Goal: Task Accomplishment & Management: Manage account settings

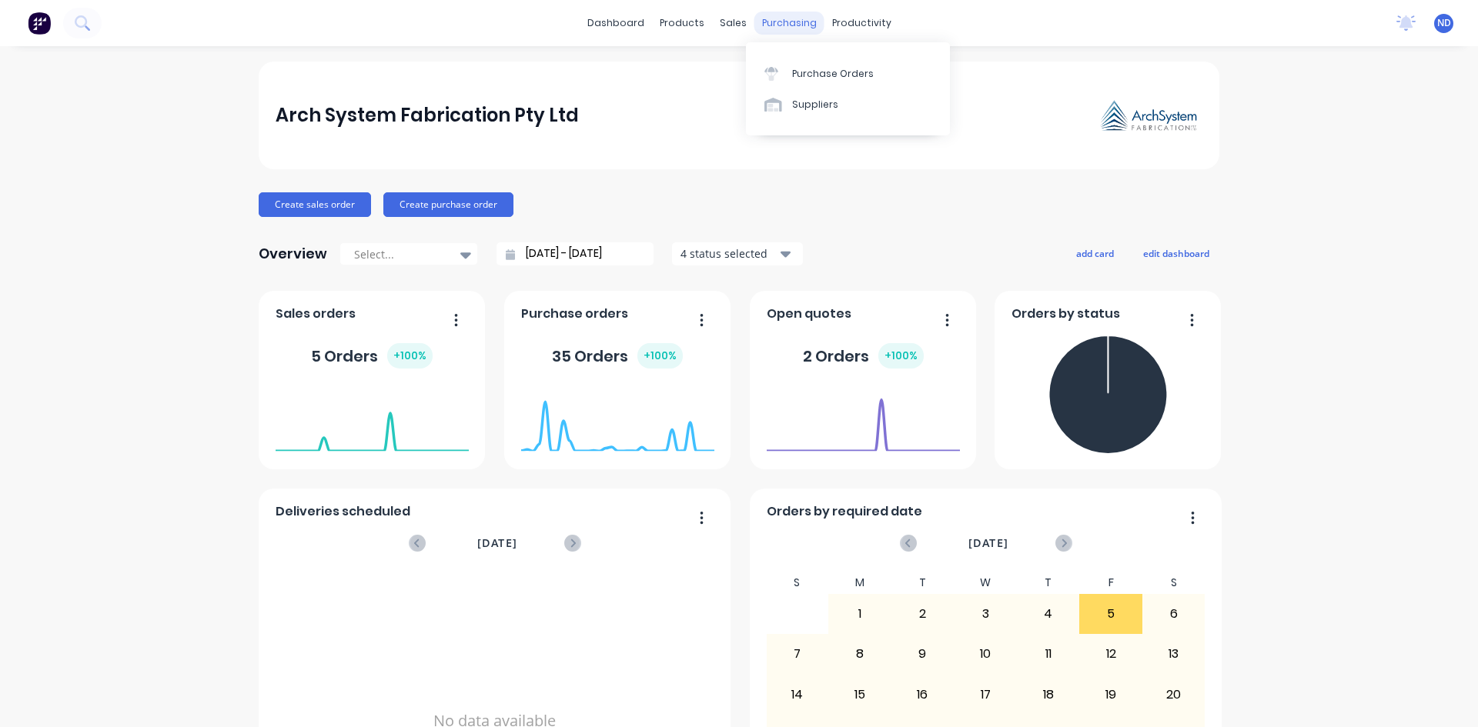
click at [770, 23] on div "purchasing" at bounding box center [789, 23] width 70 height 23
click at [808, 70] on div "Purchase Orders" at bounding box center [833, 74] width 82 height 14
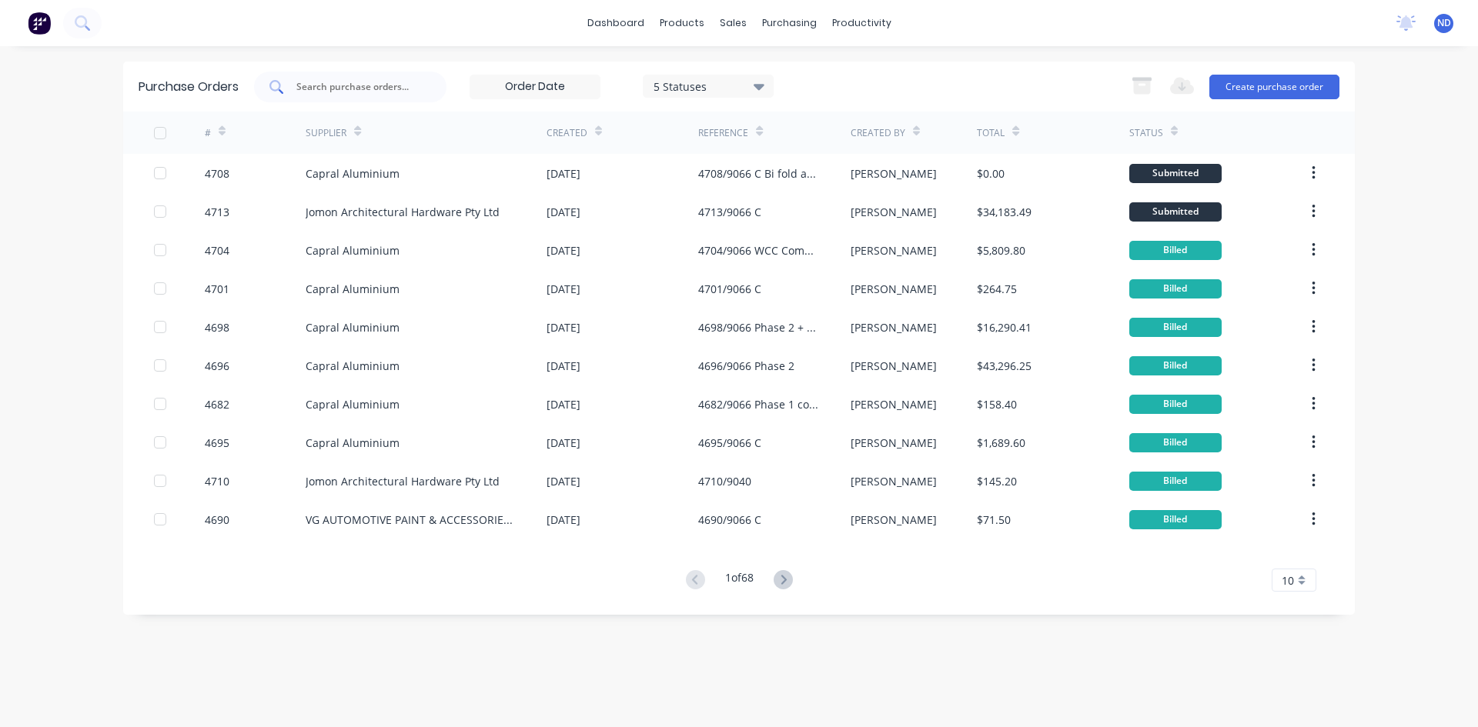
click at [373, 92] on input "text" at bounding box center [359, 86] width 128 height 15
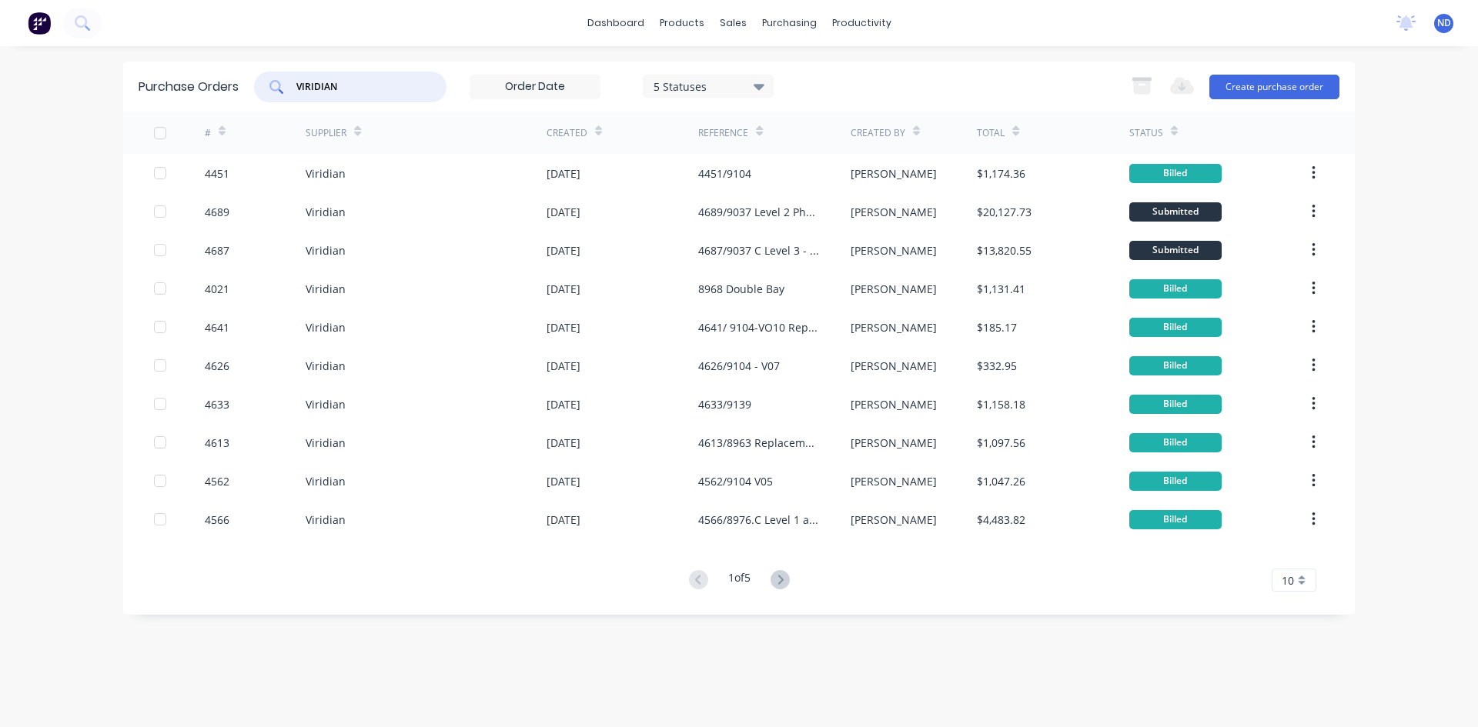
type input "VIRIDIAN"
click at [597, 130] on icon at bounding box center [598, 131] width 7 height 12
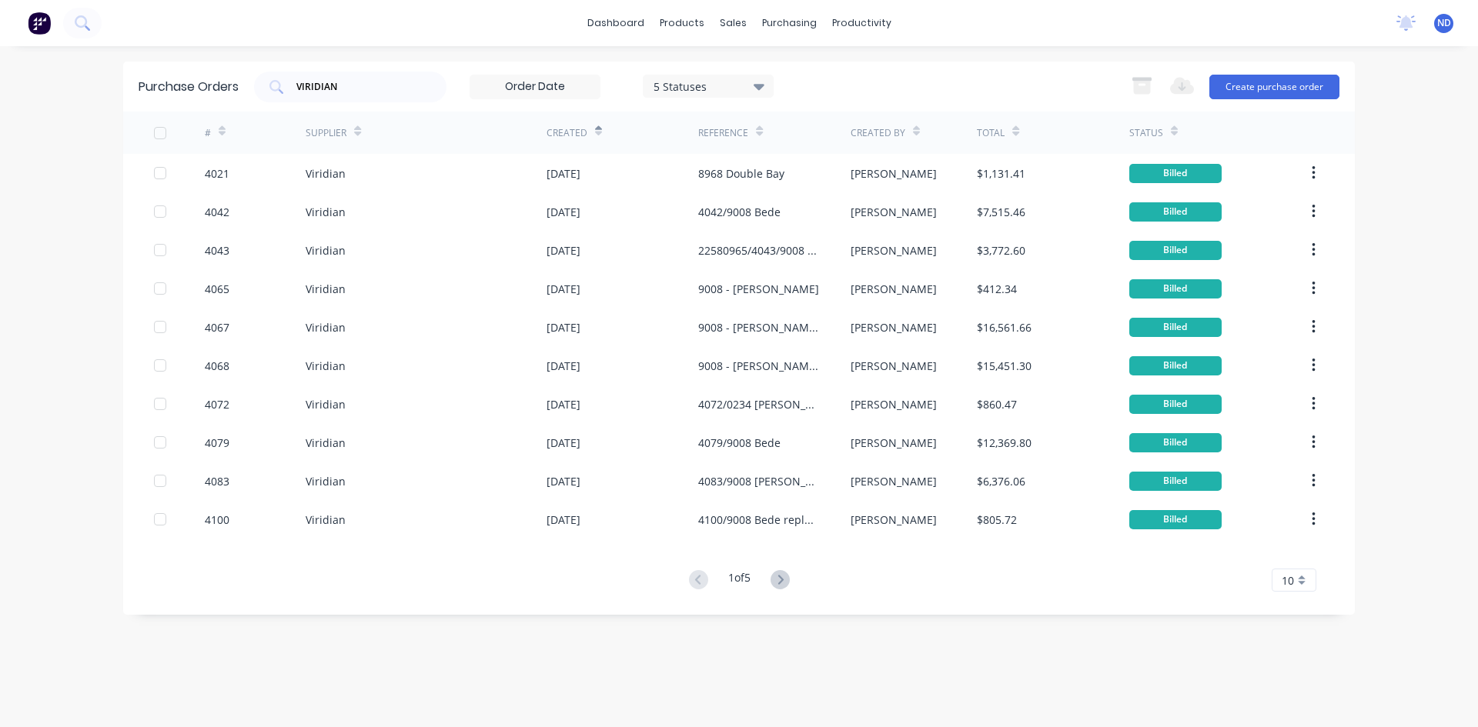
click at [597, 130] on icon at bounding box center [598, 131] width 7 height 12
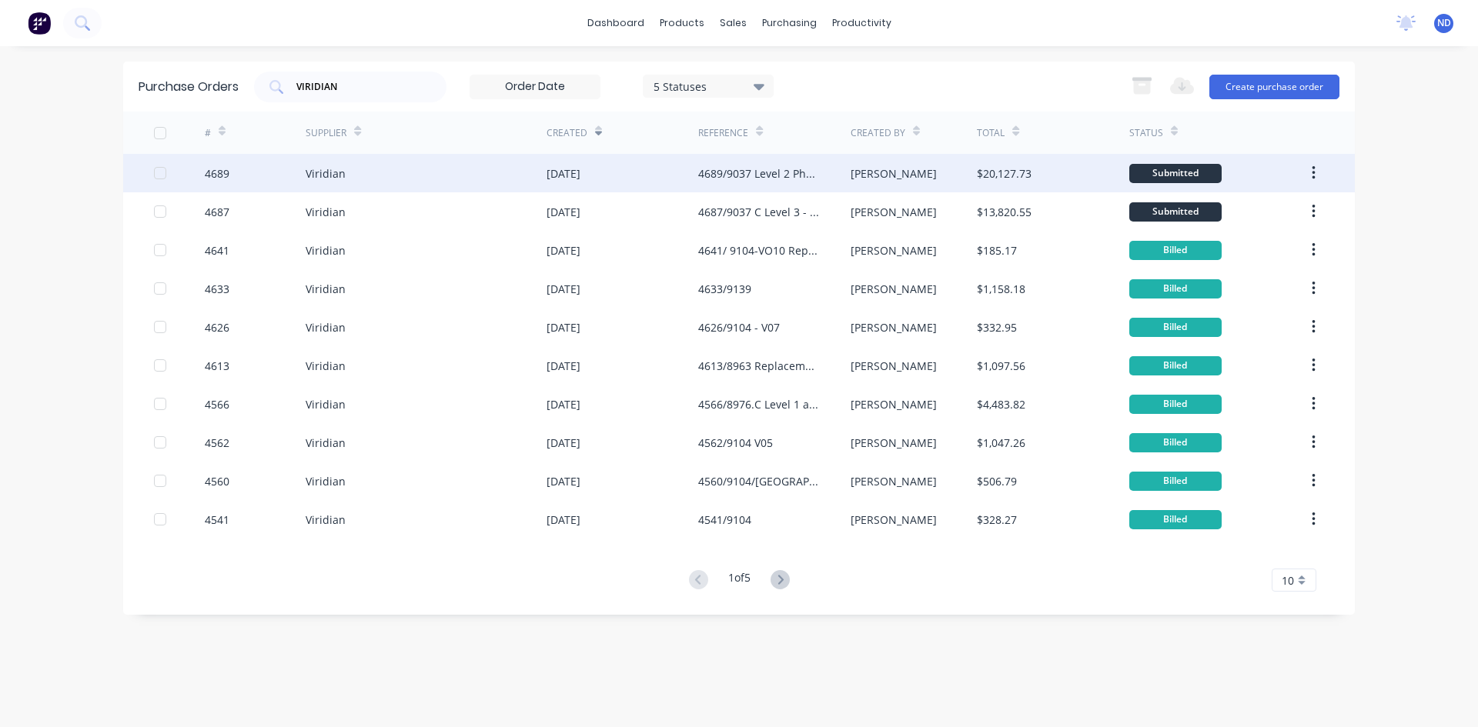
click at [580, 181] on div "[DATE]" at bounding box center [563, 173] width 34 height 16
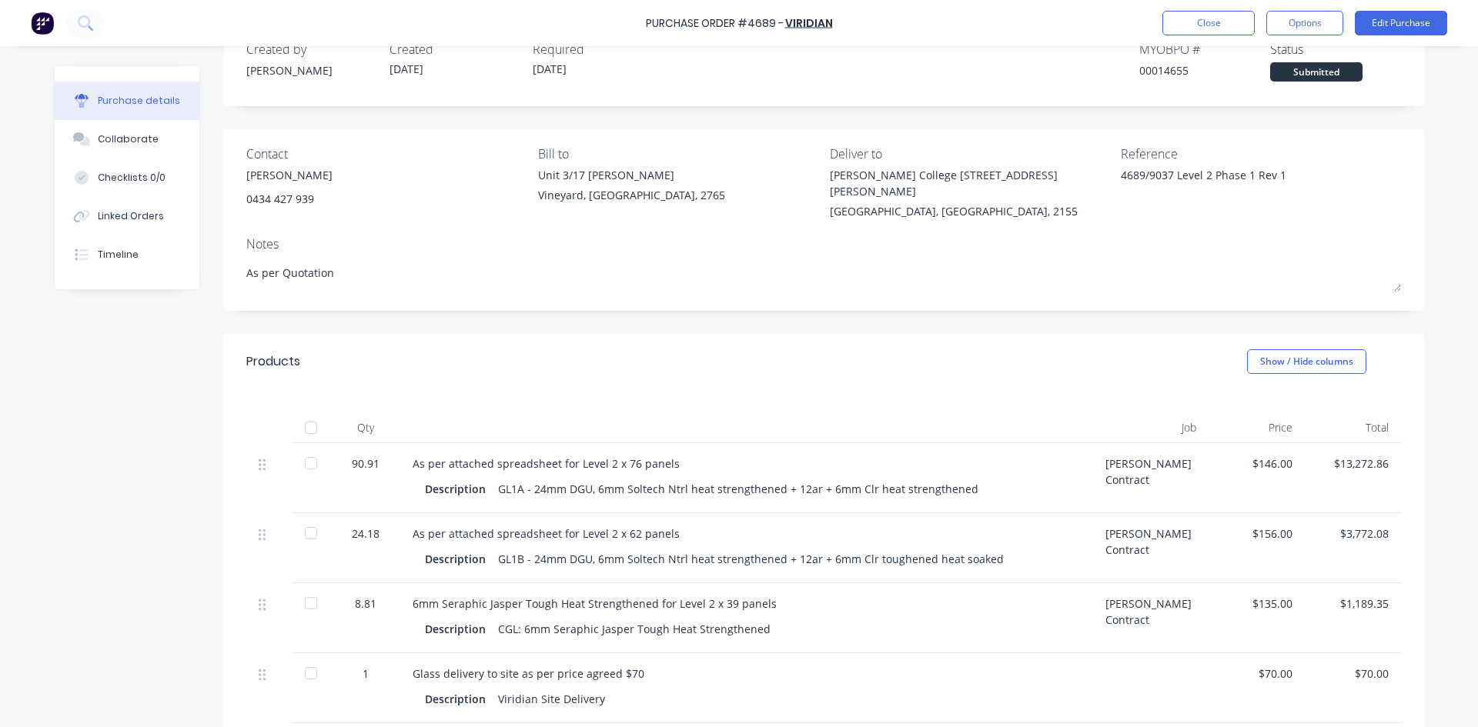
scroll to position [77, 0]
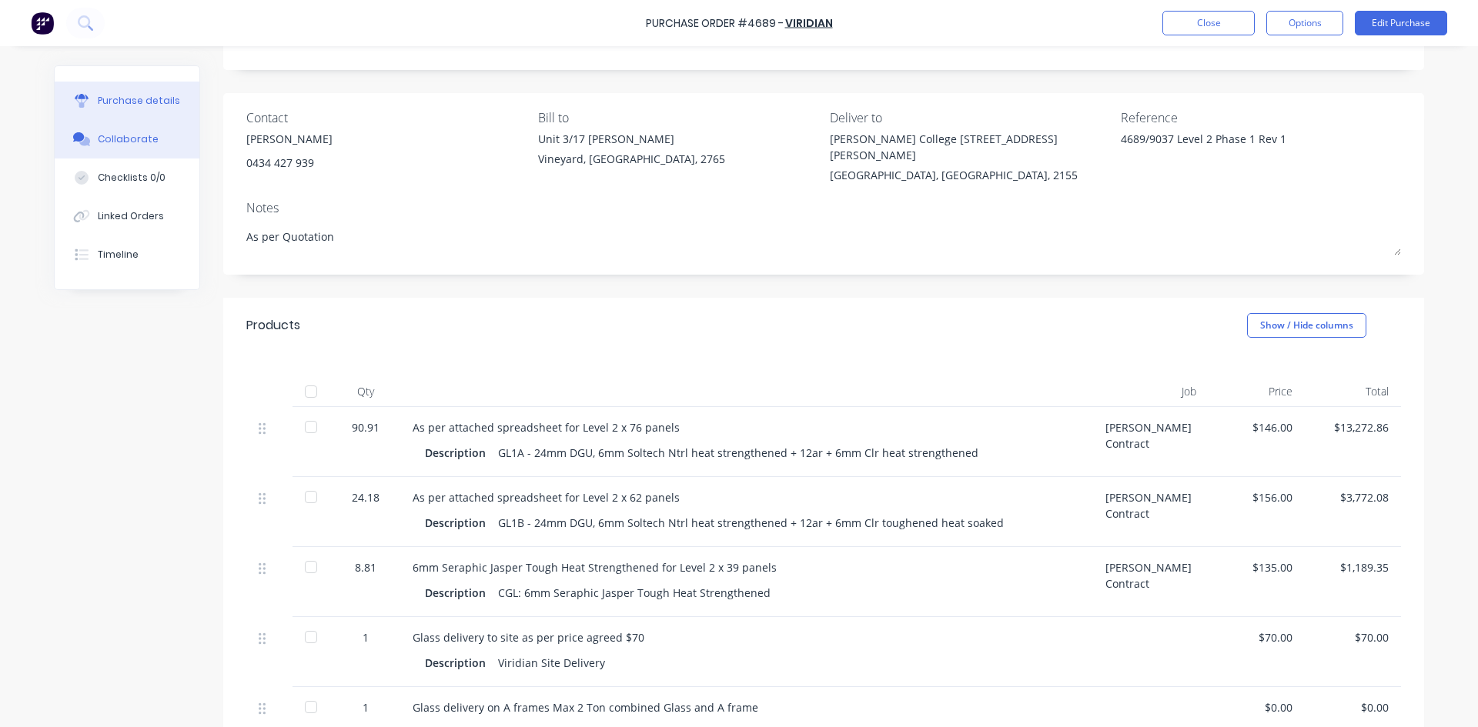
click at [141, 134] on div "Collaborate" at bounding box center [128, 139] width 61 height 14
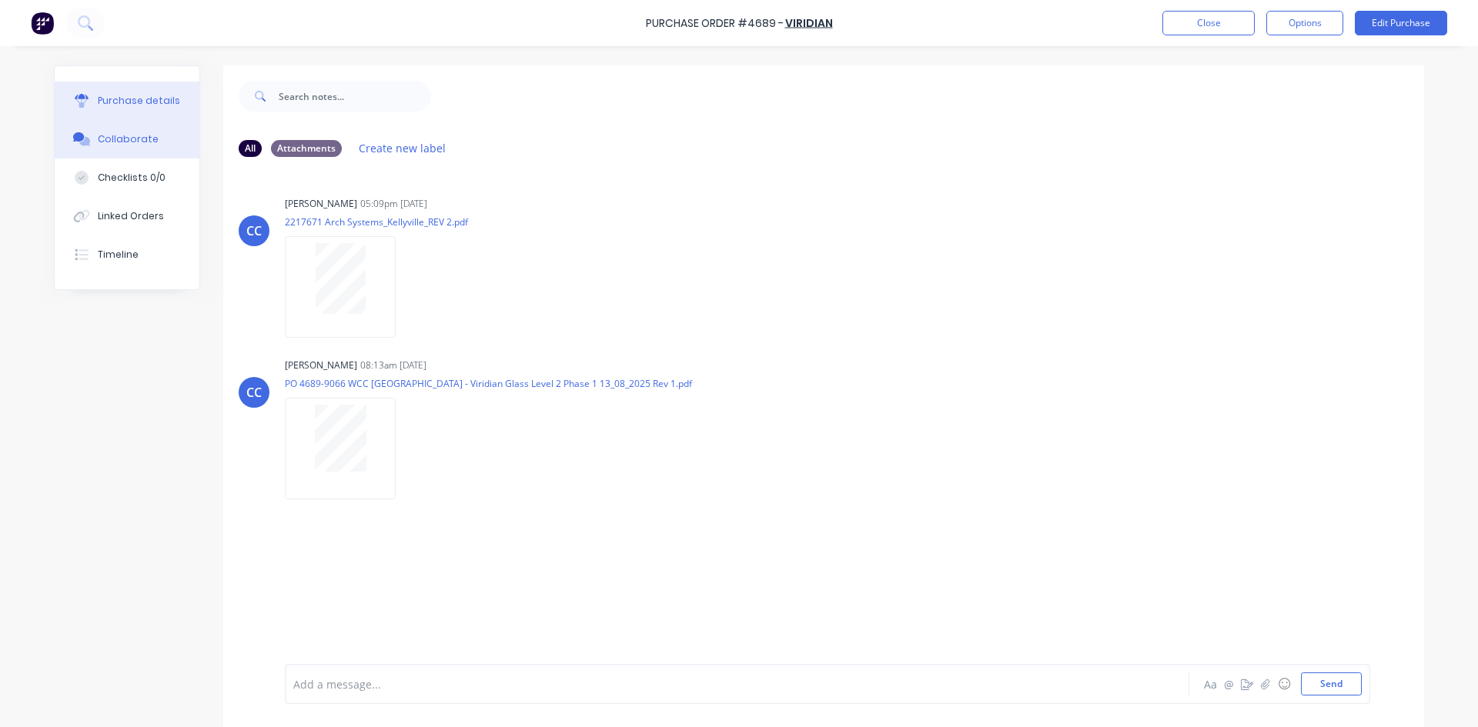
click at [98, 99] on div "Purchase details" at bounding box center [139, 101] width 82 height 14
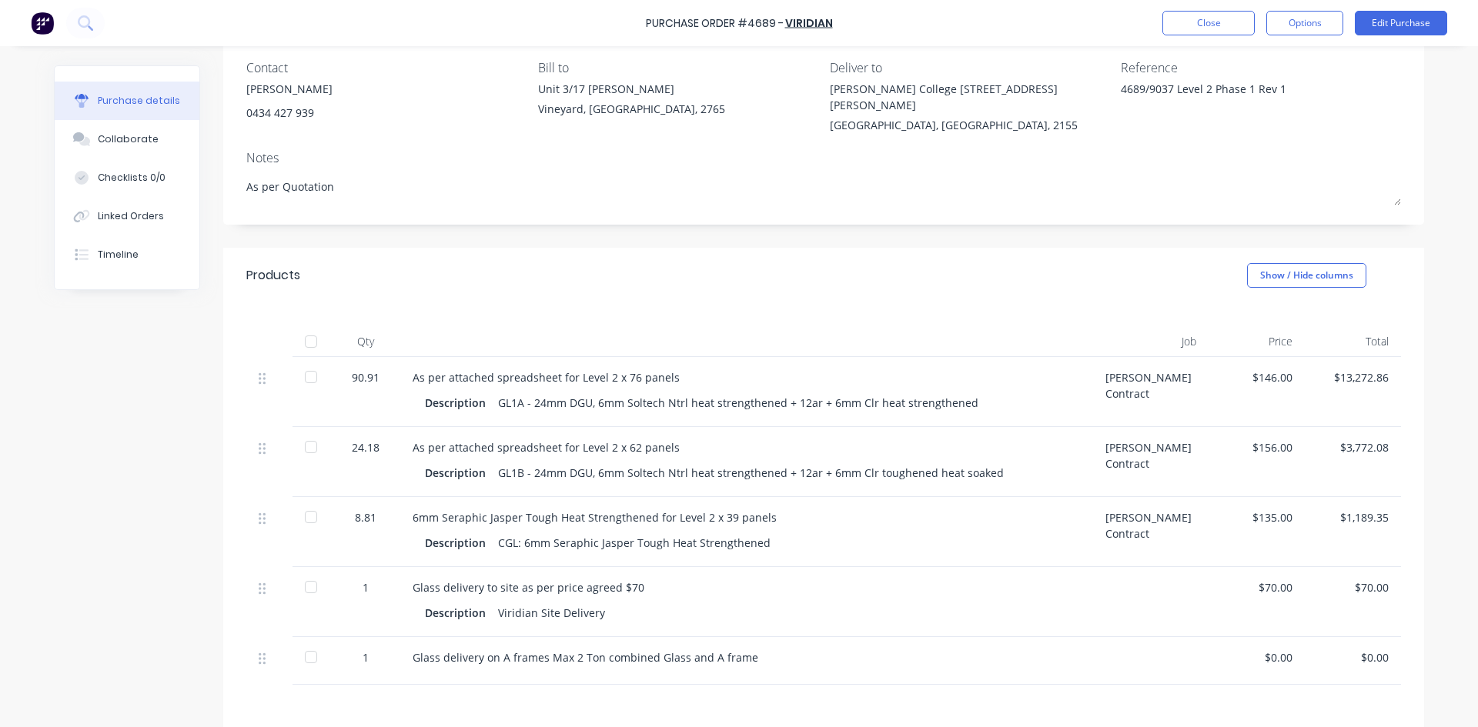
scroll to position [154, 0]
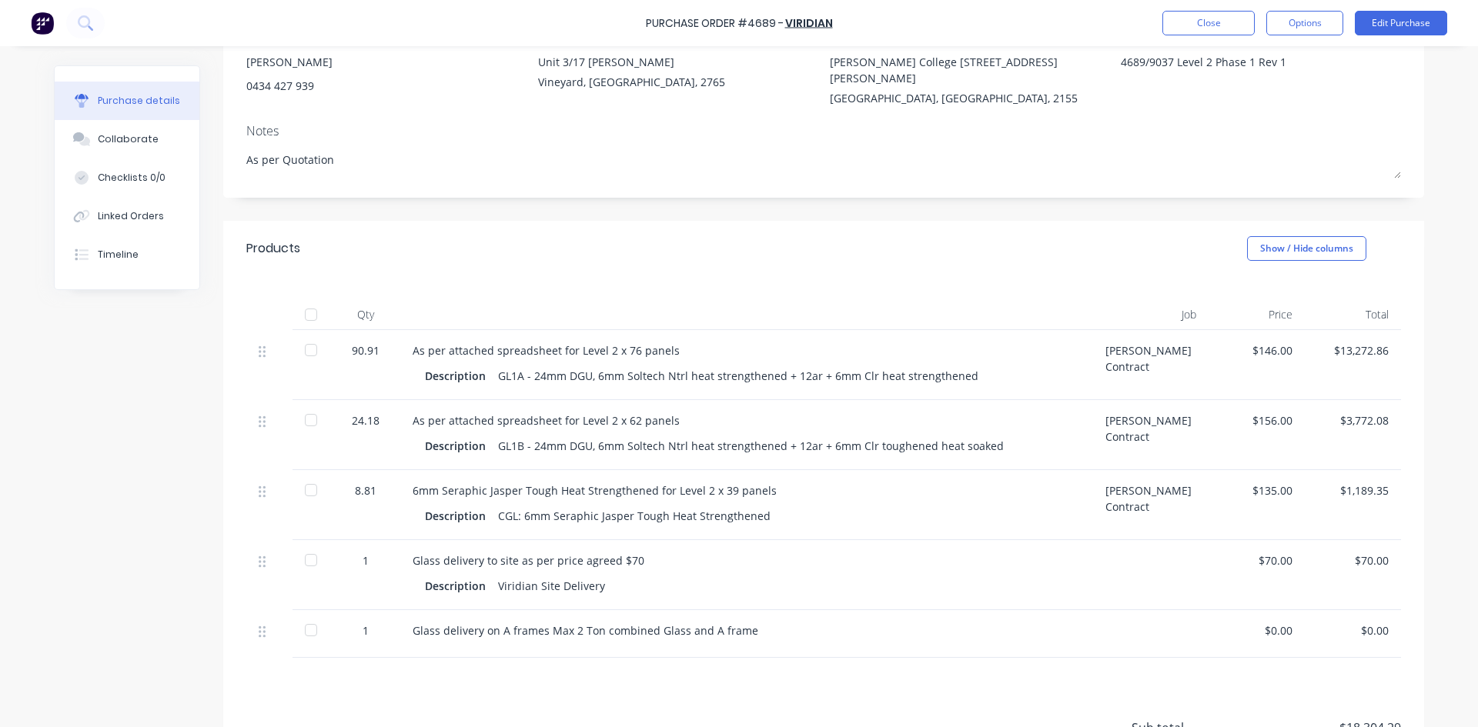
type textarea "x"
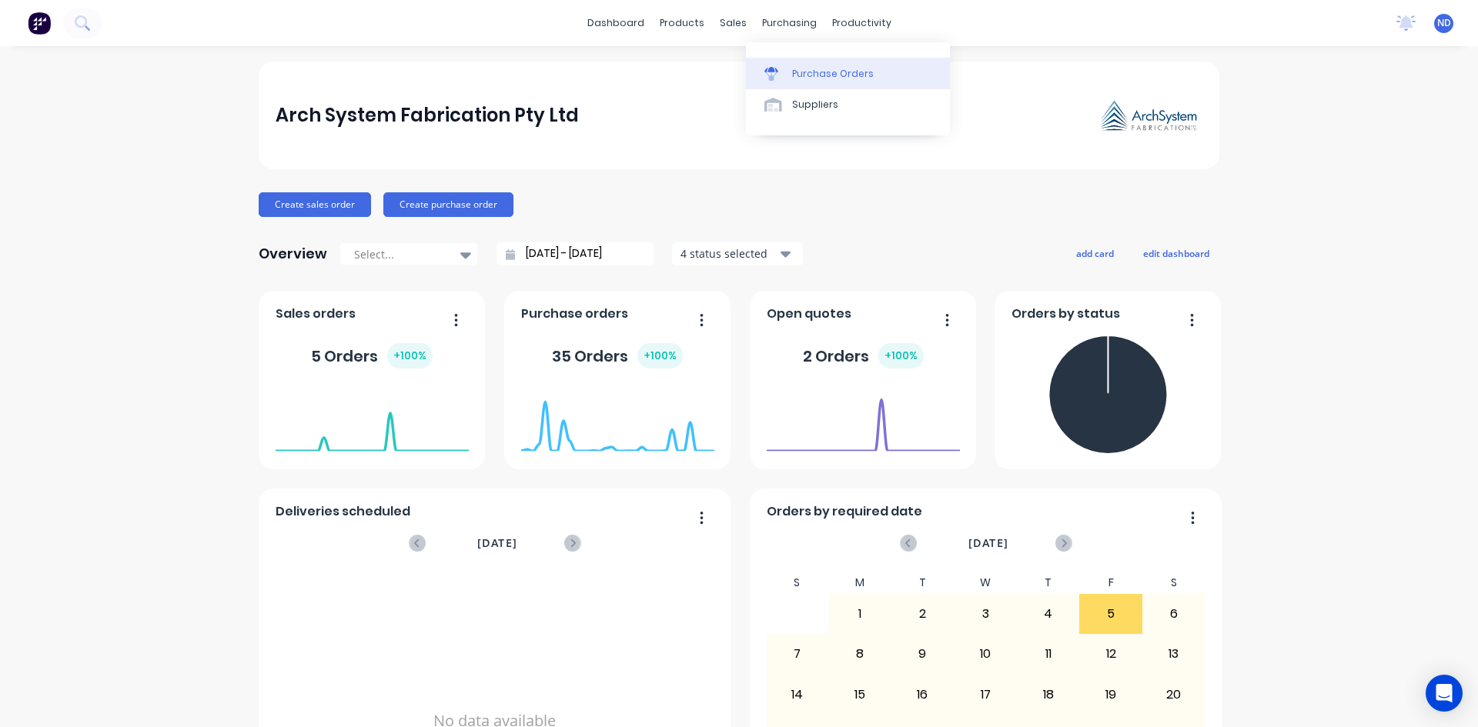
click at [799, 76] on div "Purchase Orders" at bounding box center [833, 74] width 82 height 14
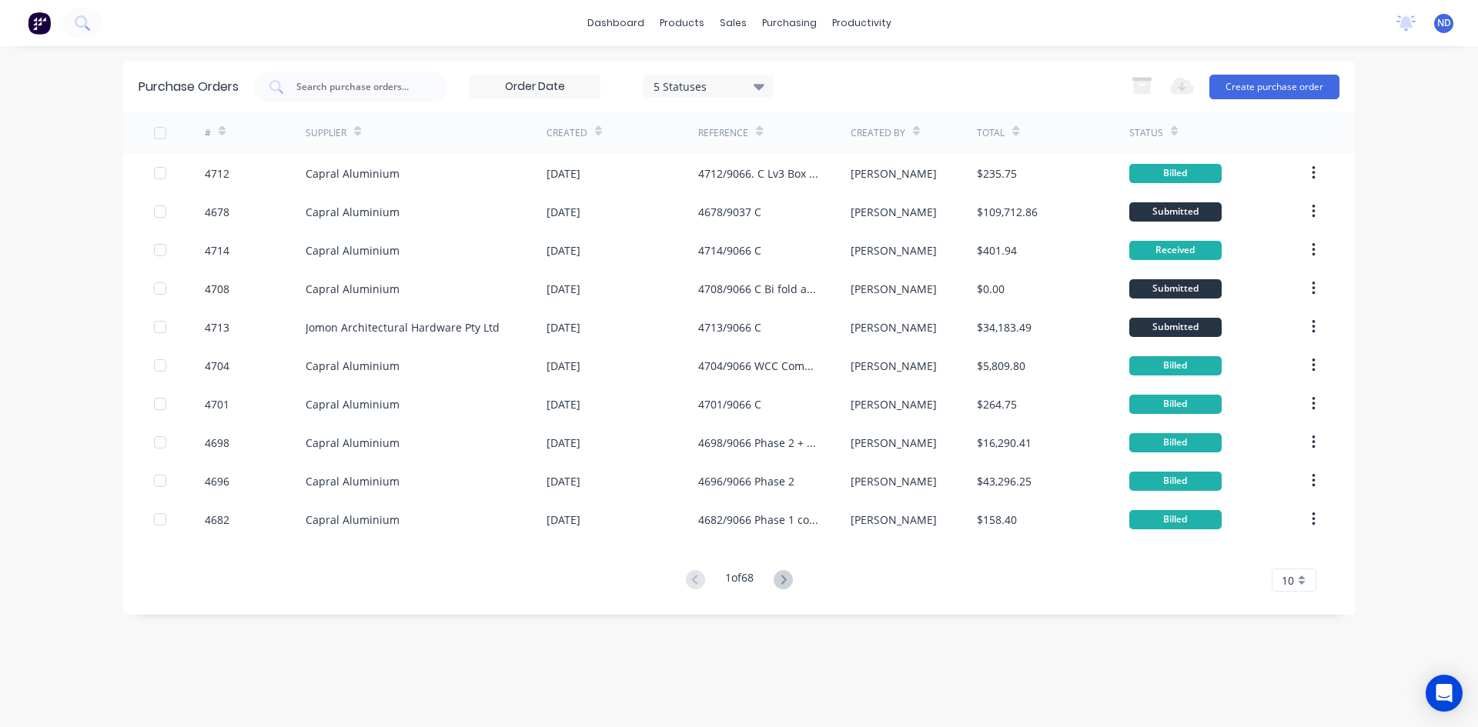
click at [222, 131] on icon at bounding box center [222, 131] width 7 height 12
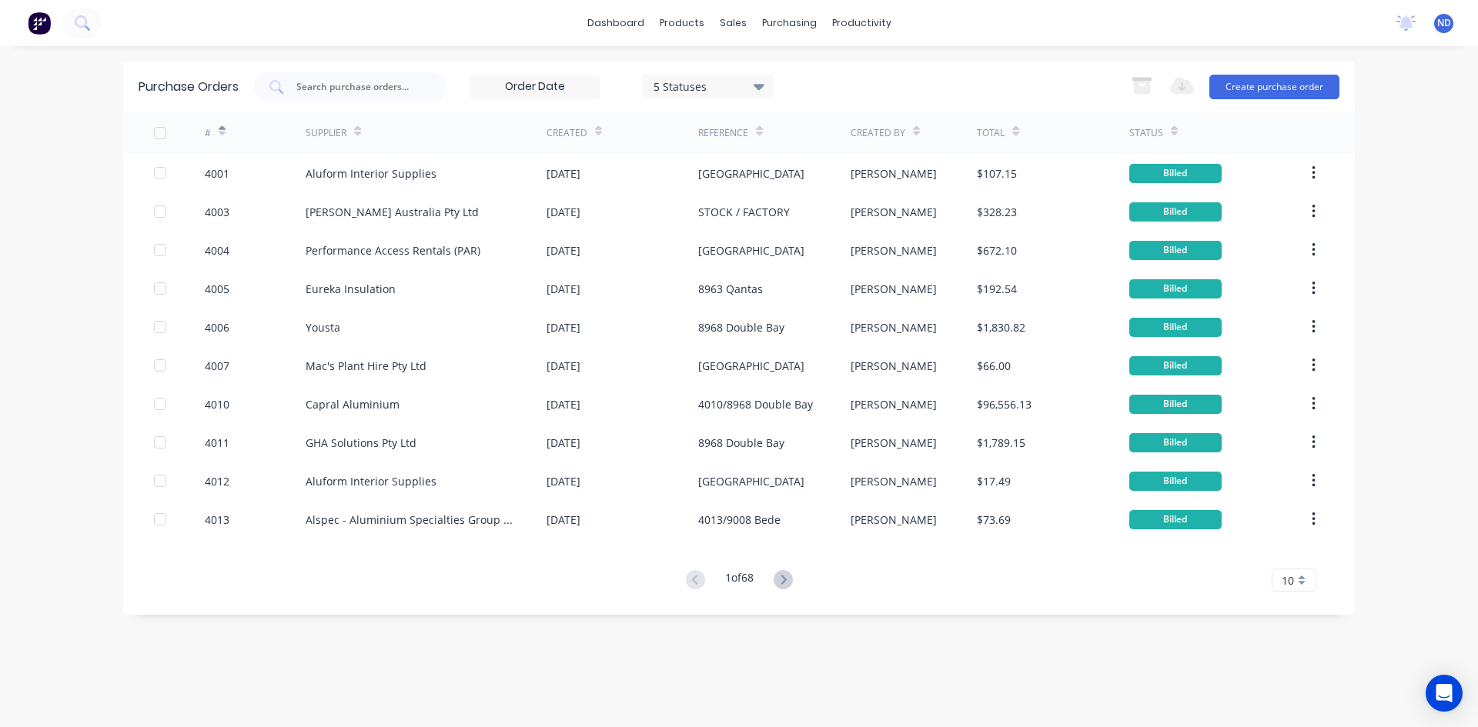
click at [222, 131] on icon at bounding box center [222, 131] width 7 height 12
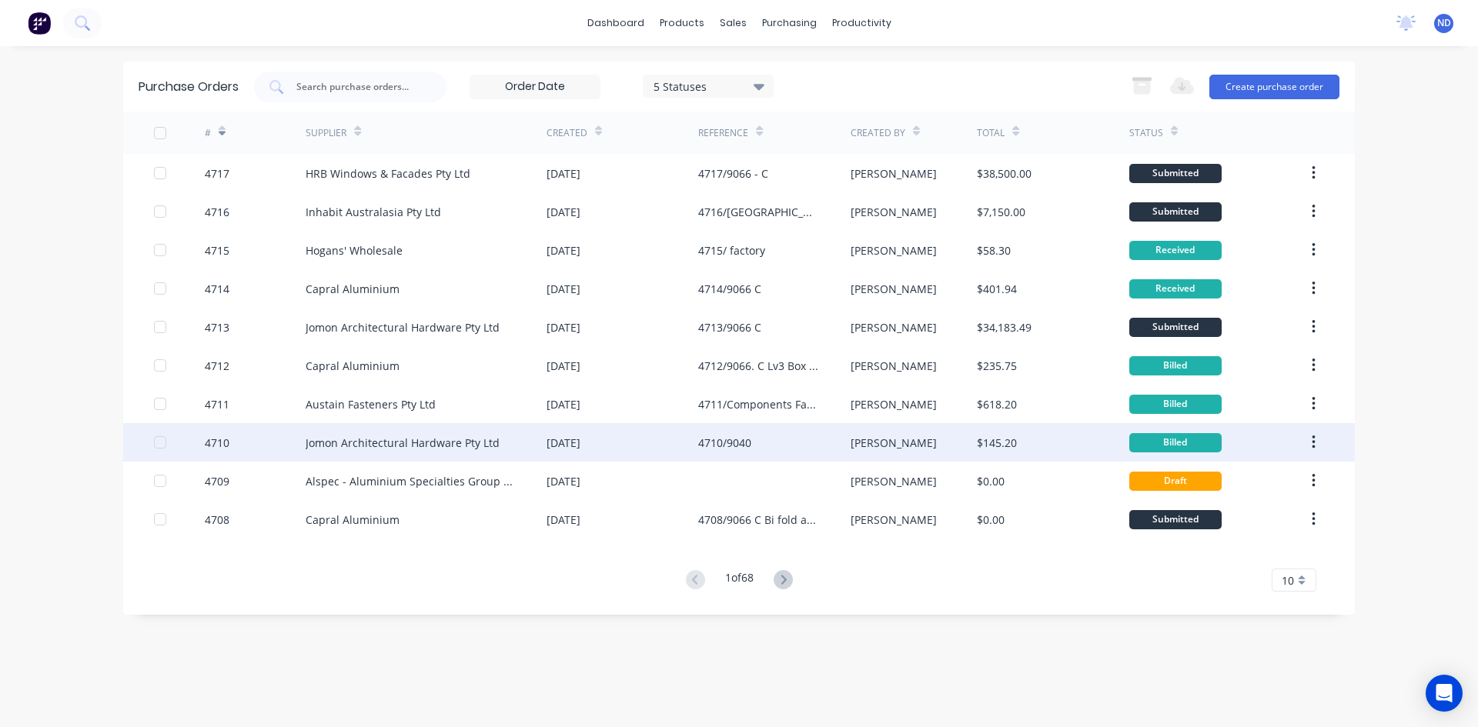
click at [392, 449] on div "Jomon Architectural Hardware Pty Ltd" at bounding box center [403, 443] width 194 height 16
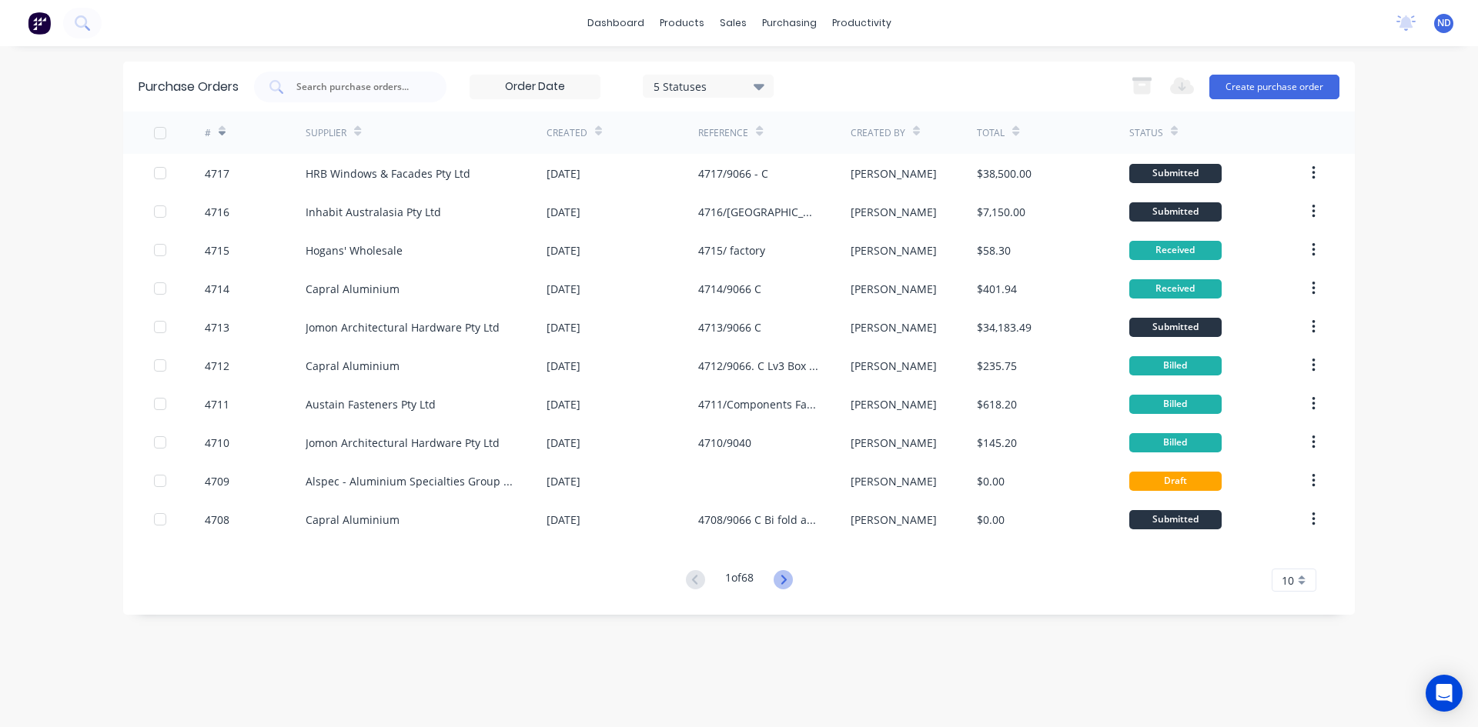
click at [782, 584] on icon at bounding box center [783, 579] width 19 height 19
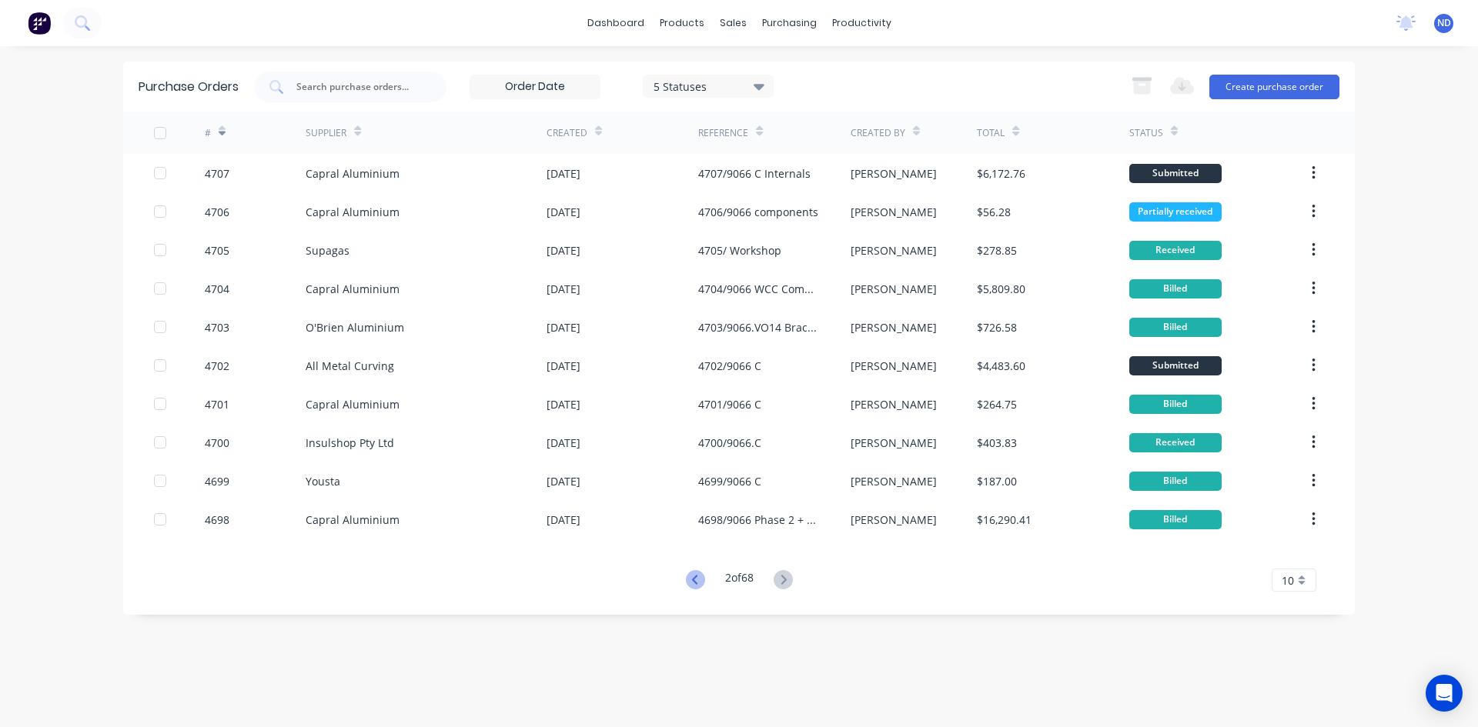
click at [695, 578] on icon at bounding box center [695, 579] width 19 height 19
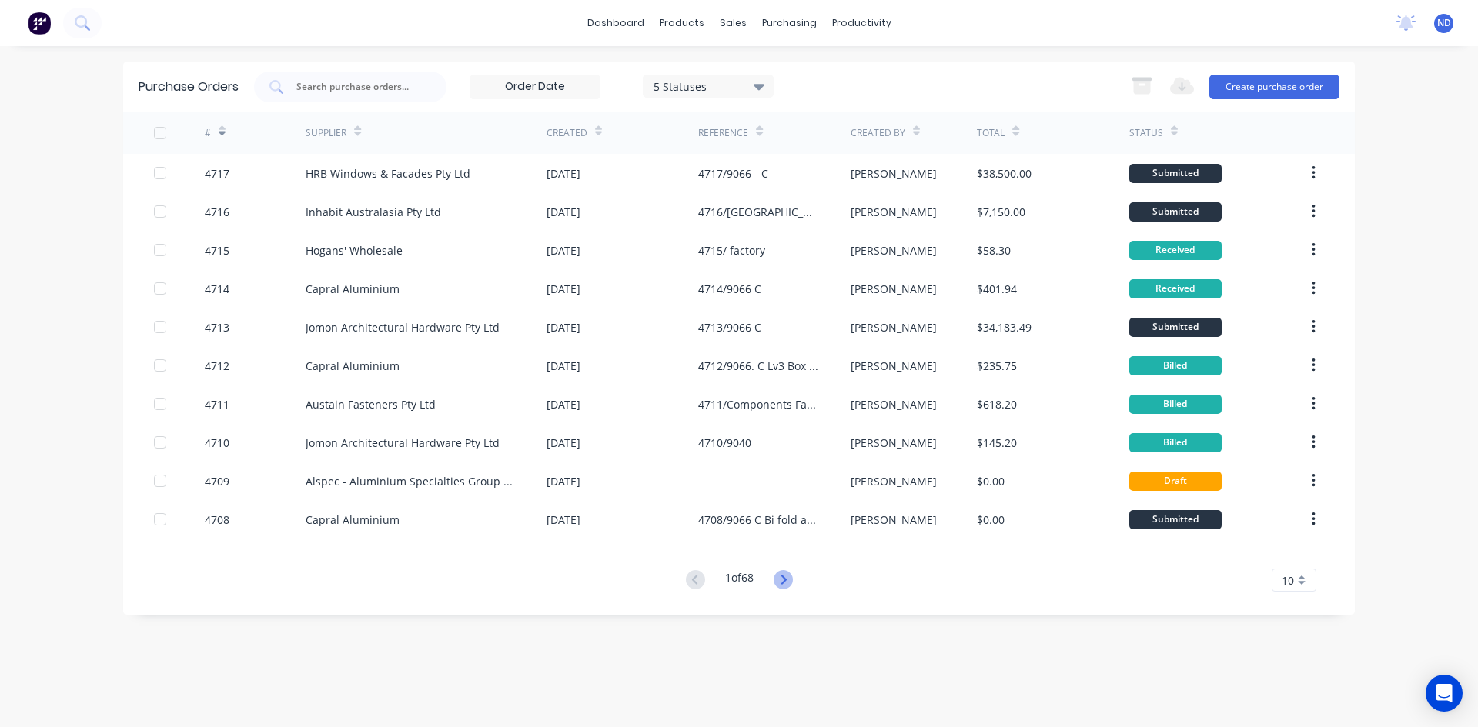
click at [787, 583] on icon at bounding box center [783, 579] width 19 height 19
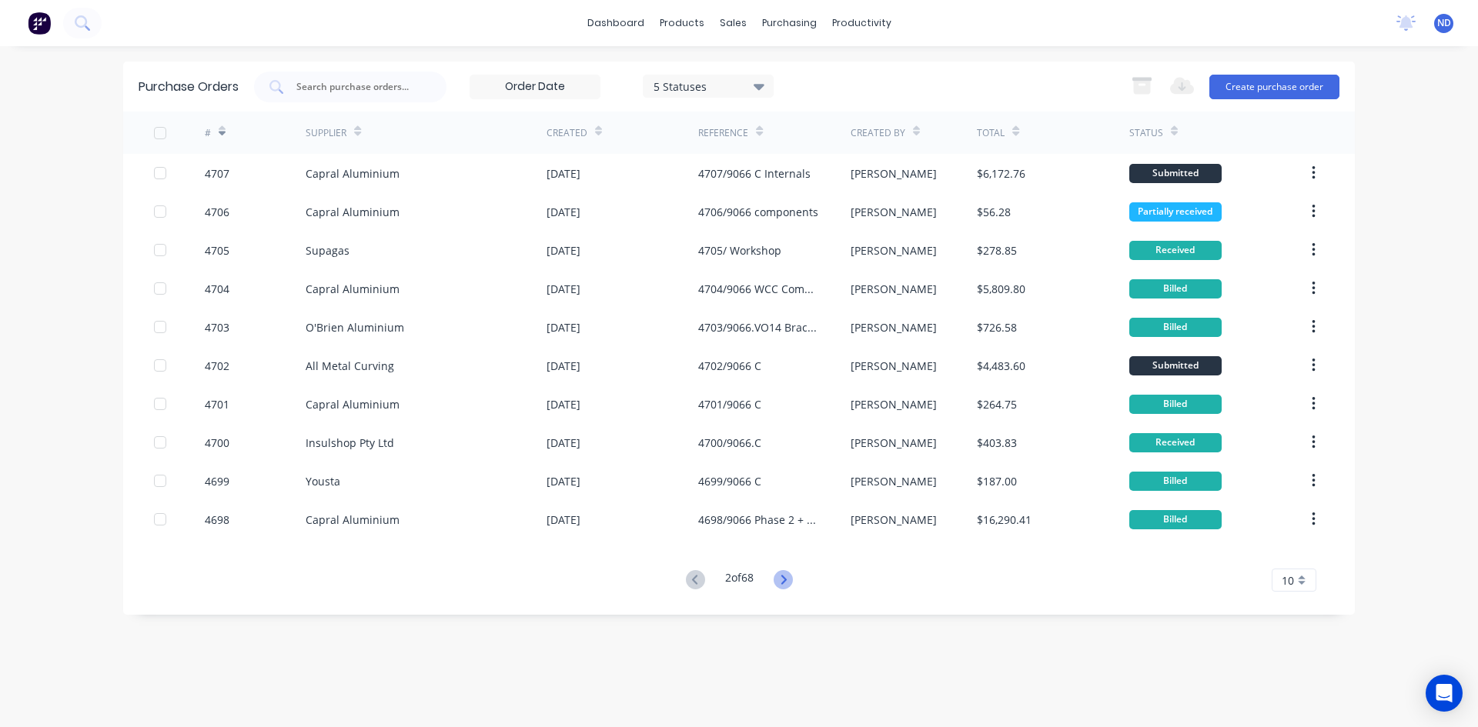
click at [790, 580] on icon at bounding box center [783, 579] width 19 height 19
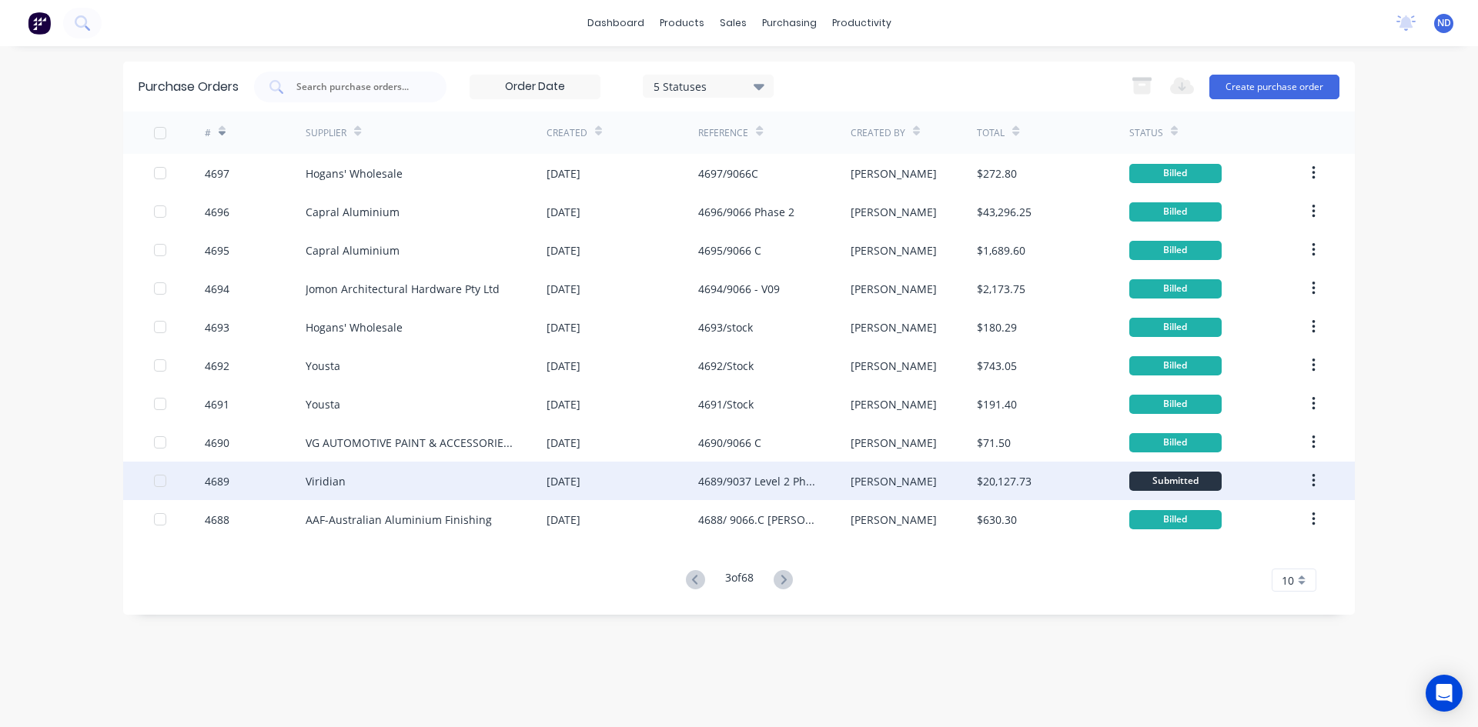
click at [350, 482] on div "Viridian" at bounding box center [426, 481] width 241 height 38
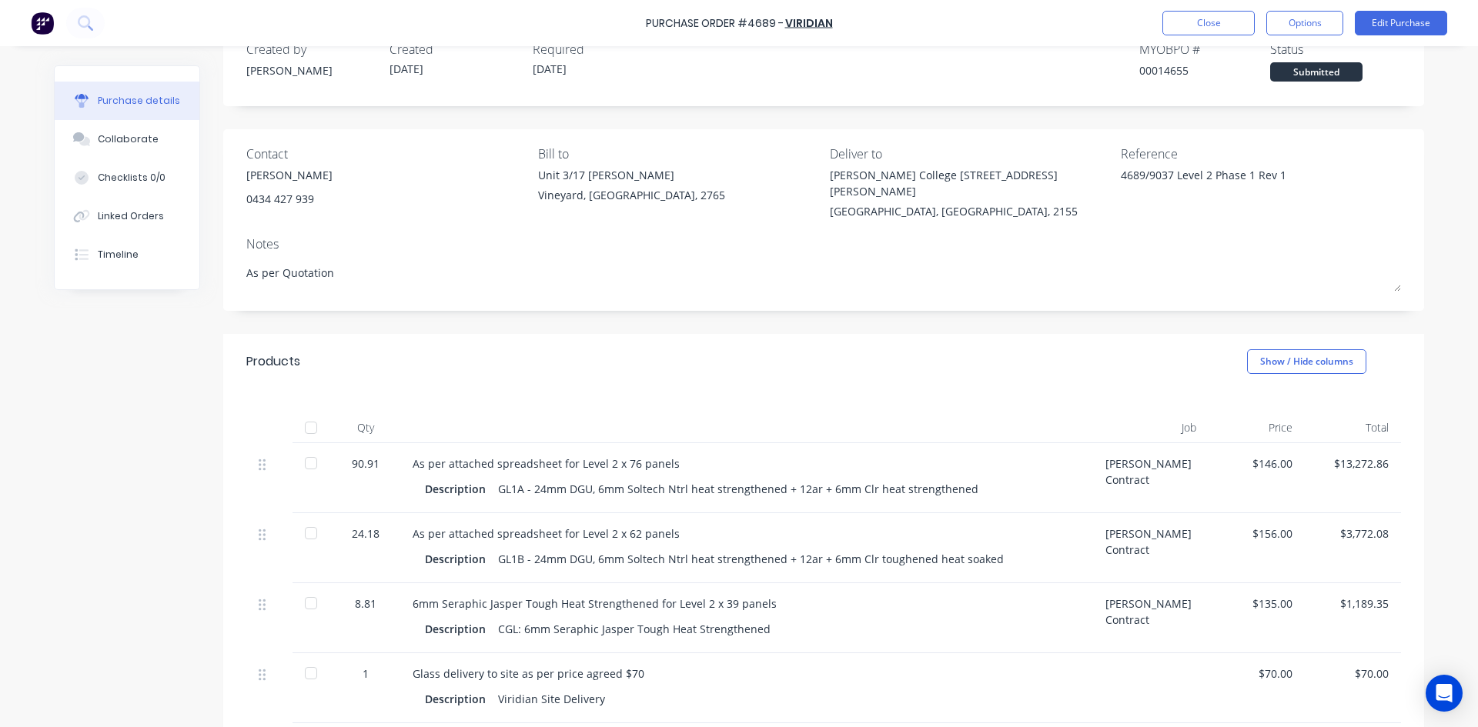
scroll to position [77, 0]
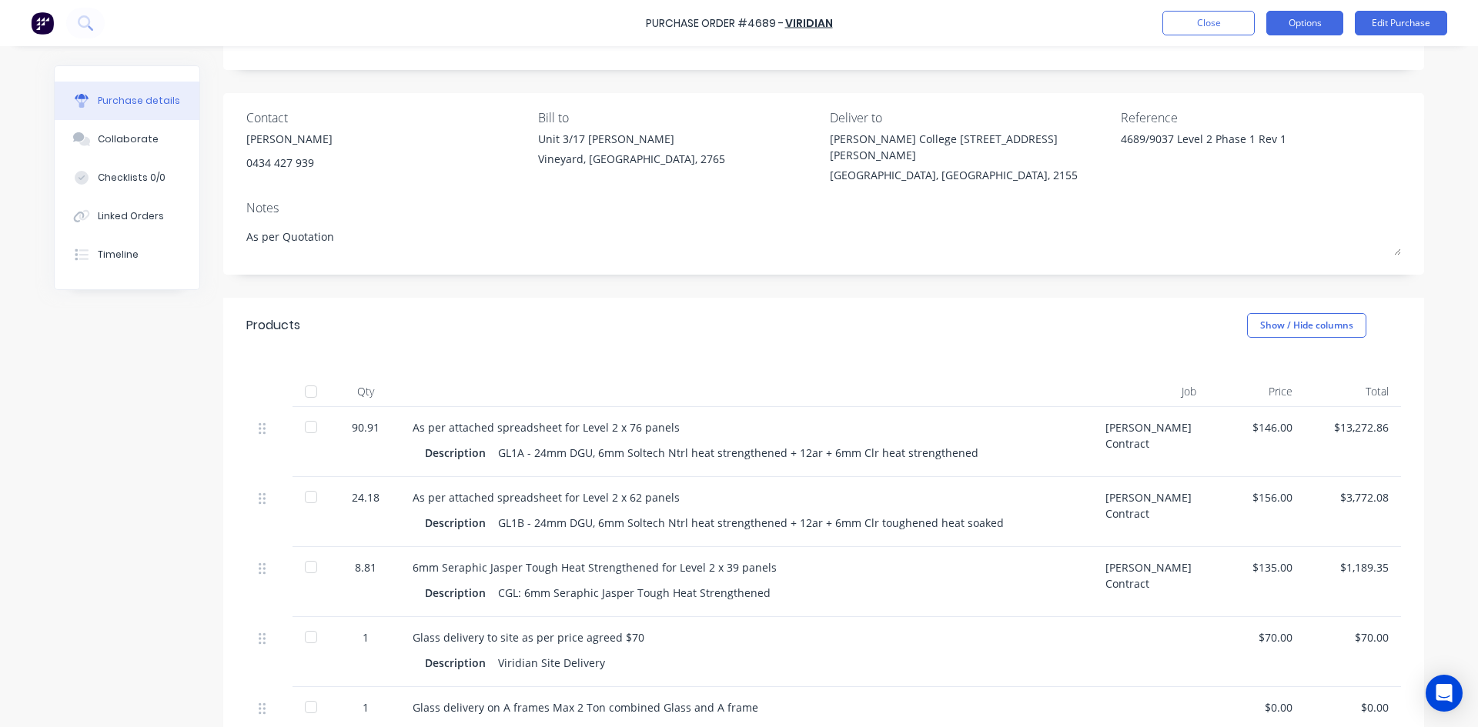
click at [1325, 19] on button "Options" at bounding box center [1304, 23] width 77 height 25
click at [1251, 160] on div "Duplicate" at bounding box center [1270, 155] width 119 height 22
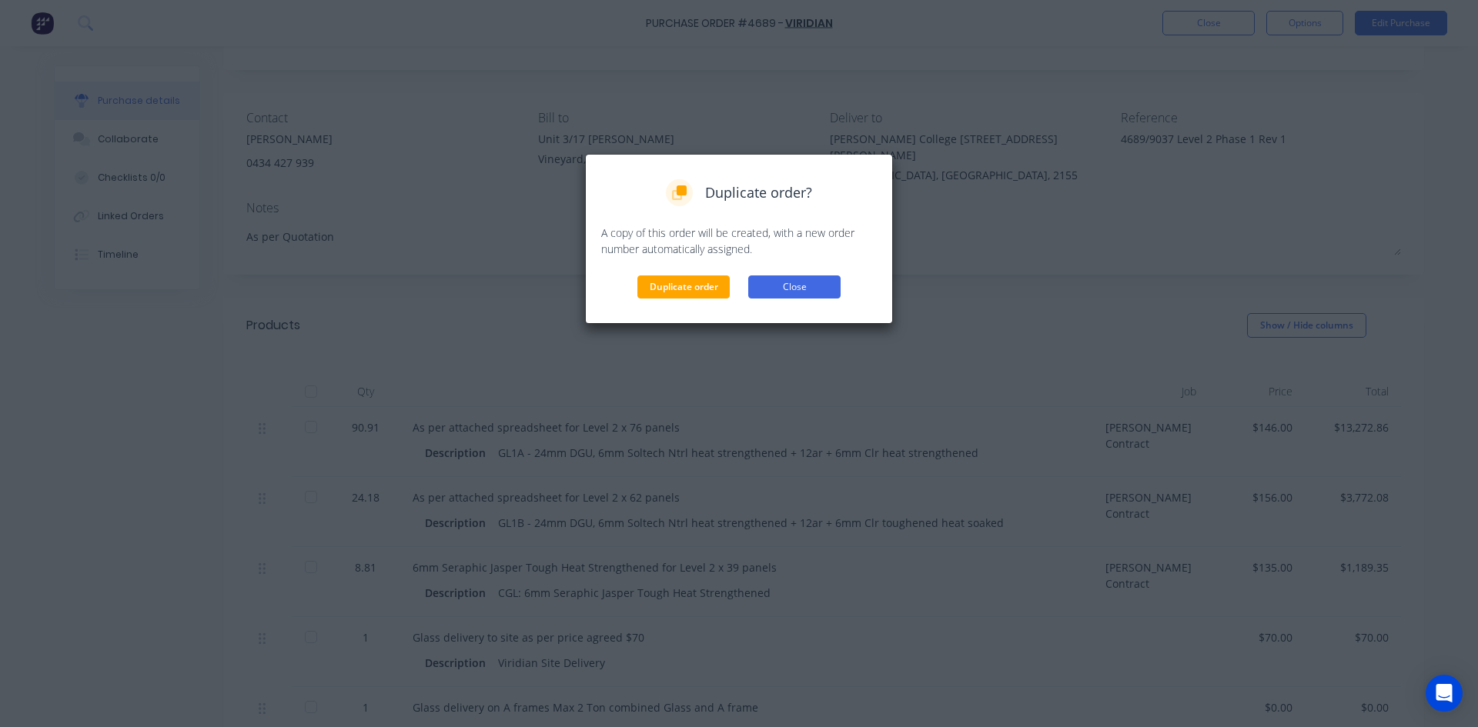
click at [806, 286] on button "Close" at bounding box center [794, 287] width 92 height 23
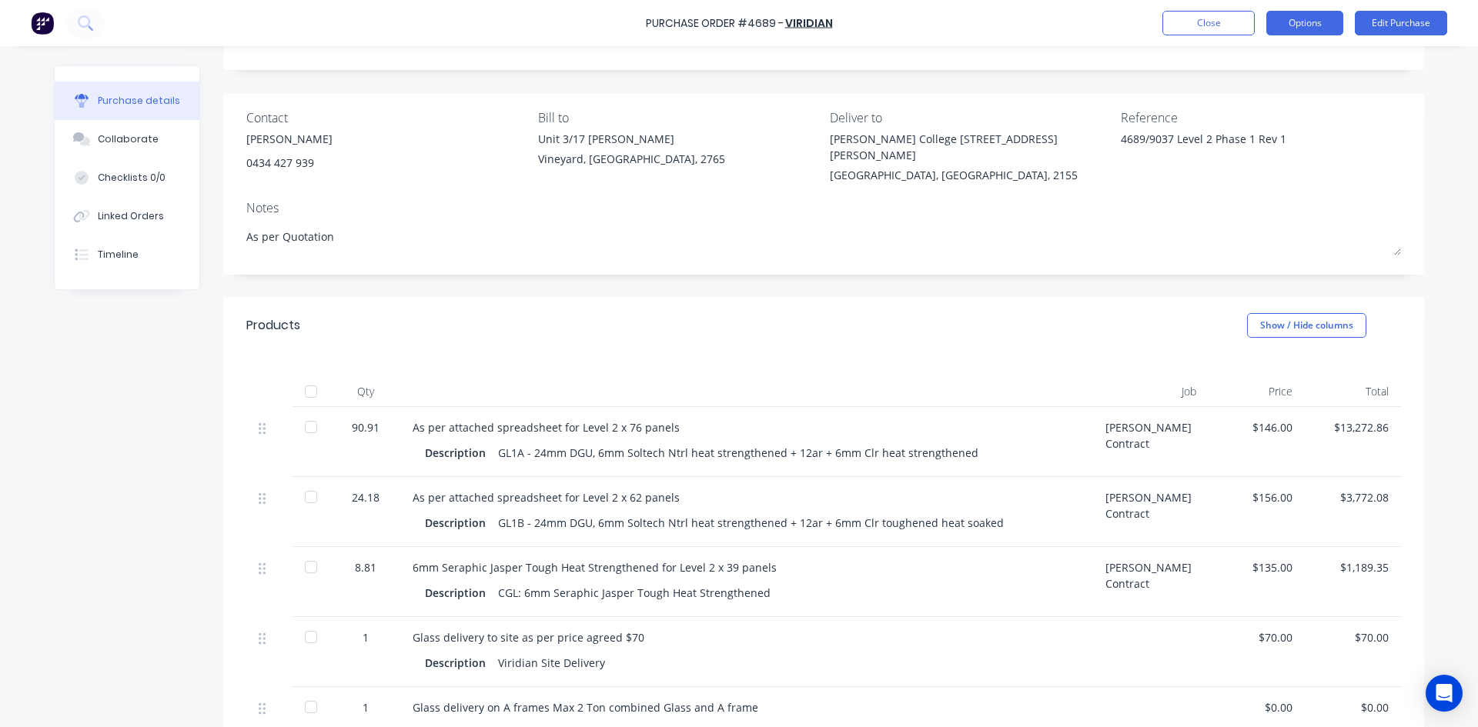
click at [1322, 24] on button "Options" at bounding box center [1304, 23] width 77 height 25
click at [1242, 150] on div "Duplicate" at bounding box center [1270, 155] width 119 height 22
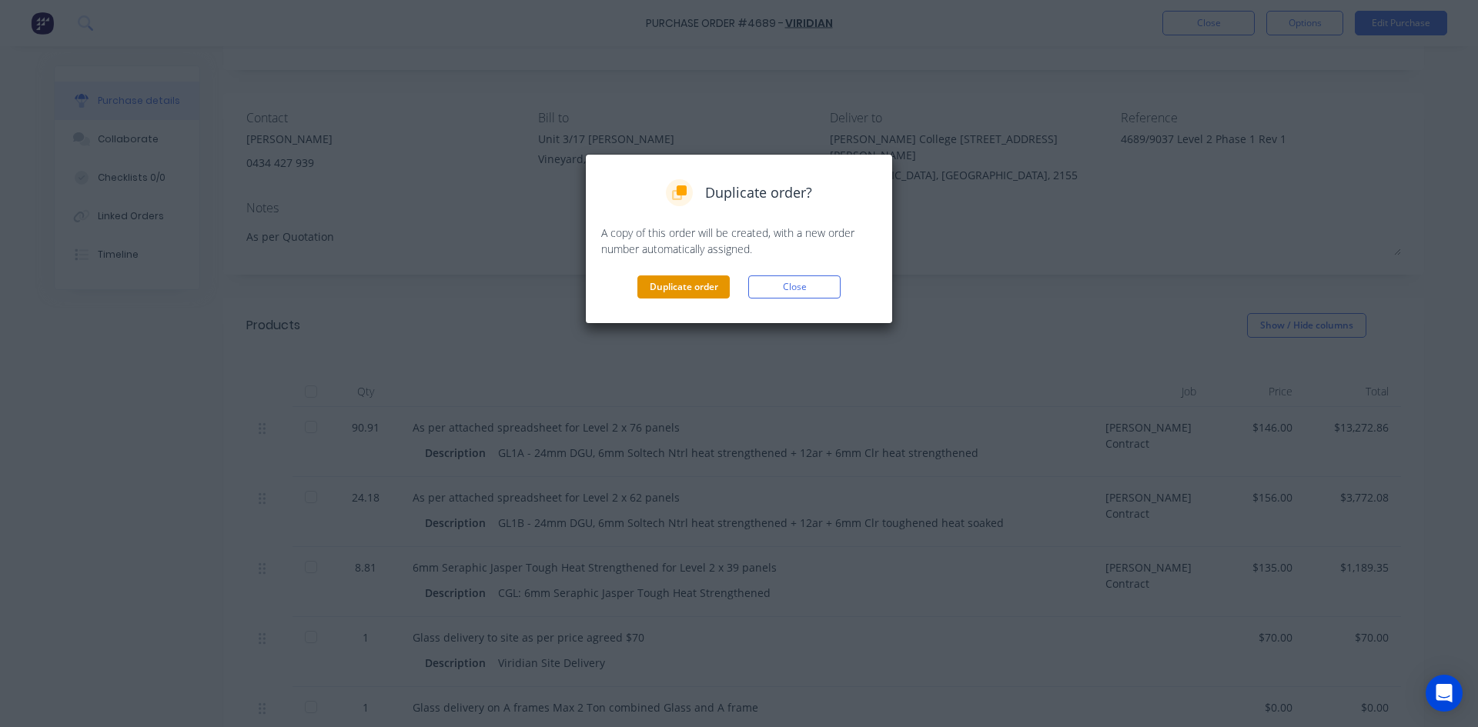
click at [654, 289] on button "Duplicate order" at bounding box center [683, 287] width 92 height 23
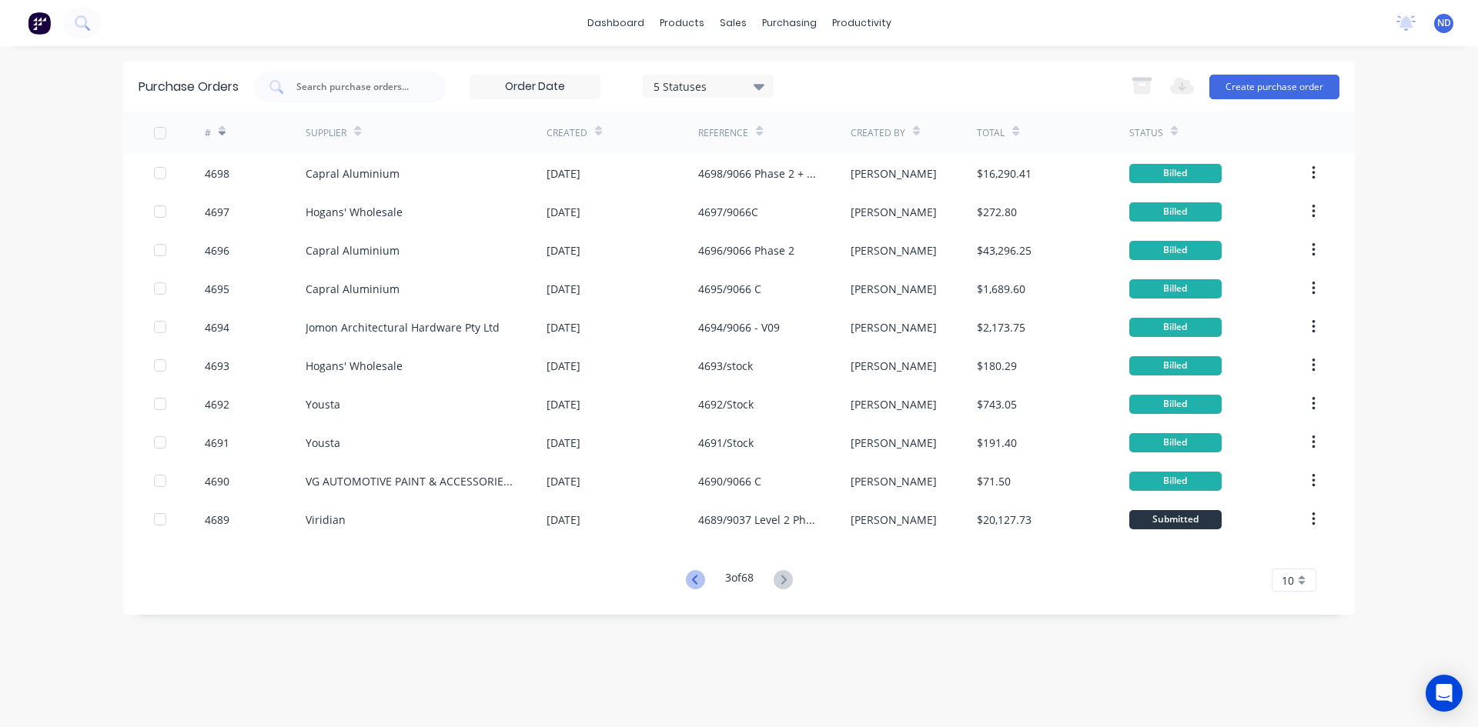
click at [696, 578] on icon at bounding box center [695, 579] width 19 height 19
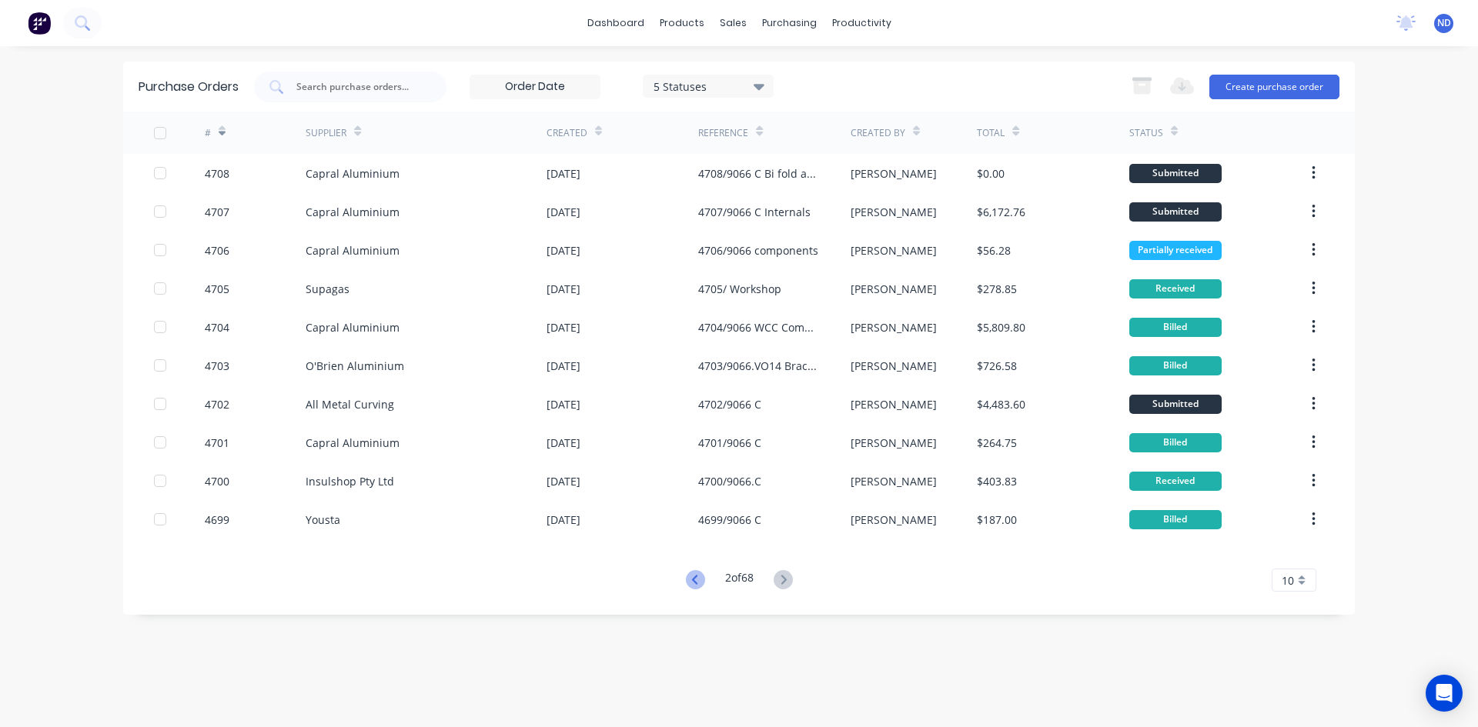
click at [694, 583] on icon at bounding box center [695, 579] width 19 height 19
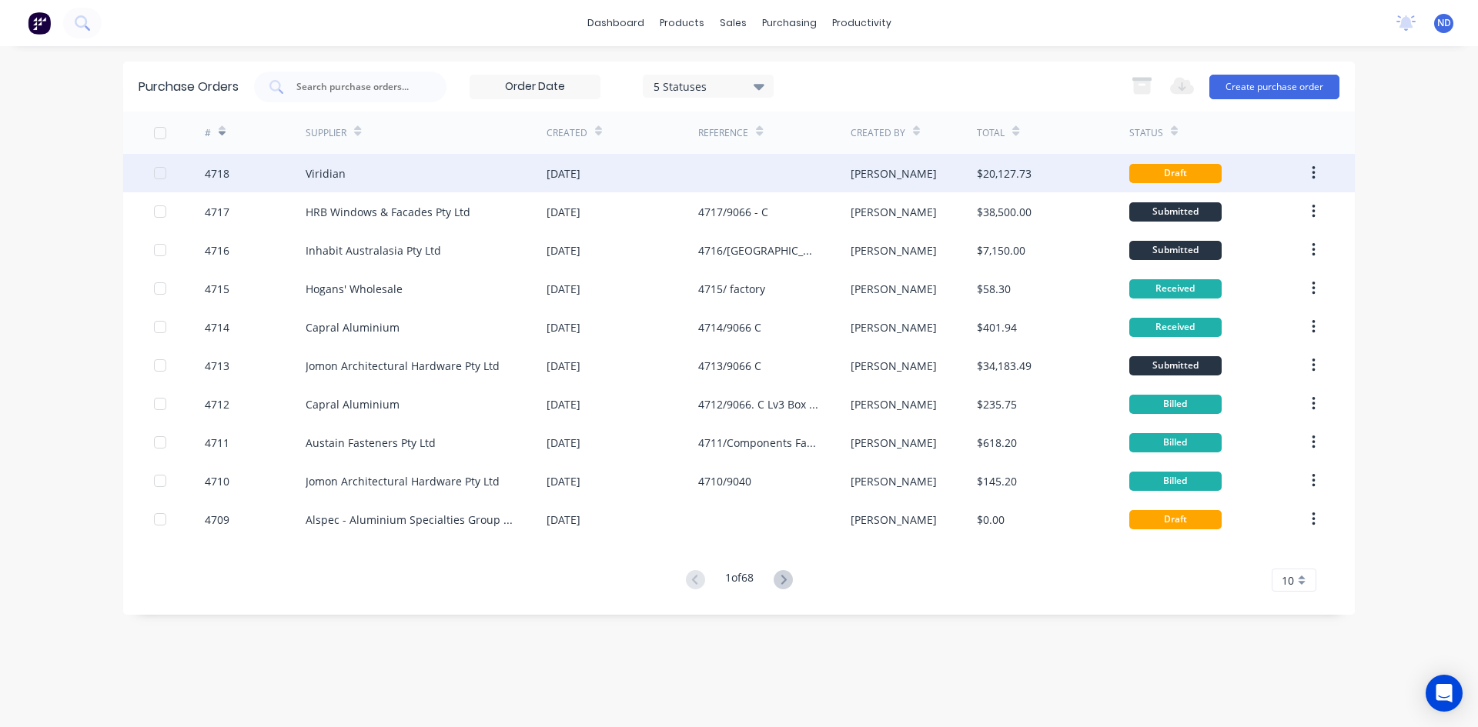
click at [574, 181] on div "[DATE]" at bounding box center [563, 173] width 34 height 16
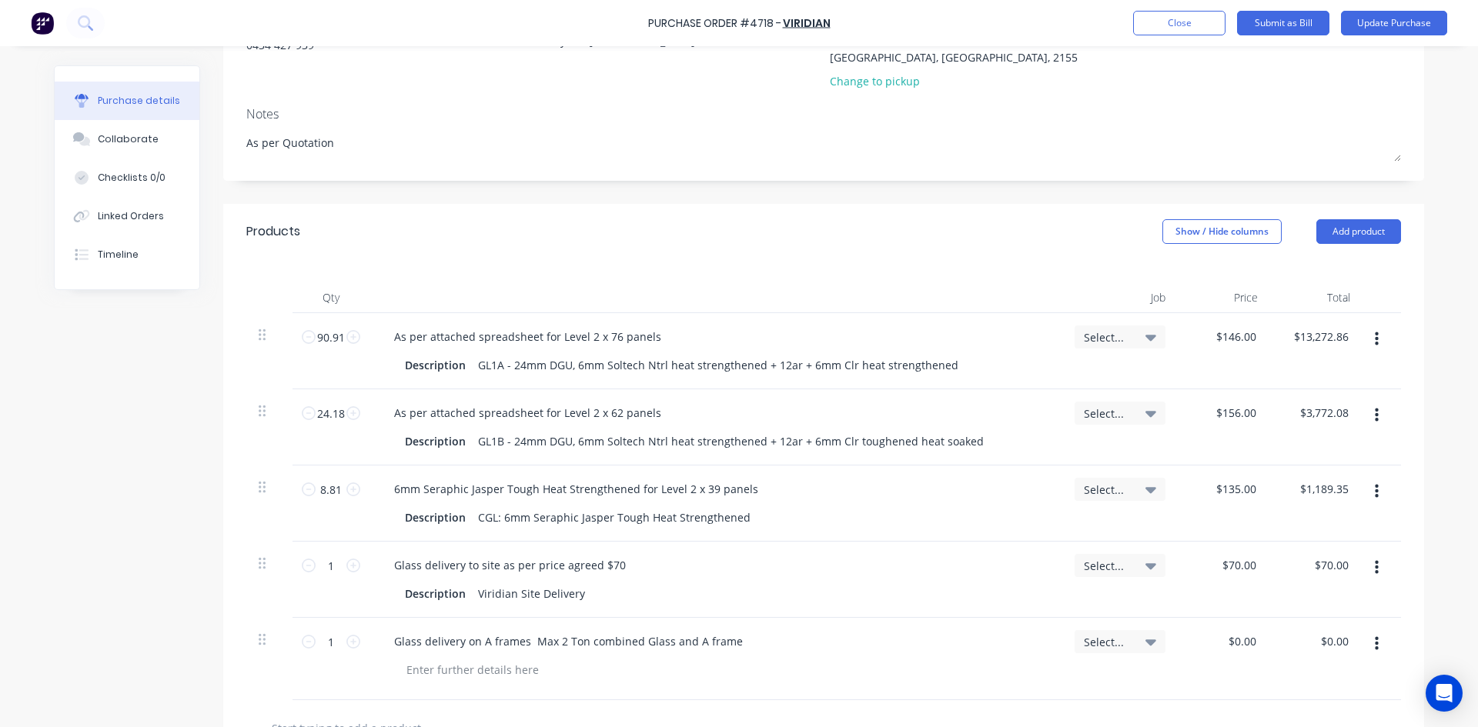
scroll to position [231, 0]
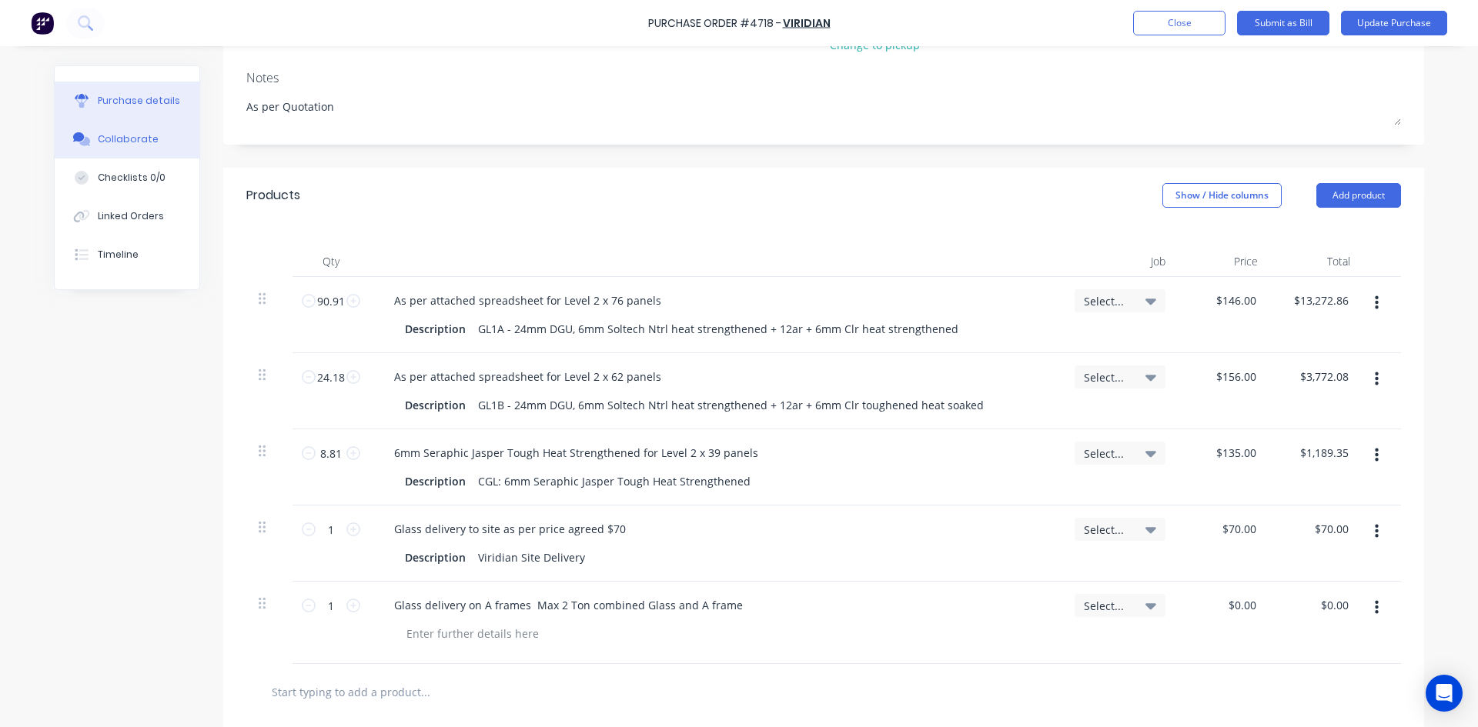
click at [125, 138] on div "Collaborate" at bounding box center [128, 139] width 61 height 14
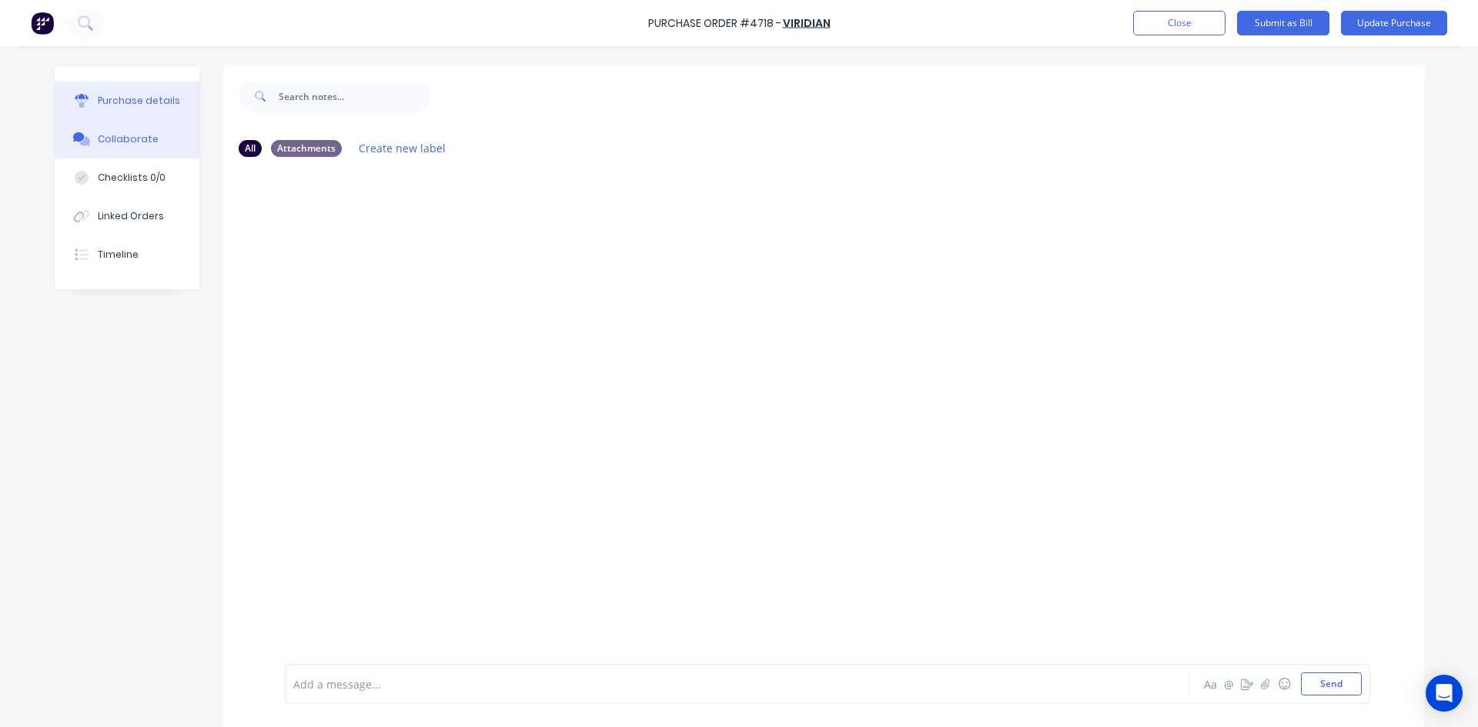
click at [125, 100] on div "Purchase details" at bounding box center [139, 101] width 82 height 14
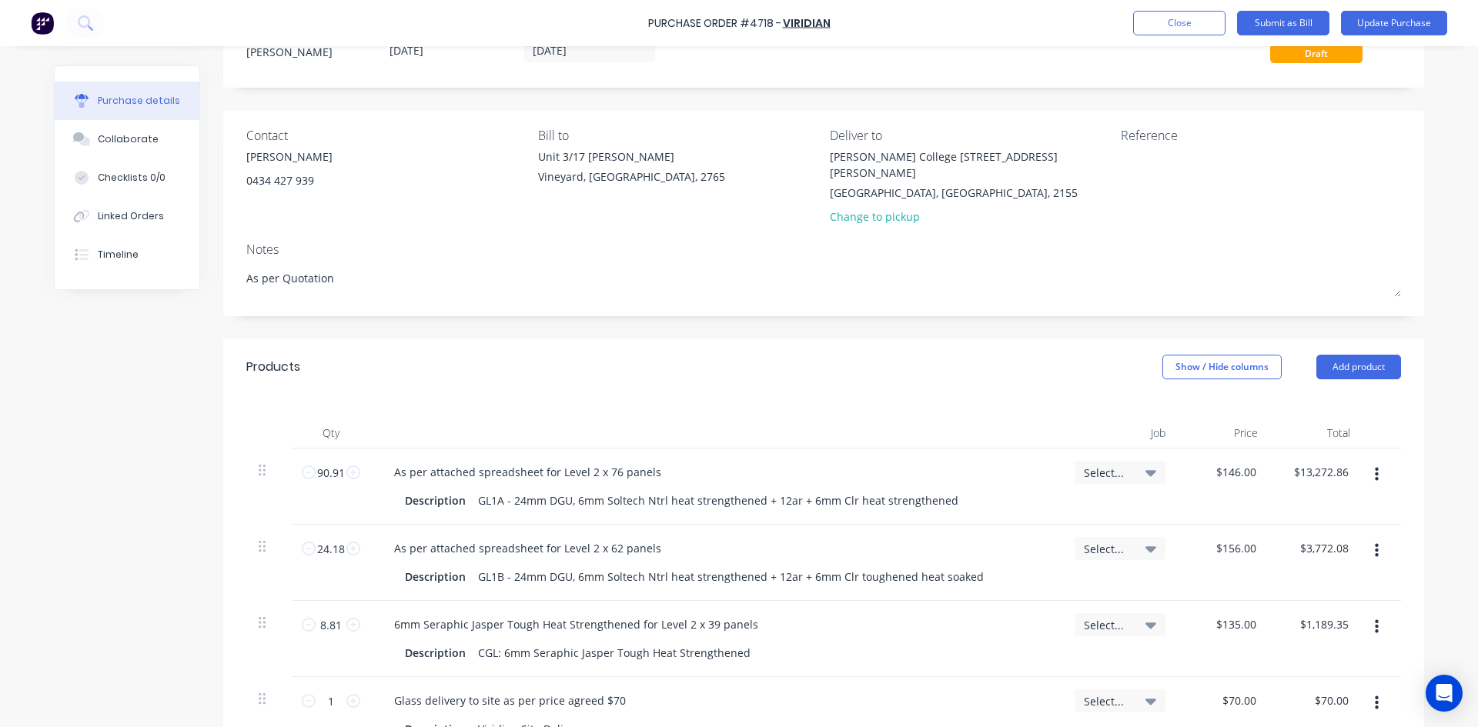
scroll to position [231, 0]
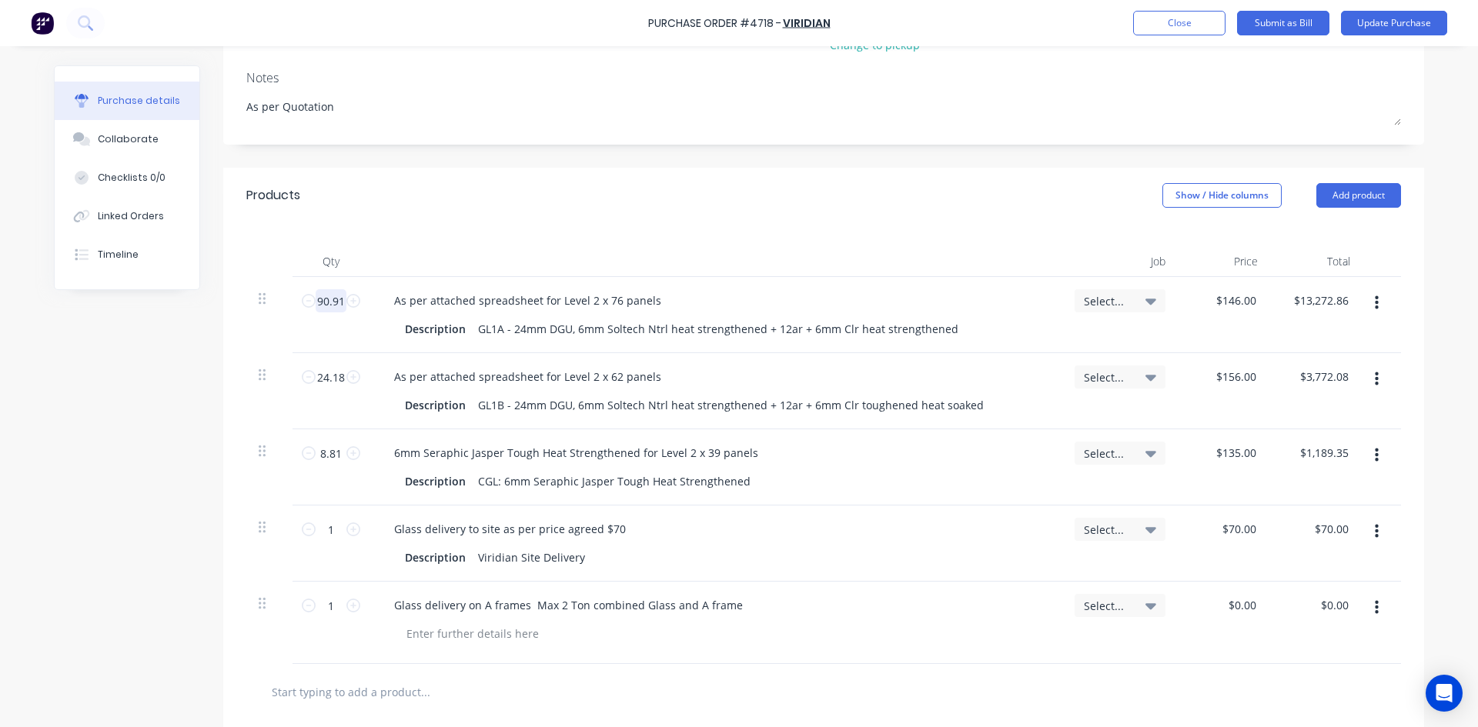
type textarea "x"
click at [339, 289] on input "90.91" at bounding box center [331, 300] width 31 height 23
type textarea "x"
type input "8"
type input "$1,168.00"
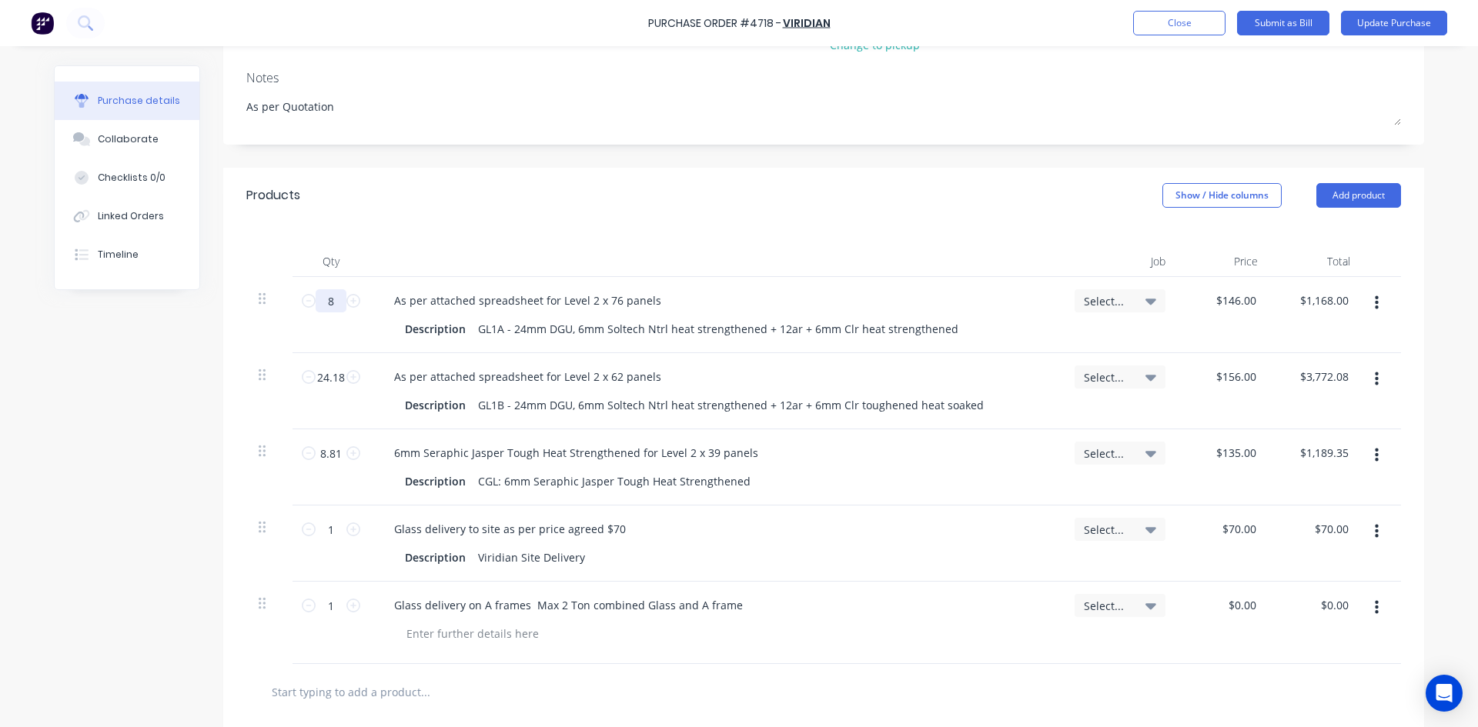
type textarea "x"
type input "86"
type input "$12,556.00"
type textarea "x"
type input "86."
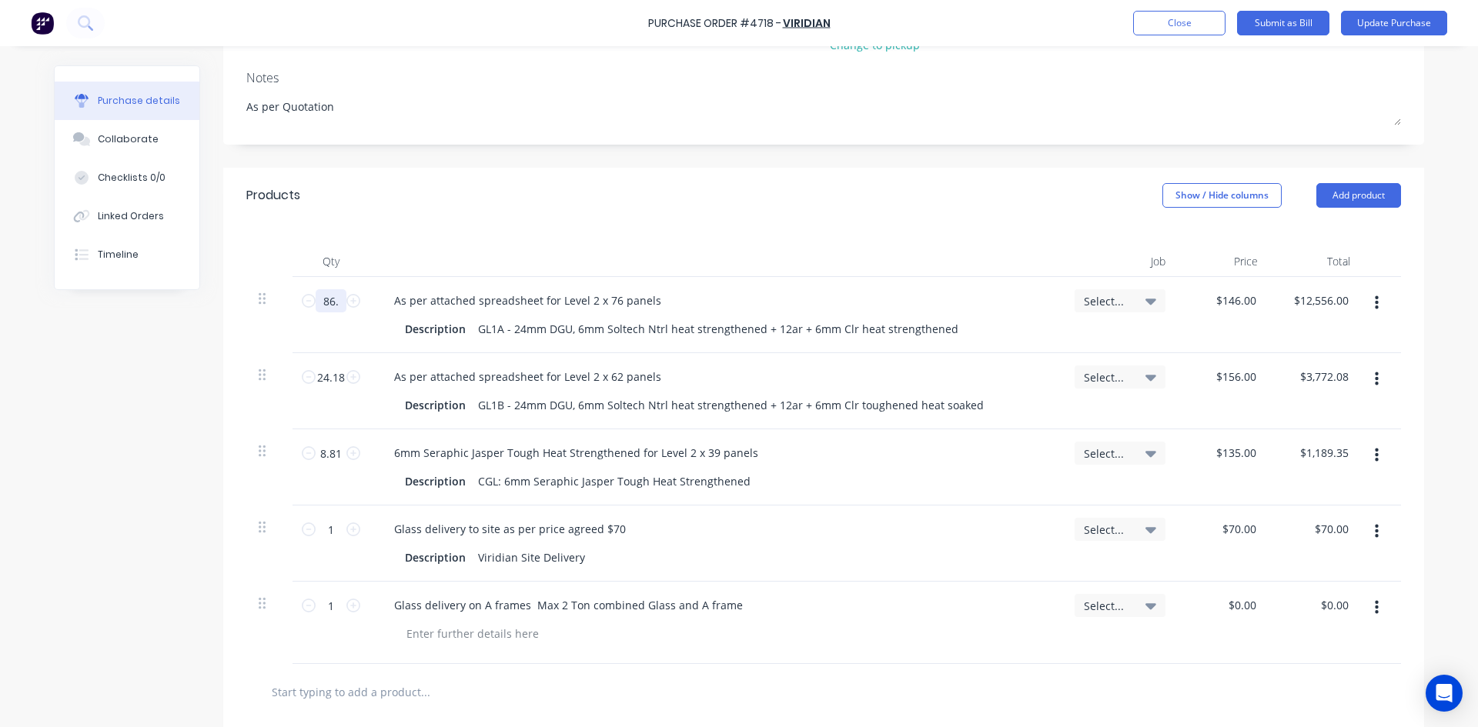
type textarea "x"
type input "86.4"
type input "$12,614.40"
type textarea "x"
type input "86.49"
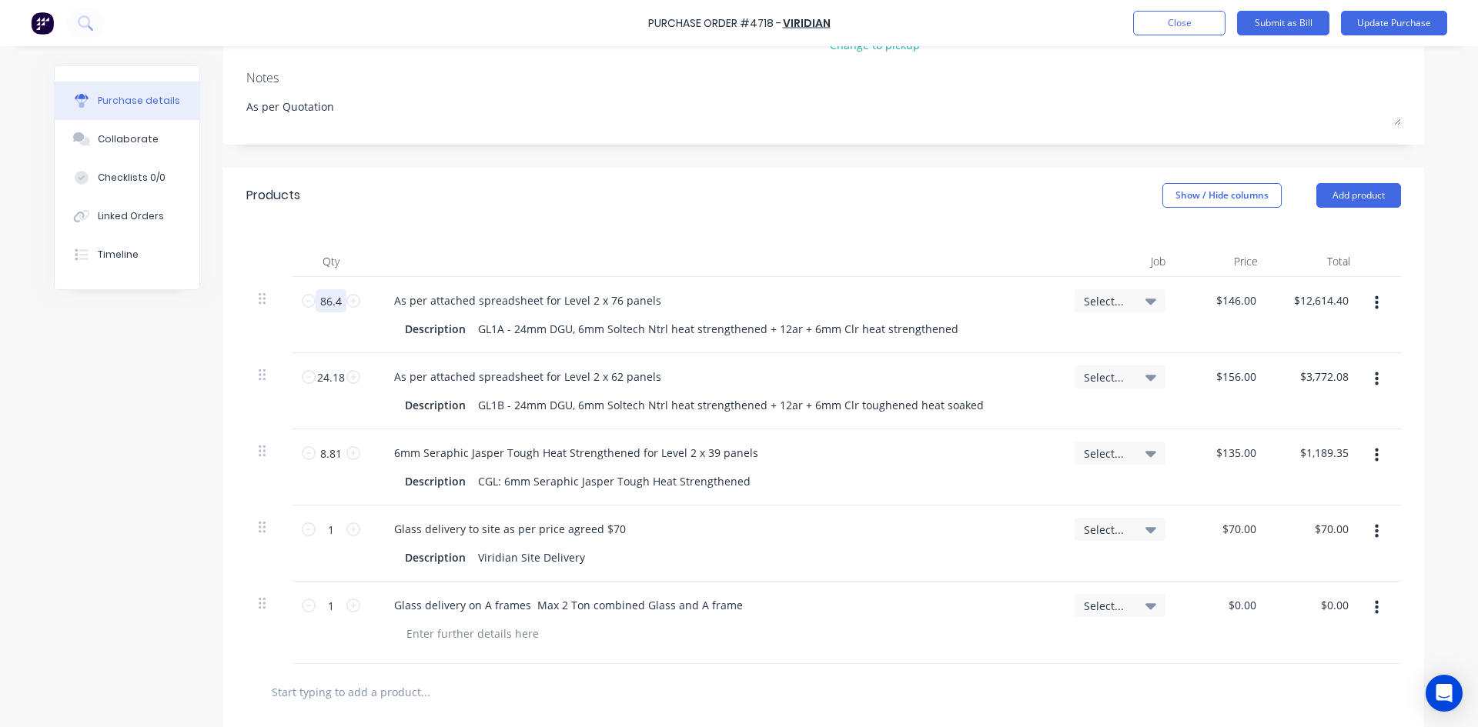
type input "$12,627.54"
type textarea "x"
type input "86.49"
click at [349, 370] on icon at bounding box center [353, 377] width 14 height 14
type textarea "x"
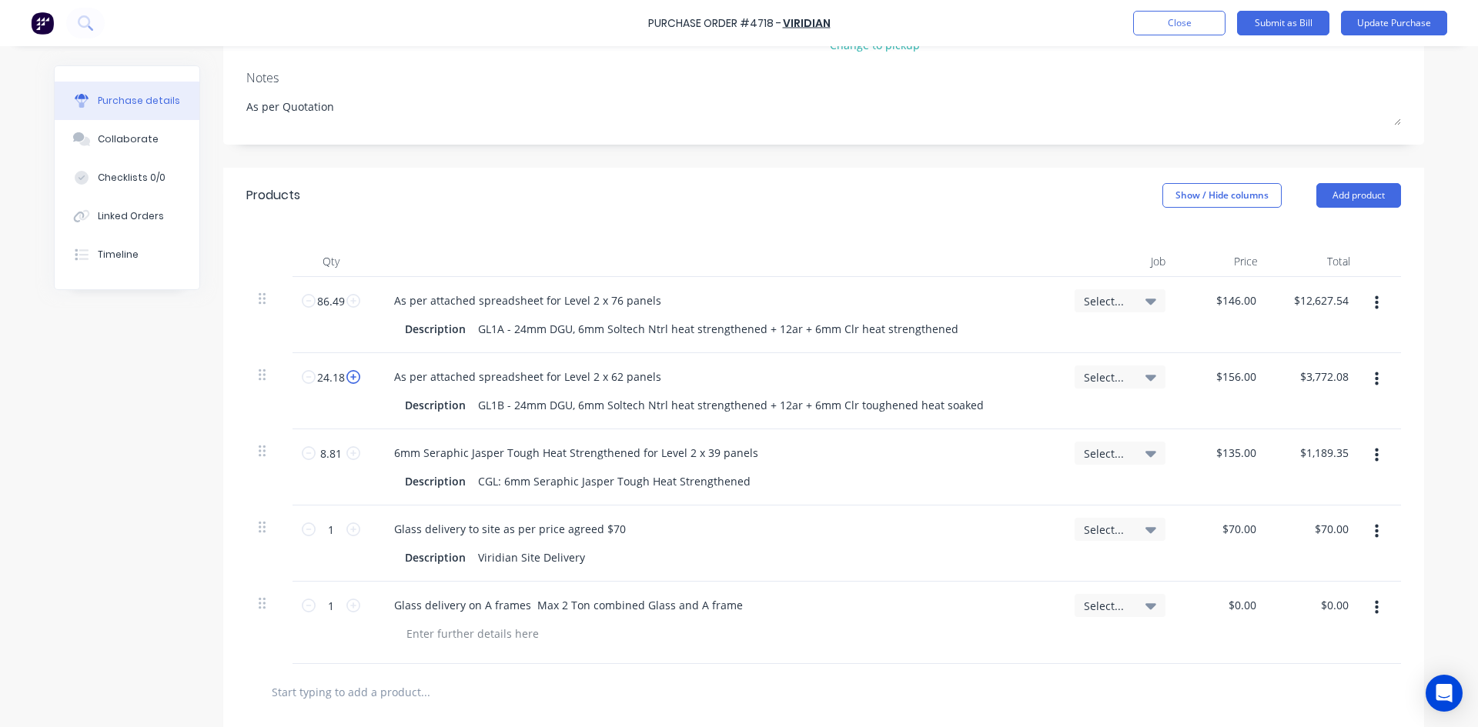
type input "25.18"
type input "$3,928.08"
click at [302, 370] on icon at bounding box center [309, 377] width 14 height 14
type textarea "x"
type input "24.18"
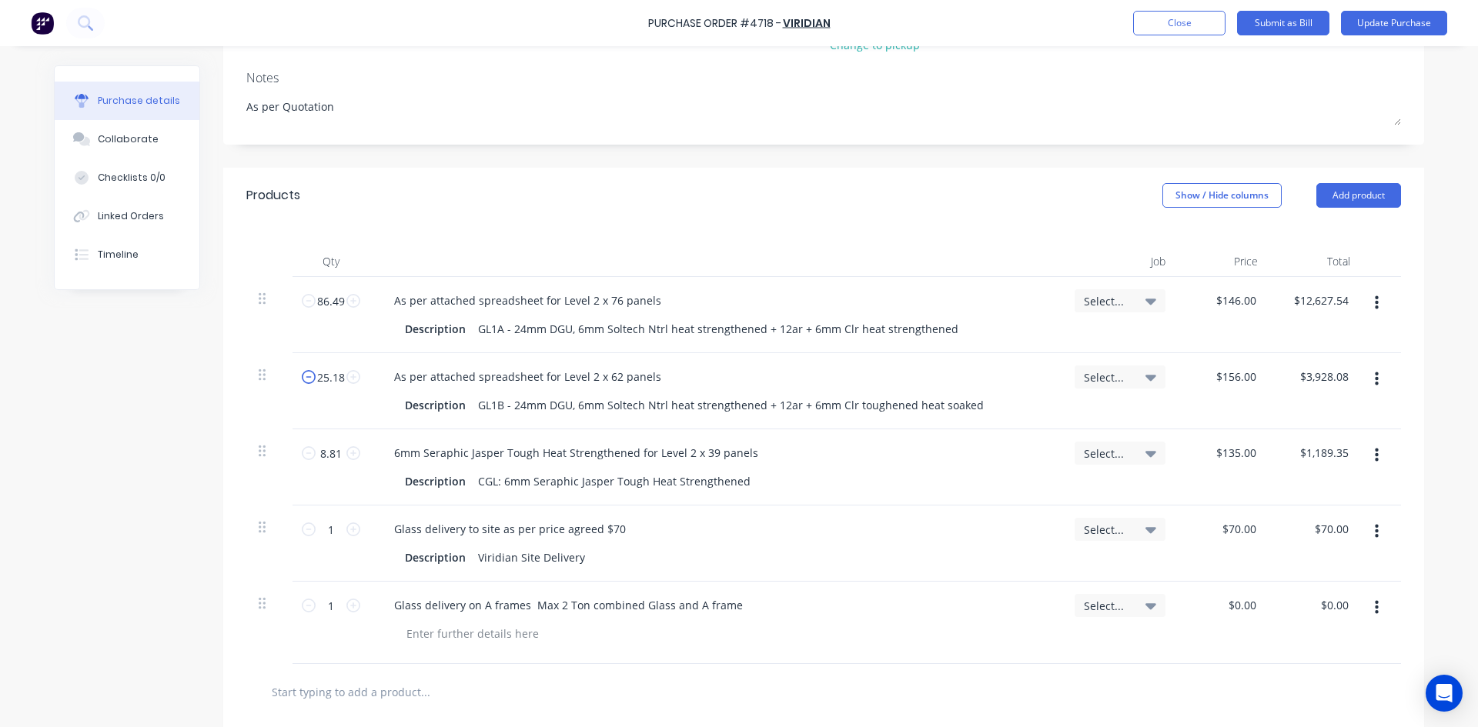
type input "$3,772.08"
type textarea "x"
click at [340, 366] on input "24.18" at bounding box center [331, 377] width 31 height 23
type textarea "x"
type input "1"
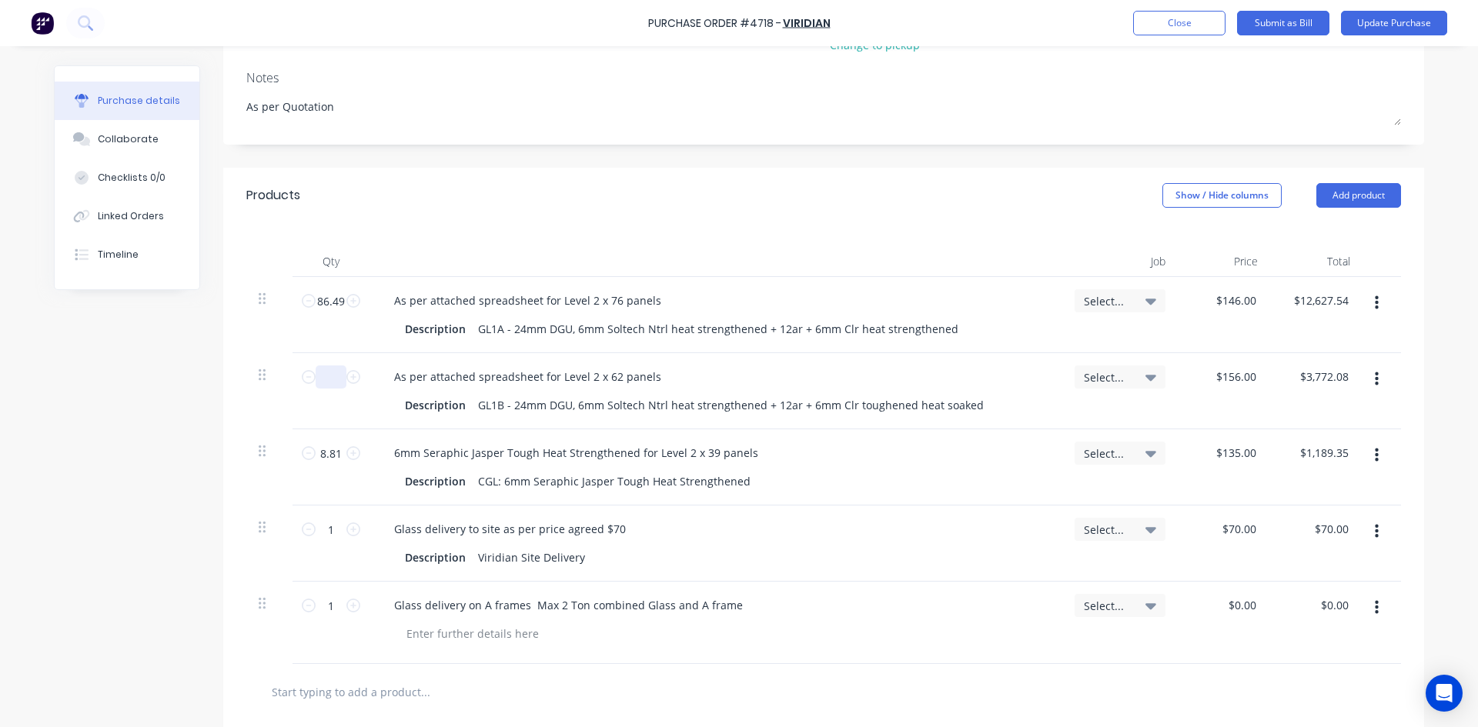
type input "$156.00"
type textarea "x"
type input "17"
type input "$2,652.00"
type textarea "x"
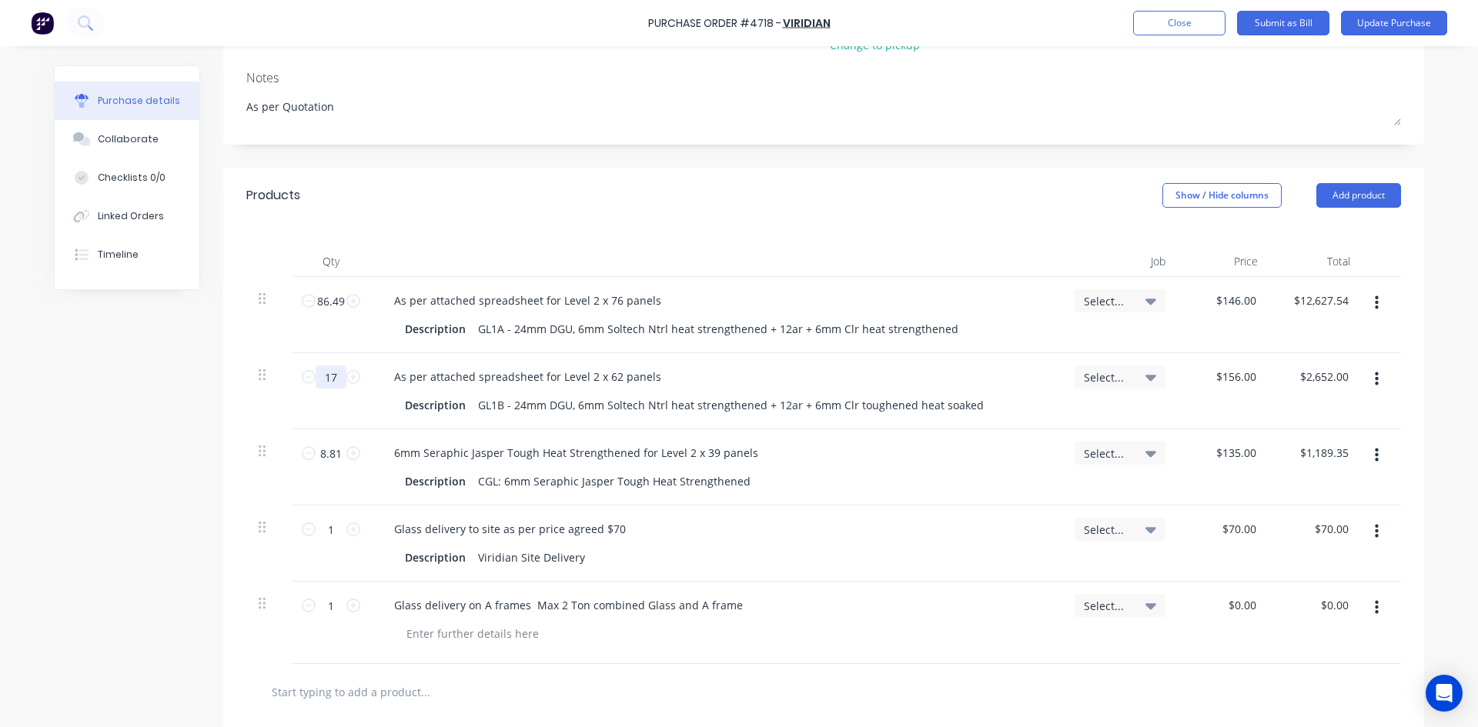
type input "172"
type input "$26,832.00"
type textarea "x"
type input "172."
type textarea "x"
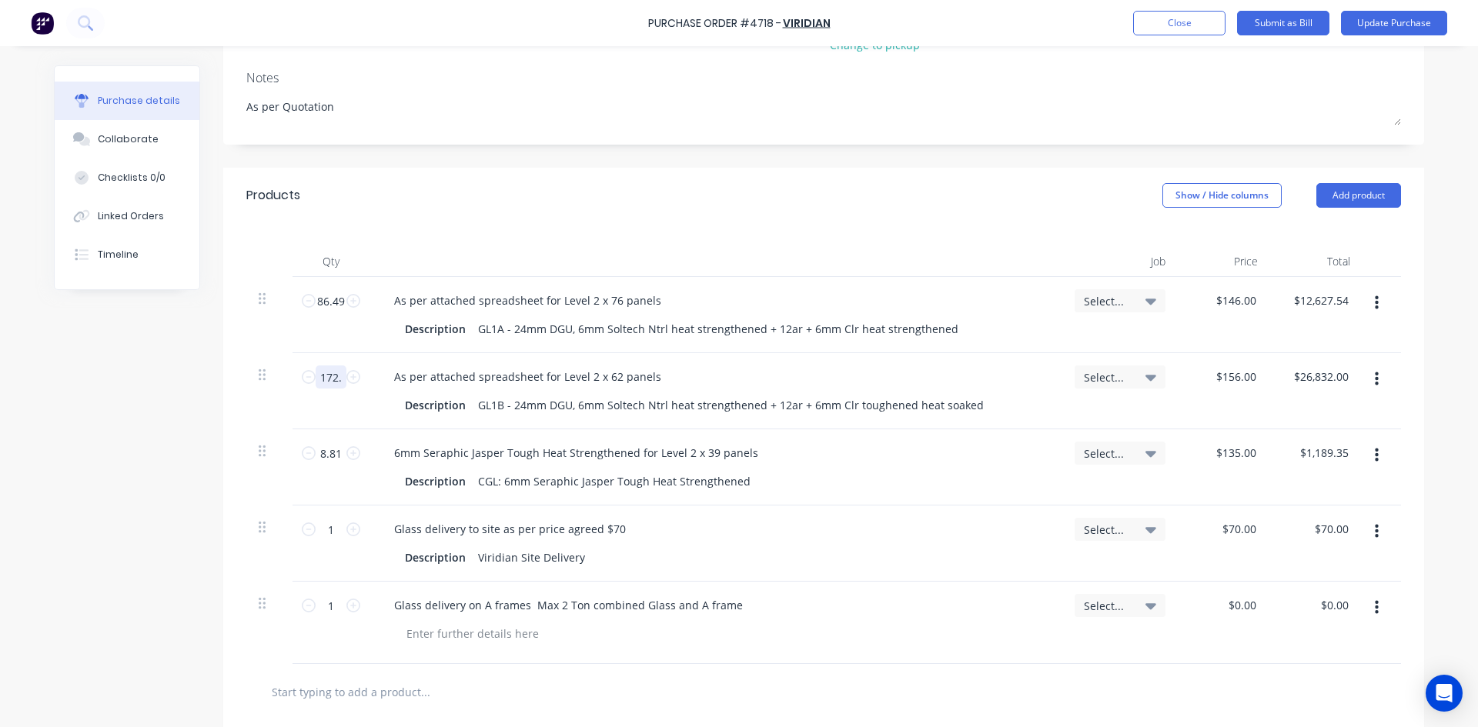
type input "172.5"
type input "$26,910.00"
type textarea "x"
type input "172.53"
type input "$26,914.68"
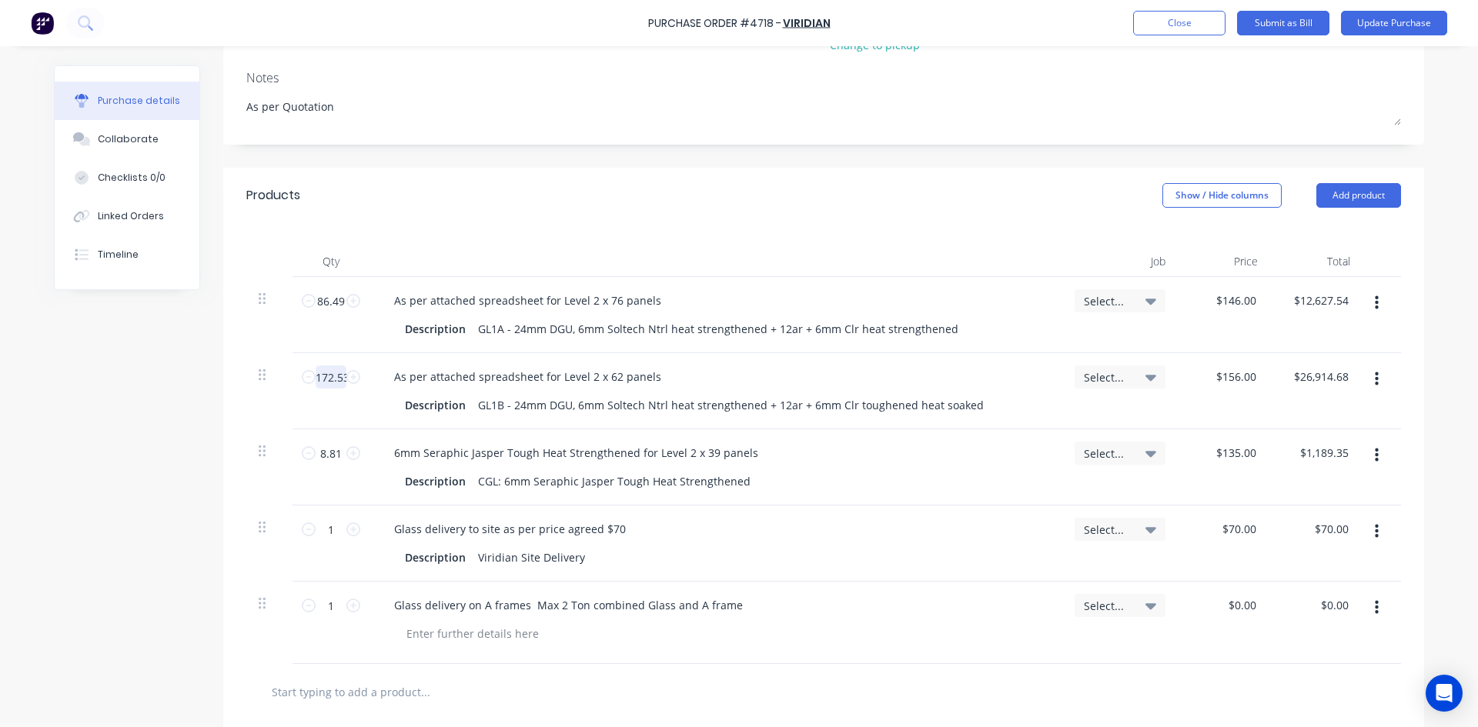
type textarea "x"
type input "172.53"
click at [337, 442] on input "8.81" at bounding box center [331, 453] width 31 height 23
type textarea "x"
type input "3"
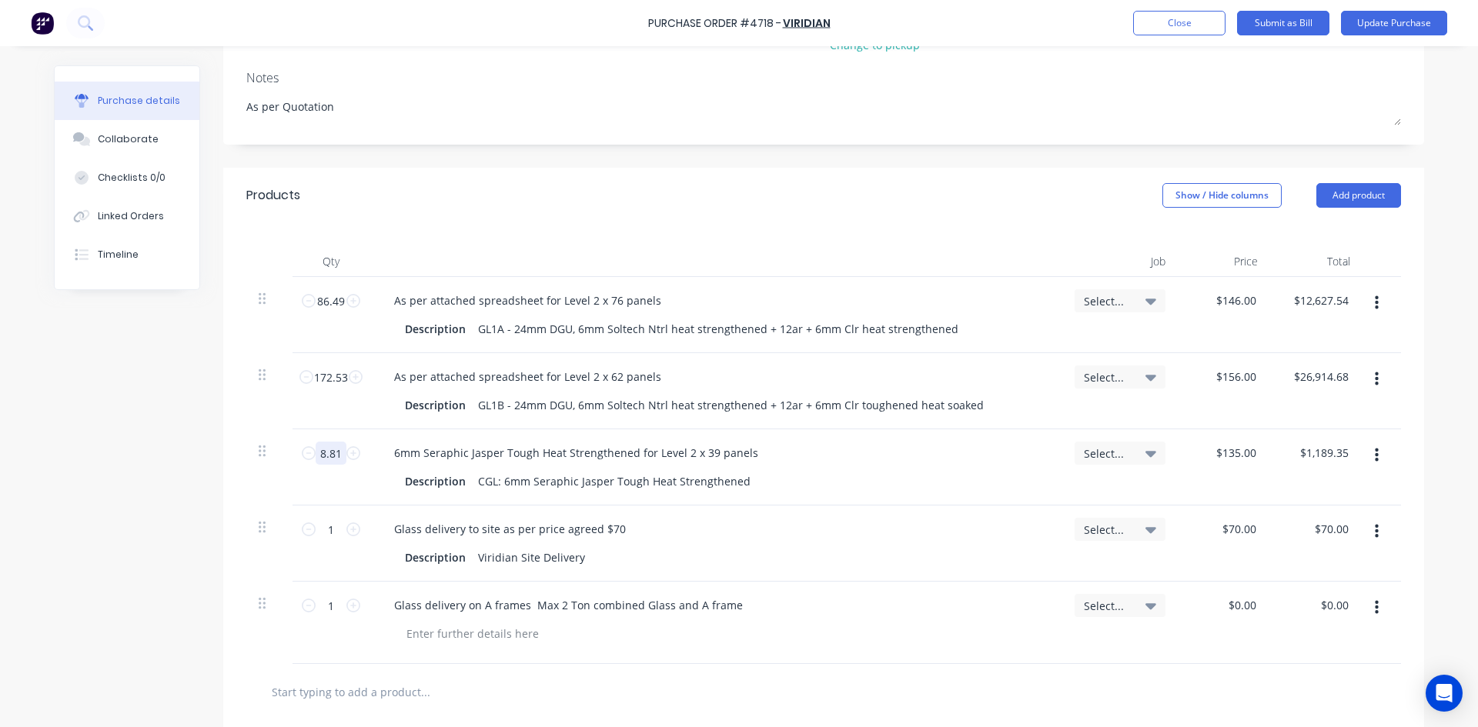
type input "$405.00"
type textarea "x"
type input "37"
type input "$4,995.00"
type textarea "x"
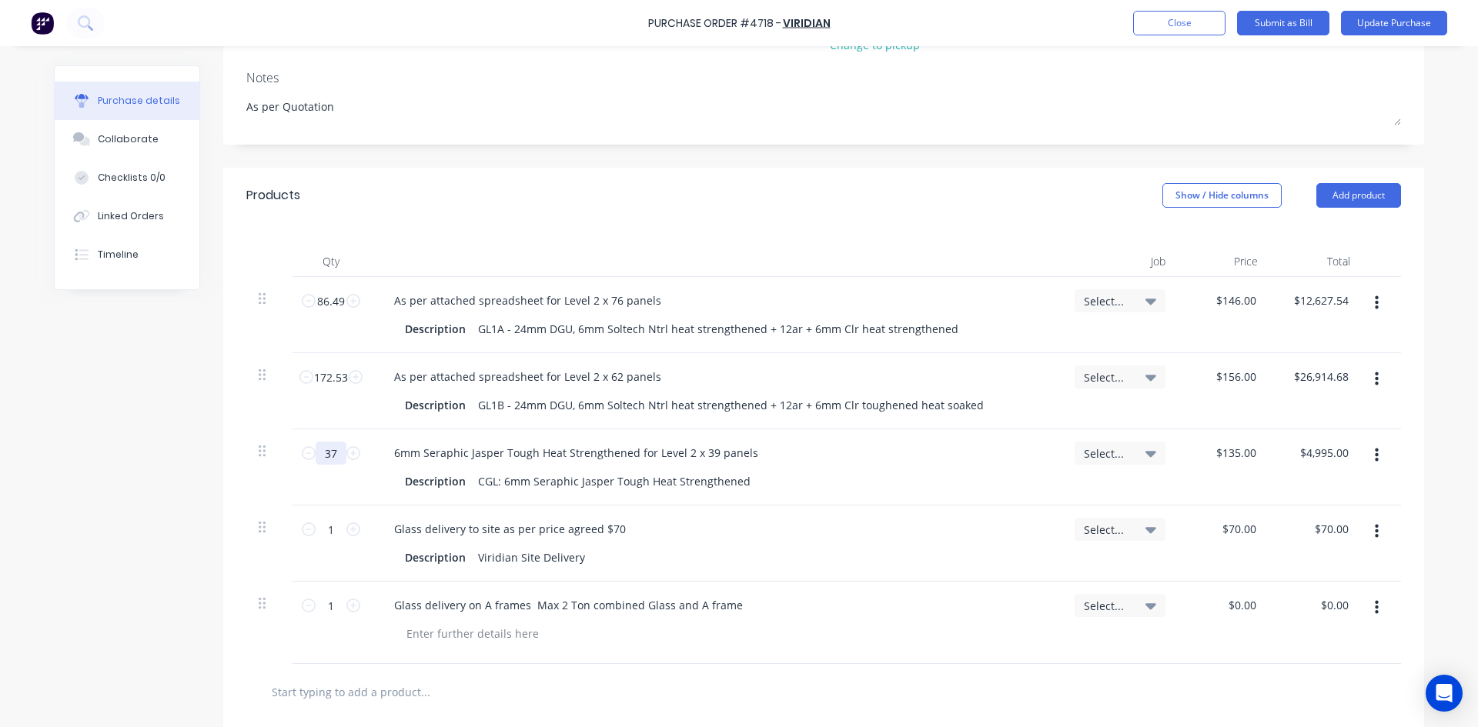
type input "37."
type textarea "x"
type input "37.9"
type input "$5,116.50"
type textarea "x"
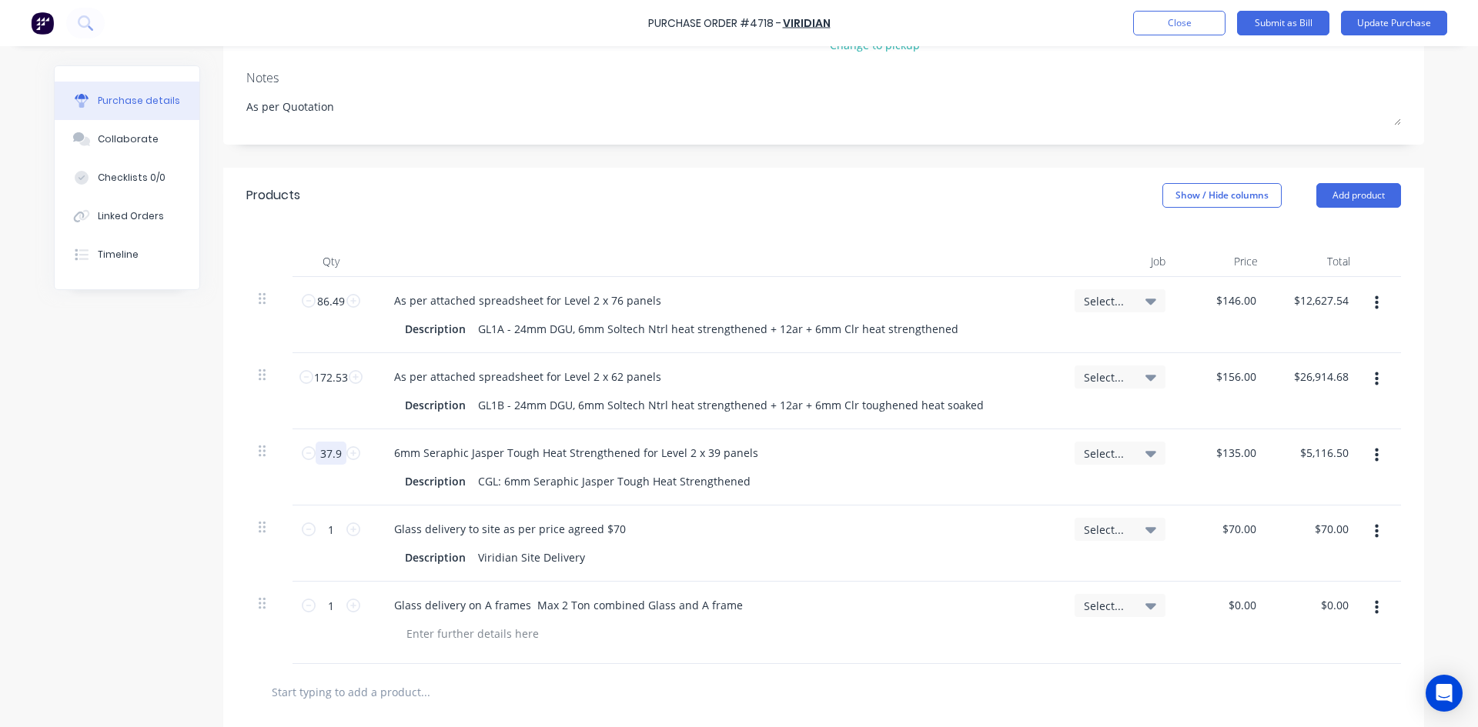
type input "37.92"
type input "$5,119.20"
type textarea "x"
type input "37.92"
click at [678, 677] on div at bounding box center [490, 692] width 462 height 31
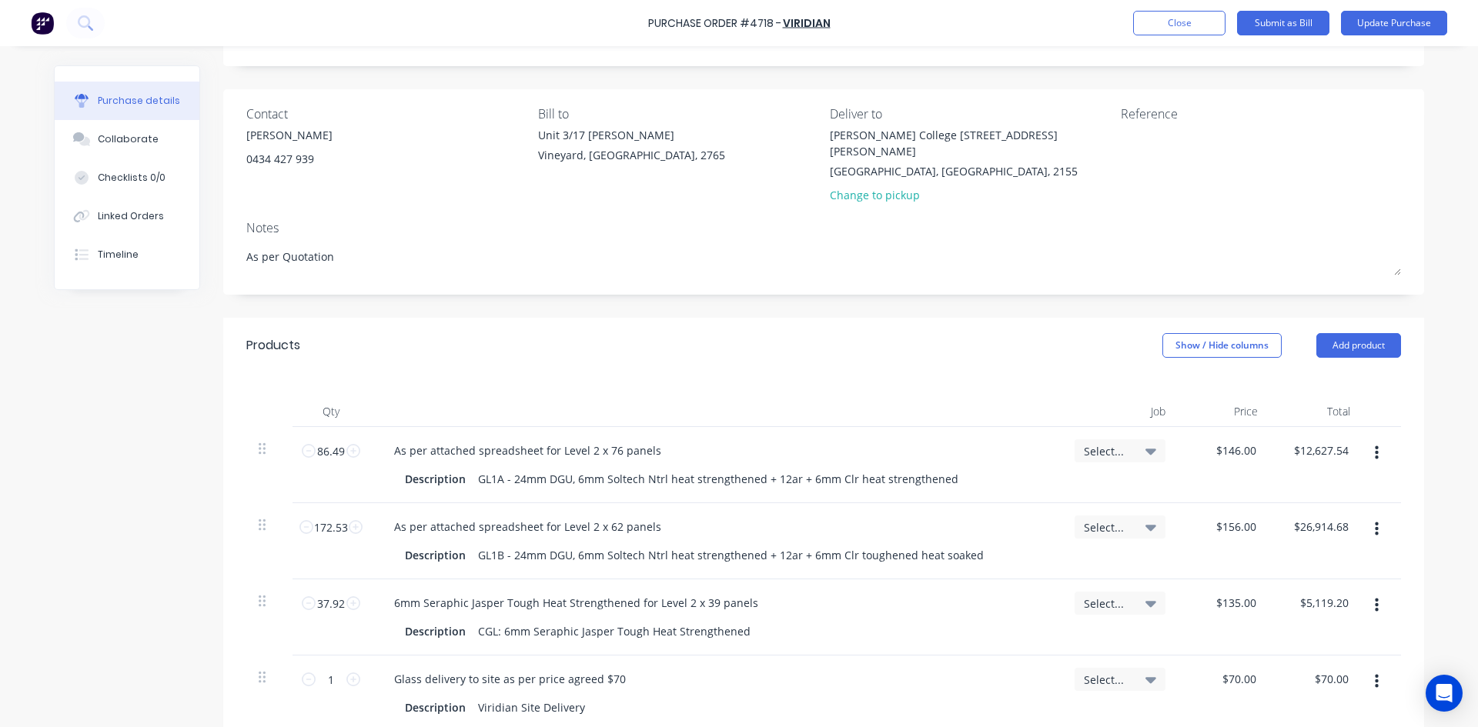
scroll to position [0, 0]
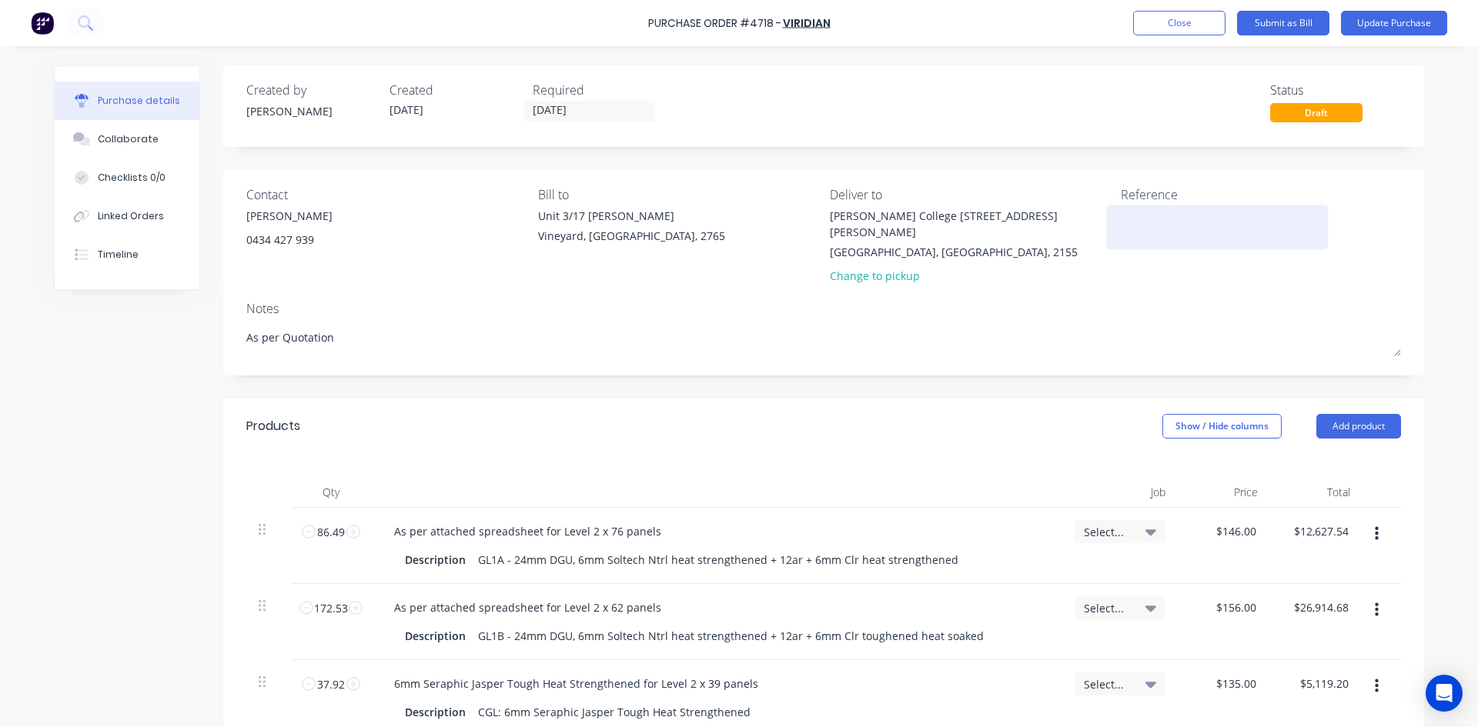
click at [1171, 226] on textarea at bounding box center [1217, 225] width 192 height 35
type textarea "x"
type textarea "4"
type textarea "x"
type textarea "47"
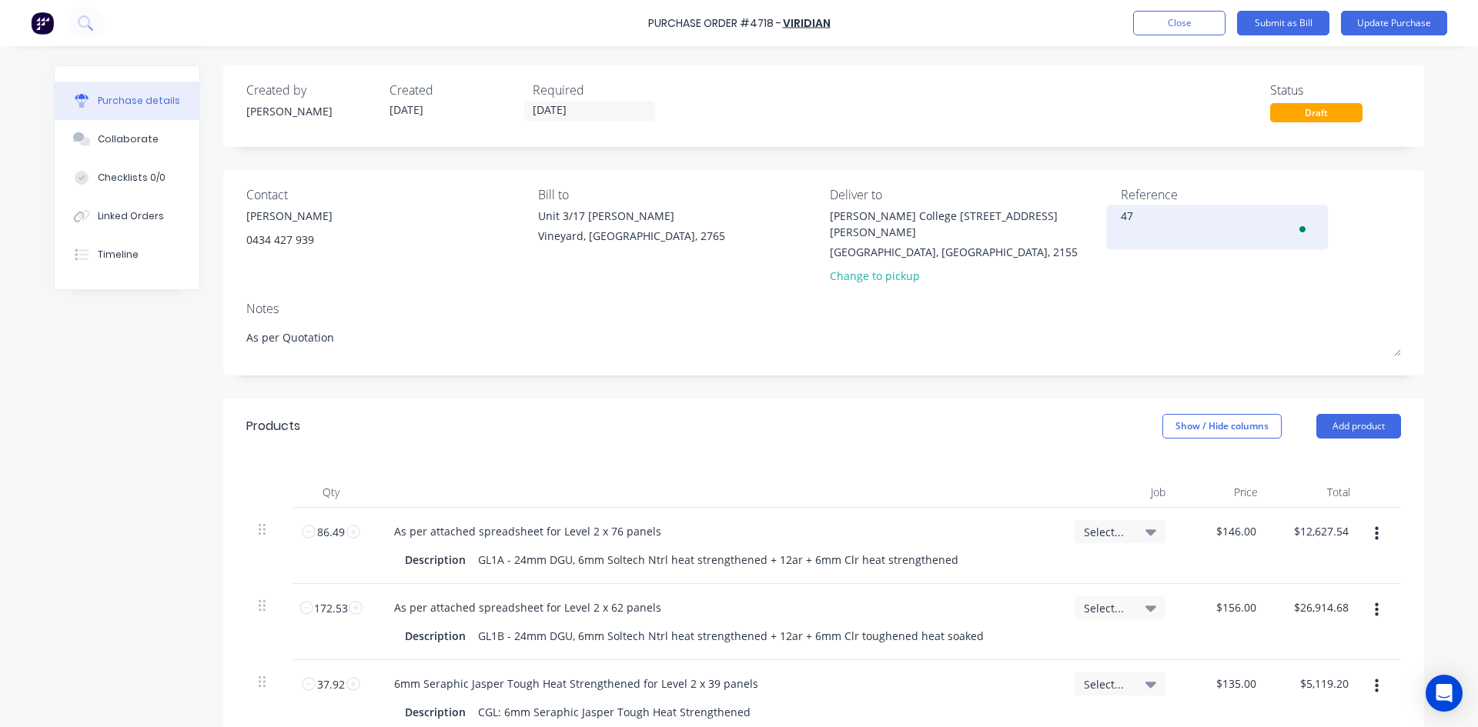
type textarea "x"
type textarea "471"
type textarea "x"
type textarea "4718"
type textarea "x"
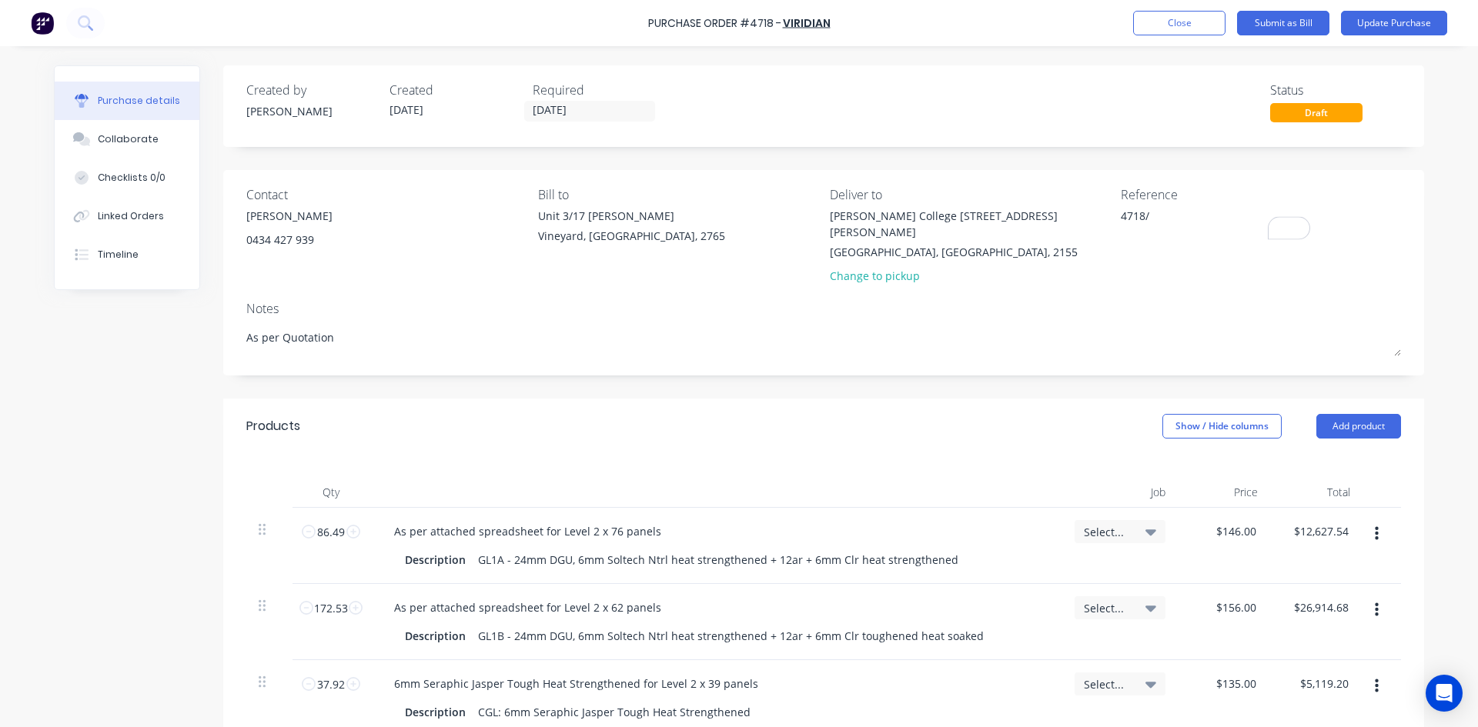
type textarea "4718/"
type textarea "x"
type textarea "4718/"
click at [1150, 216] on textarea "4718/" at bounding box center [1217, 225] width 192 height 35
type textarea "x"
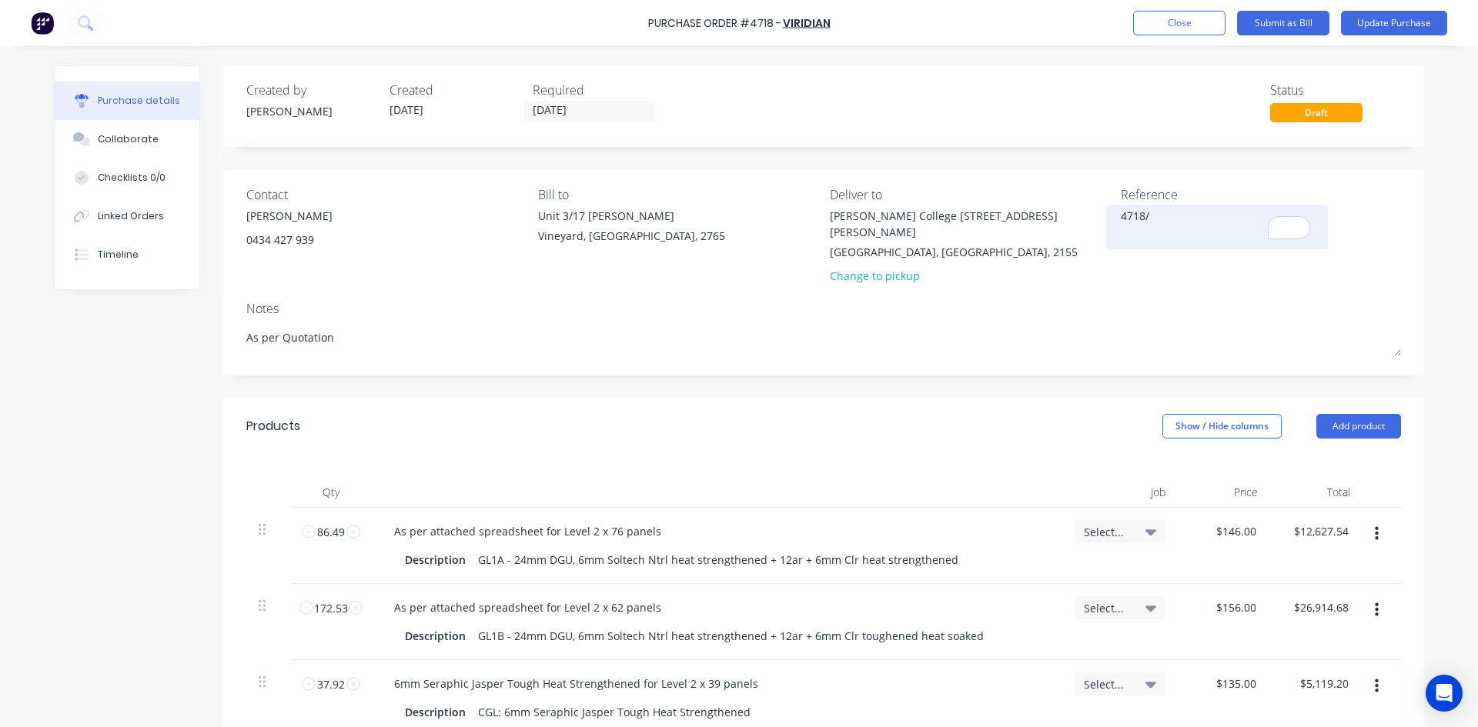
click at [1153, 218] on textarea "4718/" at bounding box center [1217, 225] width 192 height 35
type textarea "4718/9066 lEVEL 2 Phase 1 Rev 1"
type textarea "x"
click at [1195, 216] on textarea "4718/9066 lEVEL 2 Phase 1 Rev 1" at bounding box center [1217, 225] width 192 height 35
type textarea "4718/9066 Level 2 Phase 1 Rev 1"
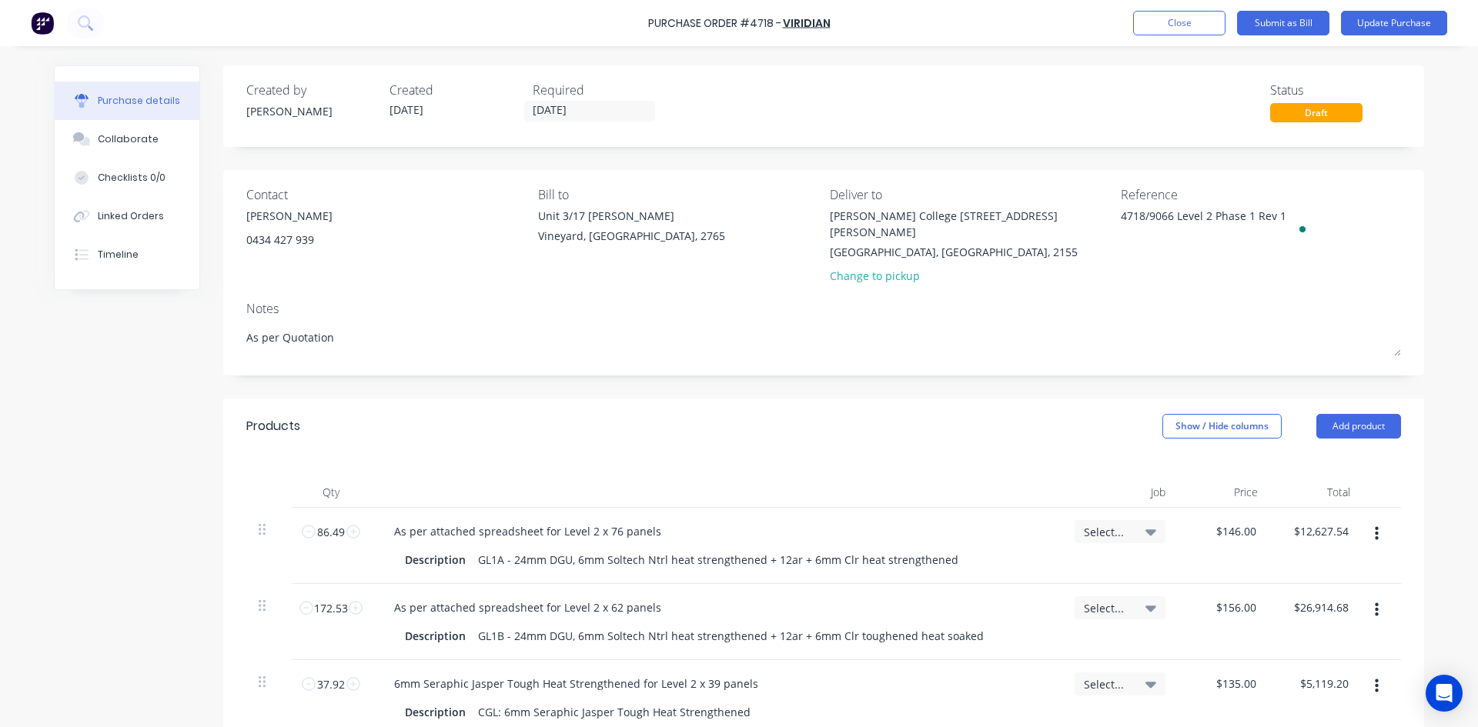
type textarea "x"
type textarea "4718/9066 Level 2 Phase 1 Rev 1"
click at [116, 140] on div "Collaborate" at bounding box center [128, 139] width 61 height 14
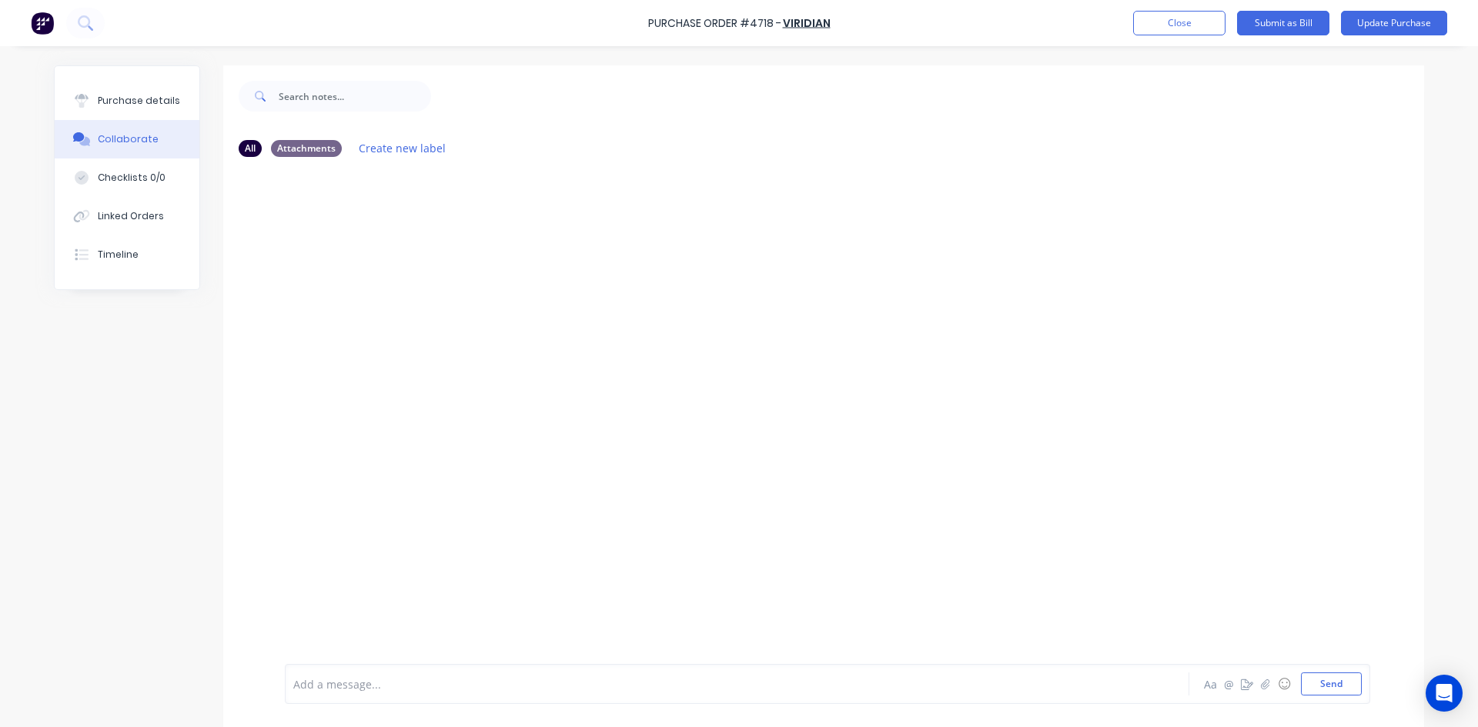
click at [474, 663] on div "Add a message... Aa @ ☺ Send" at bounding box center [823, 684] width 1201 height 86
click at [477, 683] on div at bounding box center [694, 685] width 800 height 16
drag, startPoint x: 477, startPoint y: 683, endPoint x: 768, endPoint y: 512, distance: 337.8
click at [768, 512] on div at bounding box center [823, 416] width 1201 height 495
click at [1261, 686] on icon "button" at bounding box center [1265, 684] width 9 height 11
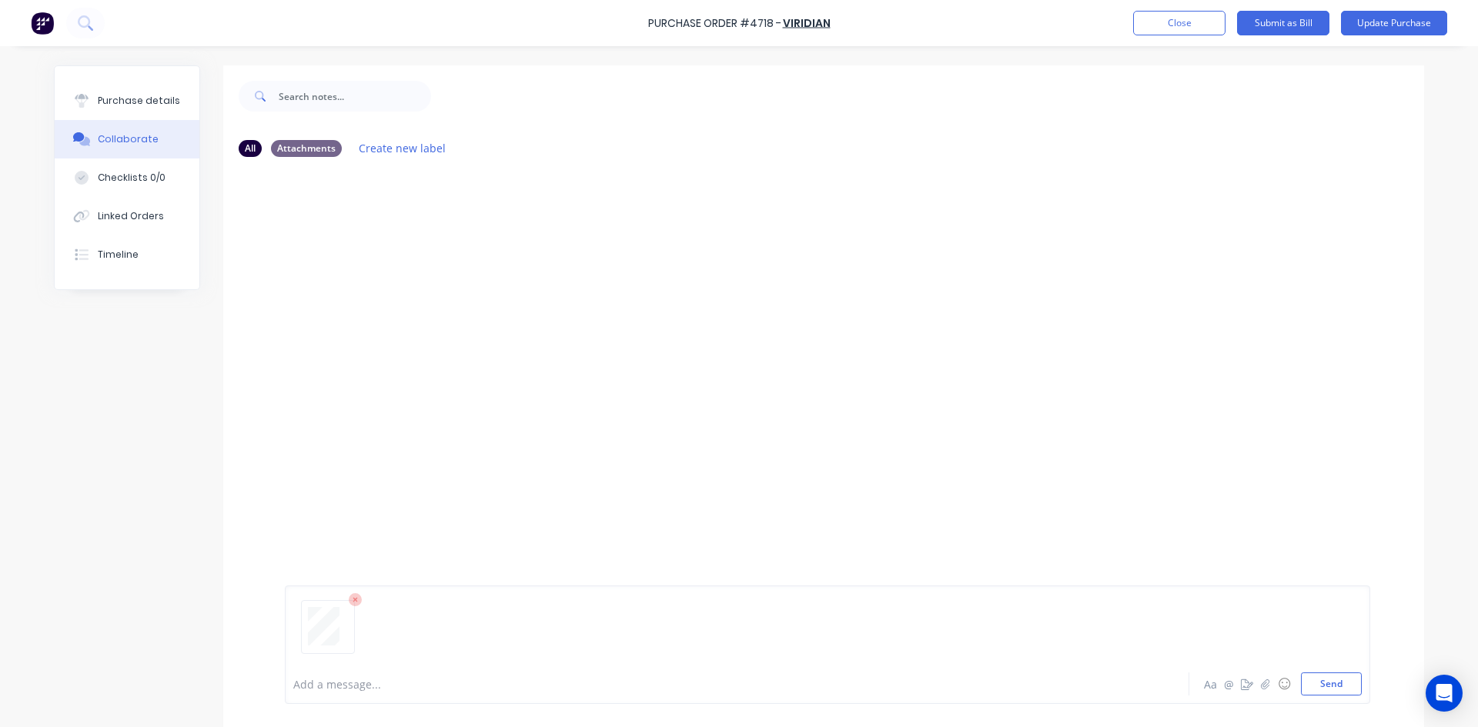
click at [353, 603] on icon at bounding box center [356, 600] width 14 height 14
click at [1332, 684] on button "Send" at bounding box center [1331, 684] width 61 height 23
click at [112, 109] on button "Purchase details" at bounding box center [127, 101] width 145 height 38
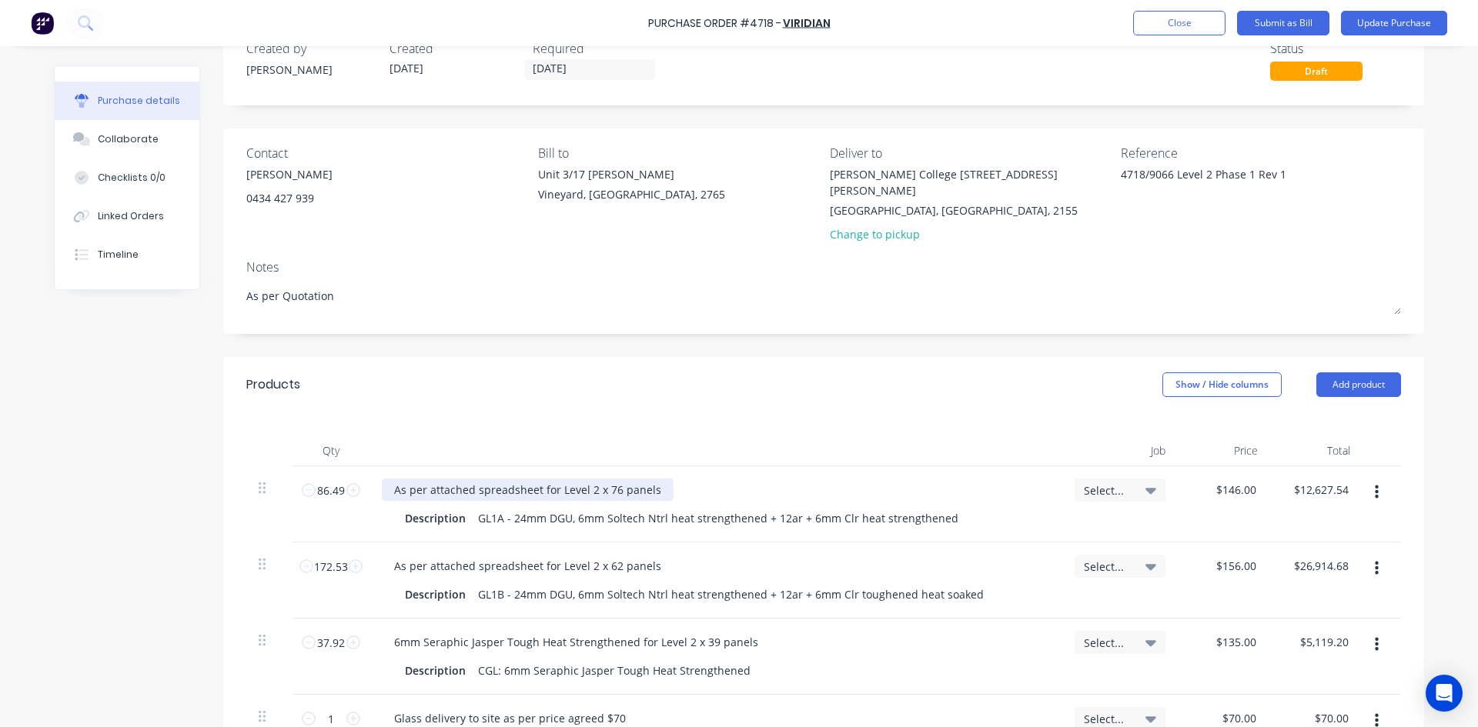
scroll to position [154, 0]
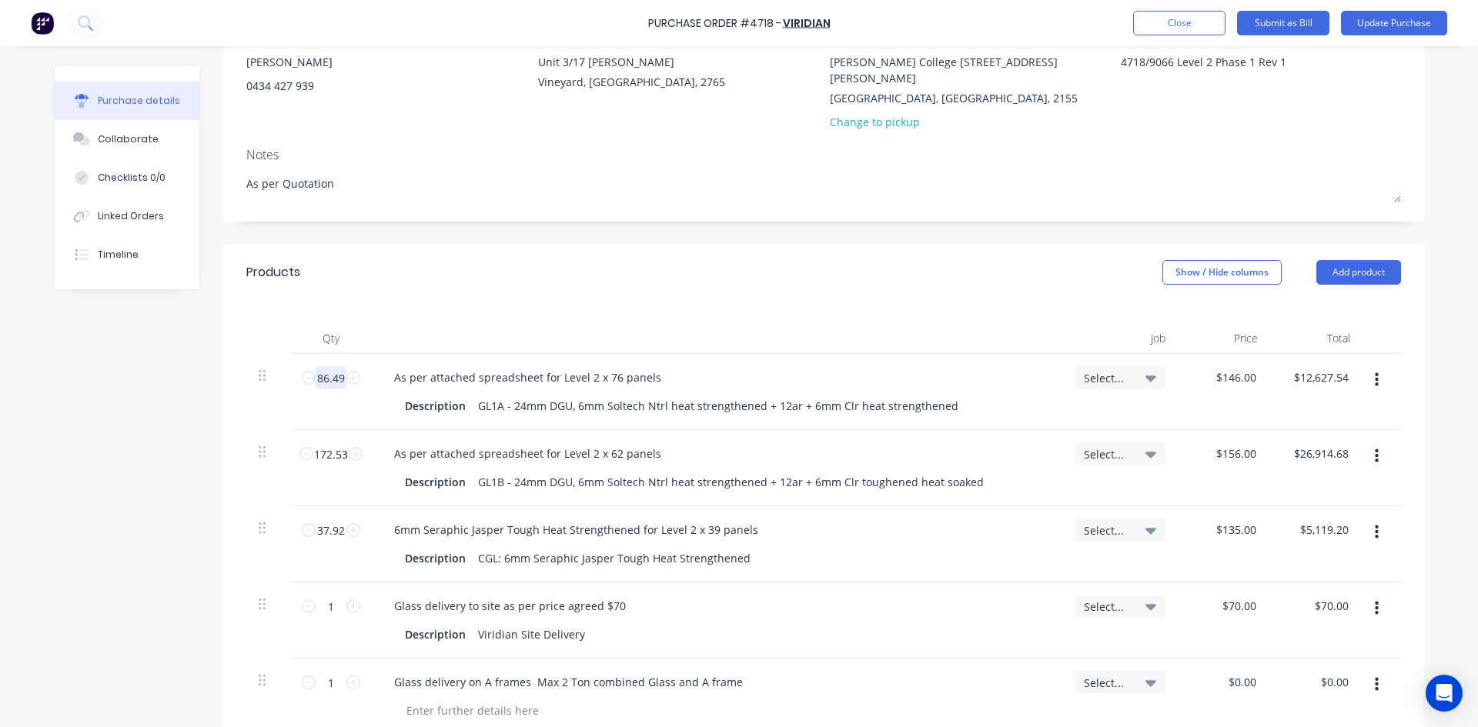
click at [339, 366] on input "86.49" at bounding box center [331, 377] width 31 height 23
type textarea "x"
type input "2"
type input "$292.00"
type textarea "x"
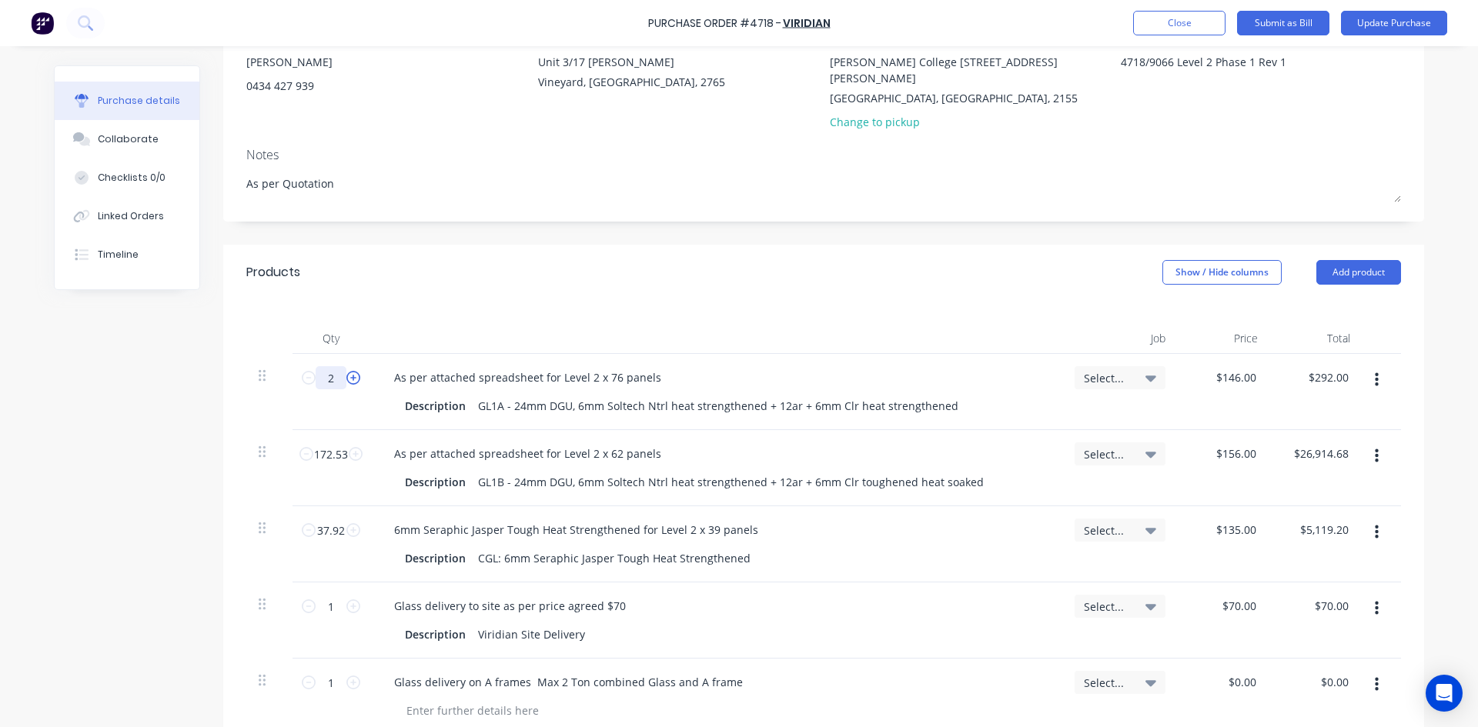
type input "21"
type input "$3,066.00"
type textarea "x"
type input "21."
type textarea "x"
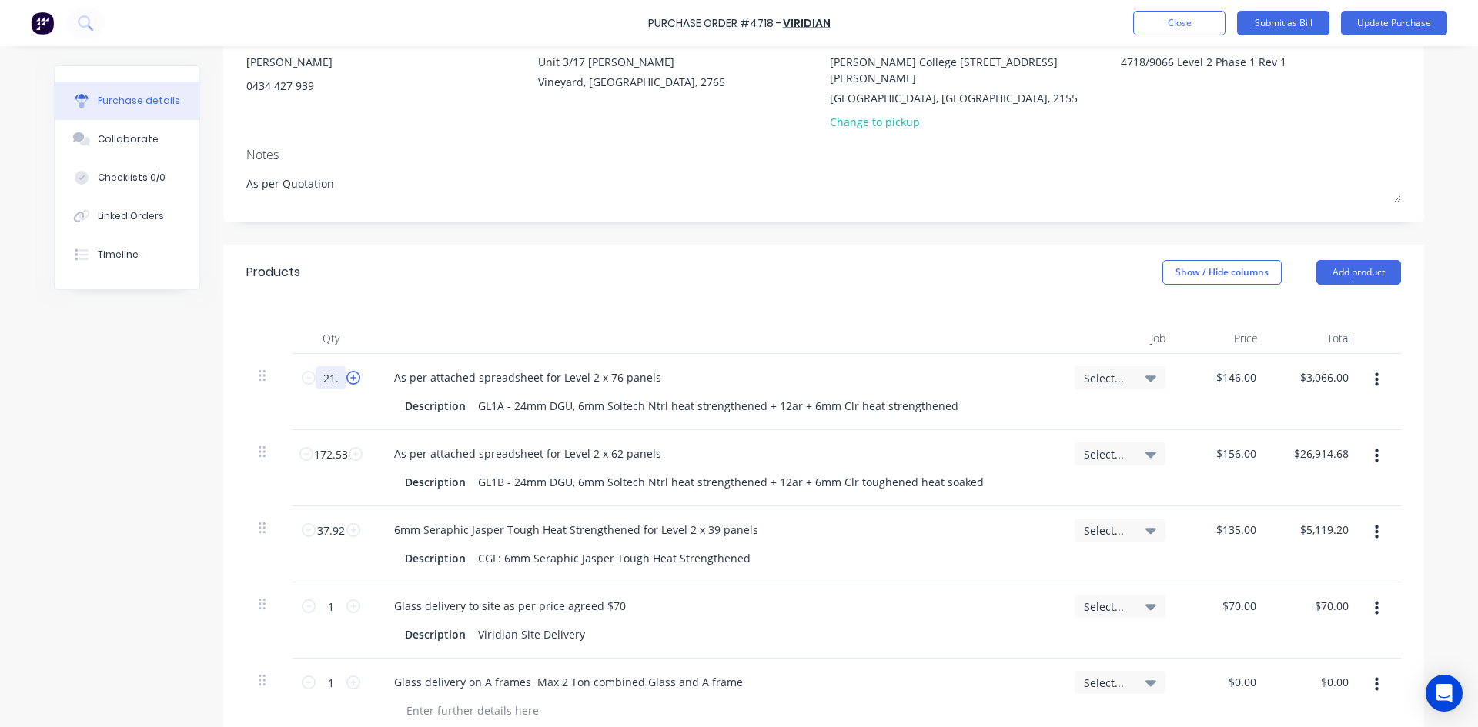
type input "21.8"
type input "$3,182.80"
type textarea "x"
type input "21.80"
type textarea "x"
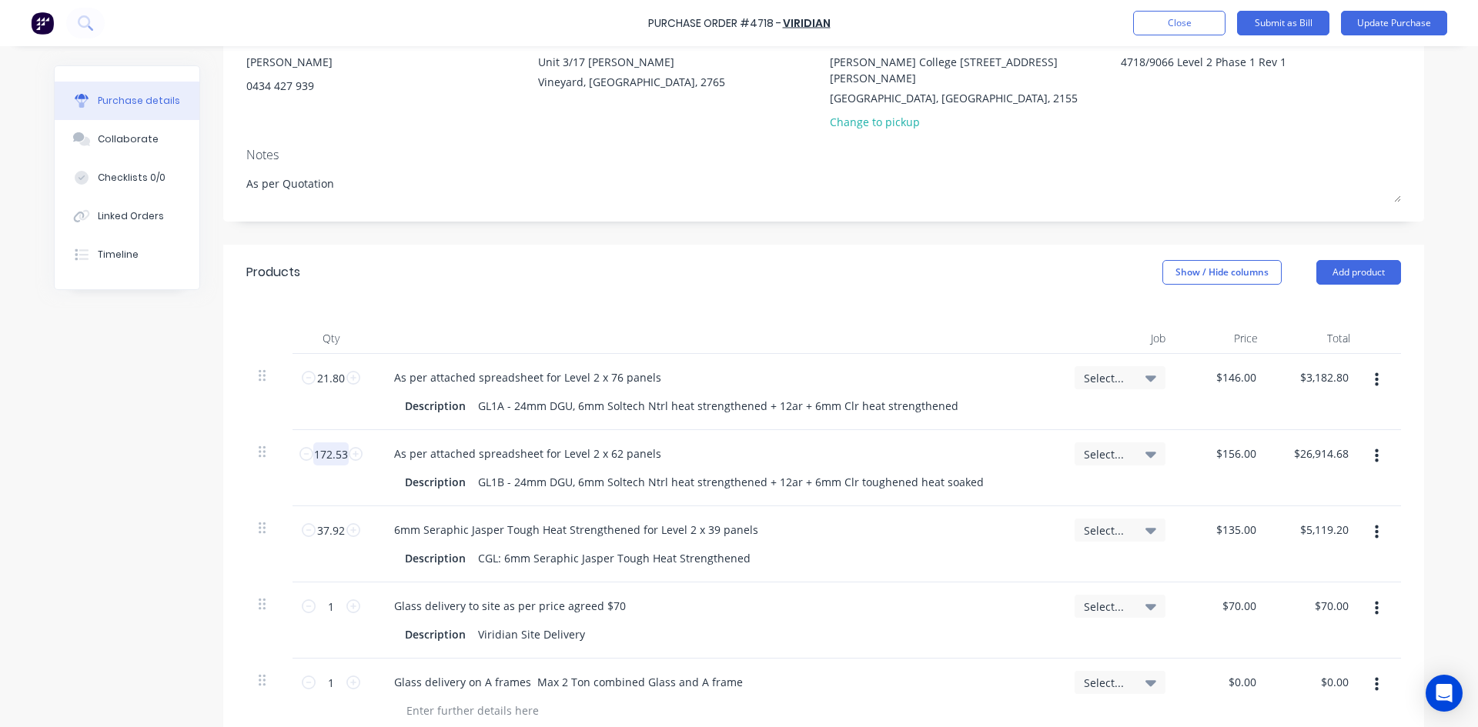
type input "21.8"
click at [340, 443] on input "172.53" at bounding box center [330, 454] width 35 height 23
type textarea "x"
type input "5"
type input "$780.00"
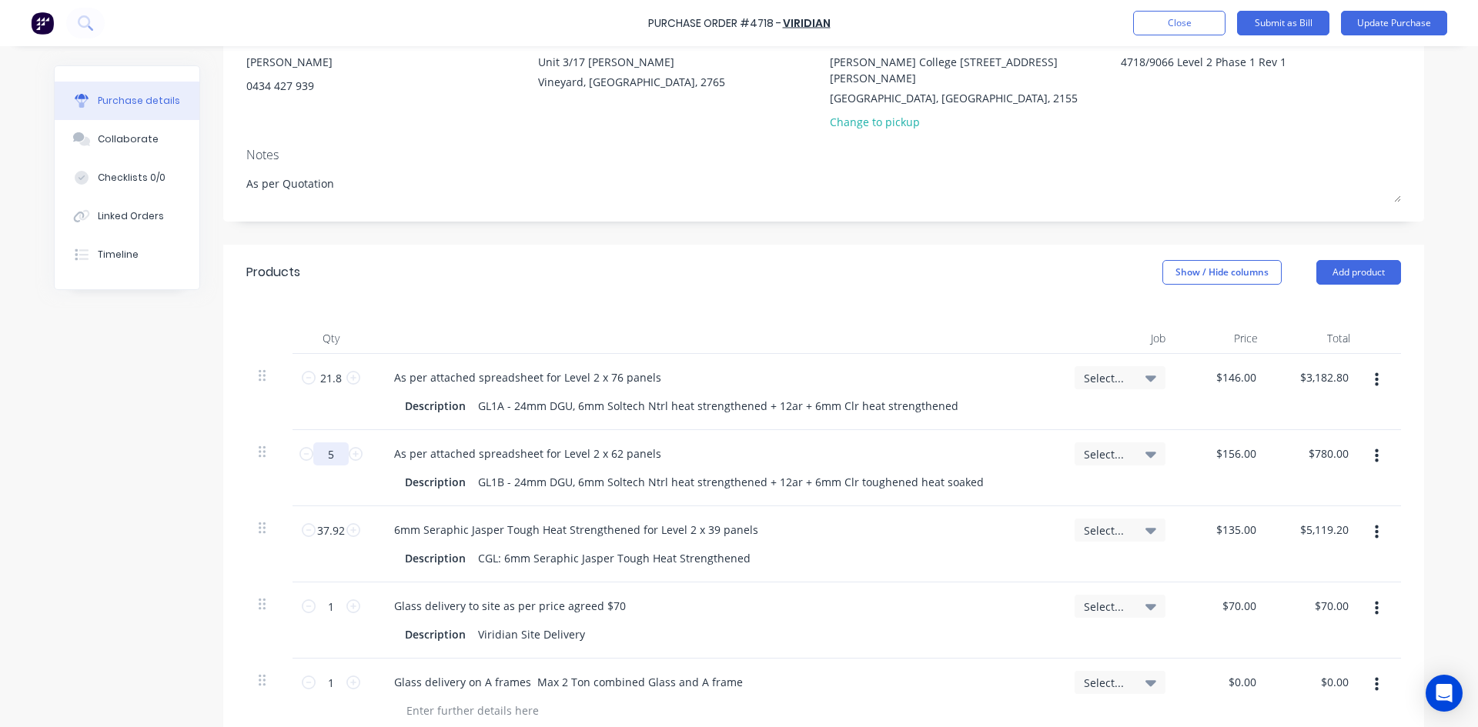
type textarea "x"
type input "58"
type input "$9,048.00"
type textarea "x"
type input "58."
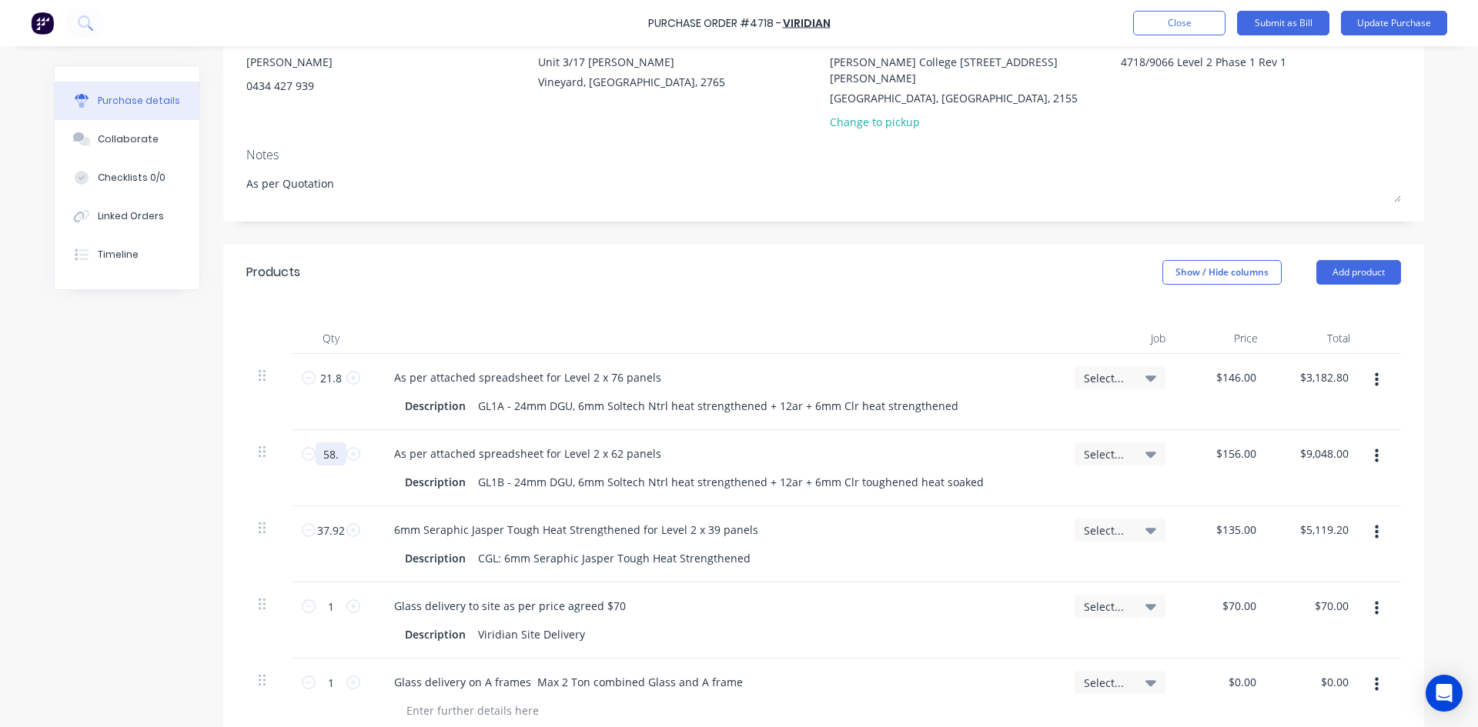
type textarea "x"
type input "58.2"
type input "$9,079.20"
type textarea "x"
type input "58.21"
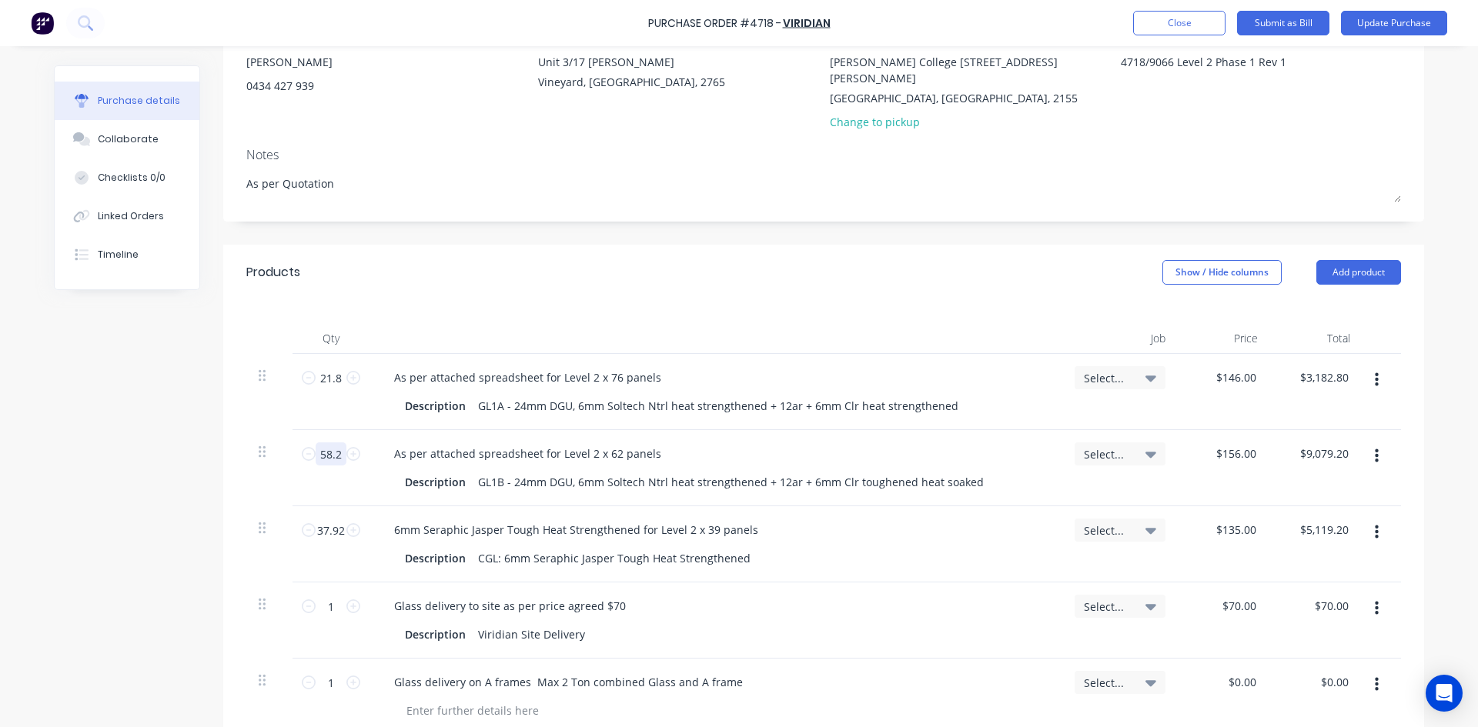
type input "$9,080.76"
type textarea "x"
type input "58.21"
click at [334, 519] on input "37.92" at bounding box center [331, 530] width 31 height 23
type textarea "x"
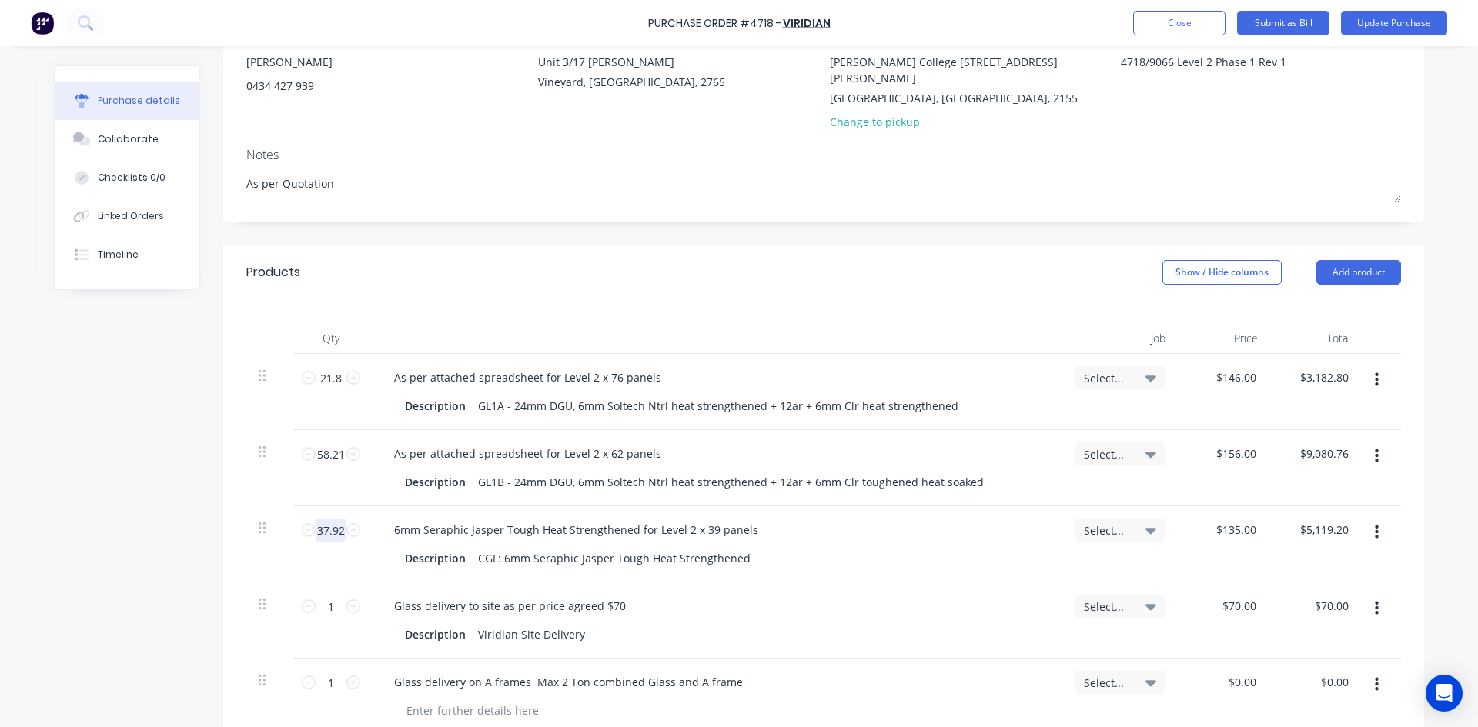
type input "8"
type input "$1,080.00"
type textarea "x"
type input "8."
type textarea "x"
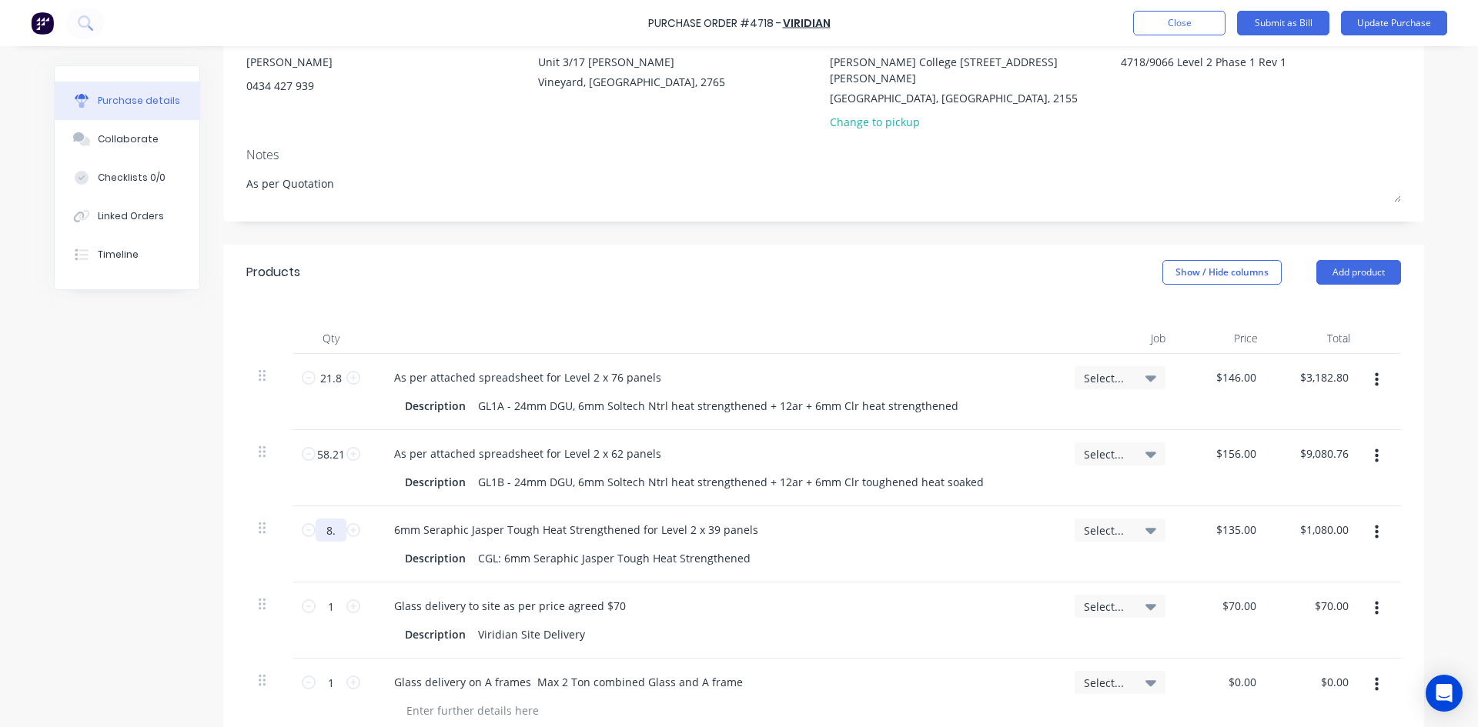
type input "8.2"
type input "$1,107.00"
type textarea "x"
type input "8.23"
type input "$1,111.05"
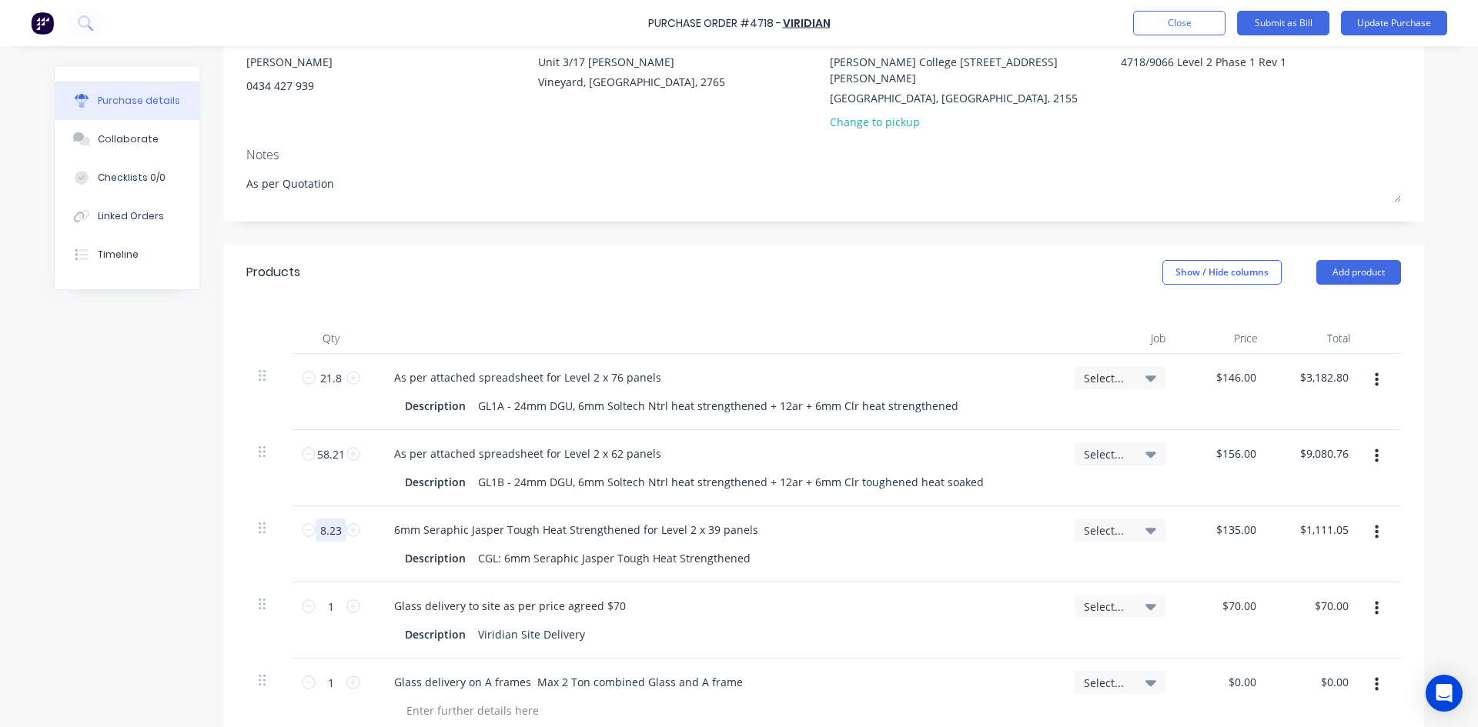
type textarea "x"
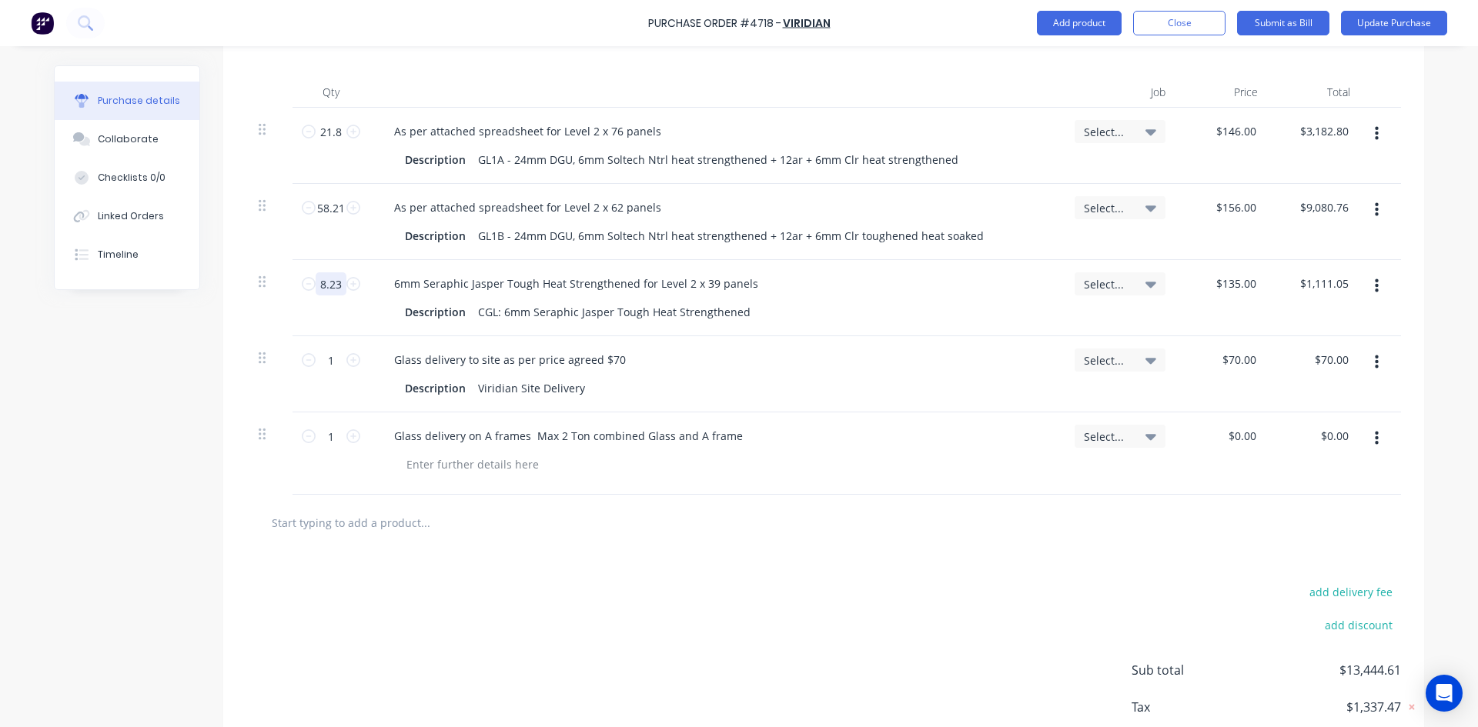
scroll to position [476, 0]
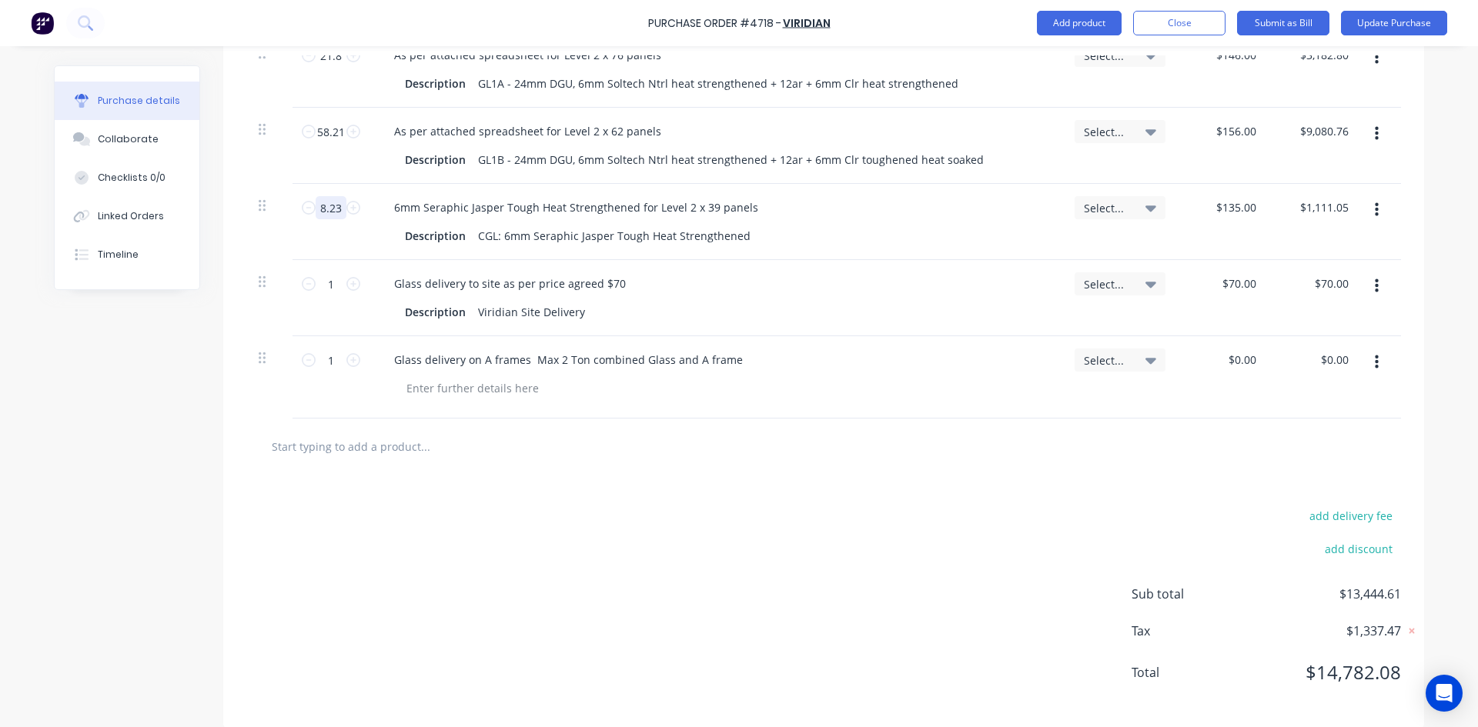
type input "8.23"
click at [495, 486] on div "add delivery fee add discount Sub total $13,444.61 Tax $1,337.47 Total $14,782.…" at bounding box center [823, 601] width 1201 height 253
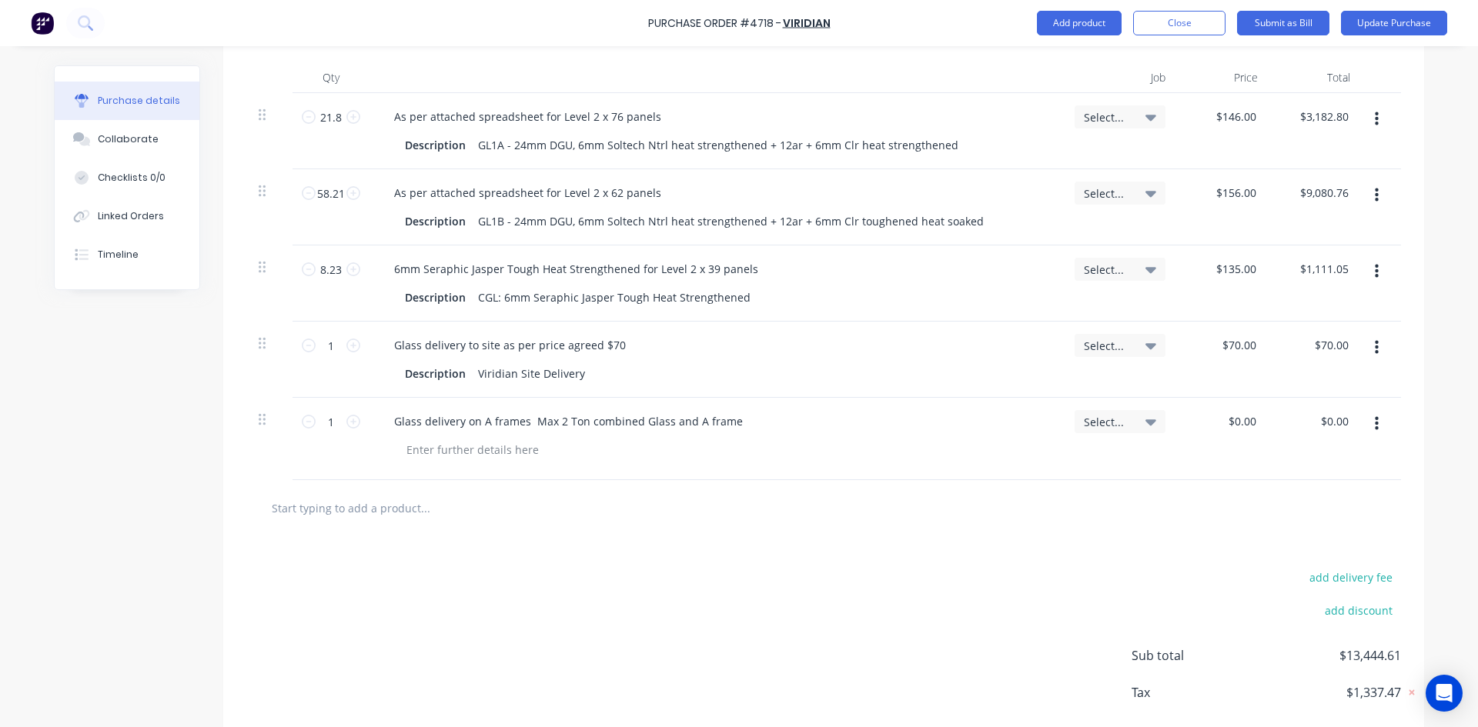
scroll to position [322, 0]
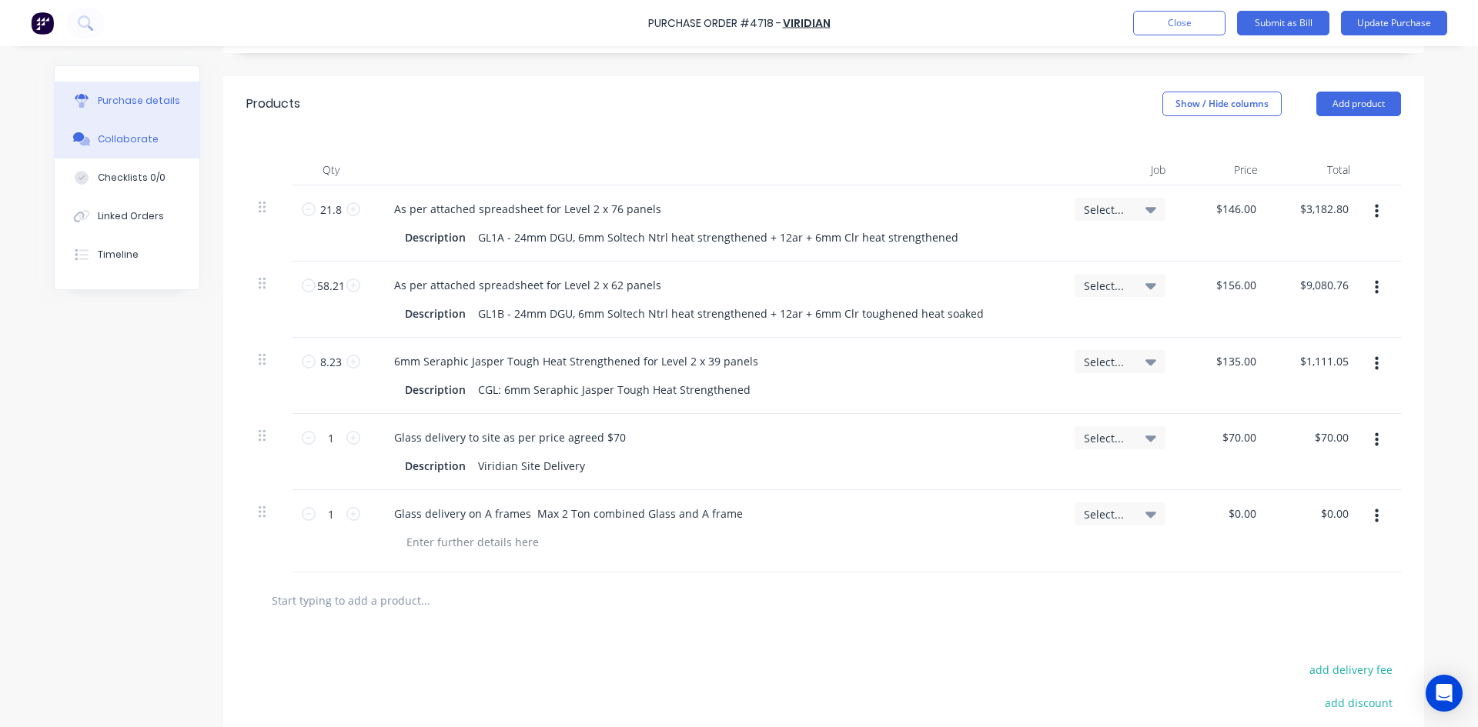
click at [106, 142] on div "Collaborate" at bounding box center [128, 139] width 61 height 14
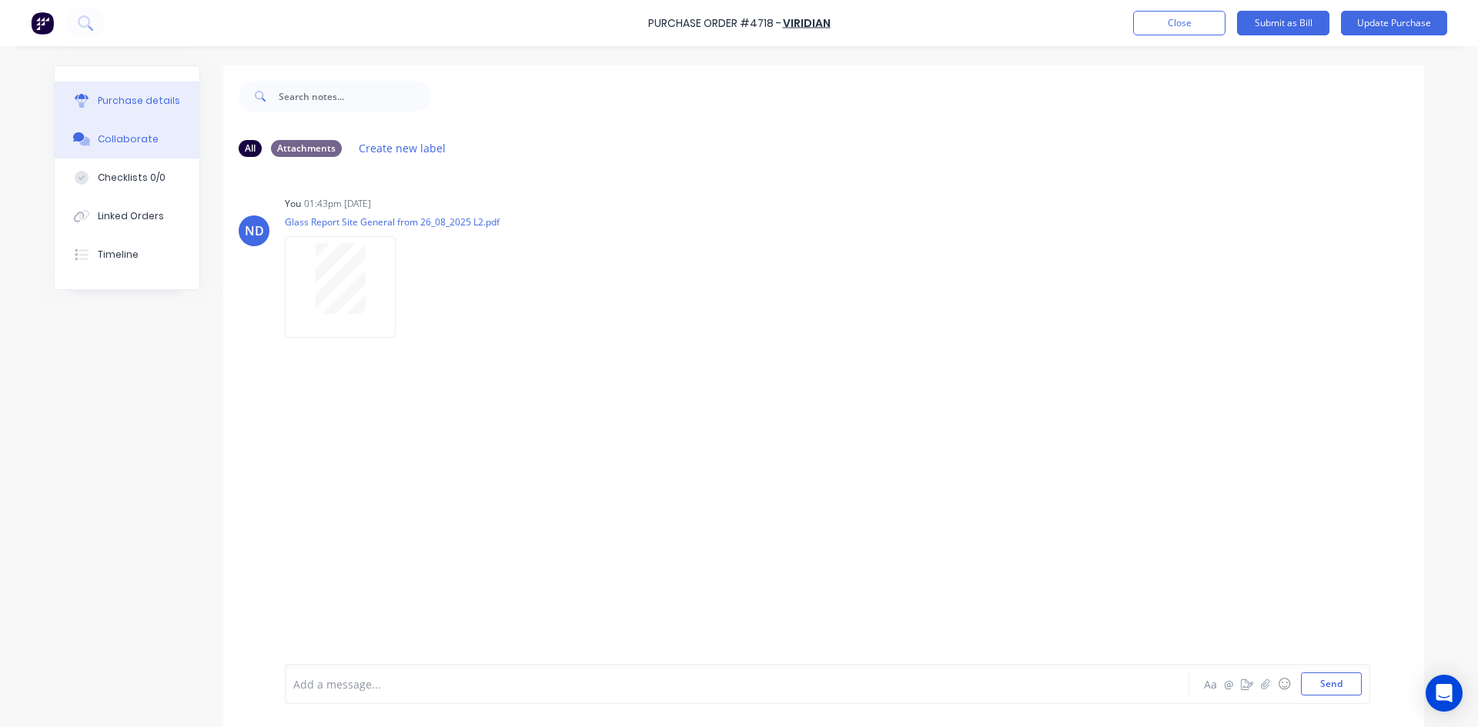
click at [122, 105] on div "Purchase details" at bounding box center [139, 101] width 82 height 14
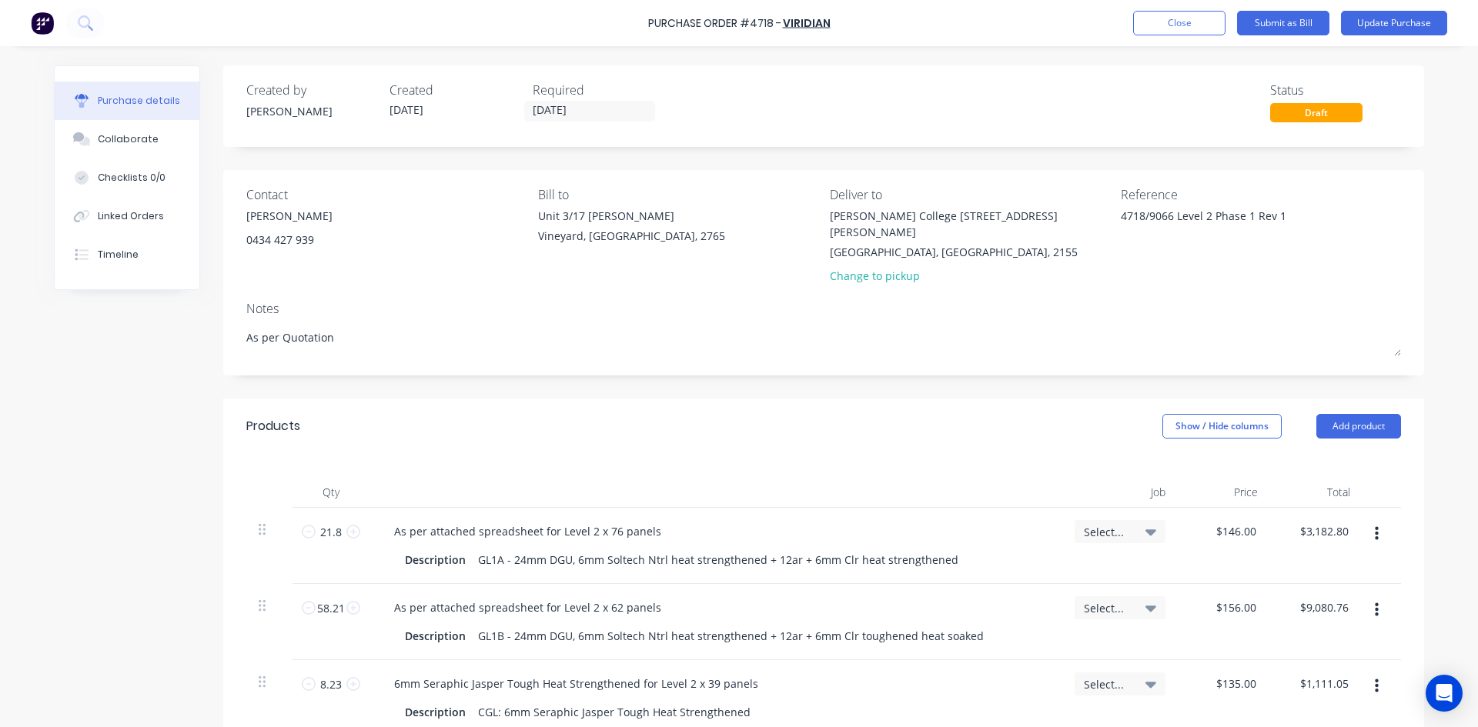
type textarea "x"
click at [1285, 216] on textarea "4718/9066 Level 2 Phase 1 Rev 1" at bounding box center [1217, 225] width 192 height 35
type textarea "4718/9066 Level 2 Phase 1 Rev 2"
type textarea "x"
type textarea "4718/9066 Level 2 Phase 1 Rev 2"
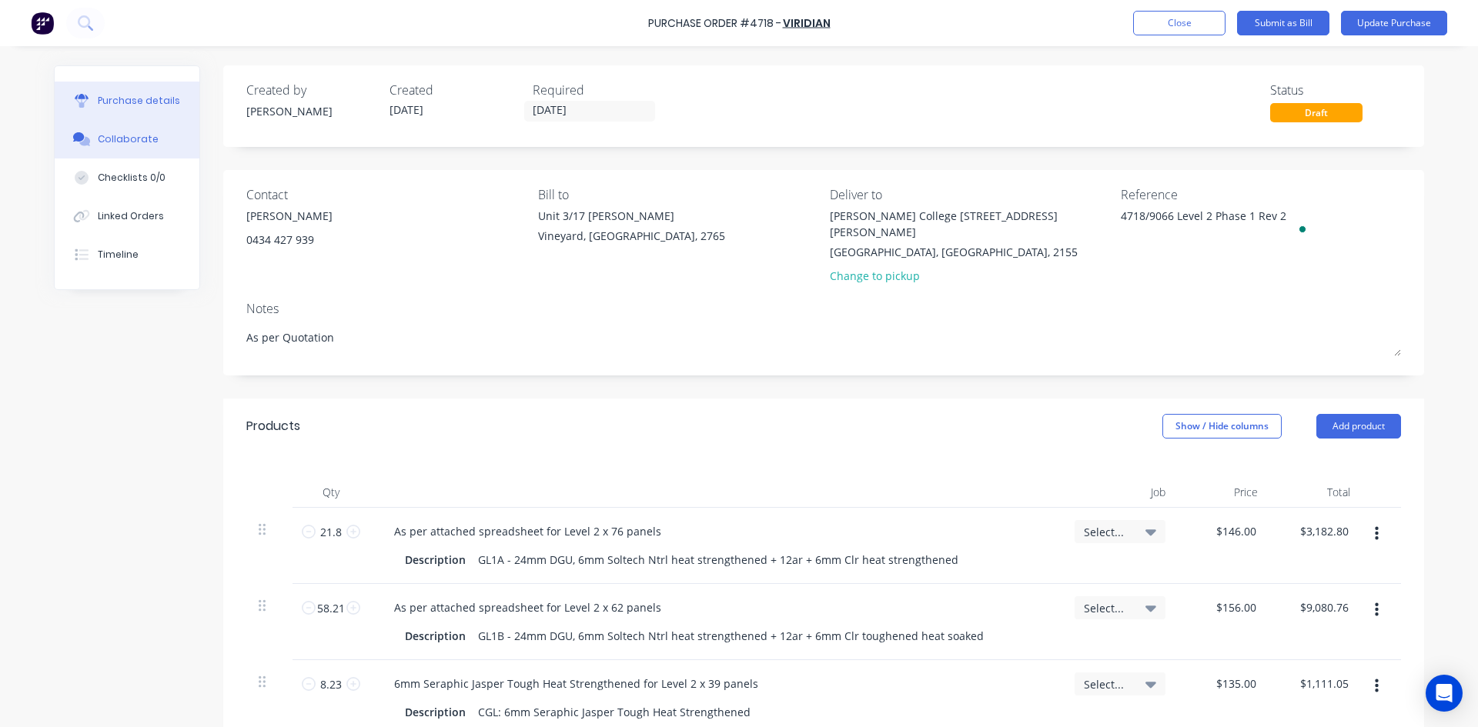
click at [102, 145] on div "Collaborate" at bounding box center [128, 139] width 61 height 14
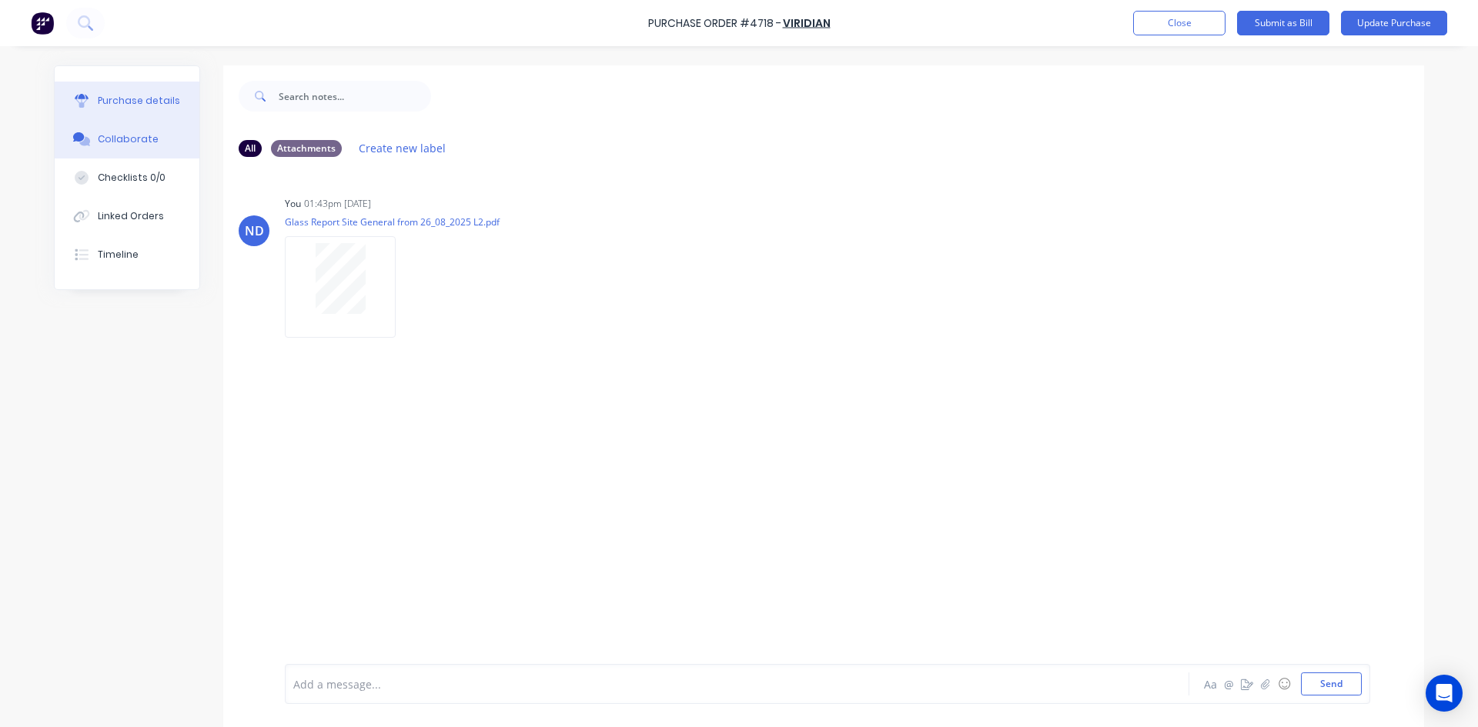
click at [126, 97] on div "Purchase details" at bounding box center [139, 101] width 82 height 14
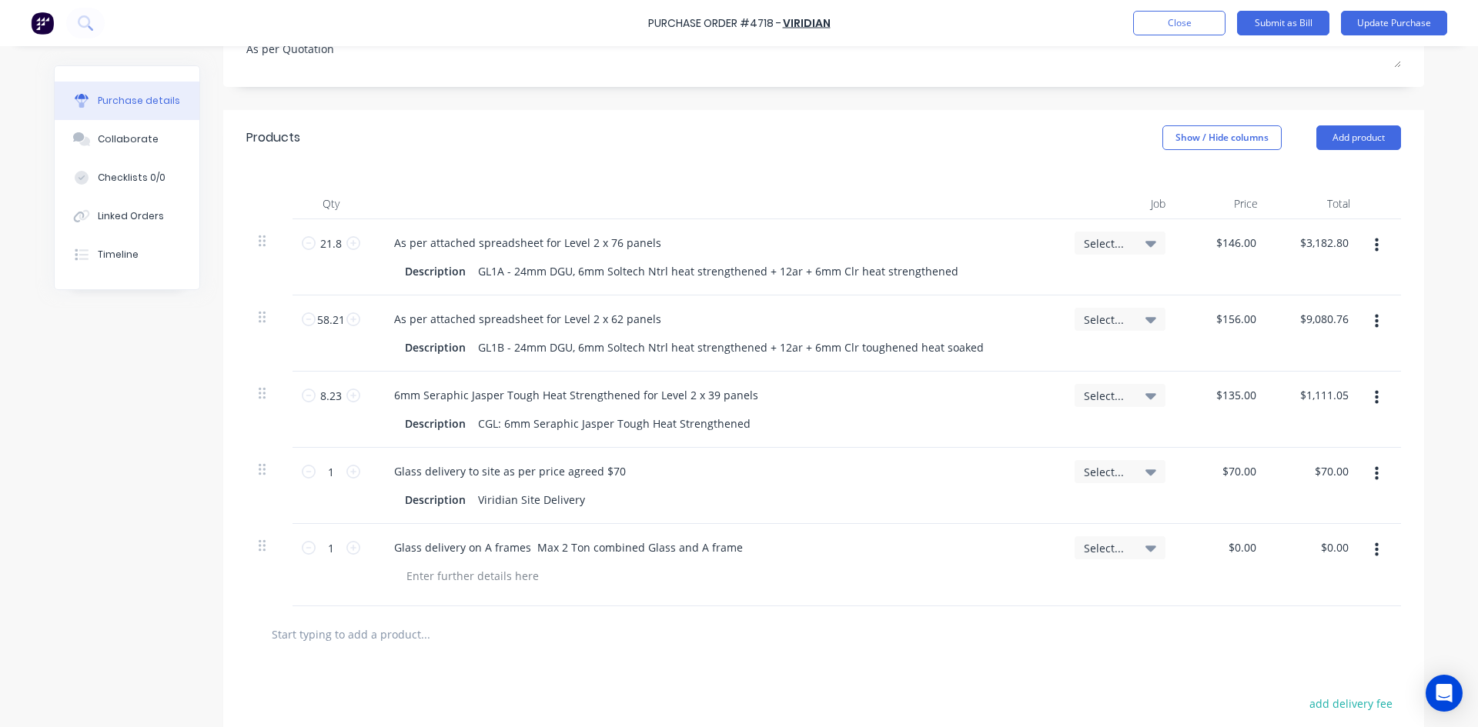
scroll to position [308, 0]
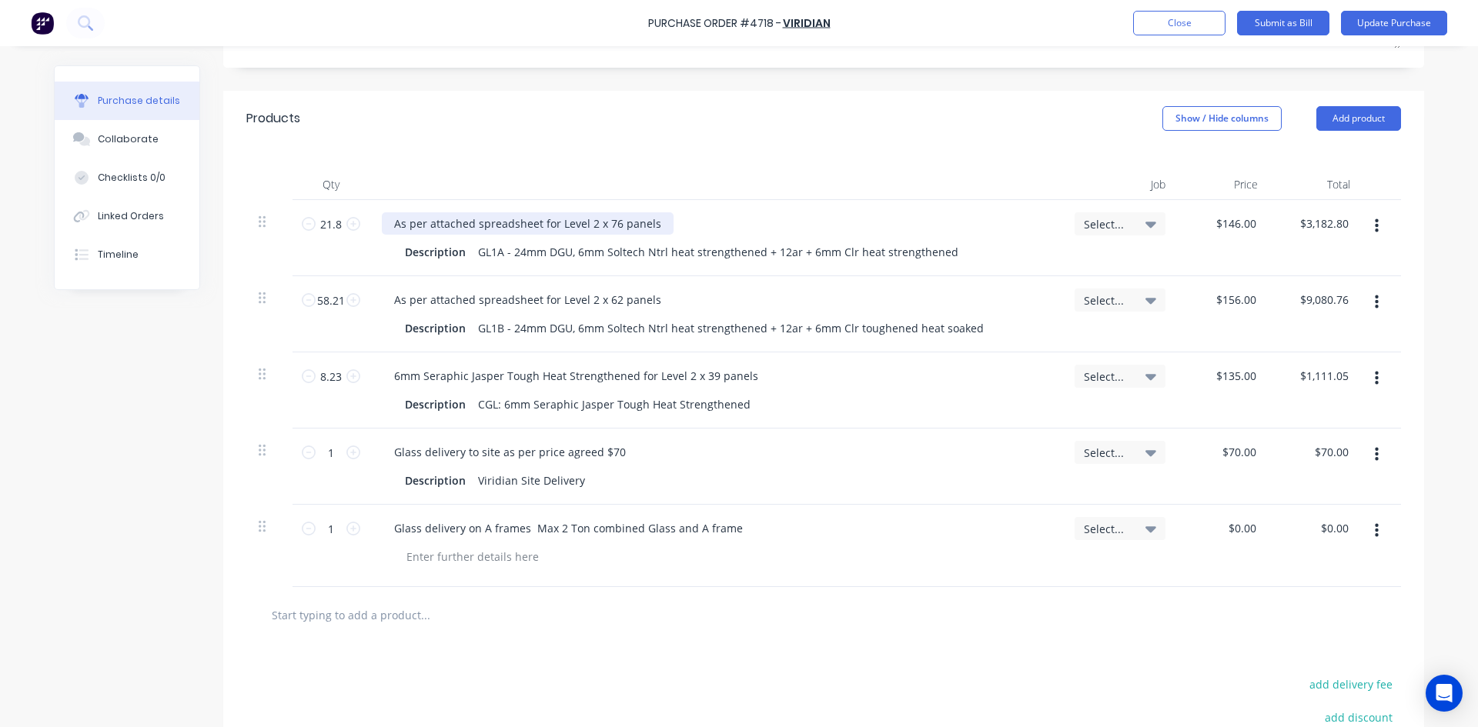
type textarea "x"
click at [612, 212] on div "As per attached spreadsheet for Level 2 x 76 panels" at bounding box center [528, 223] width 292 height 22
type textarea "x"
click at [610, 289] on div "As per attached spreadsheet for Level 2 x 62 panels" at bounding box center [528, 300] width 292 height 22
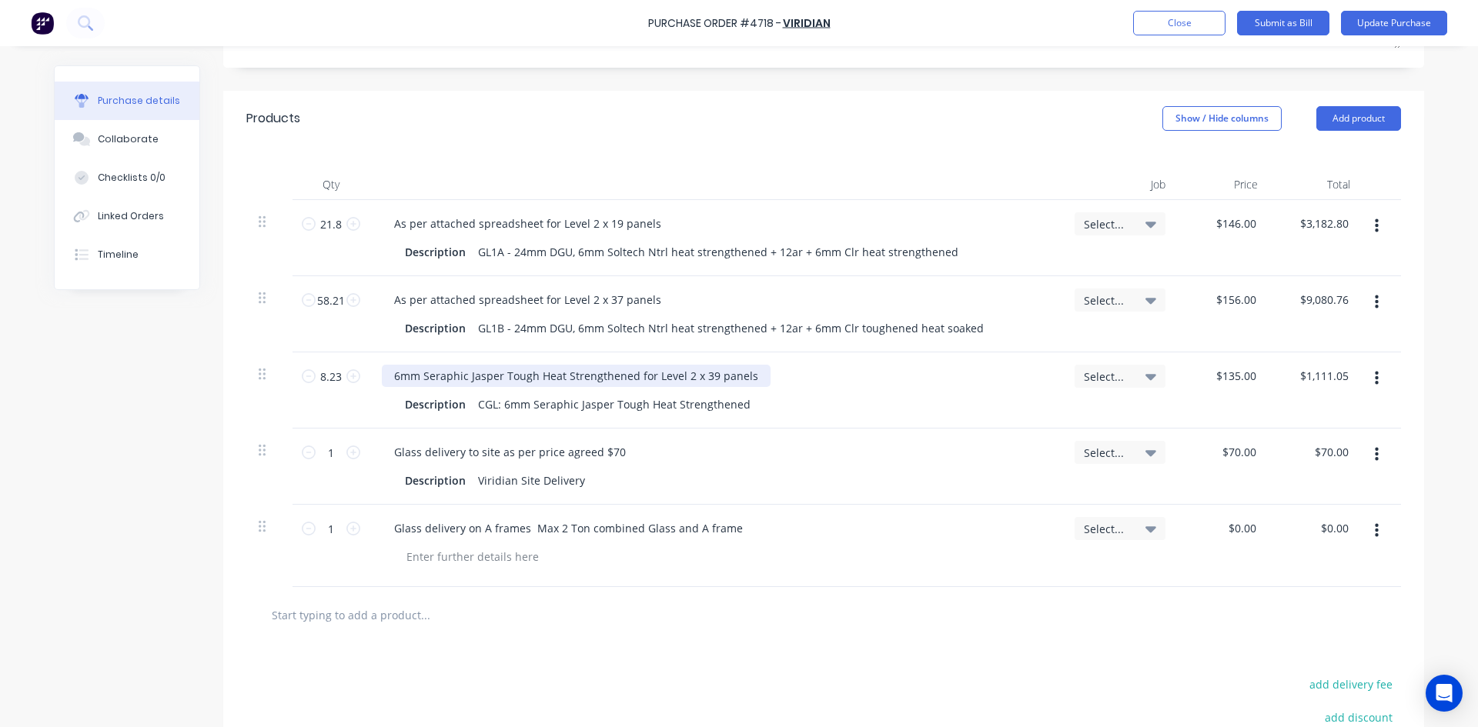
type textarea "x"
click at [703, 365] on div "6mm Seraphic Jasper Tough Heat Strengthened for Level 2 x 39 panels" at bounding box center [576, 376] width 389 height 22
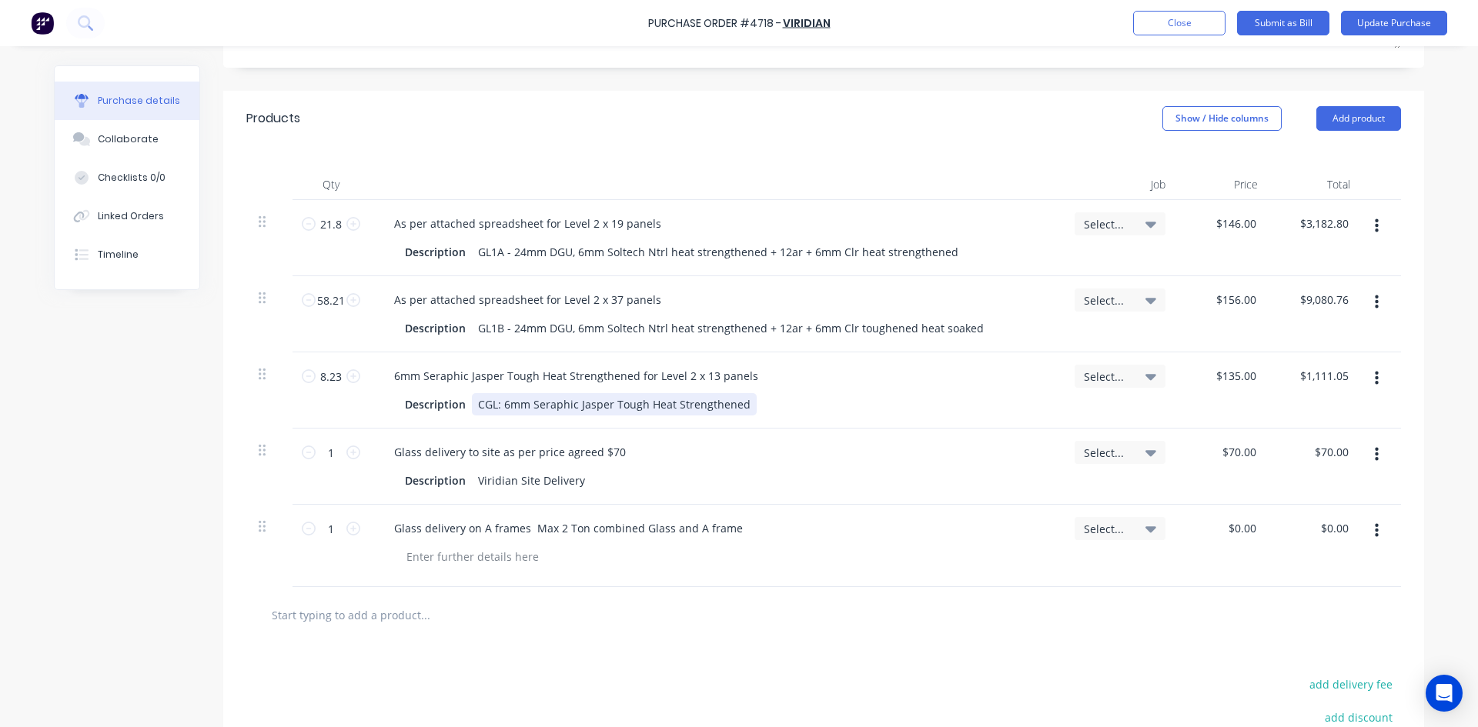
type textarea "x"
drag, startPoint x: 637, startPoint y: 389, endPoint x: 654, endPoint y: 391, distance: 17.9
click at [637, 393] on div "CGL: 6mm Seraphic Jasper Tough Heat Strengthened" at bounding box center [614, 404] width 285 height 22
click at [129, 143] on div "Collaborate" at bounding box center [128, 139] width 61 height 14
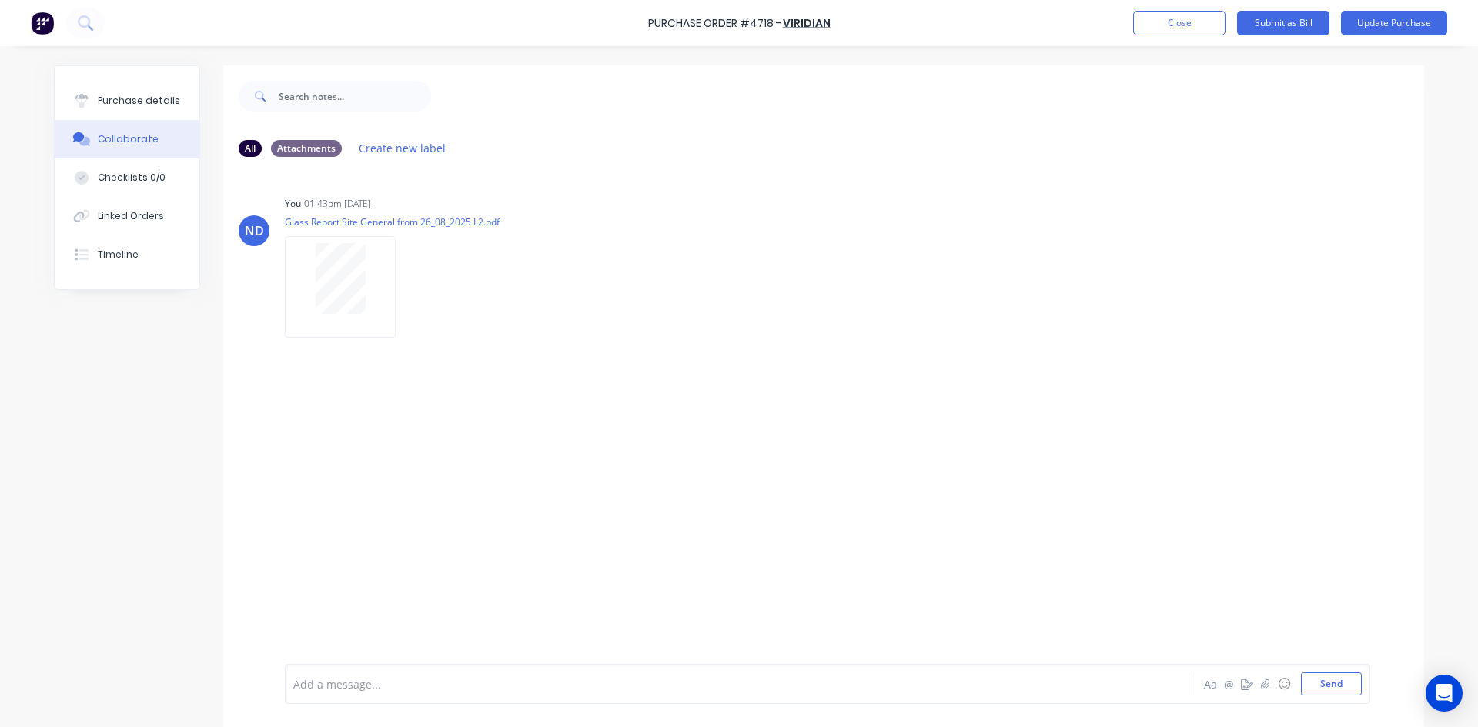
drag, startPoint x: 379, startPoint y: 269, endPoint x: 391, endPoint y: 351, distance: 82.5
click at [299, 356] on div "ND You 01:43pm 01/09/25 Glass Report Site General from 26_08_2025 L2.pdf Labels…" at bounding box center [823, 416] width 1201 height 495
click at [407, 282] on icon "button" at bounding box center [408, 287] width 3 height 14
click at [449, 366] on button "Delete" at bounding box center [509, 363] width 173 height 35
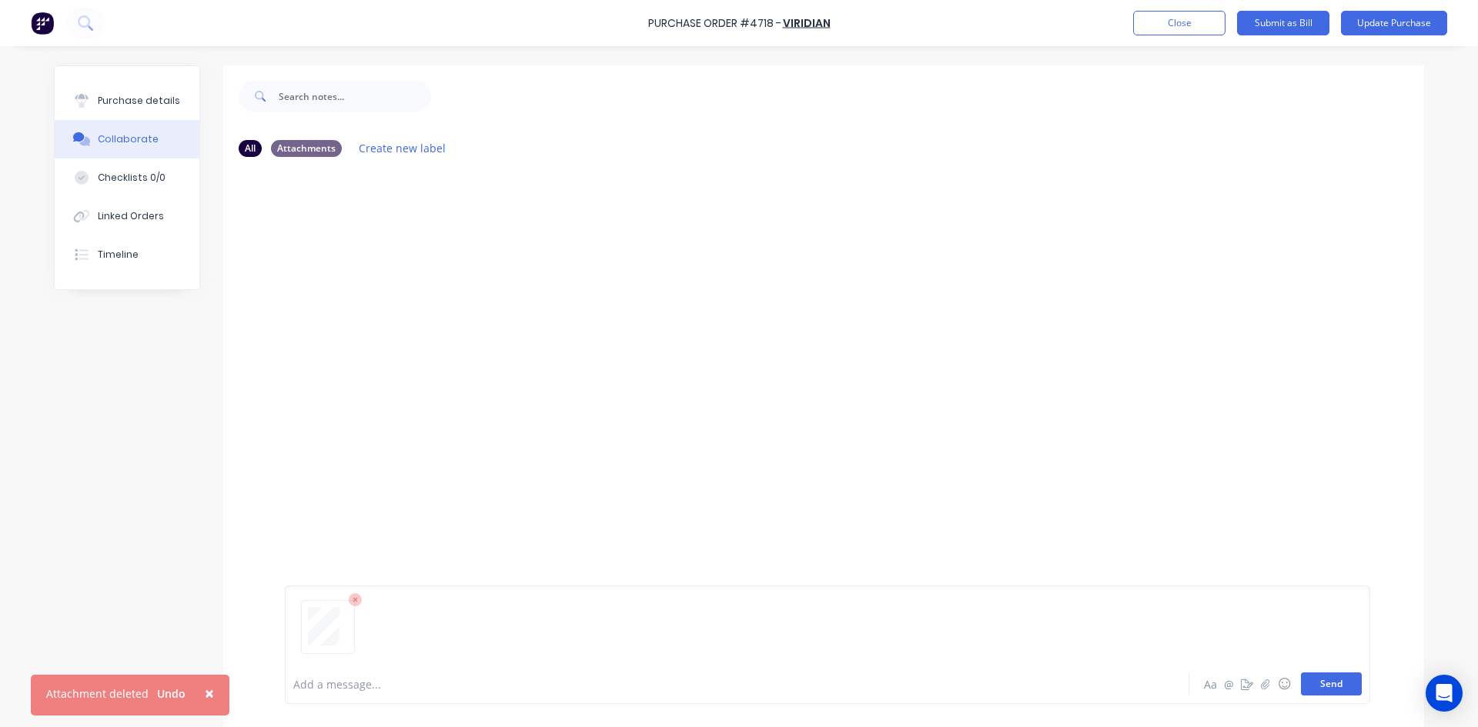
click at [1334, 690] on button "Send" at bounding box center [1331, 684] width 61 height 23
click at [1319, 690] on button "Send" at bounding box center [1331, 684] width 61 height 23
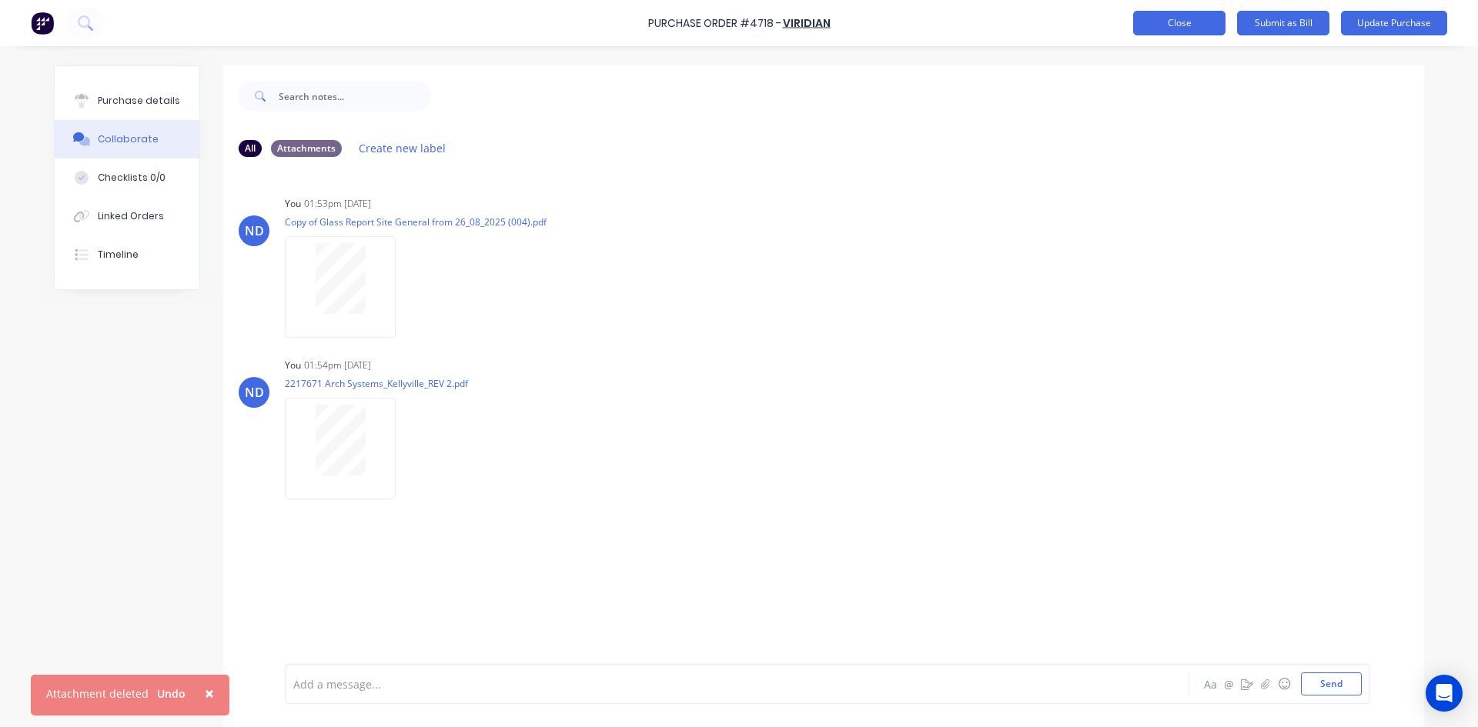
click at [1175, 26] on button "Close" at bounding box center [1179, 23] width 92 height 25
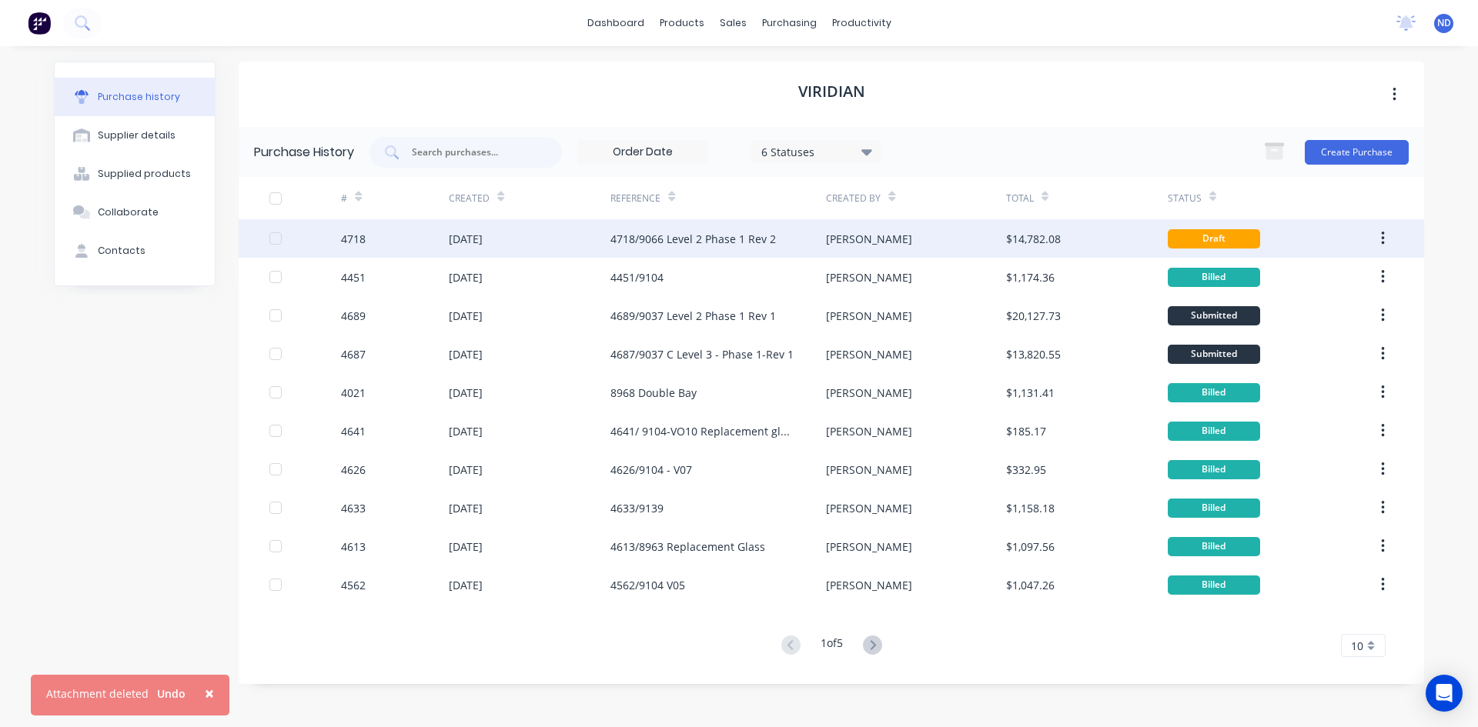
click at [667, 238] on div "4718/9066 Level 2 Phase 1 Rev 2" at bounding box center [692, 239] width 165 height 16
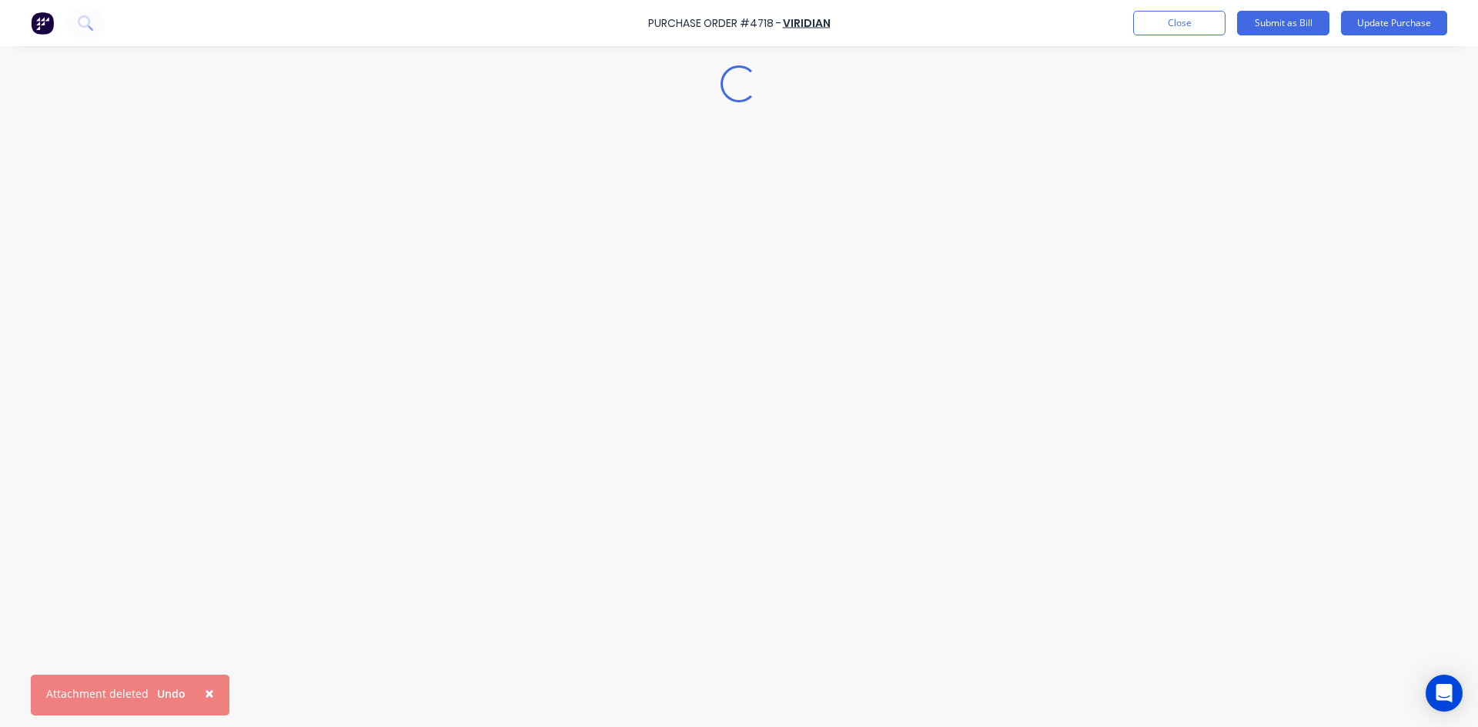
type textarea "x"
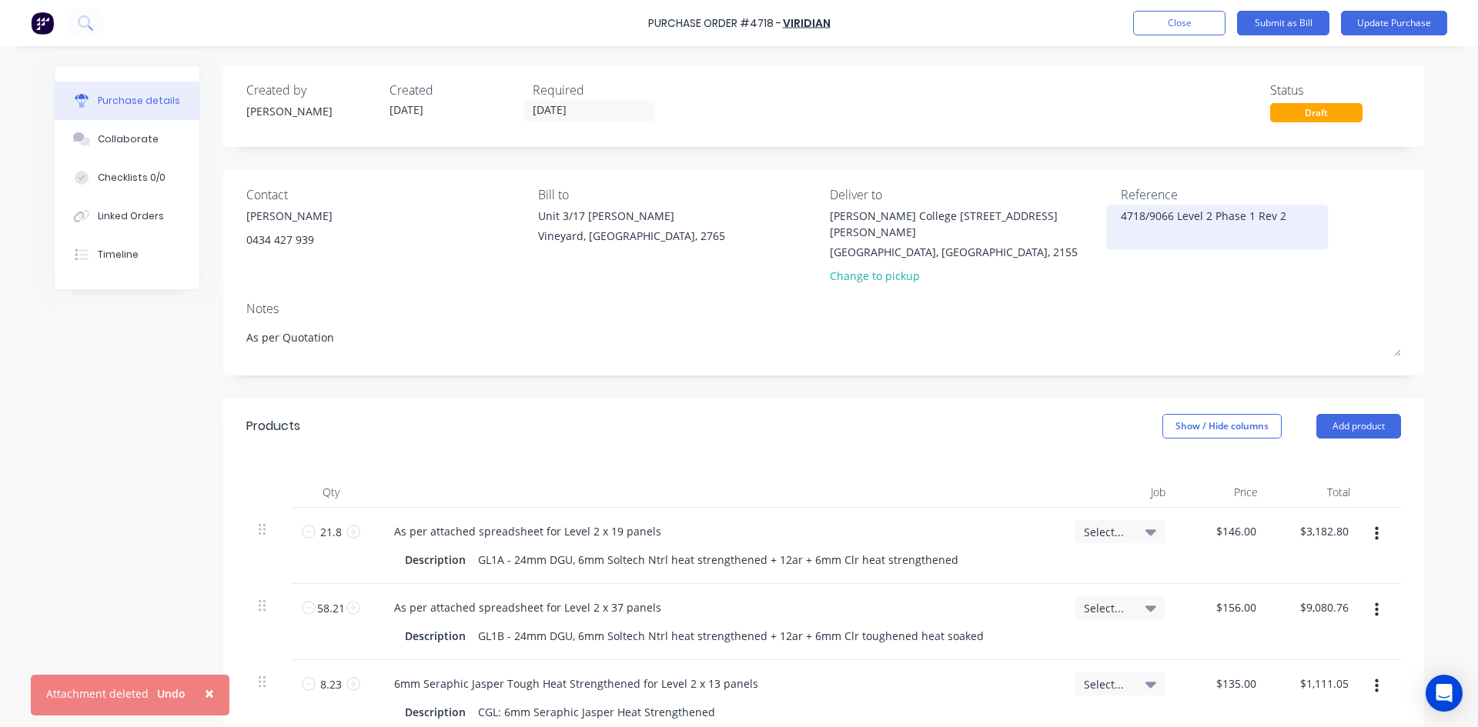
click at [1283, 216] on textarea "4718/9066 Level 2 Phase 1 Rev 2" at bounding box center [1217, 225] width 192 height 35
type textarea "4718/9066 Level 2 Phase 1 Rev"
type textarea "x"
click at [1276, 215] on textarea "4718/9066 Level 2 Phase 1 Rev" at bounding box center [1217, 225] width 192 height 35
type textarea "4718/9066 Level 2 Phase 1"
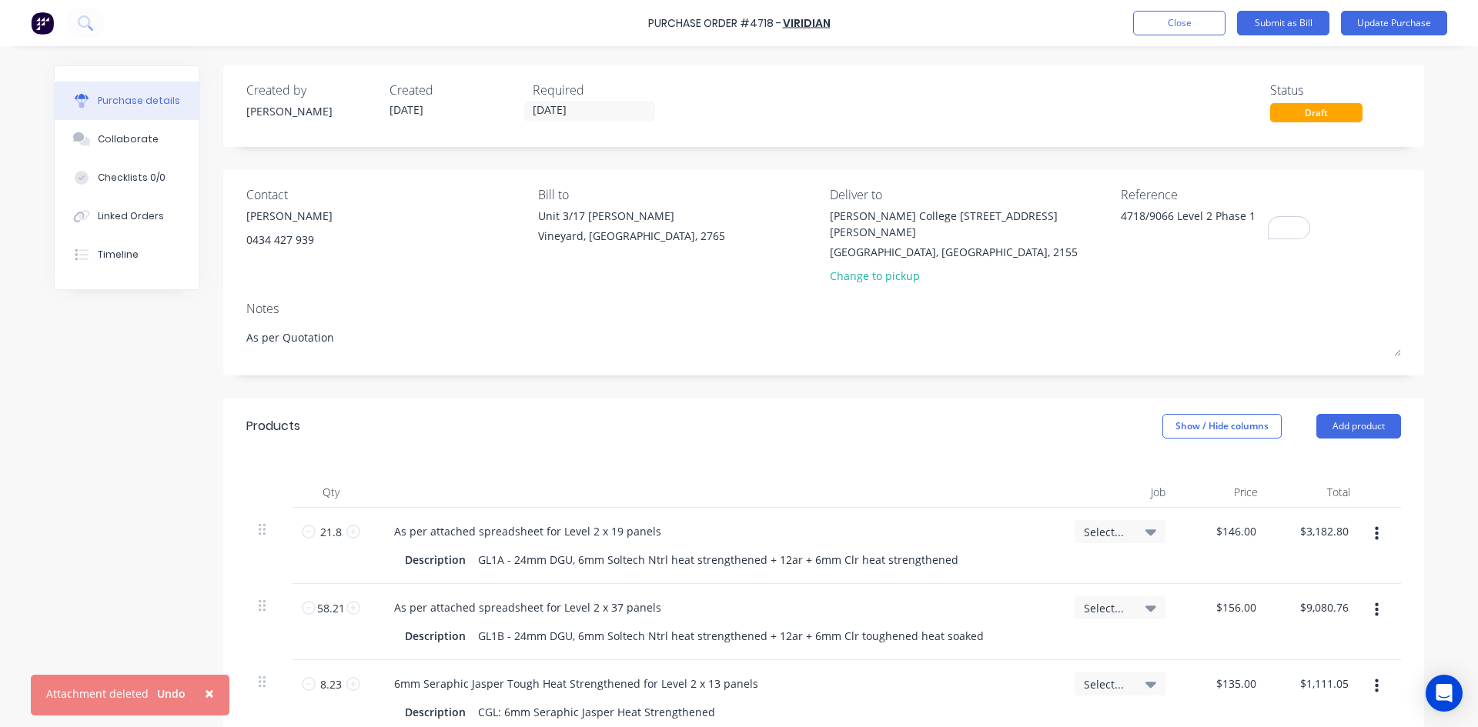
type textarea "x"
type textarea "4718/9066 Level 2 Phase 1"
click at [1391, 28] on button "Update Purchase" at bounding box center [1394, 23] width 106 height 25
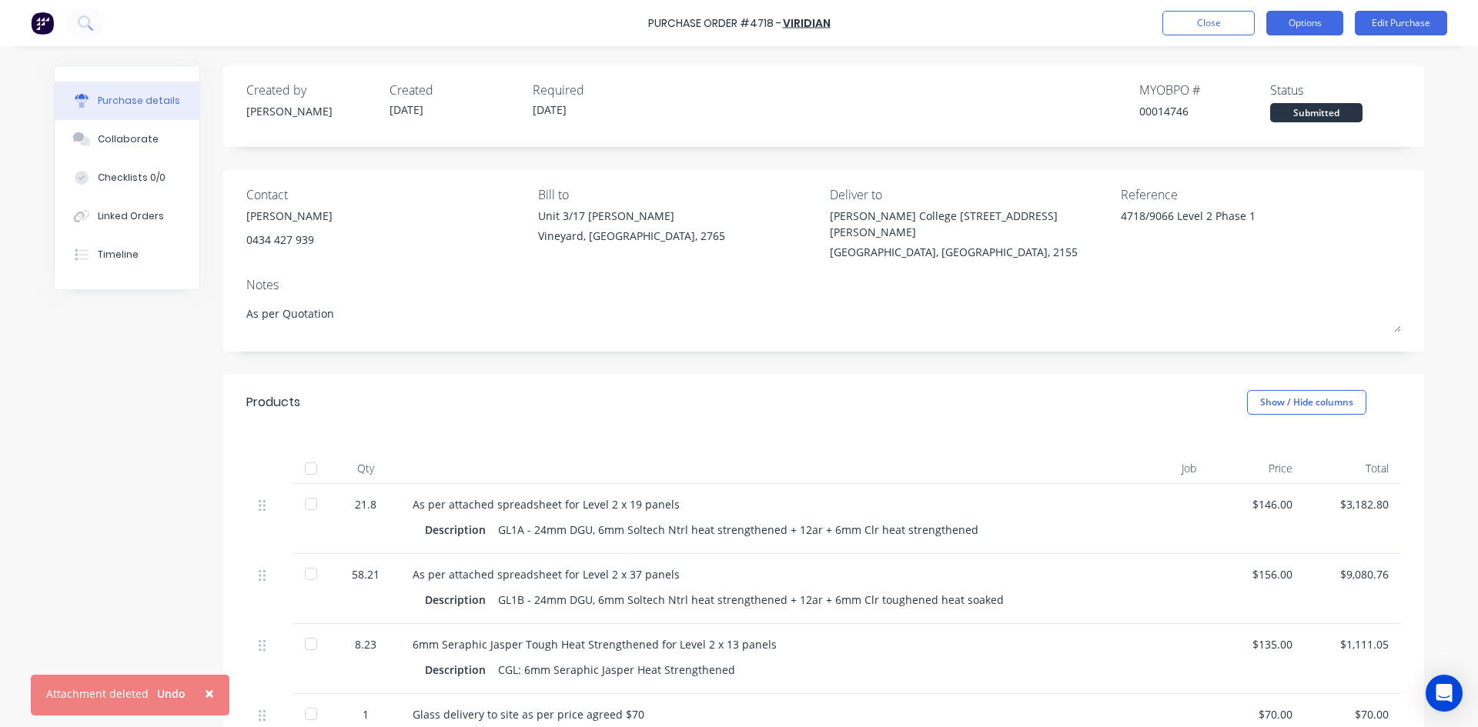
click at [1315, 24] on button "Options" at bounding box center [1304, 23] width 77 height 25
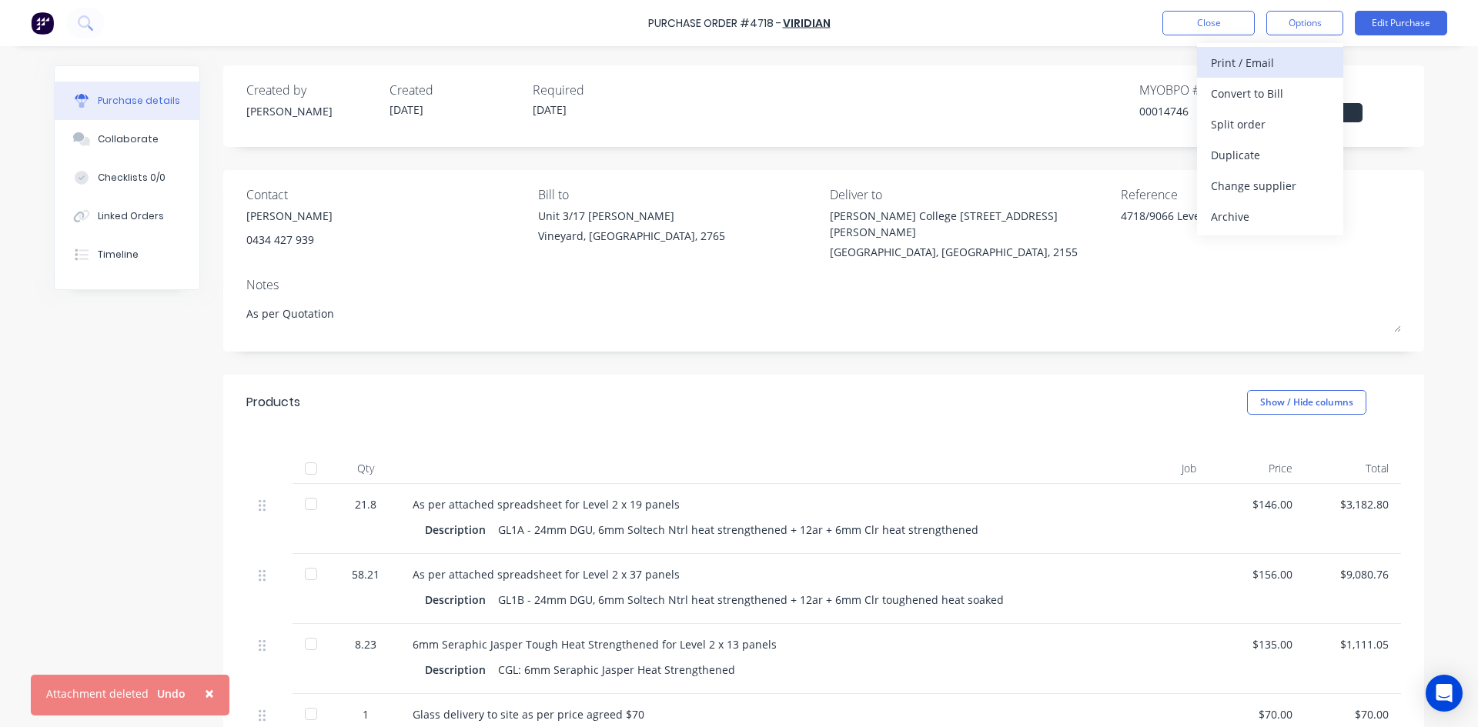
click at [1250, 72] on div "Print / Email" at bounding box center [1270, 63] width 119 height 22
click at [1247, 96] on div "With pricing" at bounding box center [1270, 93] width 119 height 22
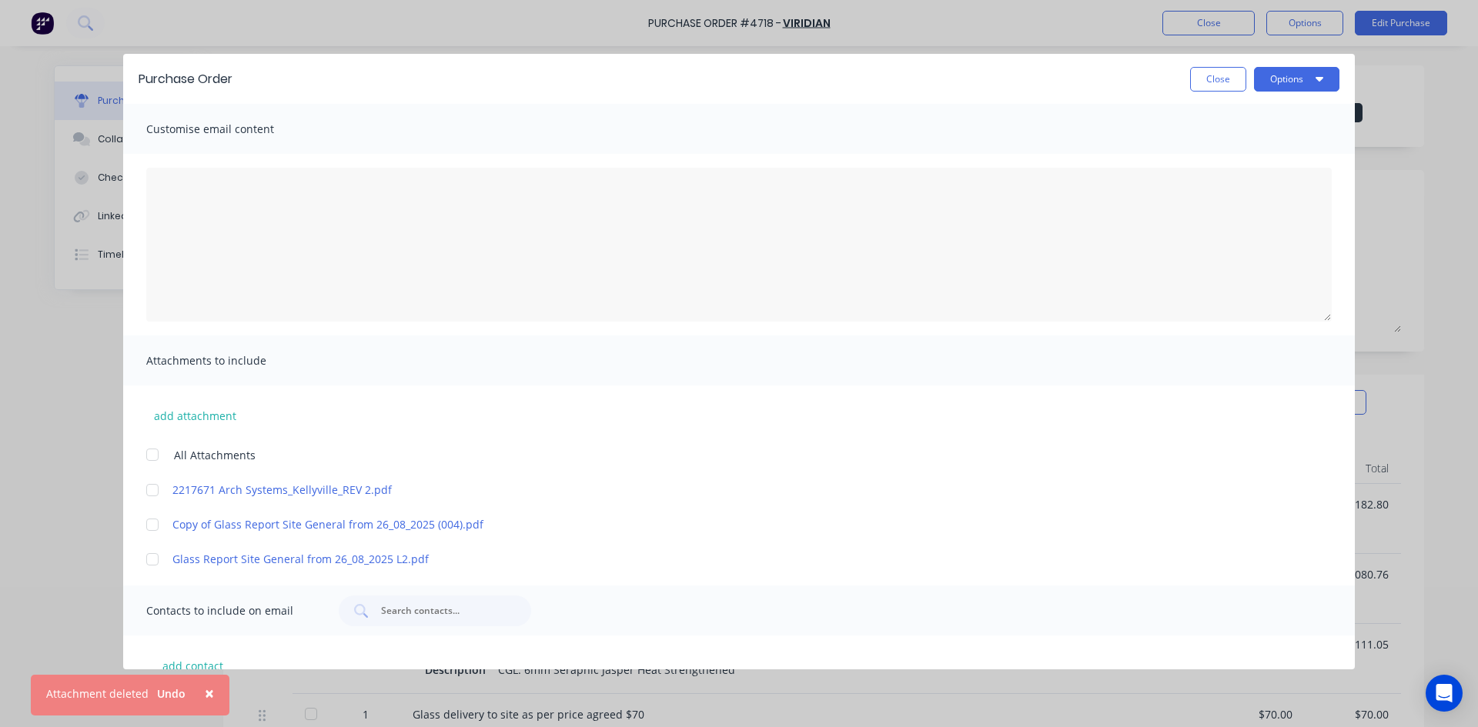
click at [206, 693] on span "×" at bounding box center [209, 694] width 9 height 22
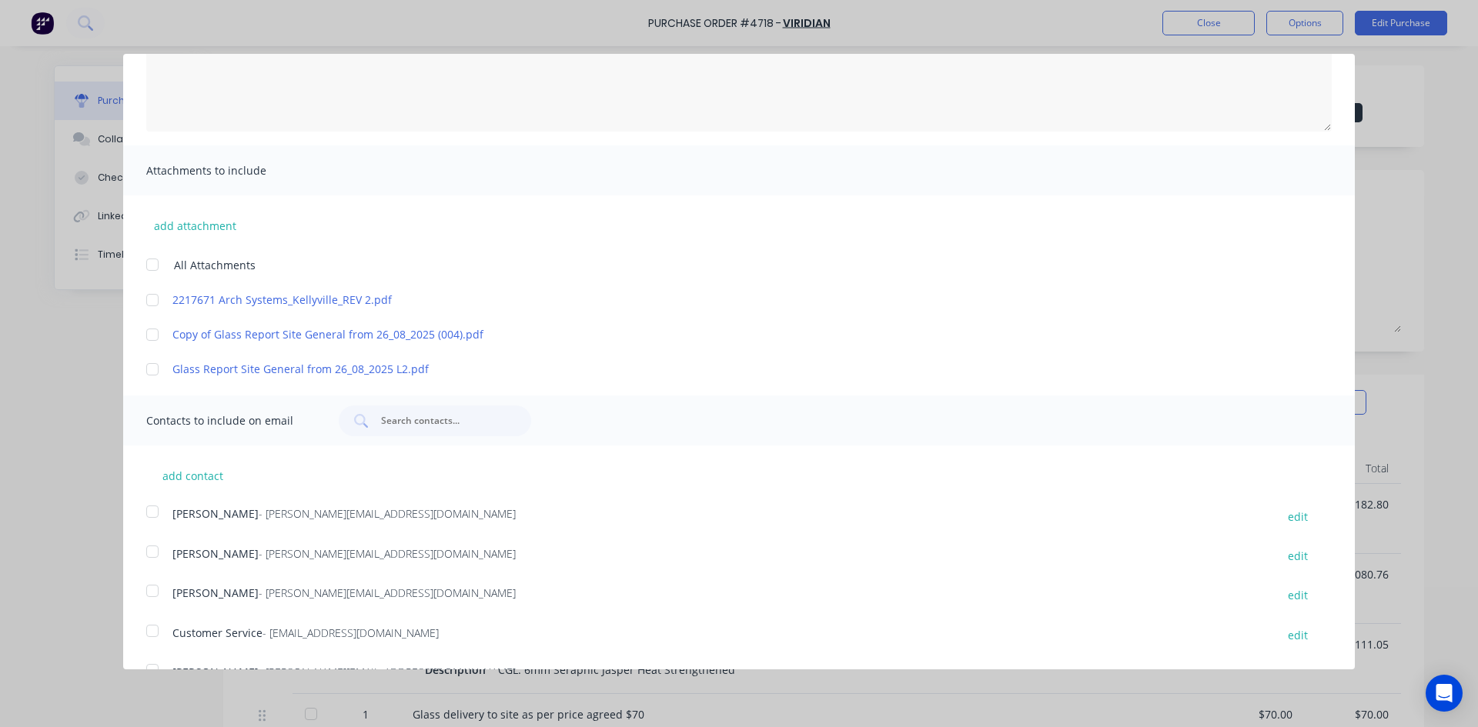
scroll to position [224, 0]
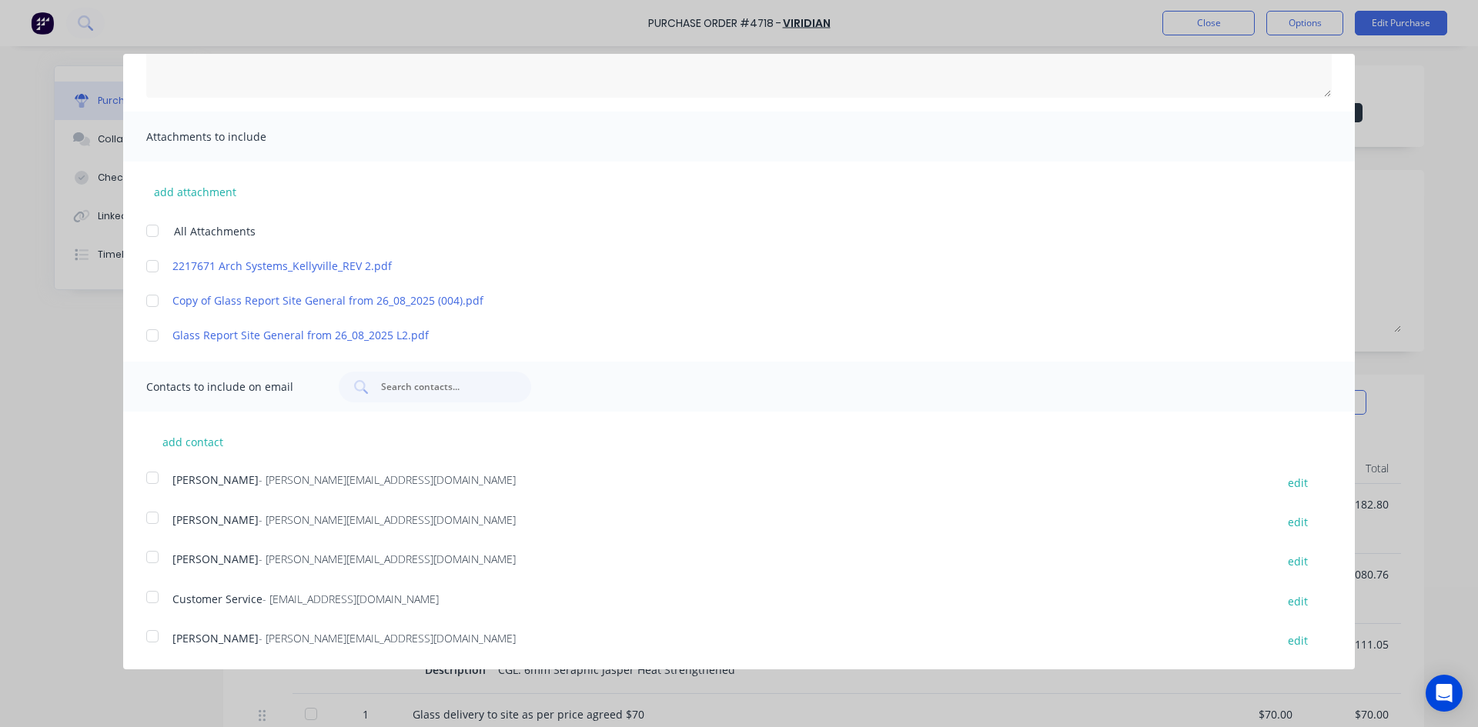
click at [150, 641] on div at bounding box center [152, 636] width 31 height 31
click at [155, 597] on div at bounding box center [152, 597] width 31 height 31
click at [290, 302] on link "Copy of Glass Report Site General from 26_08_2025 (004).pdf" at bounding box center [716, 300] width 1088 height 16
click at [268, 333] on link "Glass Report Site General from 26_08_2025 L2.pdf" at bounding box center [716, 335] width 1088 height 16
click at [306, 303] on link "Copy of Glass Report Site General from 26_08_2025 (004).pdf" at bounding box center [716, 300] width 1088 height 16
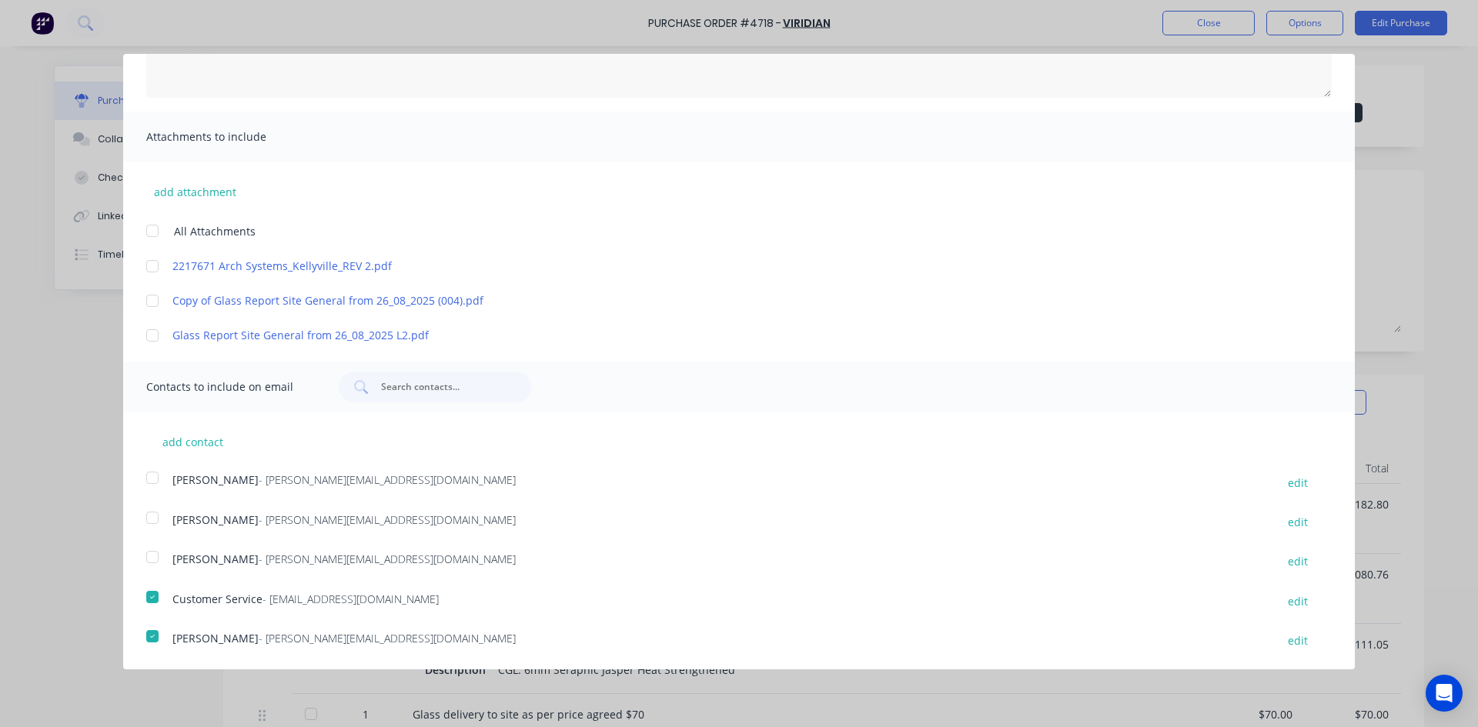
click at [156, 266] on div at bounding box center [152, 266] width 31 height 31
click at [152, 296] on div at bounding box center [152, 301] width 31 height 31
click at [151, 232] on div at bounding box center [152, 231] width 31 height 31
click at [148, 598] on div at bounding box center [152, 597] width 31 height 31
click at [146, 640] on div at bounding box center [152, 636] width 31 height 31
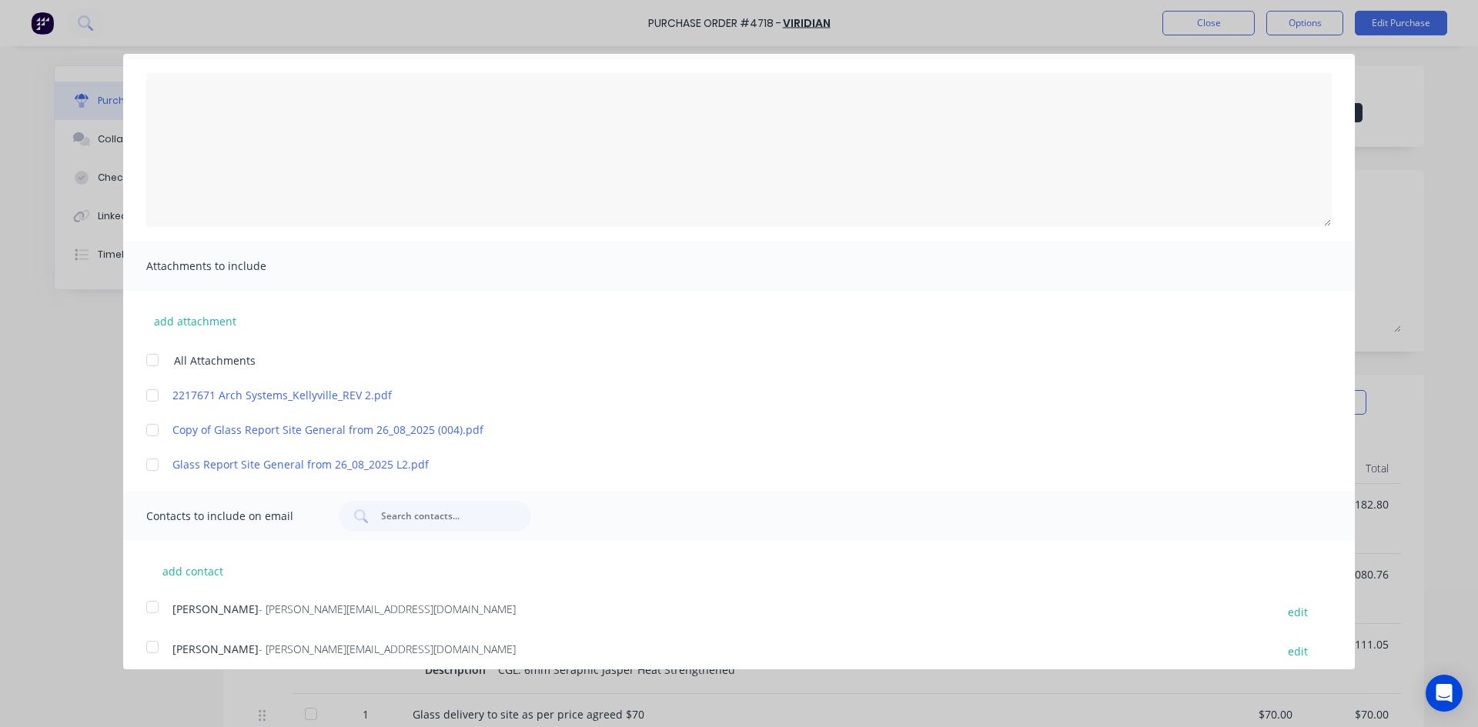
scroll to position [0, 0]
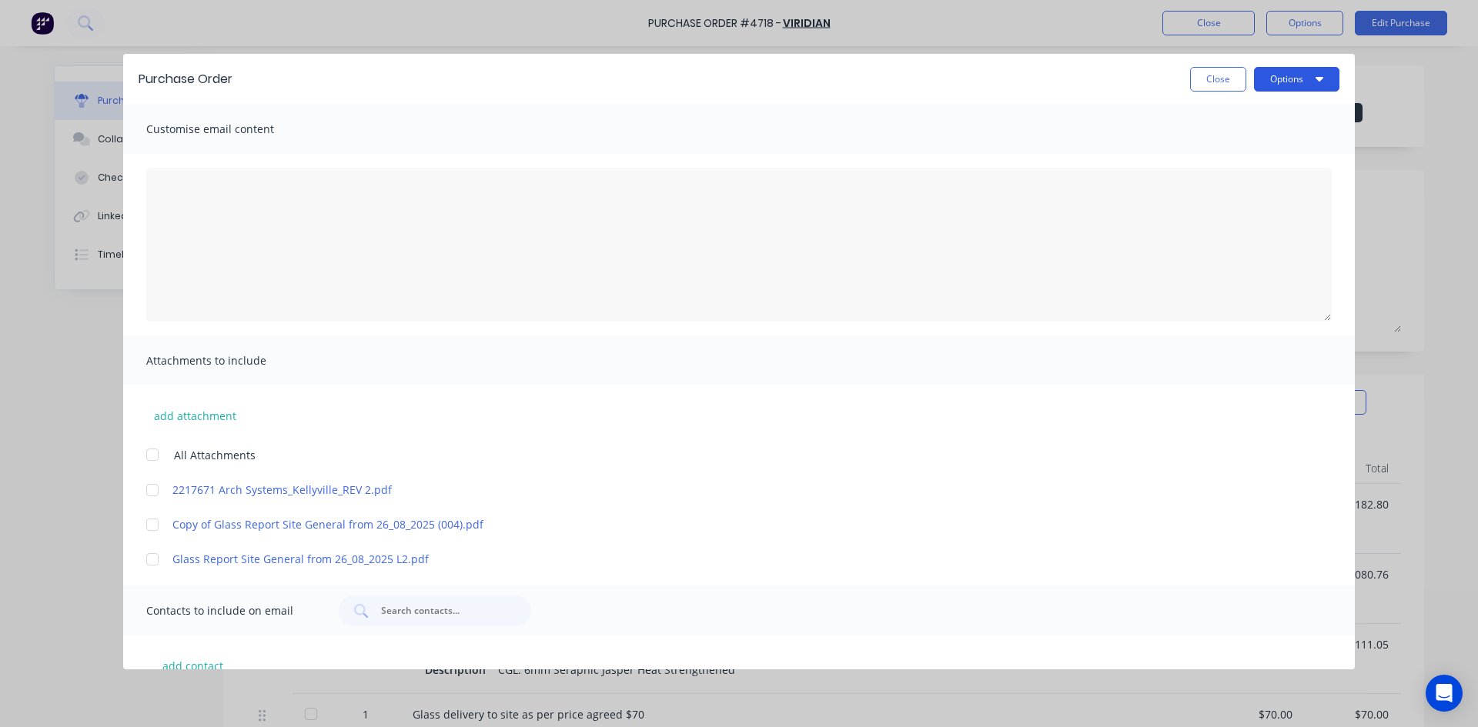
click at [1315, 79] on icon "button" at bounding box center [1319, 79] width 8 height 5
click at [1213, 126] on div "Print" at bounding box center [1266, 118] width 119 height 22
click at [153, 491] on div at bounding box center [152, 490] width 31 height 31
click at [154, 530] on div at bounding box center [152, 525] width 31 height 31
type textarea "x"
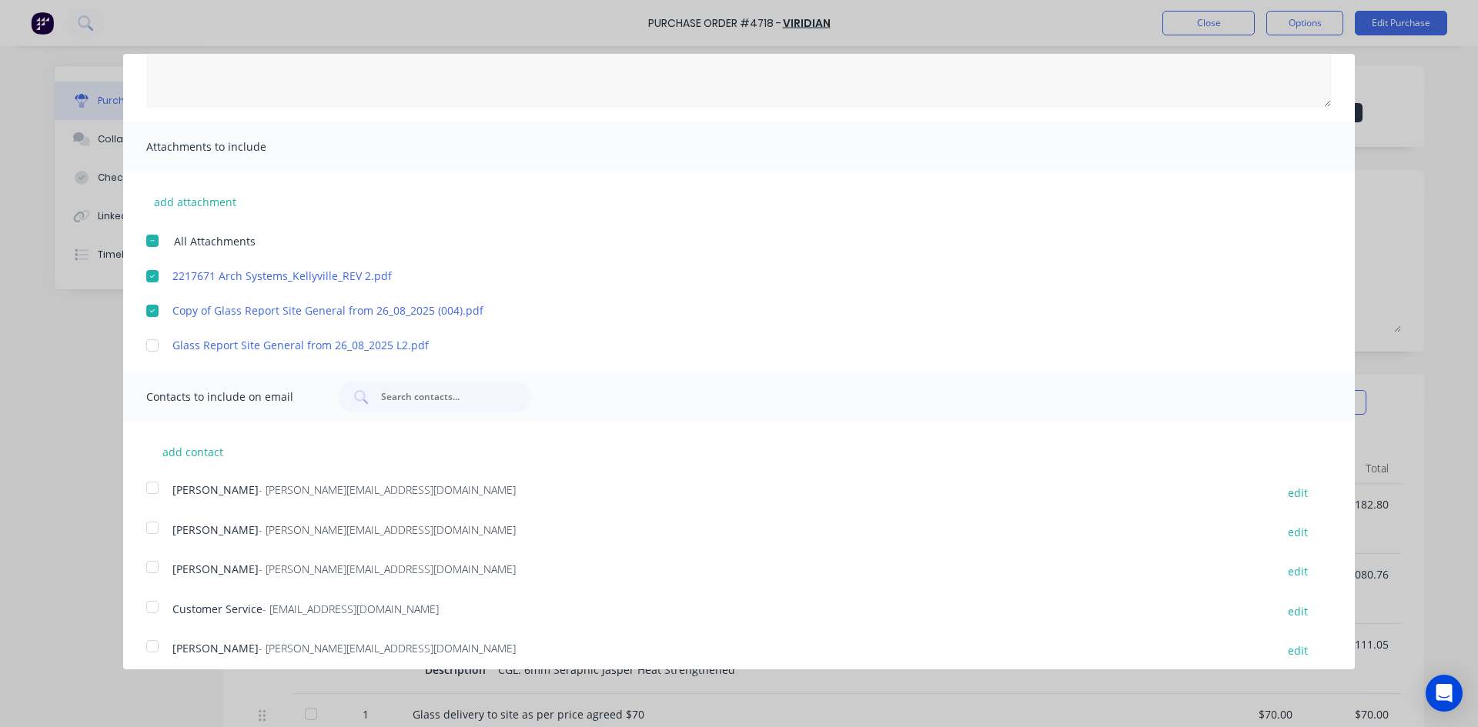
scroll to position [224, 0]
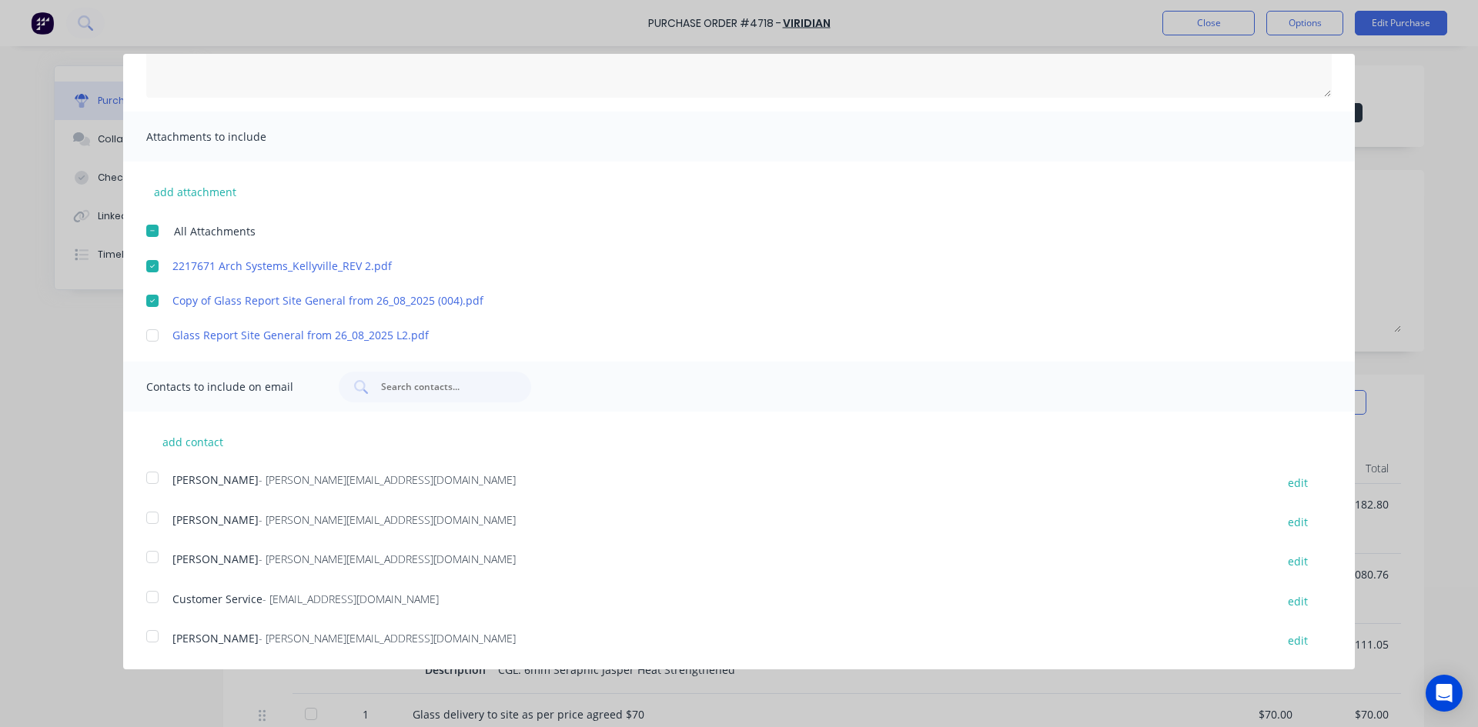
click at [155, 639] on div at bounding box center [152, 636] width 31 height 31
click at [153, 599] on div at bounding box center [152, 597] width 31 height 31
click at [193, 438] on button "add contact" at bounding box center [192, 441] width 92 height 23
select select "AU"
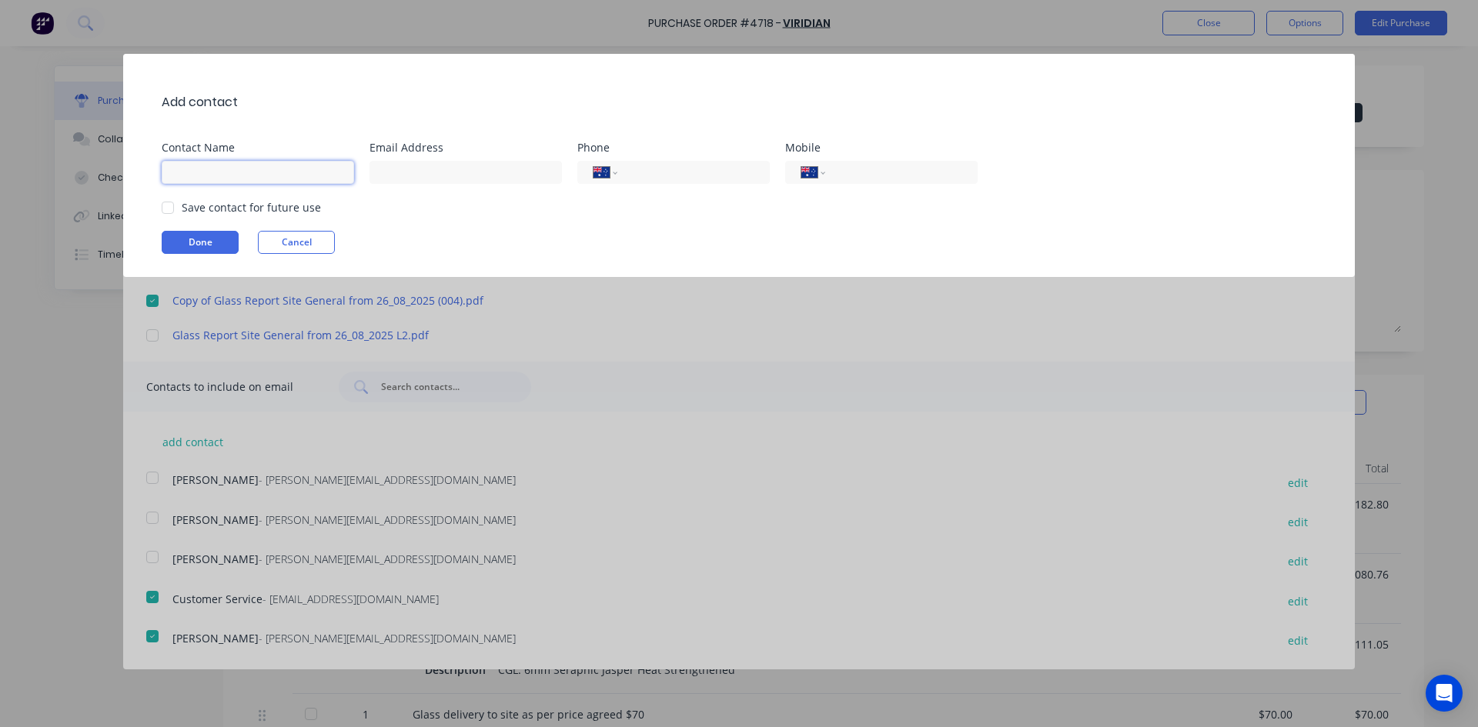
click at [200, 172] on input at bounding box center [258, 172] width 192 height 23
type input "[PERSON_NAME]"
click at [453, 169] on input at bounding box center [465, 172] width 192 height 23
type input "site.manager@archsystem.com.au"
click at [206, 238] on button "Done" at bounding box center [200, 242] width 77 height 23
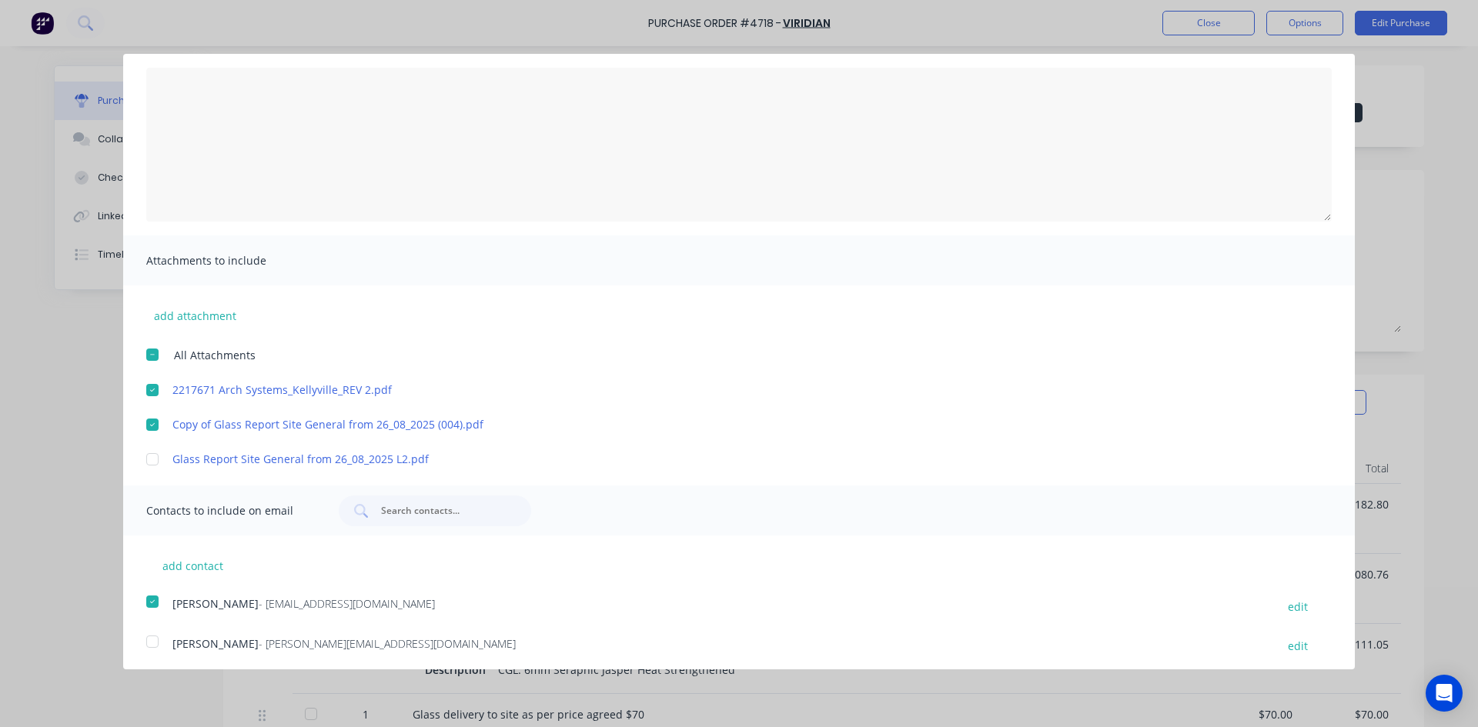
scroll to position [0, 0]
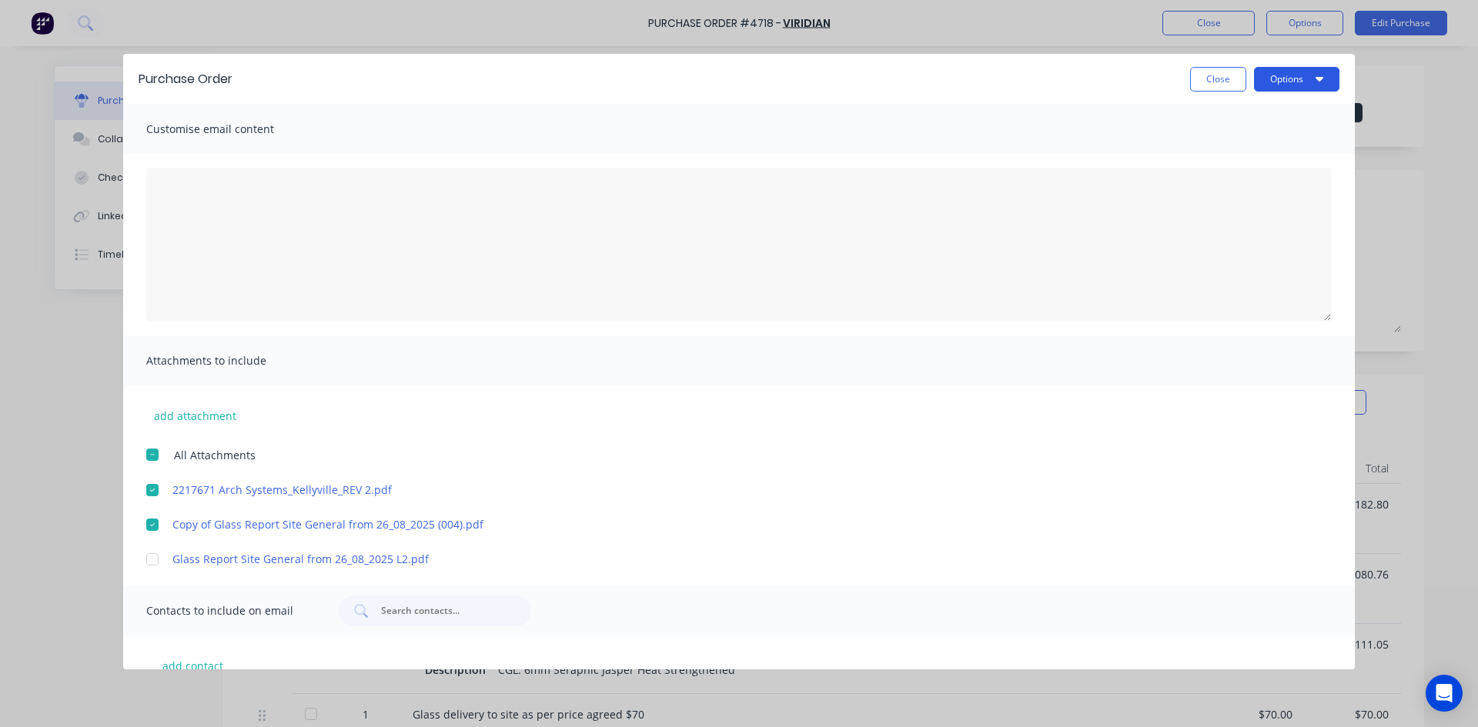
click at [1312, 81] on button "Options" at bounding box center [1296, 79] width 85 height 25
click at [1254, 152] on div "Email" at bounding box center [1266, 149] width 119 height 22
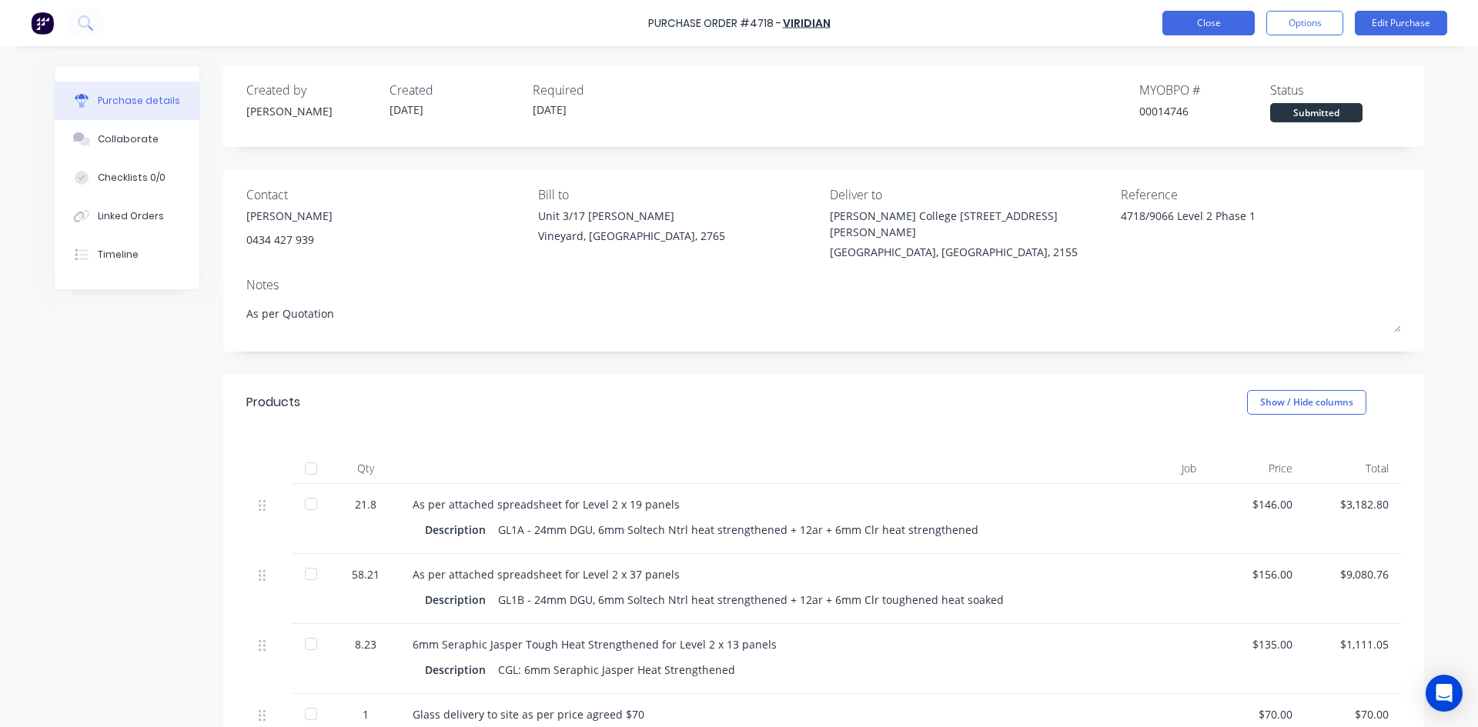
click at [1231, 20] on button "Close" at bounding box center [1208, 23] width 92 height 25
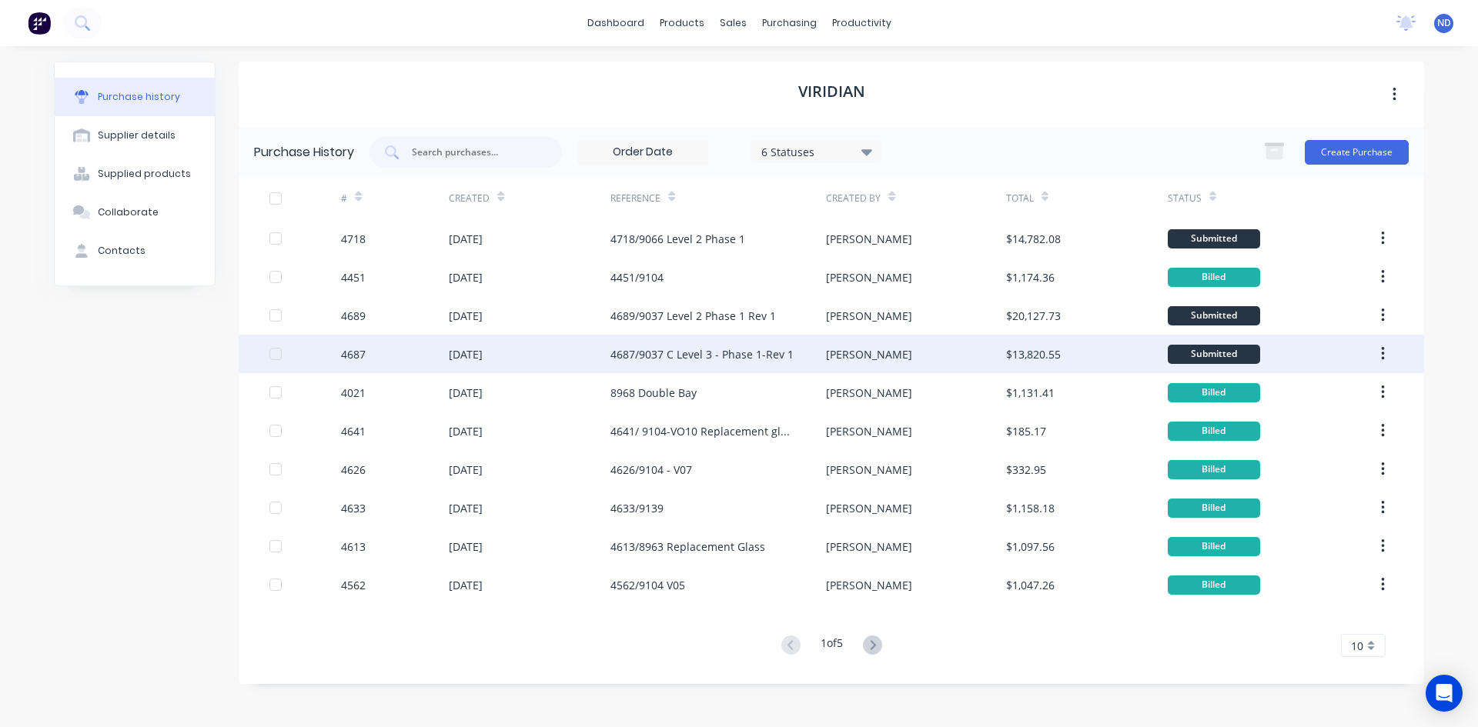
click at [483, 353] on div "[DATE]" at bounding box center [466, 354] width 34 height 16
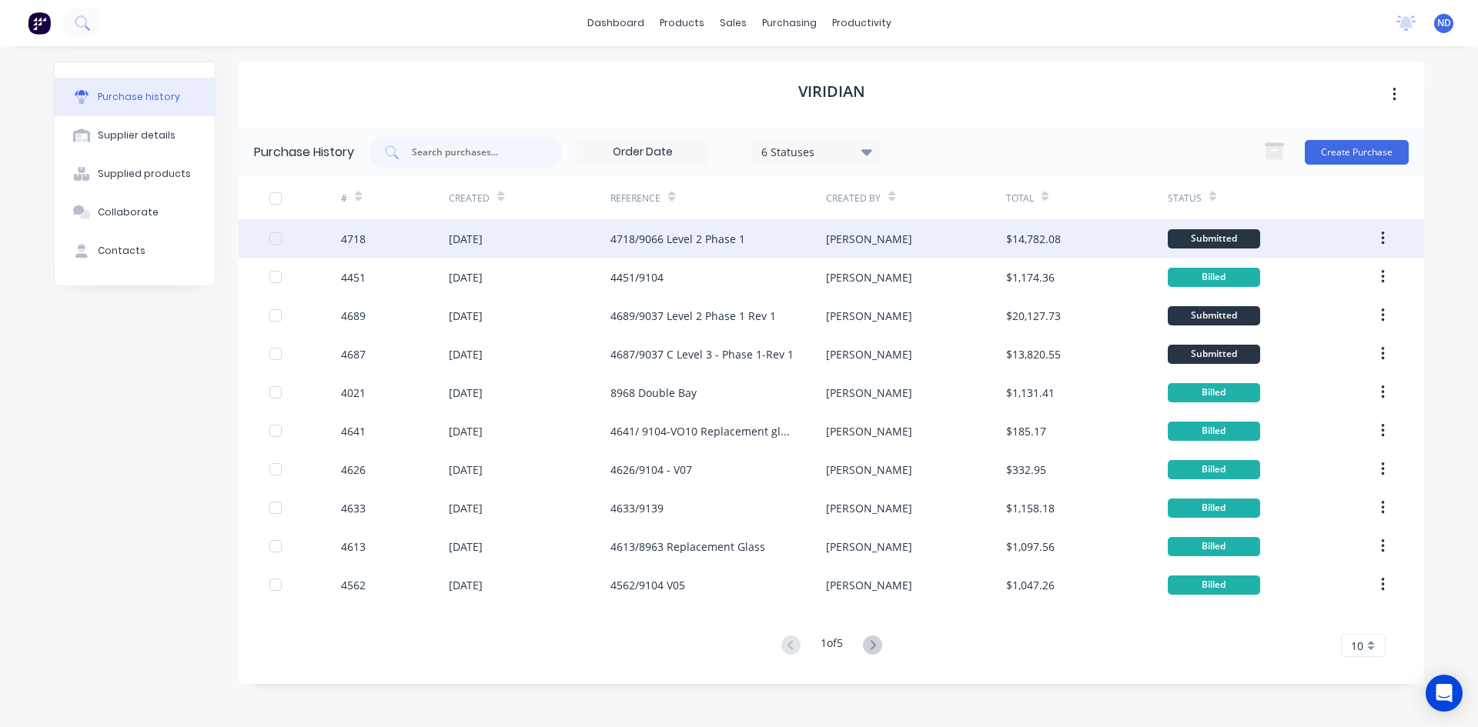
click at [673, 240] on div "4718/9066 Level 2 Phase 1" at bounding box center [677, 239] width 135 height 16
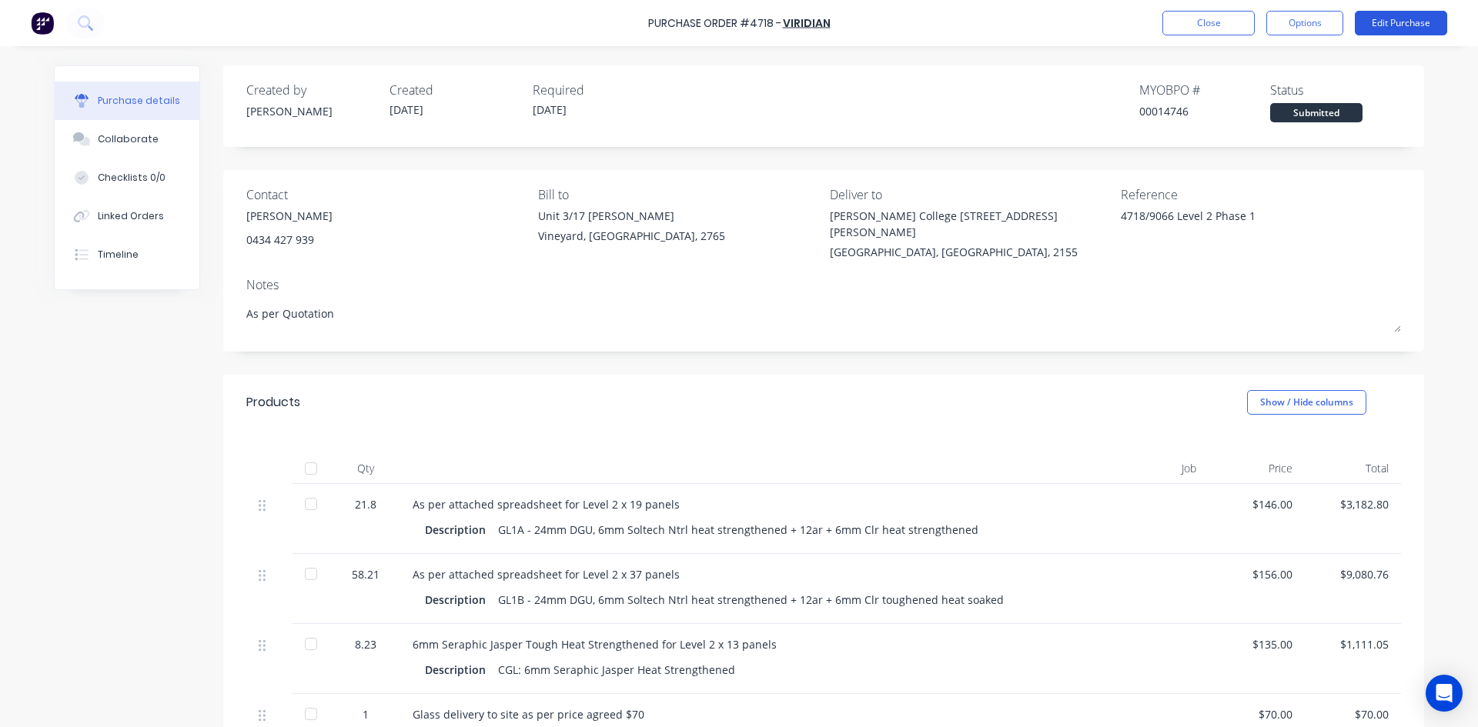
click at [1401, 19] on button "Edit Purchase" at bounding box center [1401, 23] width 92 height 25
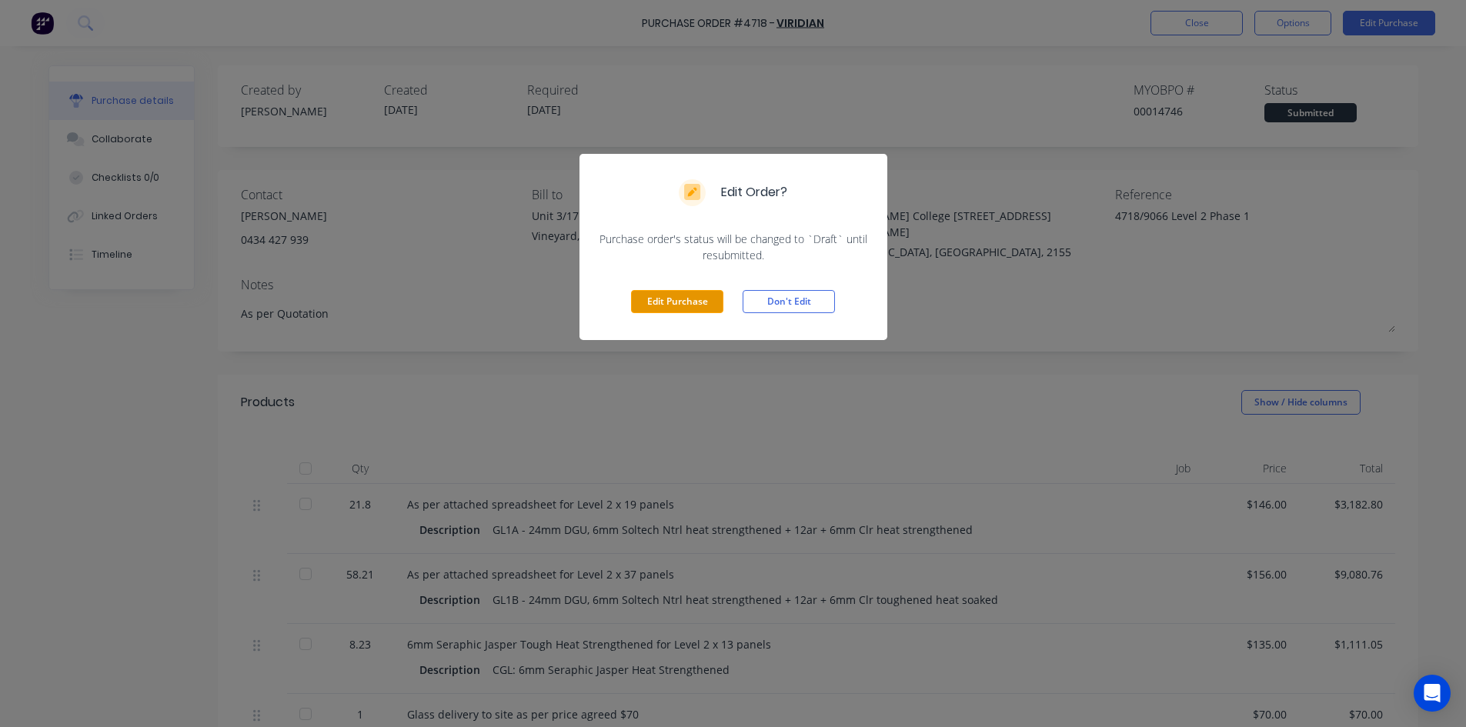
click at [657, 309] on button "Edit Purchase" at bounding box center [677, 301] width 92 height 23
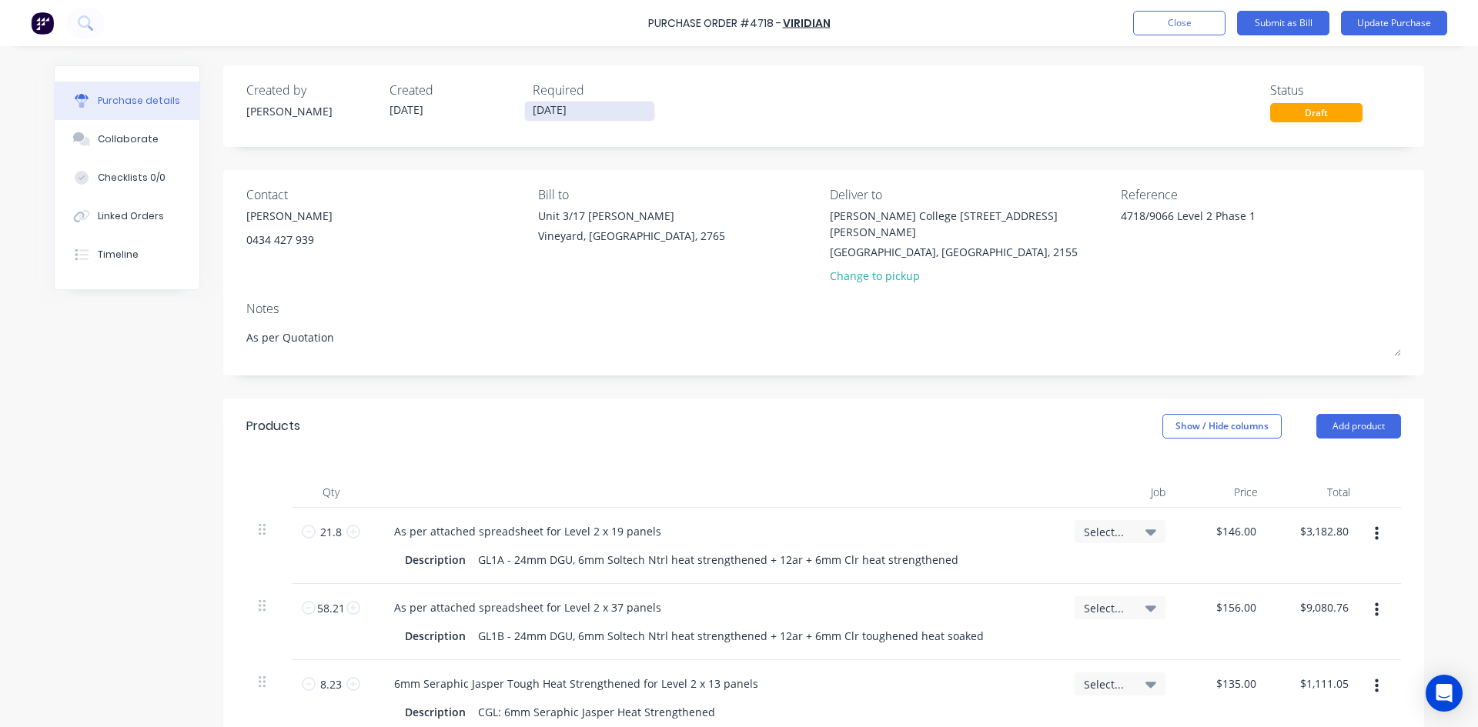
click at [540, 111] on input "01/09/25" at bounding box center [589, 111] width 129 height 19
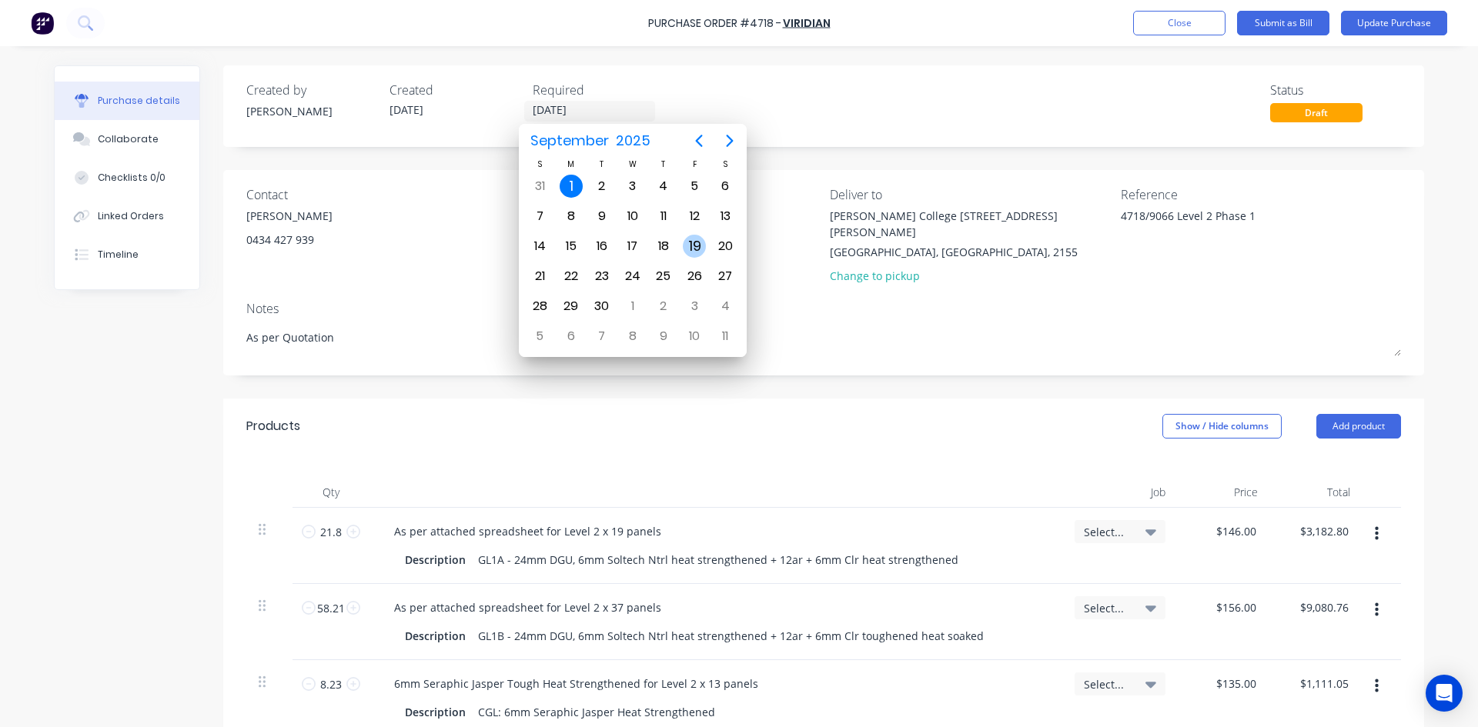
click at [696, 248] on div "19" at bounding box center [694, 246] width 23 height 23
type textarea "x"
type input "19/09/25"
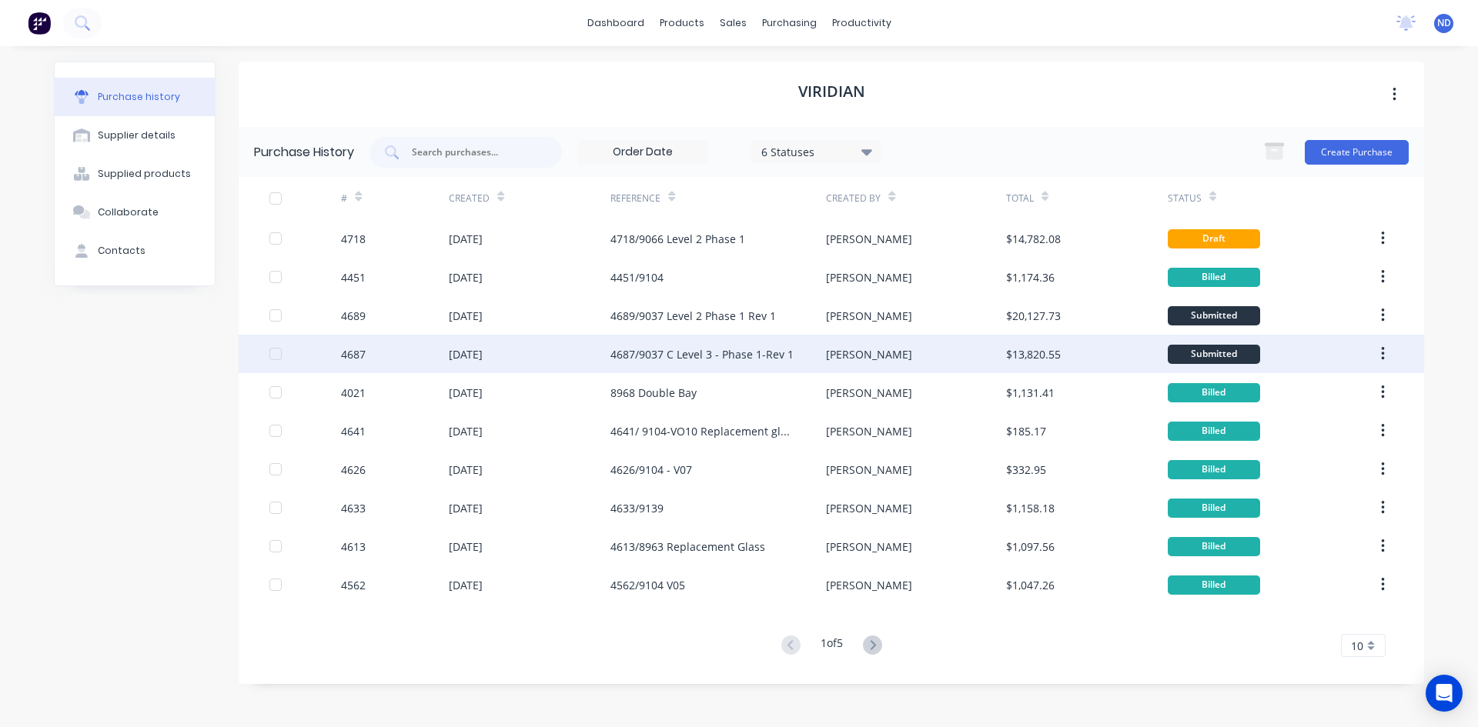
click at [546, 349] on div "[DATE]" at bounding box center [530, 354] width 162 height 38
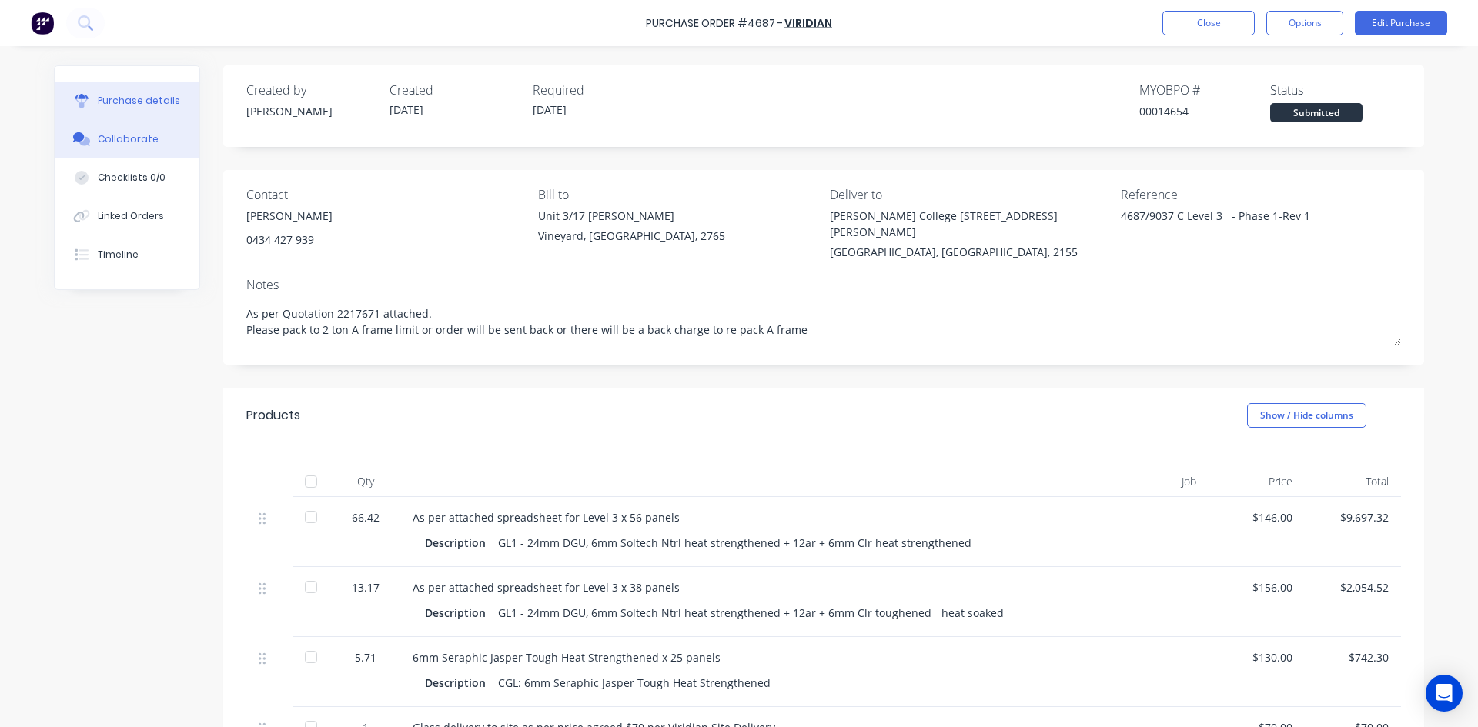
click at [104, 135] on div "Collaborate" at bounding box center [128, 139] width 61 height 14
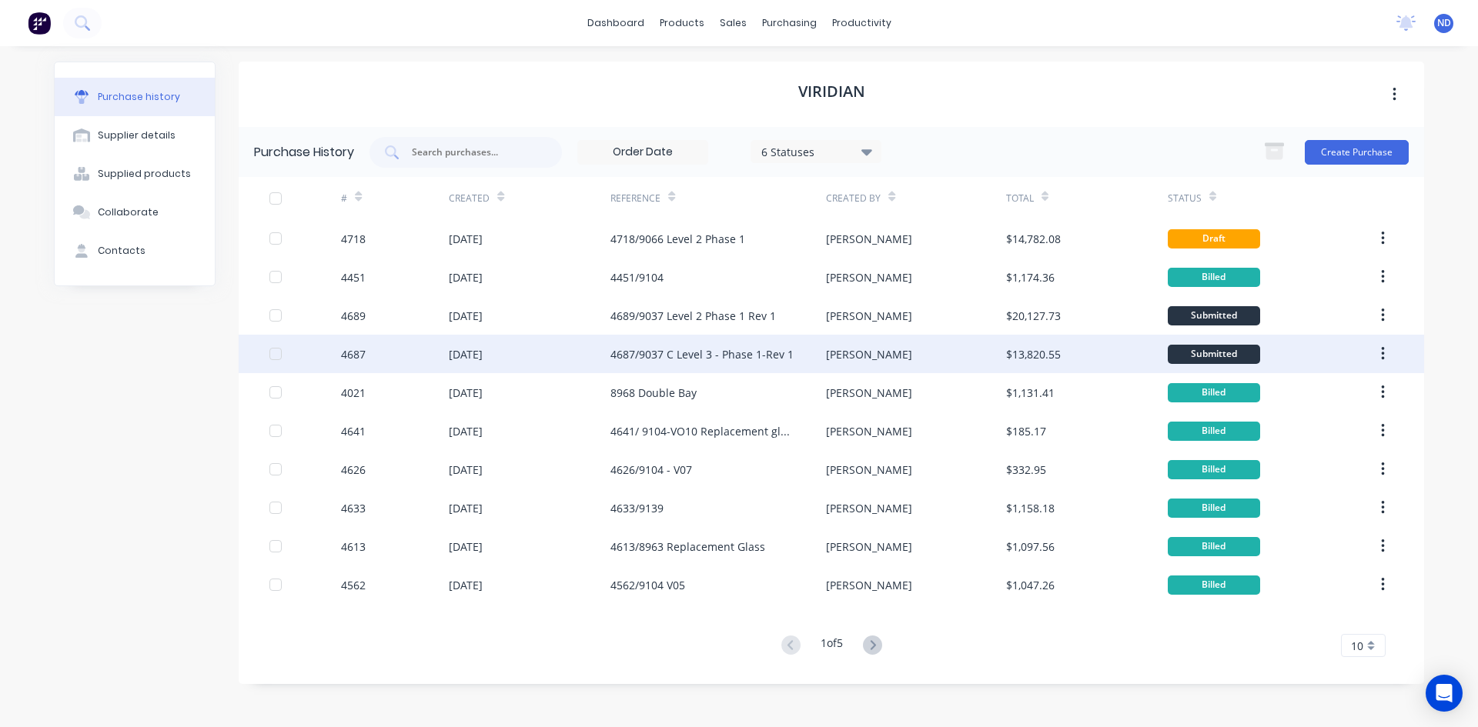
click at [714, 360] on div "4687/9037 C Level 3 - Phase 1-Rev 1" at bounding box center [701, 354] width 183 height 16
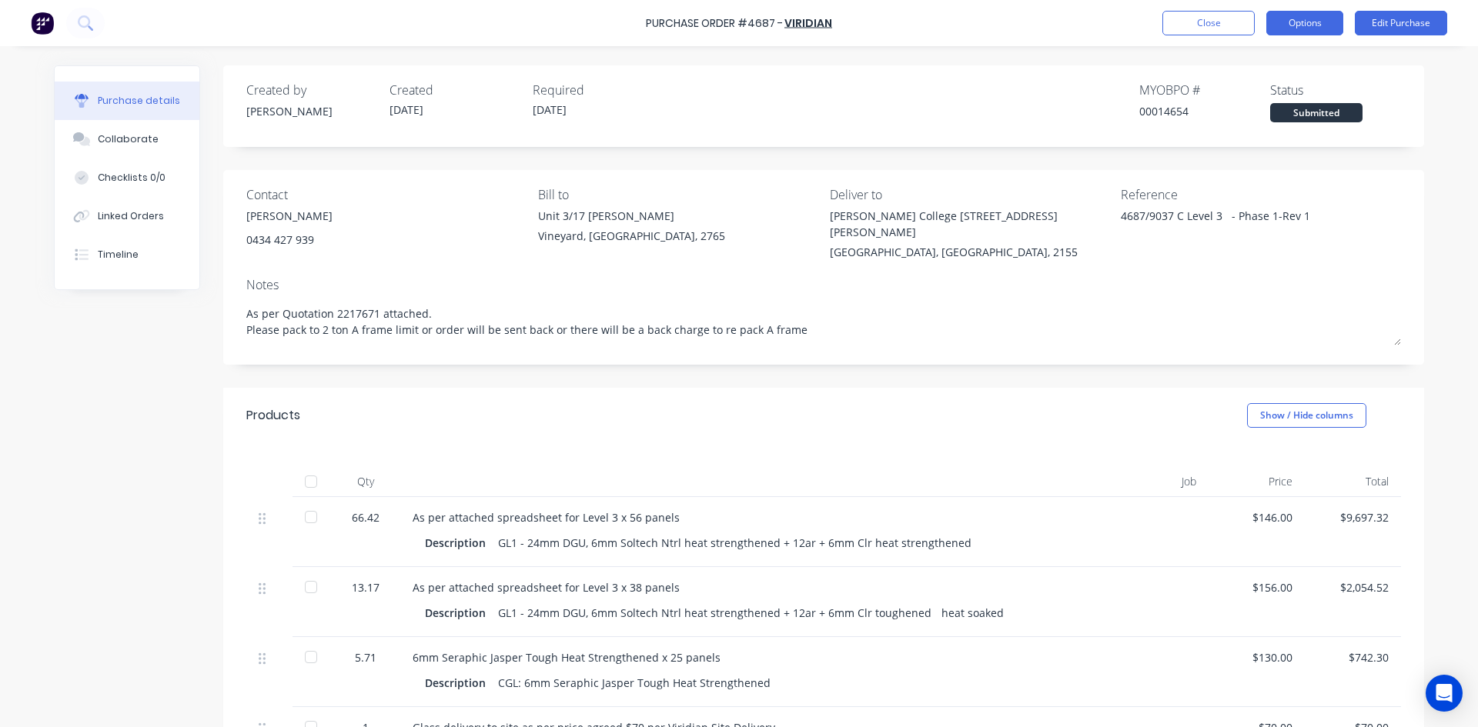
click at [1300, 24] on button "Options" at bounding box center [1304, 23] width 77 height 25
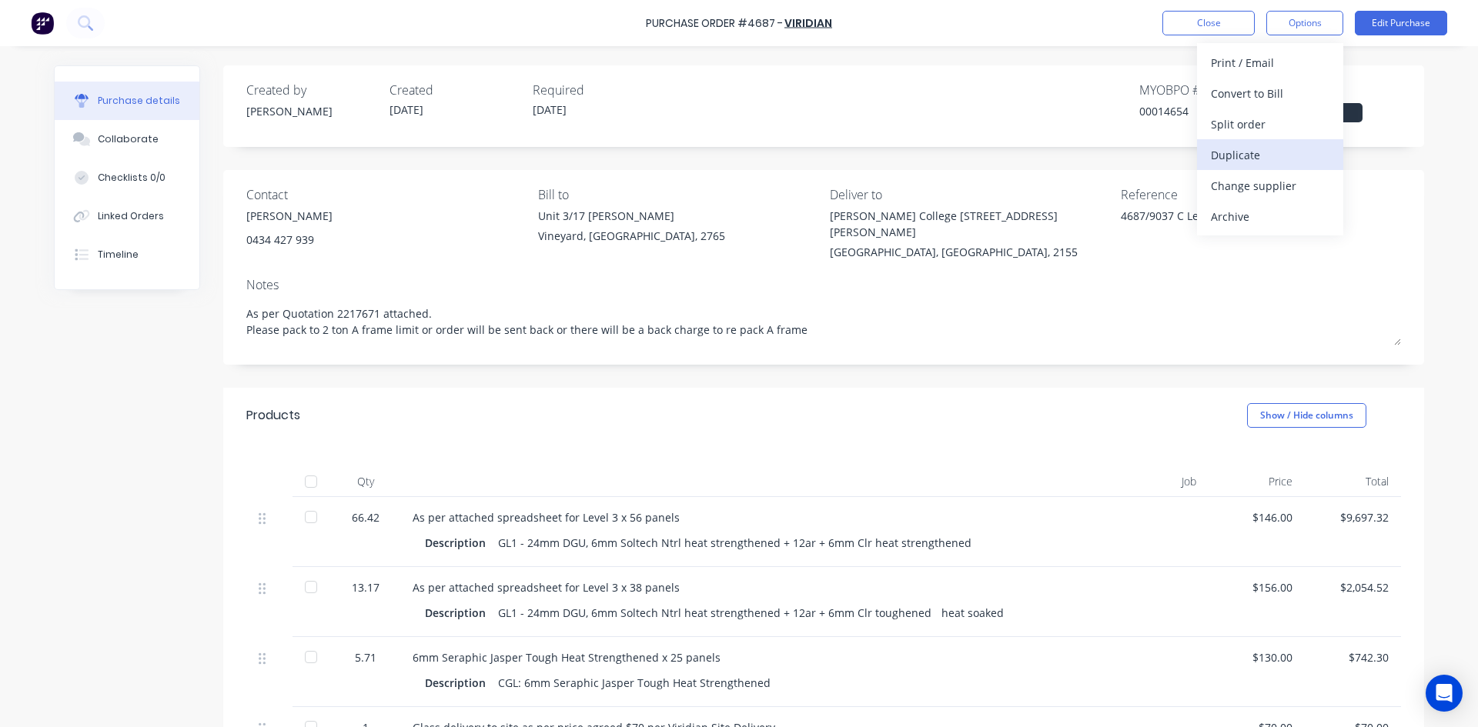
click at [1263, 163] on div "Duplicate" at bounding box center [1270, 155] width 119 height 22
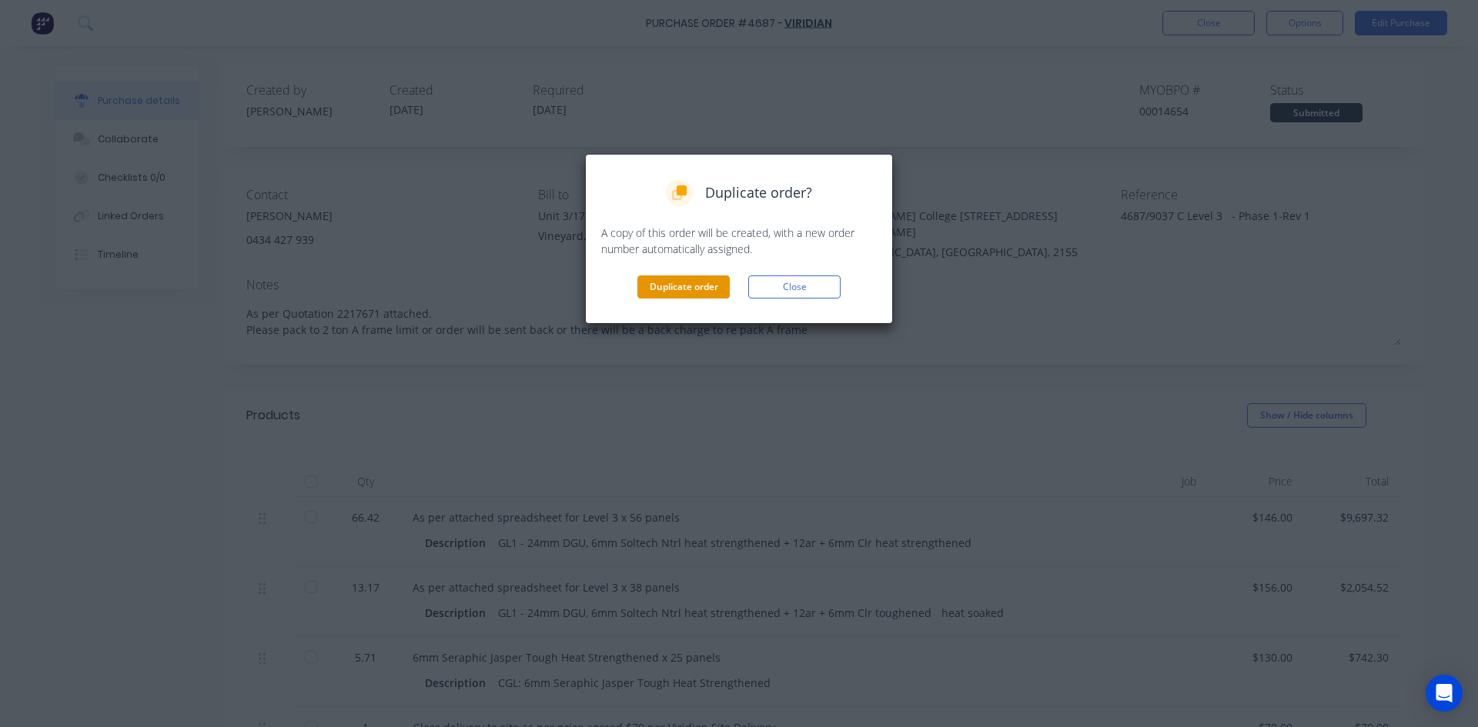
click at [688, 292] on button "Duplicate order" at bounding box center [683, 287] width 92 height 23
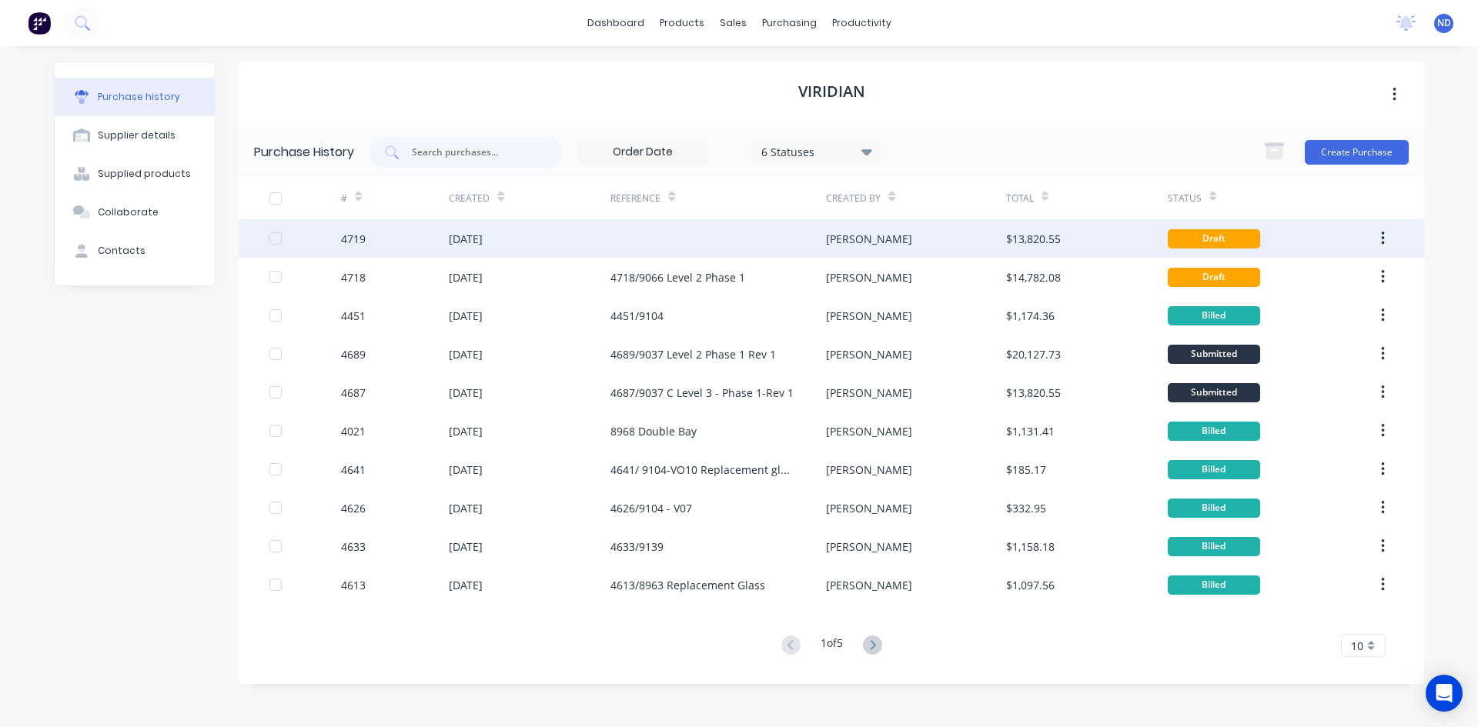
click at [468, 239] on div "[DATE]" at bounding box center [466, 239] width 34 height 16
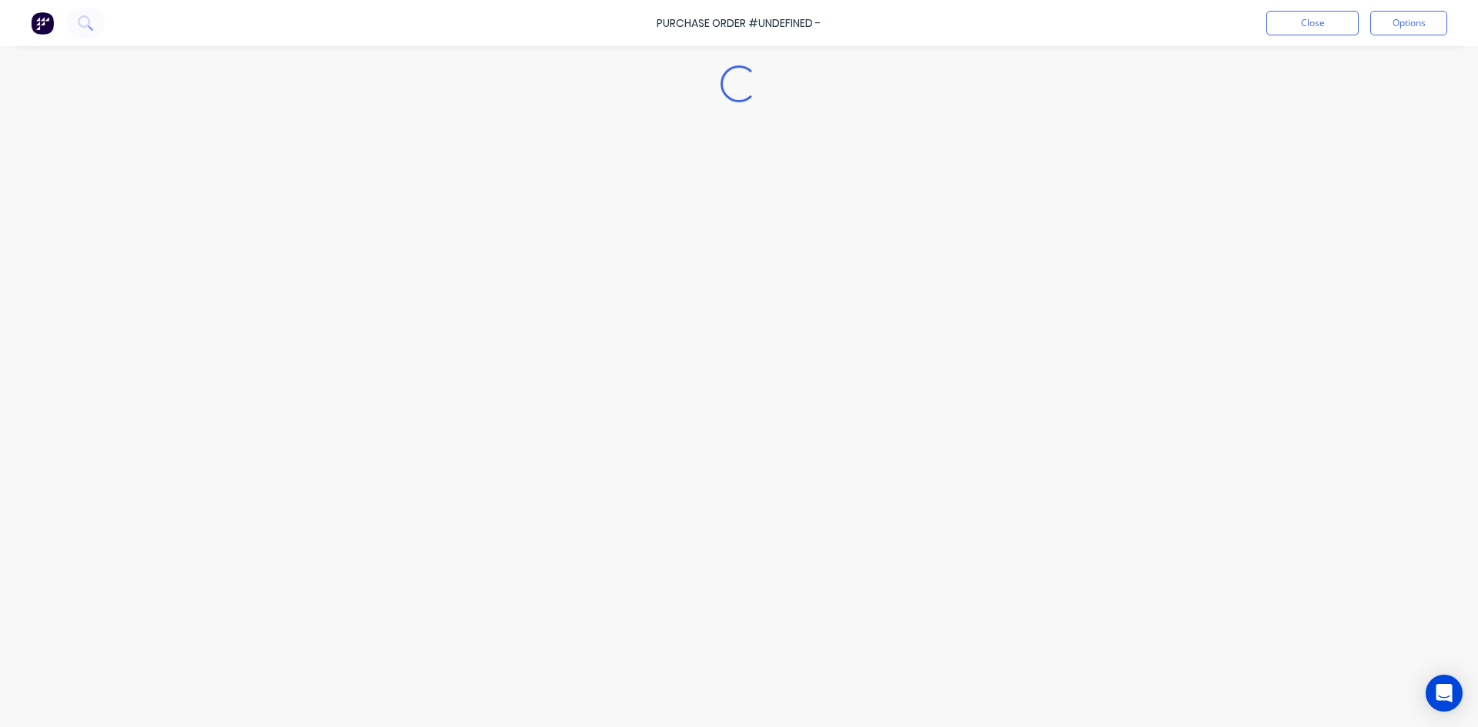
type textarea "x"
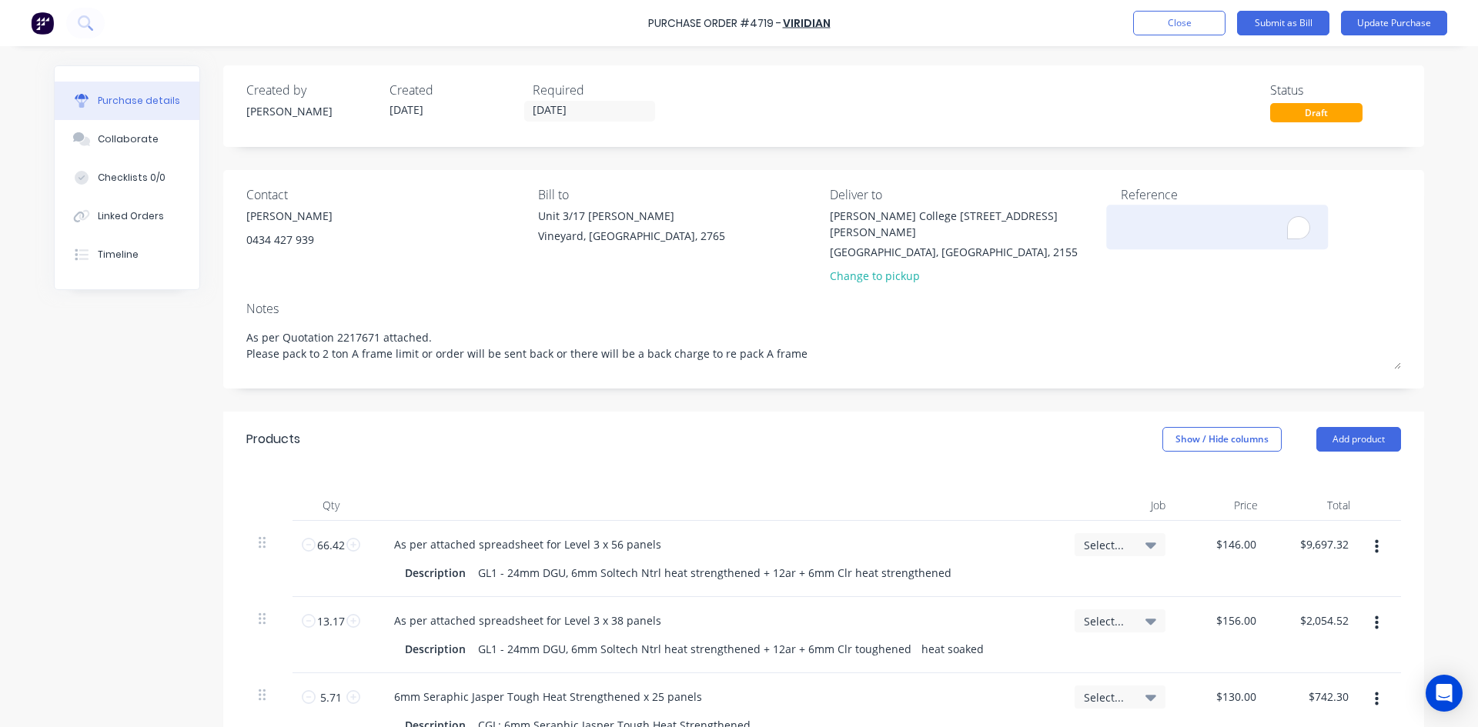
click at [1151, 226] on textarea "To enrich screen reader interactions, please activate Accessibility in Grammarl…" at bounding box center [1217, 225] width 192 height 35
type textarea "4"
type textarea "x"
type textarea "47"
type textarea "x"
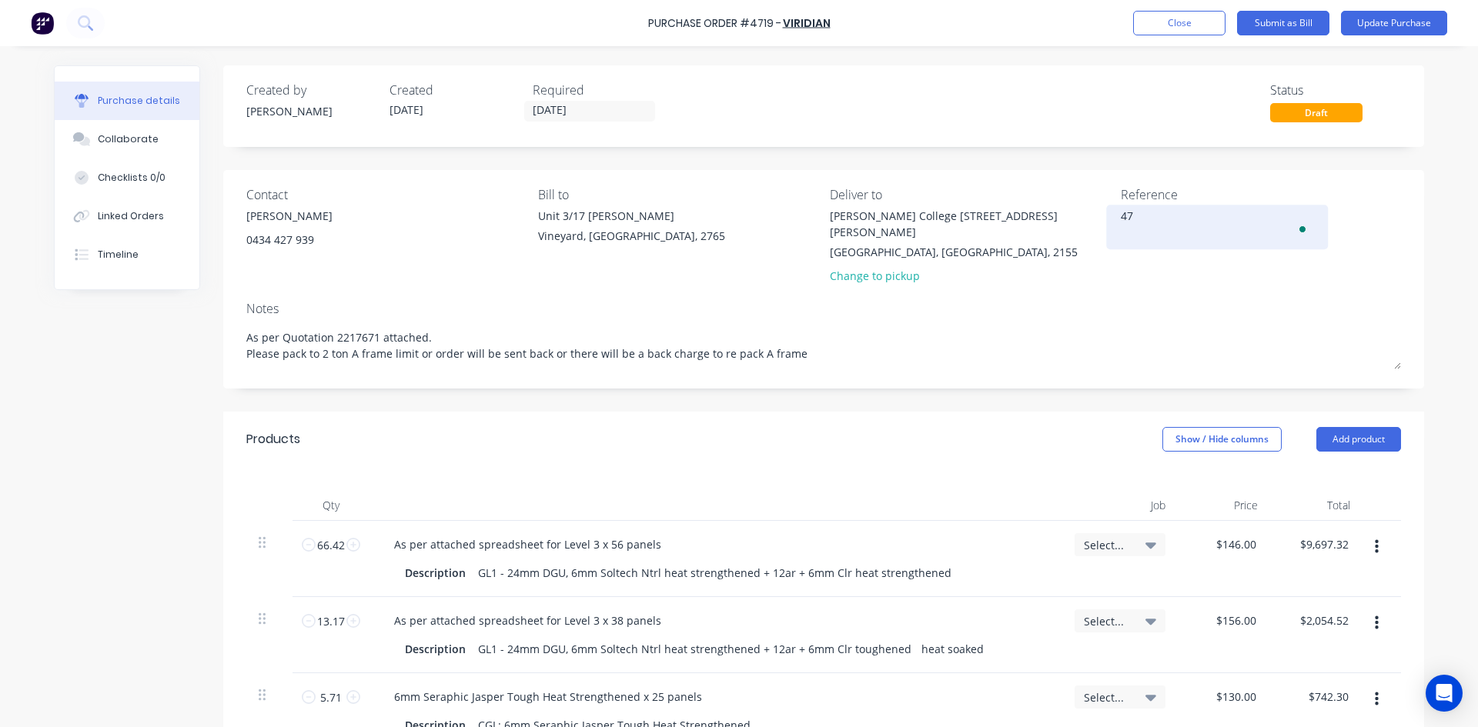
type textarea "471"
type textarea "x"
type textarea "4719"
type textarea "x"
type textarea "4719/"
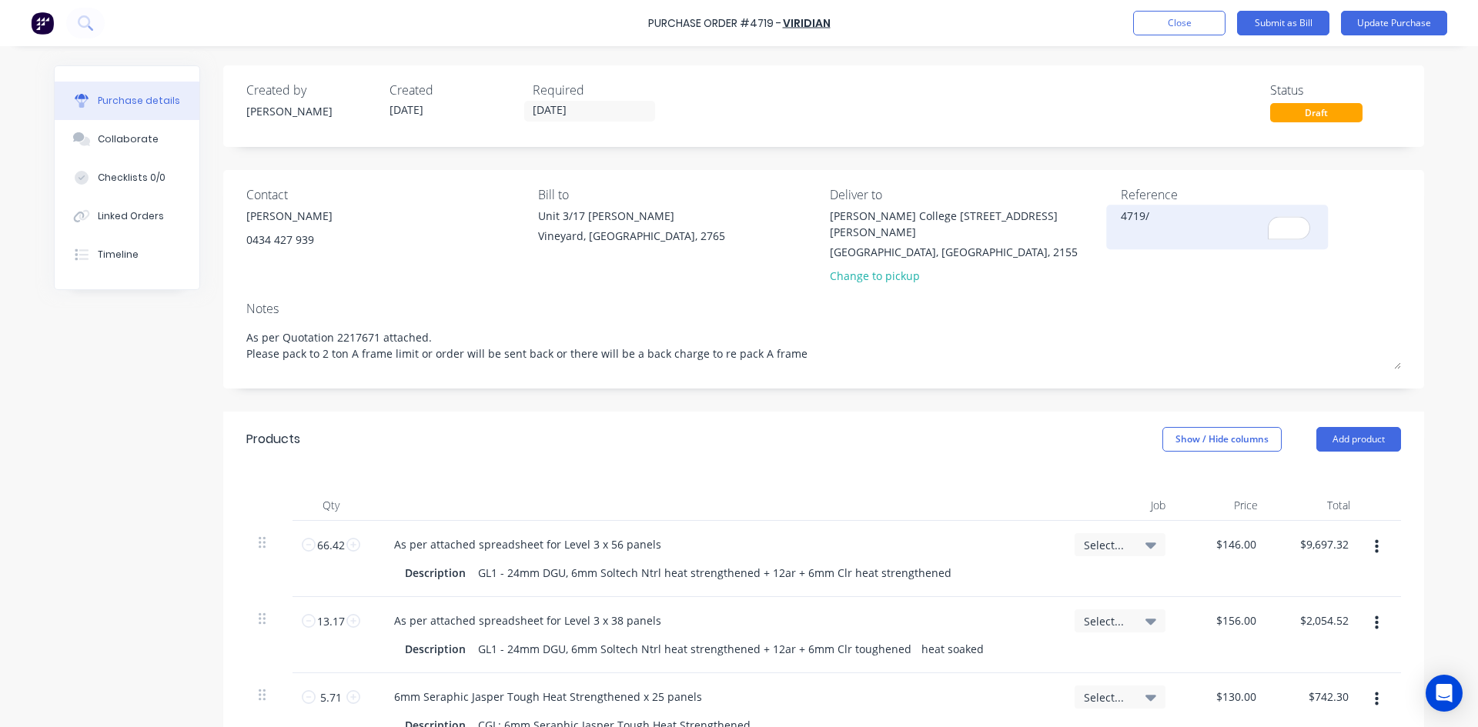
type textarea "x"
type textarea "4719/9"
type textarea "x"
type textarea "4719/90"
type textarea "x"
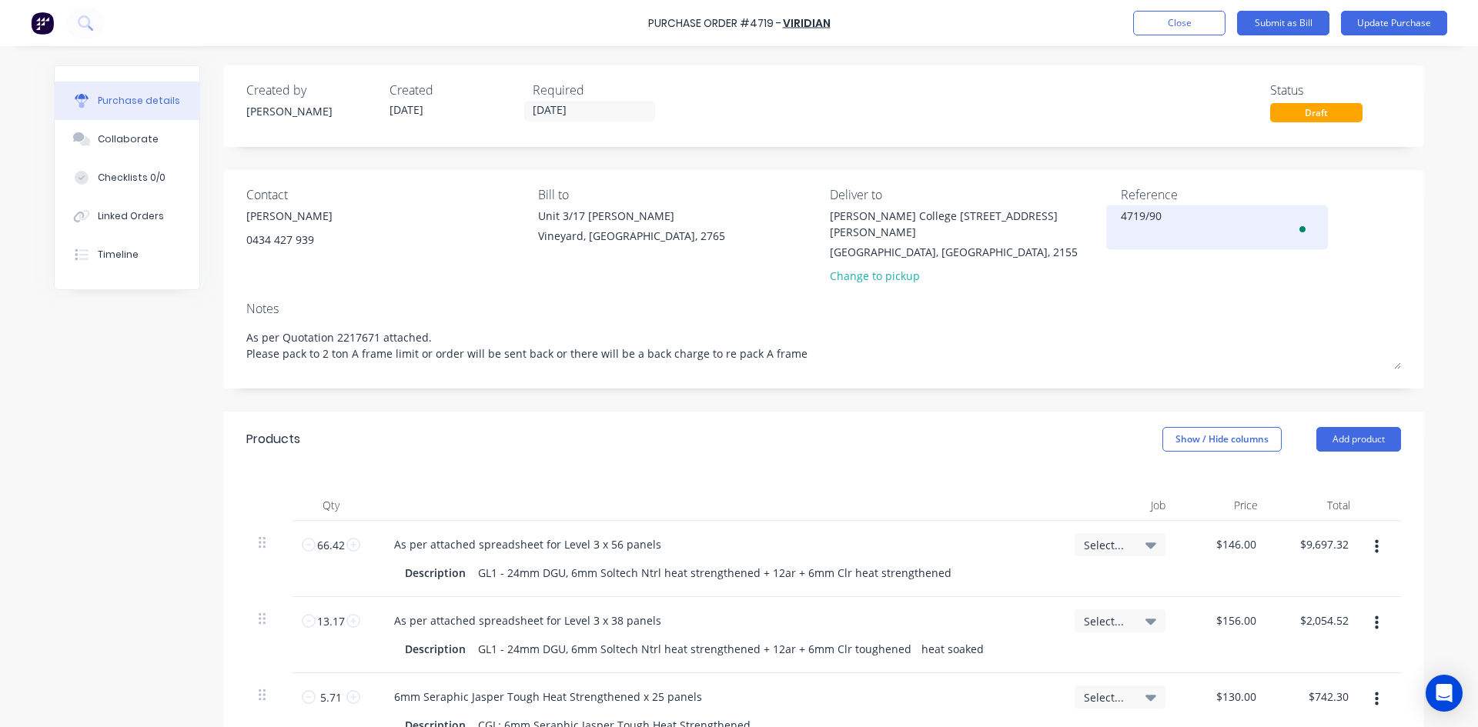
type textarea "4719/906"
type textarea "x"
type textarea "4719/9066"
type textarea "x"
type textarea "4719/9066"
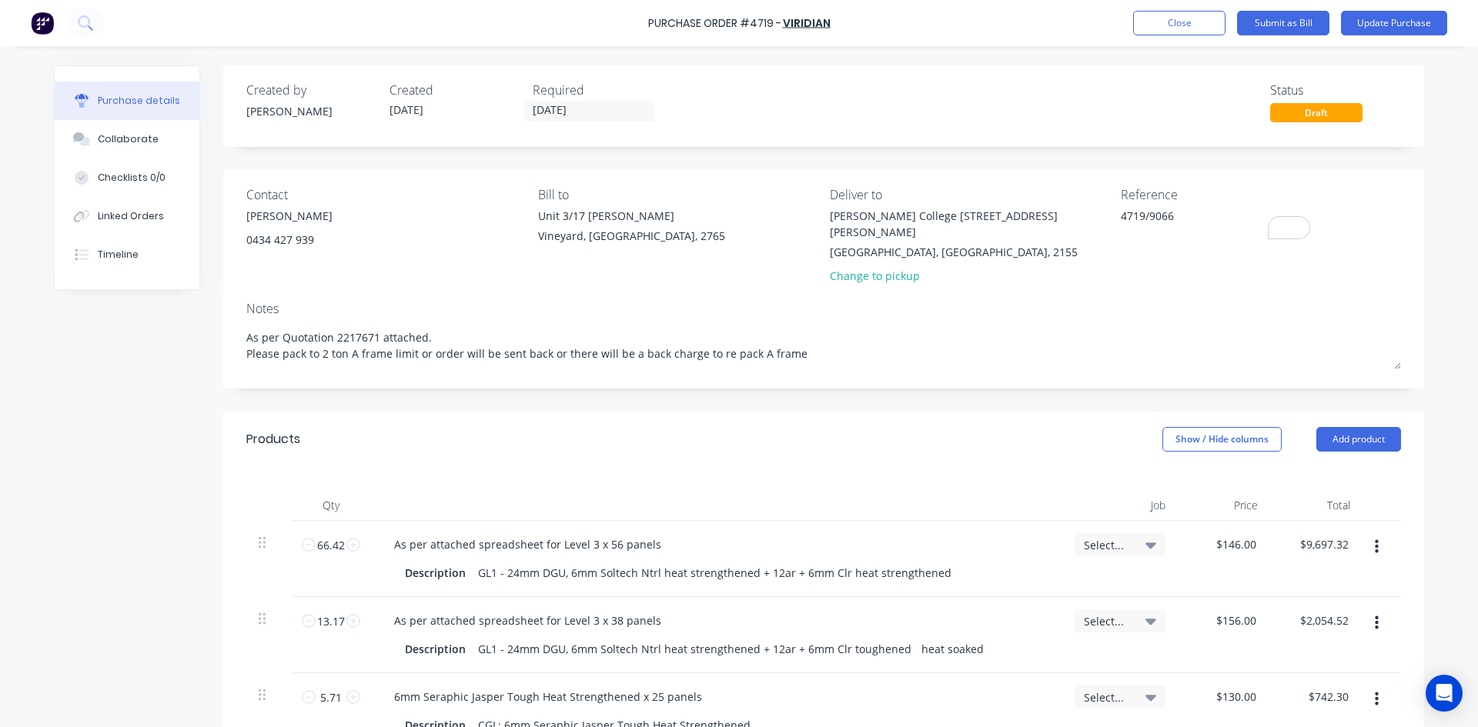
type textarea "x"
type textarea "4719/9066"
click at [1191, 217] on textarea "4719/9066" at bounding box center [1217, 225] width 192 height 35
type textarea "x"
click at [1185, 213] on textarea "4719/9066" at bounding box center [1217, 225] width 192 height 35
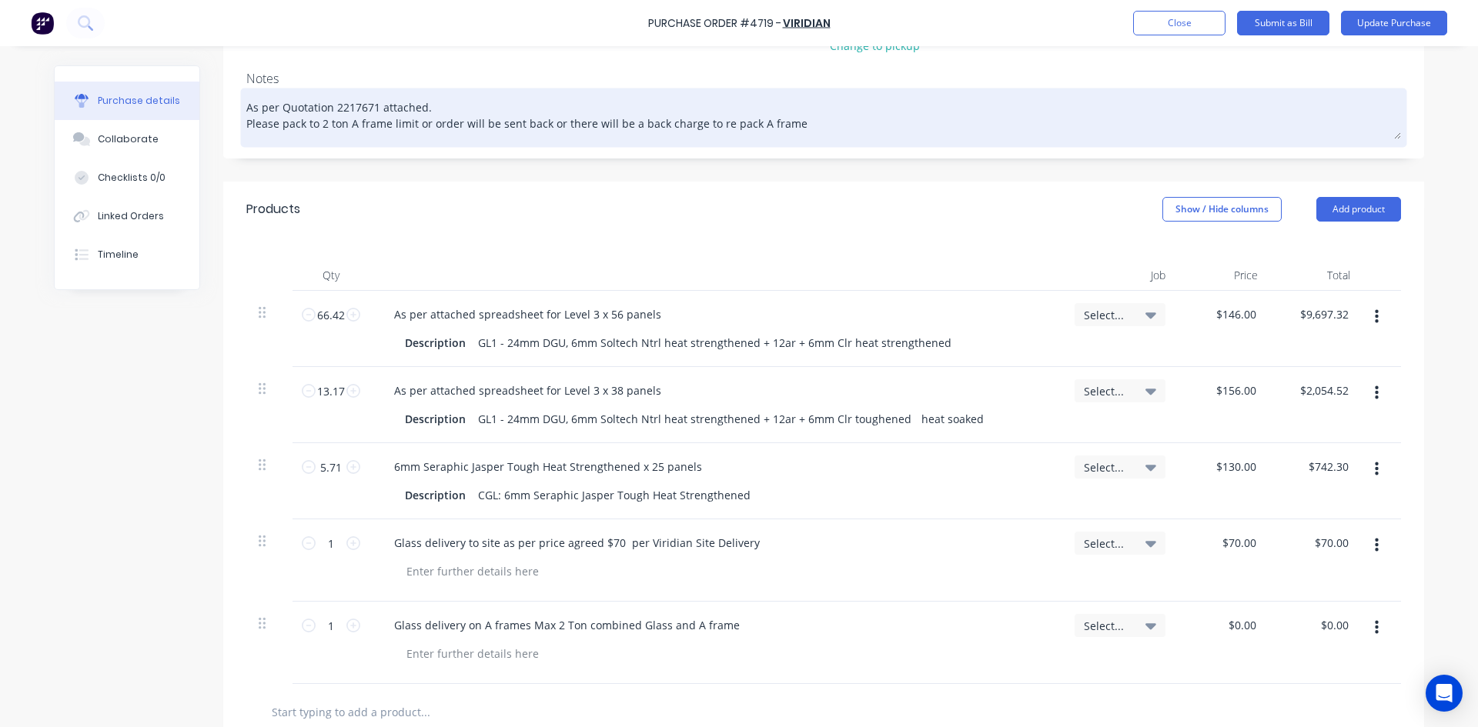
scroll to position [231, 0]
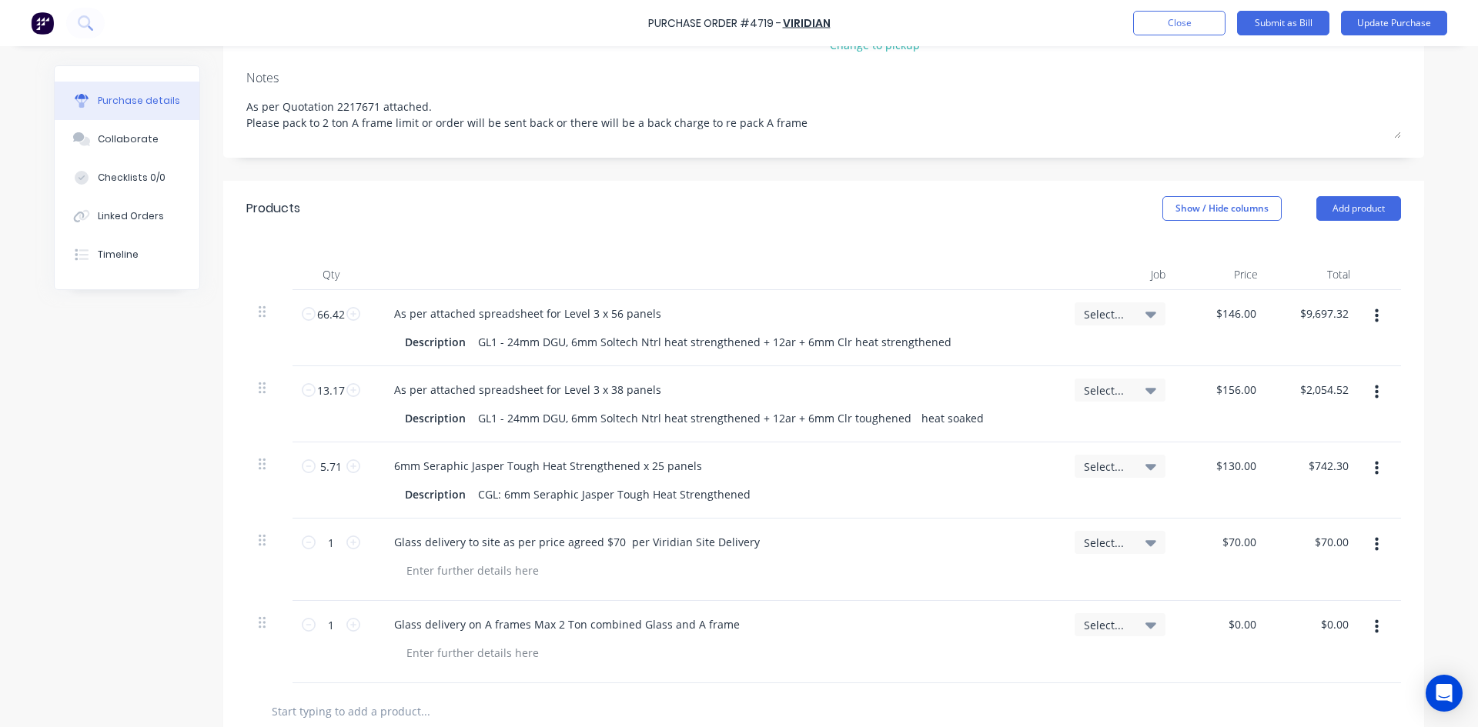
type textarea "4719/9066 LEVEL 3 PHASE 1"
type textarea "x"
type textarea "4719/9066 LEVEL 3 PHASE 1"
type textarea "x"
click at [653, 455] on div "6mm Seraphic Jasper Tough Heat Strengthened x 25 panels" at bounding box center [548, 466] width 333 height 22
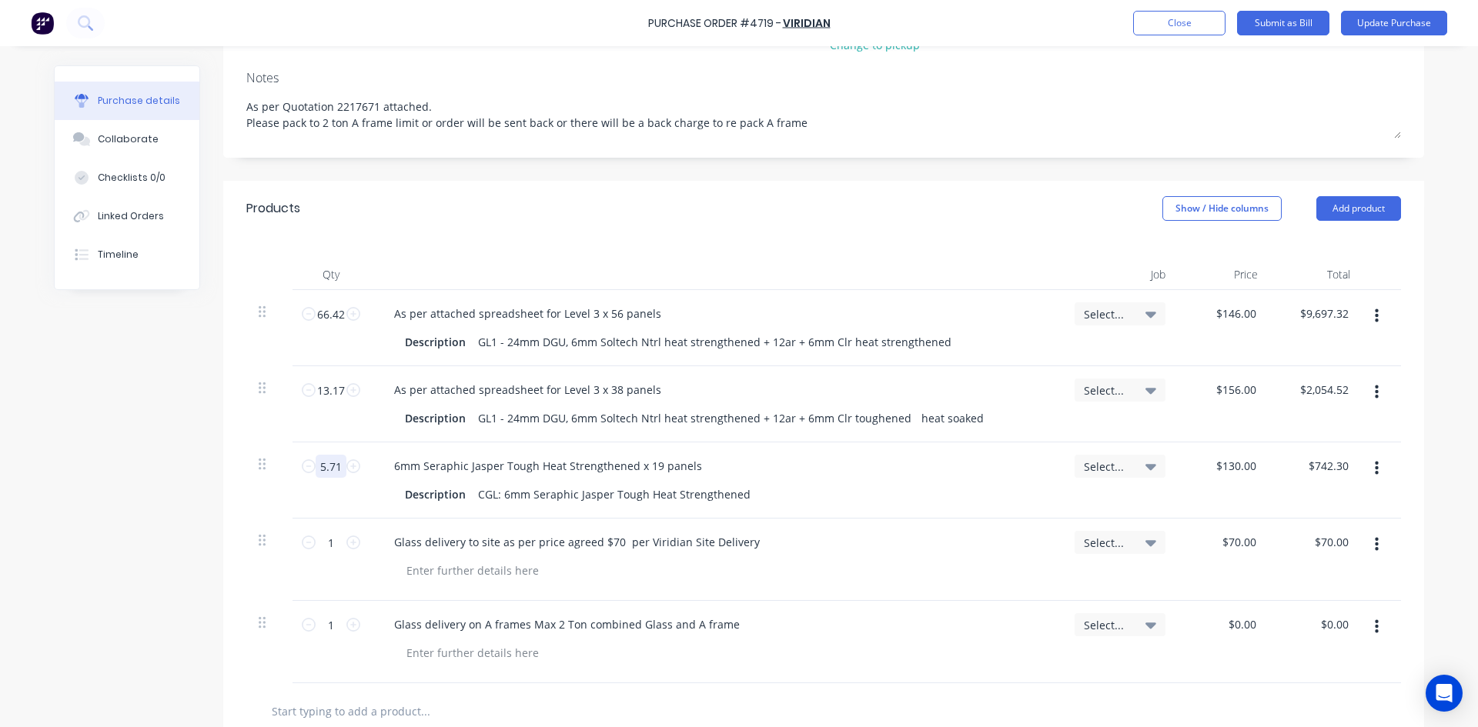
click at [334, 455] on input "5.71" at bounding box center [331, 466] width 31 height 23
type textarea "x"
type input "4"
type input "$520.00"
type textarea "x"
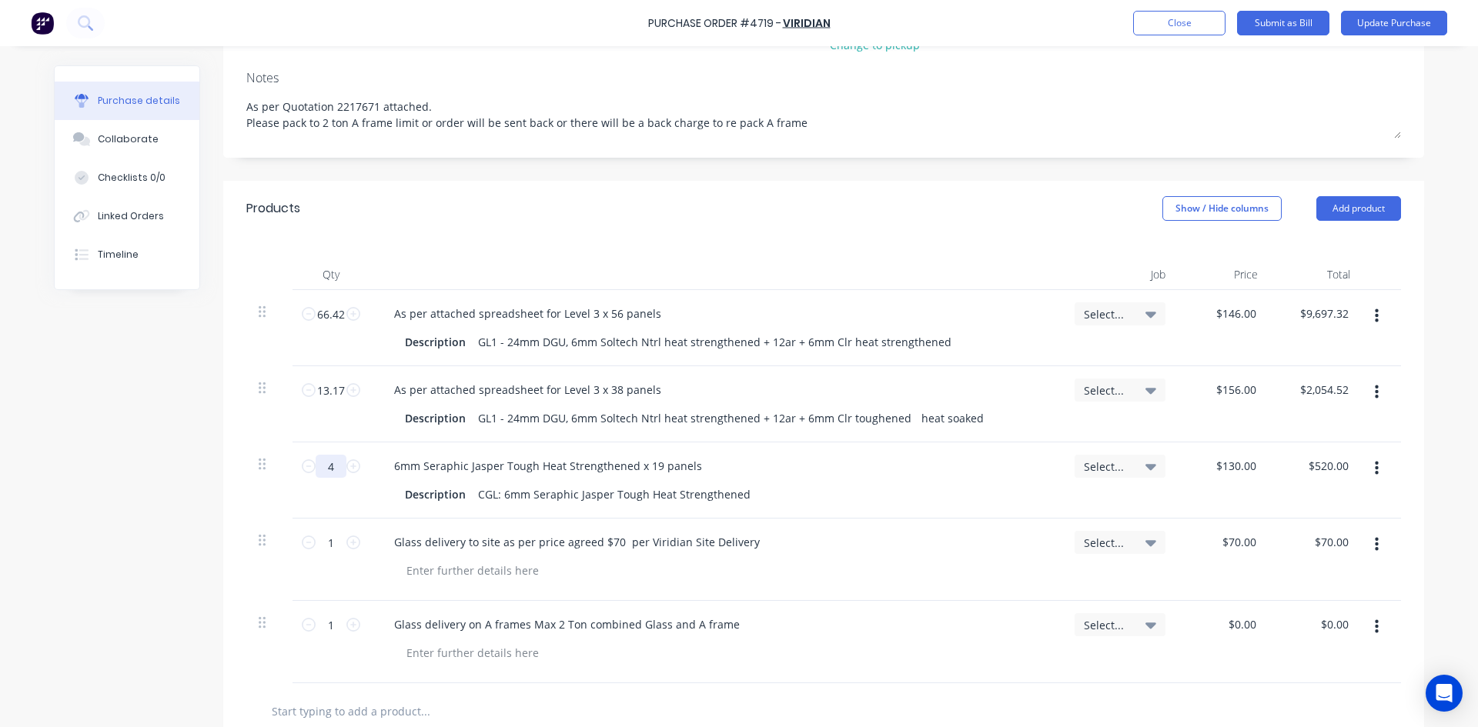
type input "4."
type textarea "x"
type input "4.2"
type input "$546.00"
type textarea "x"
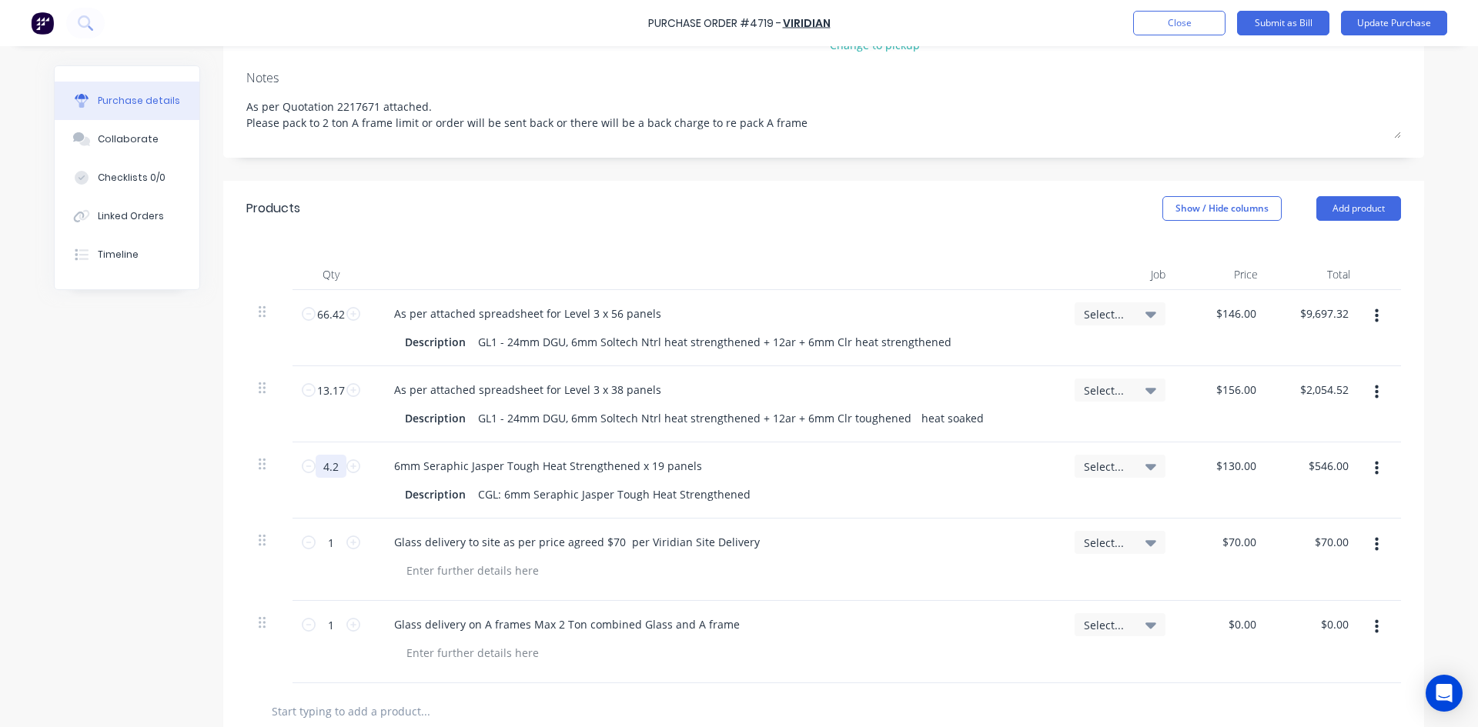
type input "4.28"
type input "$556.40"
type textarea "x"
type input "4.28"
type textarea "x"
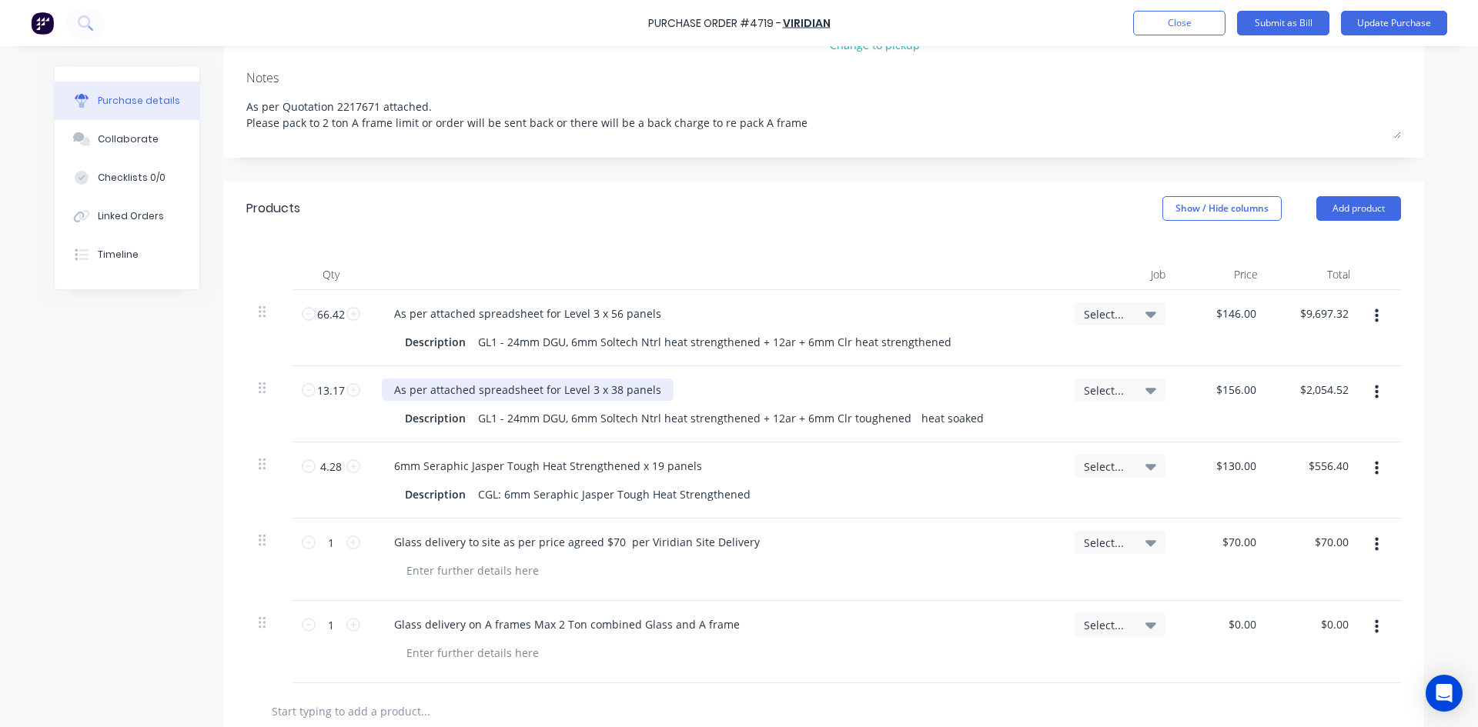
click at [611, 379] on div "As per attached spreadsheet for Level 3 x 38 panels" at bounding box center [528, 390] width 292 height 22
click at [338, 379] on input "13.17" at bounding box center [331, 390] width 31 height 23
type textarea "x"
type input "9"
type input "$1,404.00"
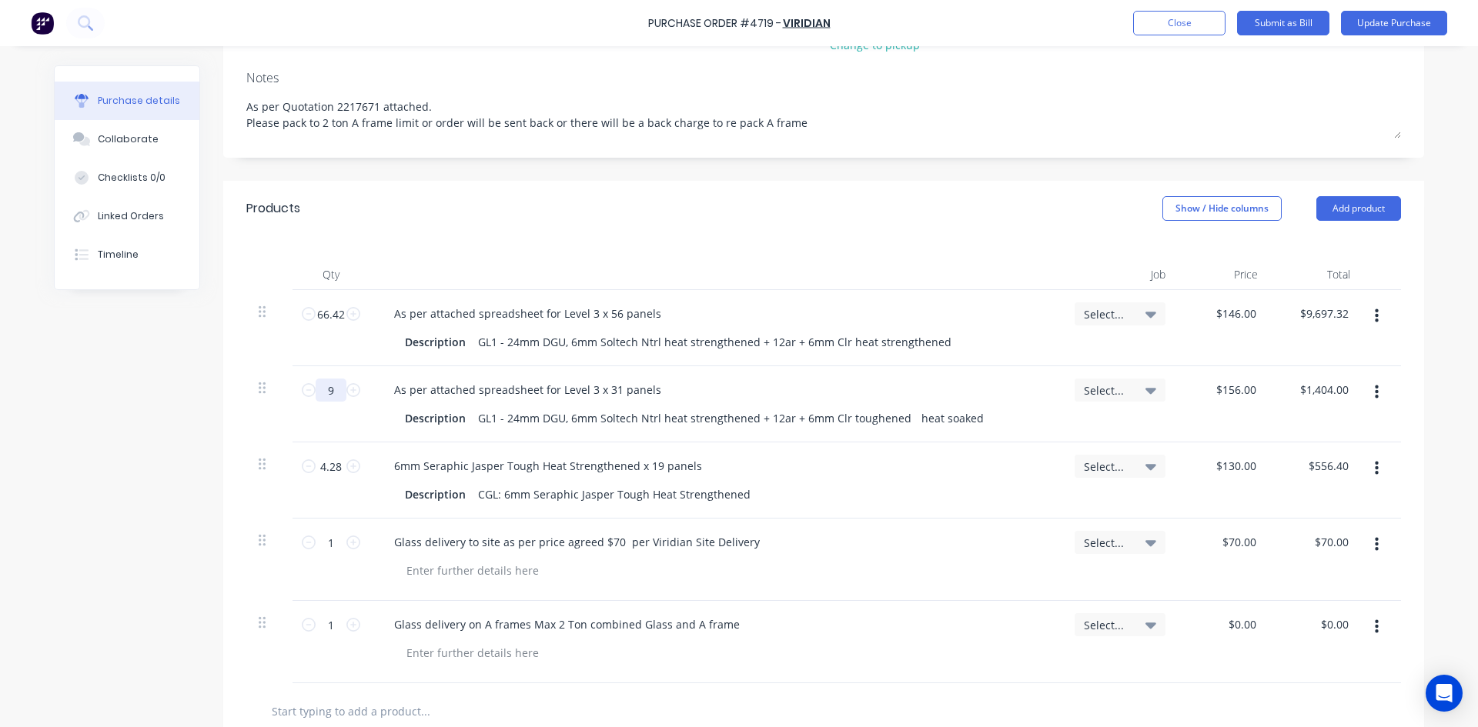
type textarea "x"
type input "9."
type textarea "x"
type input "9.9"
type input "$1,544.40"
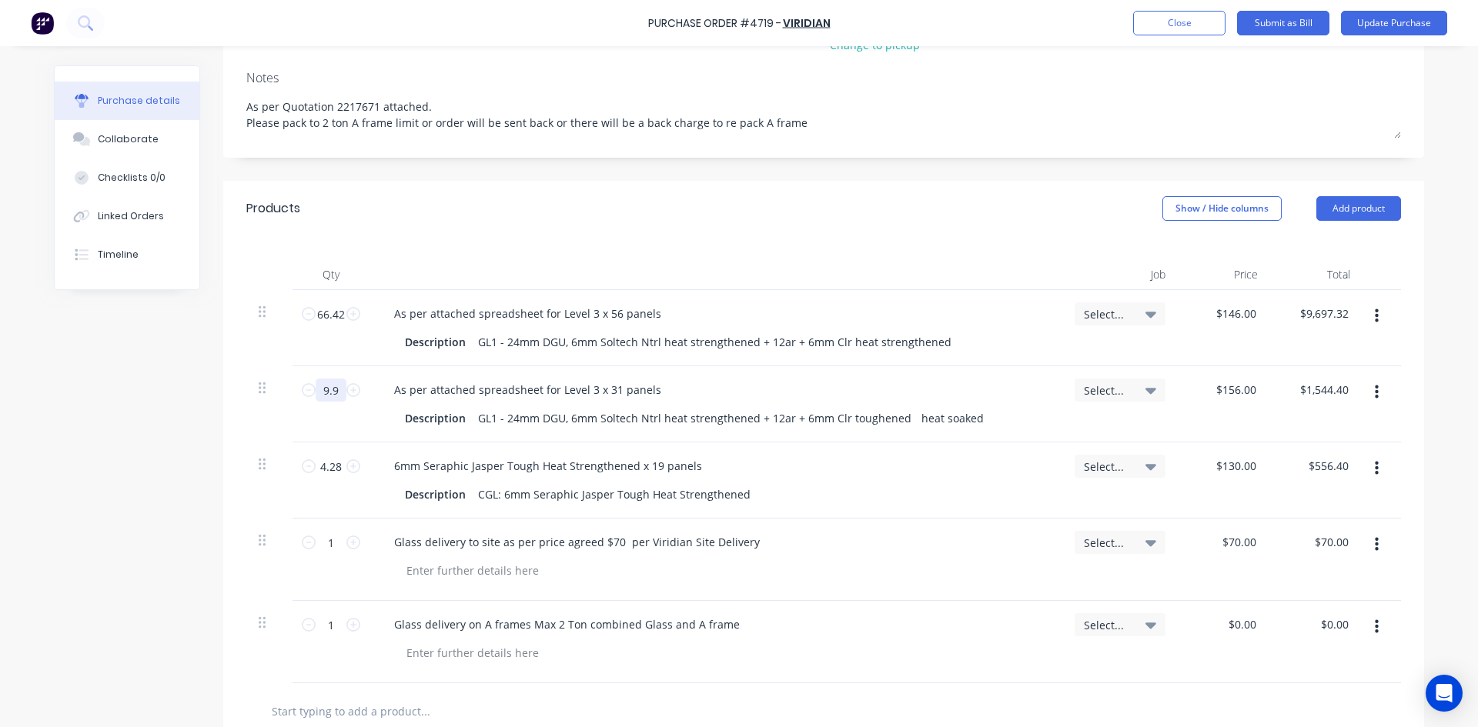
type textarea "x"
click at [338, 302] on input "66.42" at bounding box center [331, 313] width 31 height 23
click at [610, 302] on div "As per attached spreadsheet for Level 3 x 56 panels" at bounding box center [528, 313] width 292 height 22
click at [641, 483] on div "CGL: 6mm Seraphic Jasper Tough Heat Strengthened" at bounding box center [614, 494] width 285 height 22
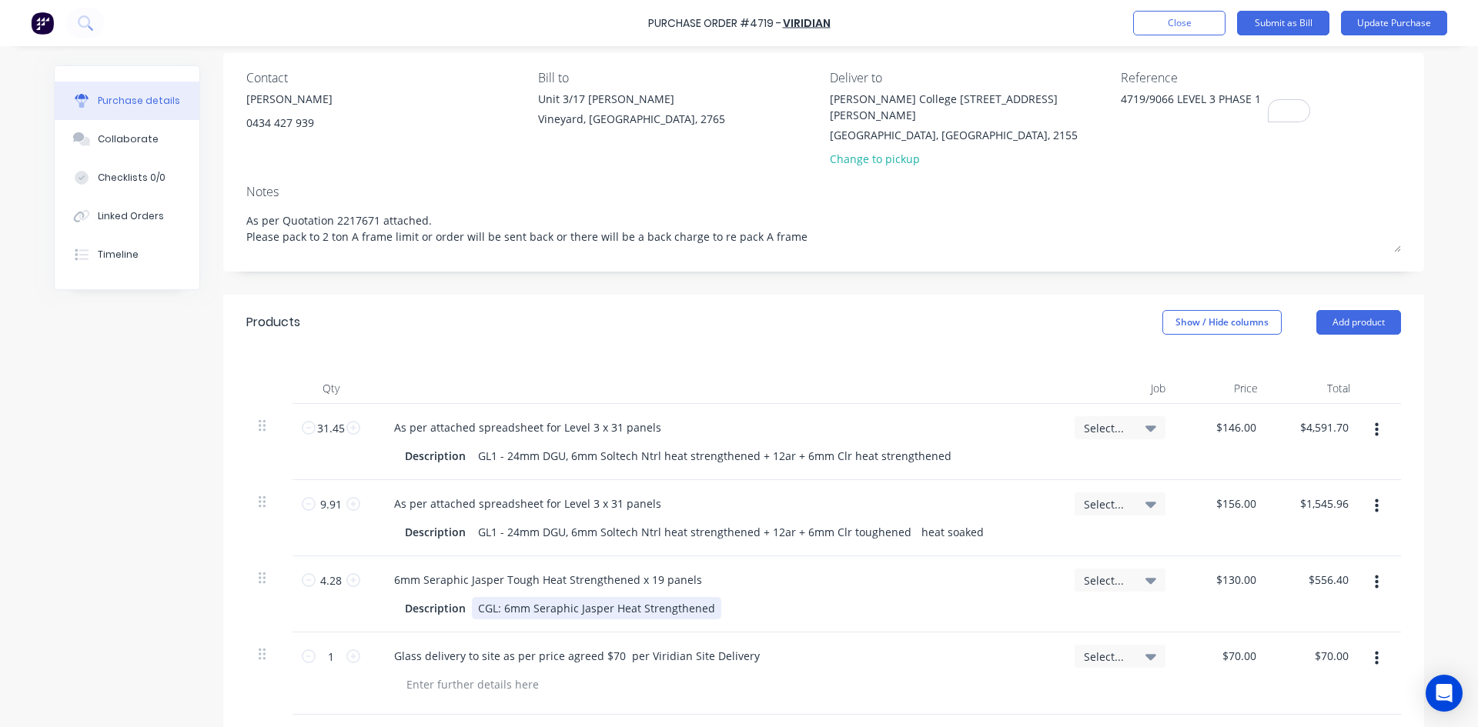
scroll to position [0, 0]
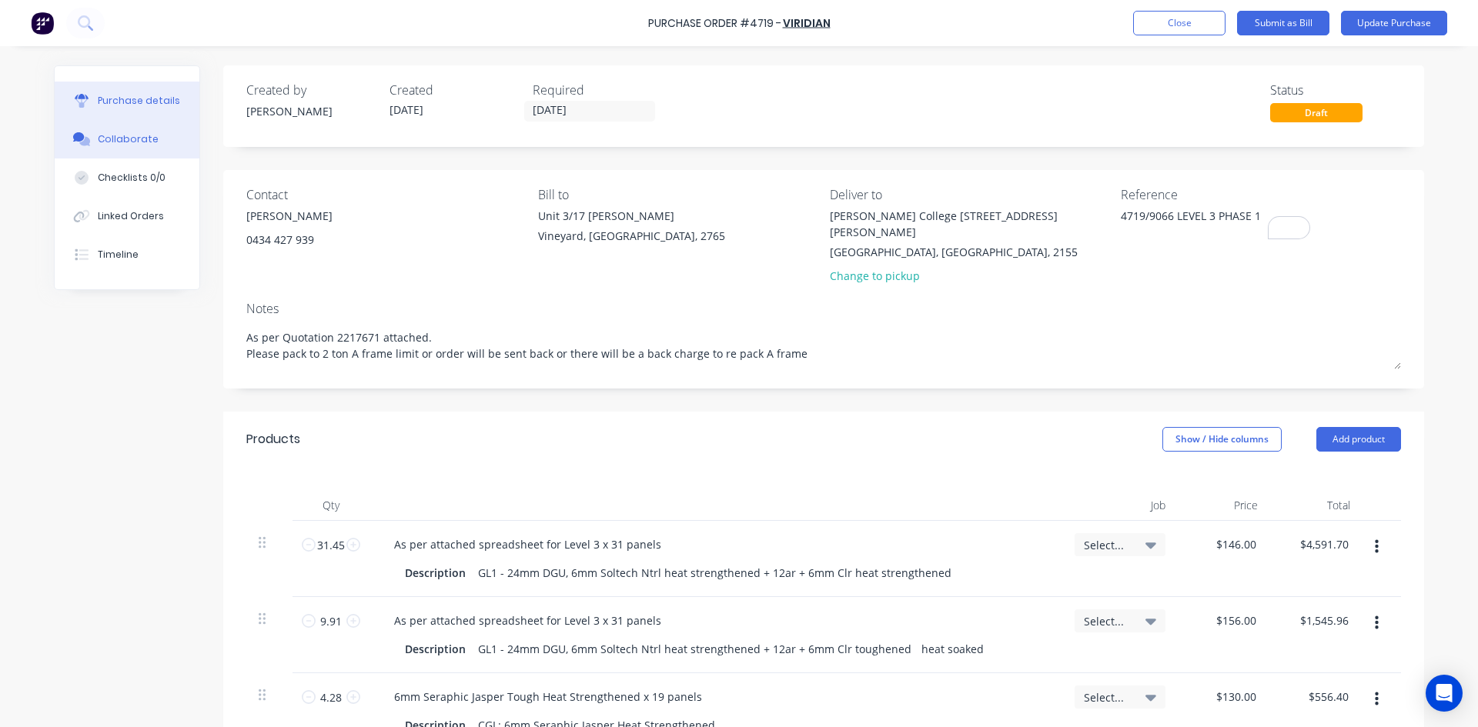
click at [104, 141] on div "Collaborate" at bounding box center [128, 139] width 61 height 14
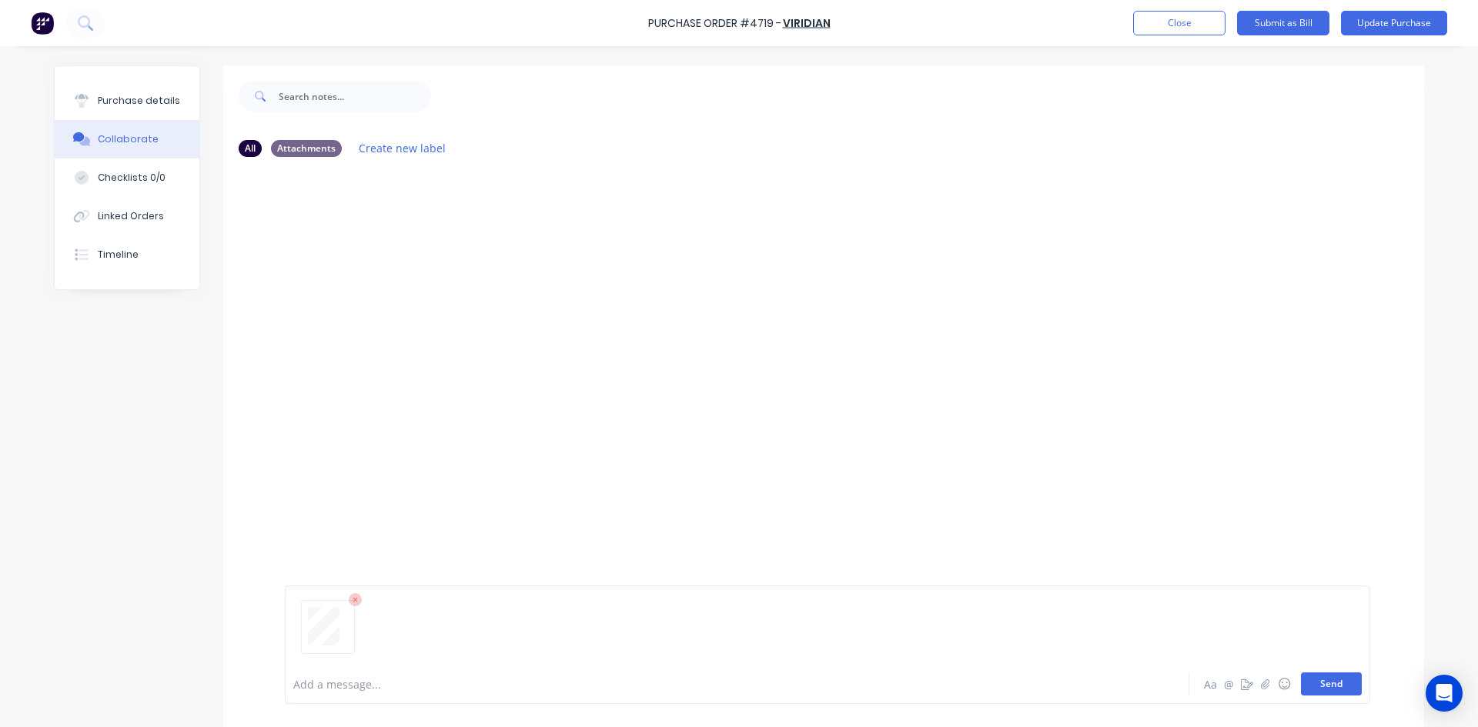
click at [1348, 686] on button "Send" at bounding box center [1331, 684] width 61 height 23
click at [1335, 692] on button "Send" at bounding box center [1331, 684] width 61 height 23
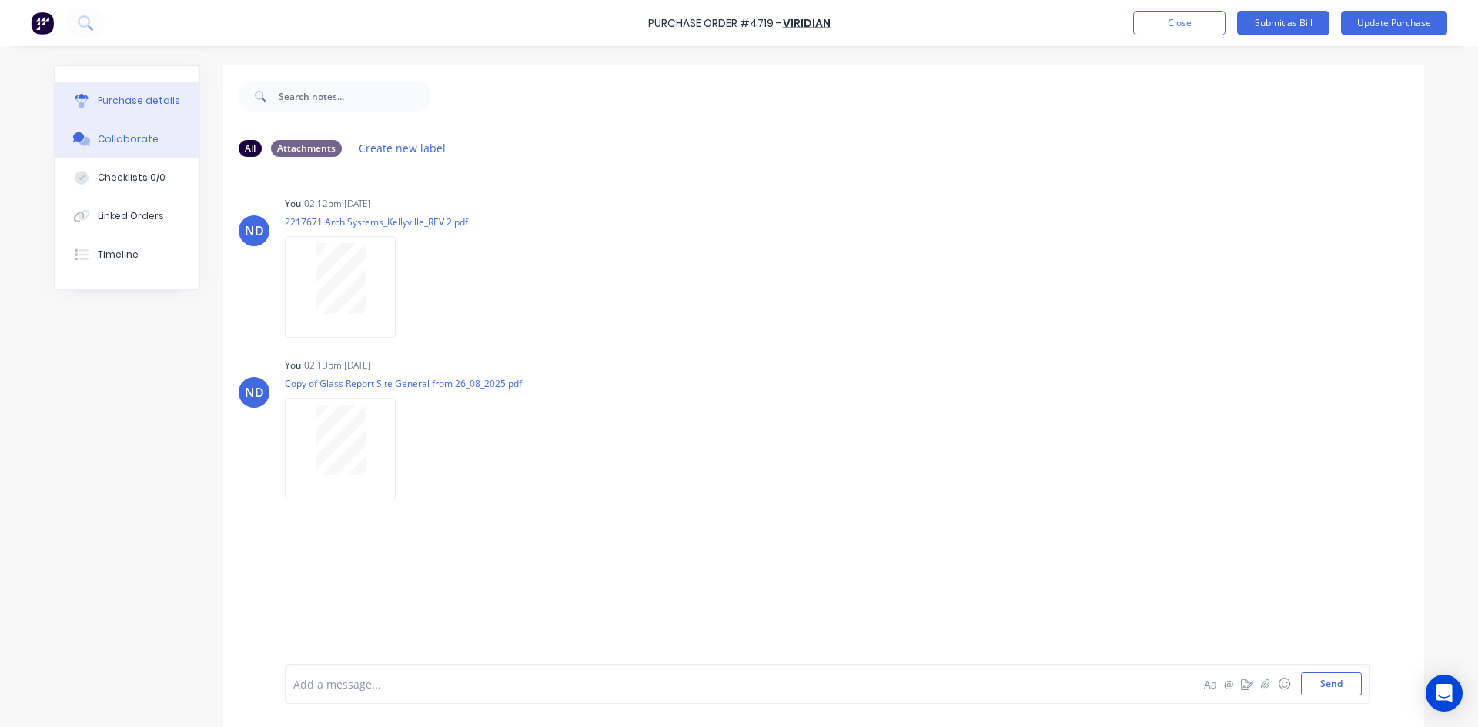
click at [113, 107] on div "Purchase details" at bounding box center [139, 101] width 82 height 14
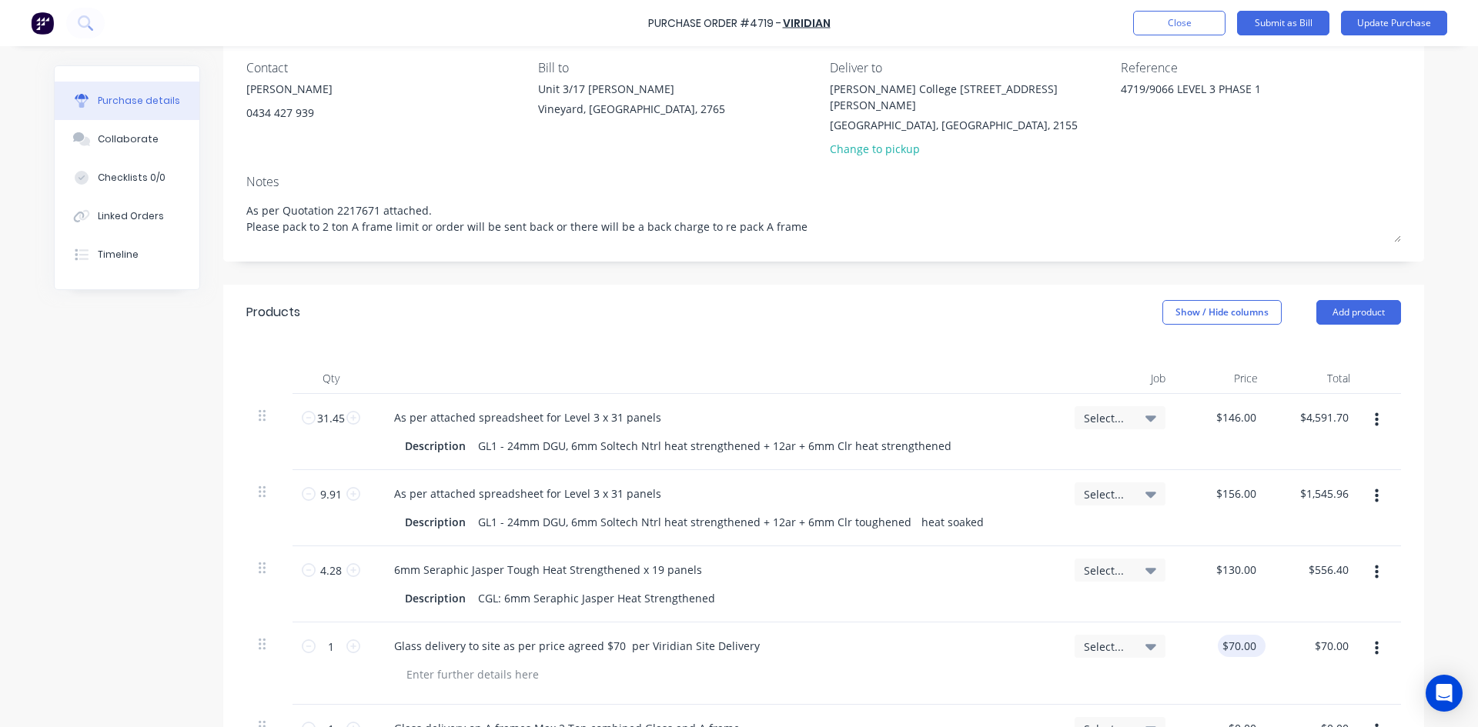
scroll to position [154, 0]
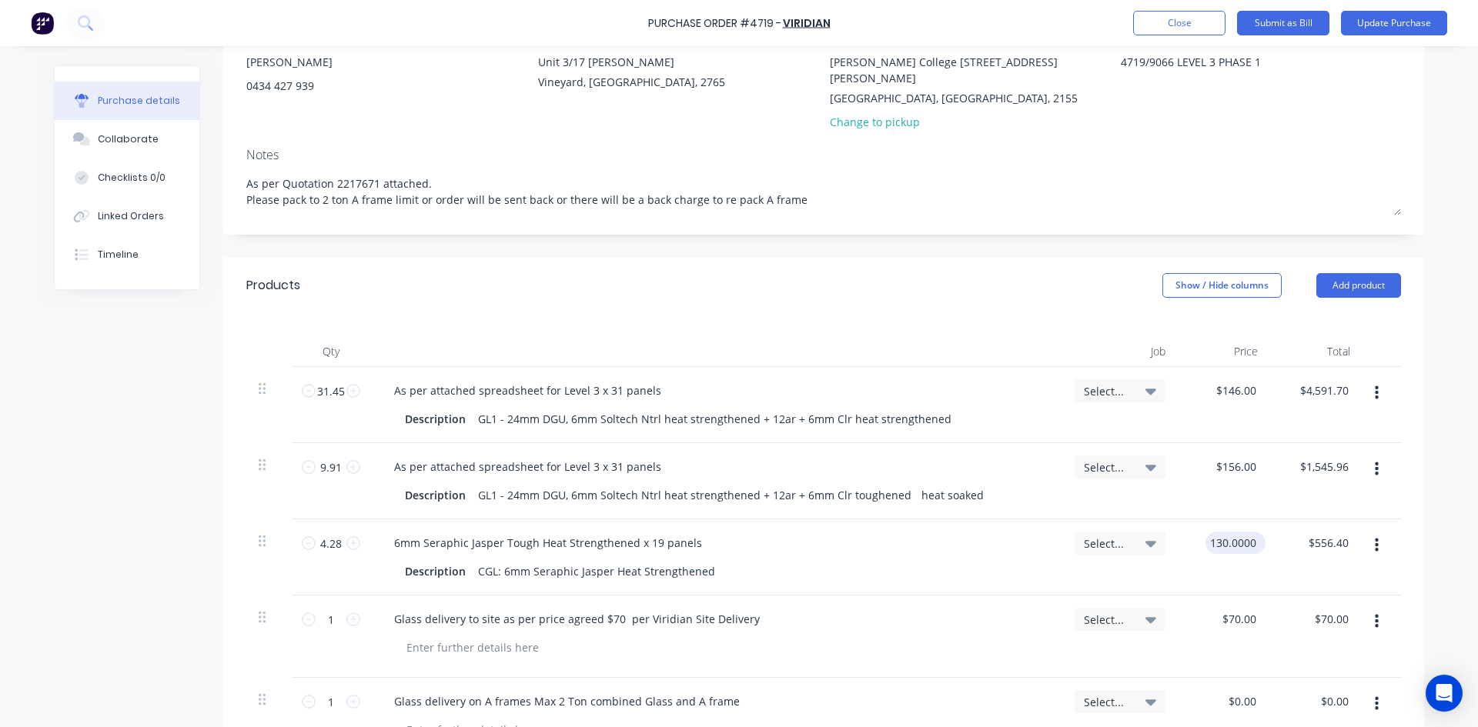
click at [1239, 532] on input "130.0000" at bounding box center [1232, 543] width 54 height 22
click at [1258, 532] on div "$130.00 130.0000" at bounding box center [1235, 543] width 60 height 22
click at [1233, 532] on input "130" at bounding box center [1235, 543] width 48 height 22
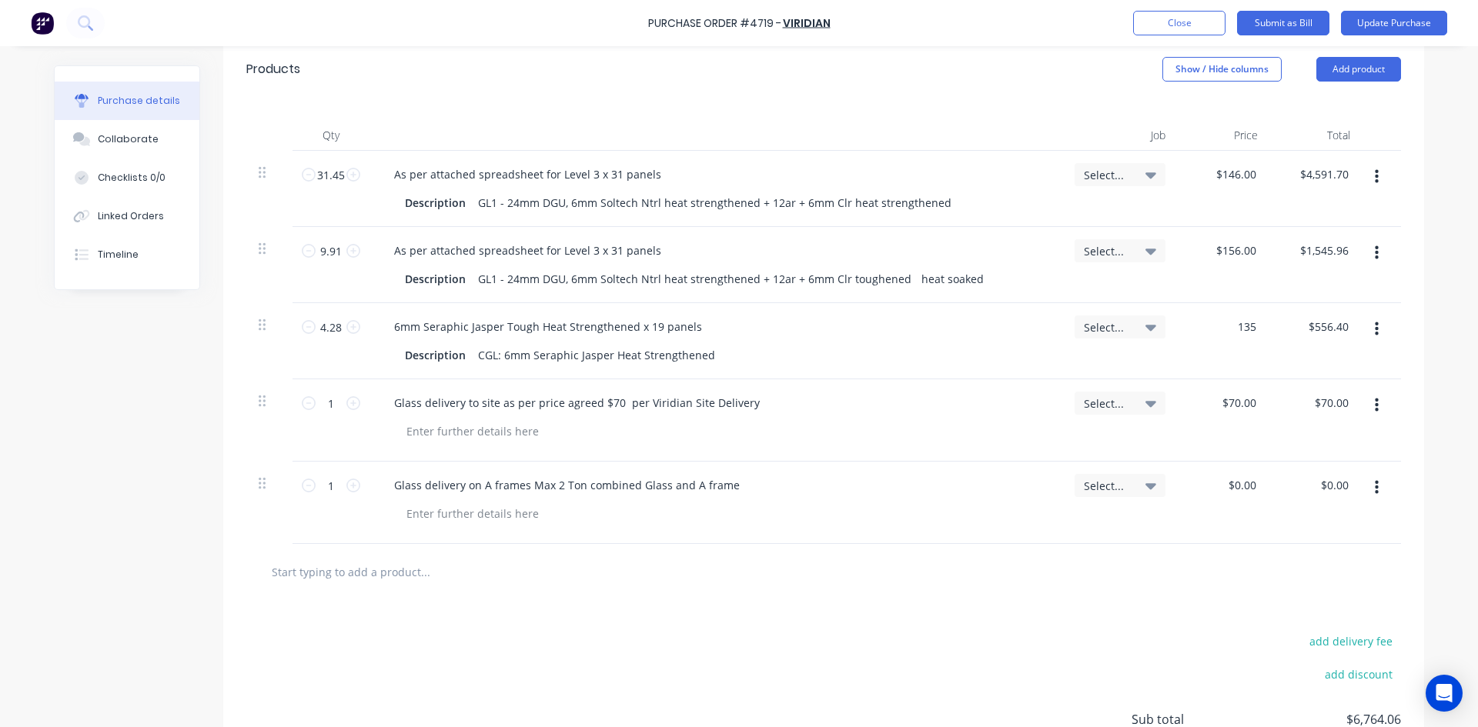
scroll to position [385, 0]
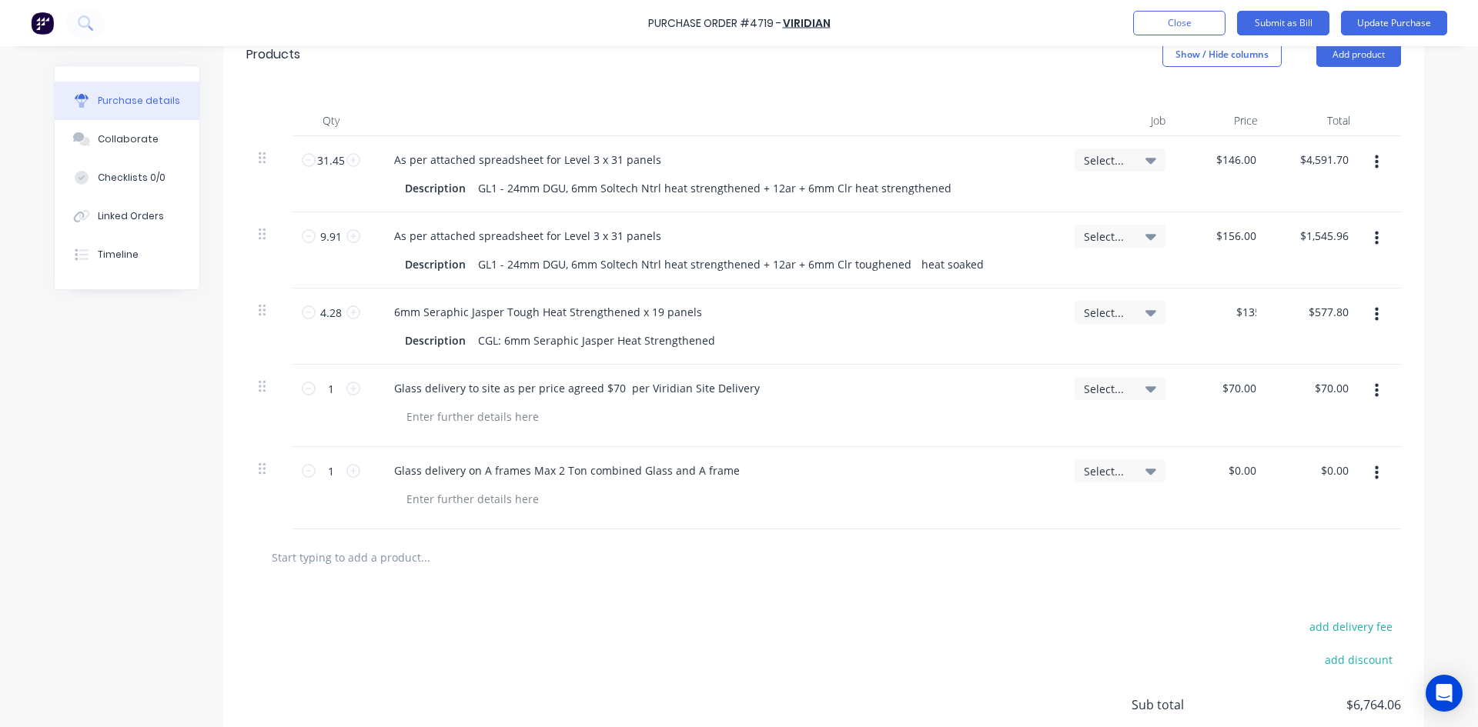
click at [1048, 542] on div at bounding box center [824, 557] width 1130 height 31
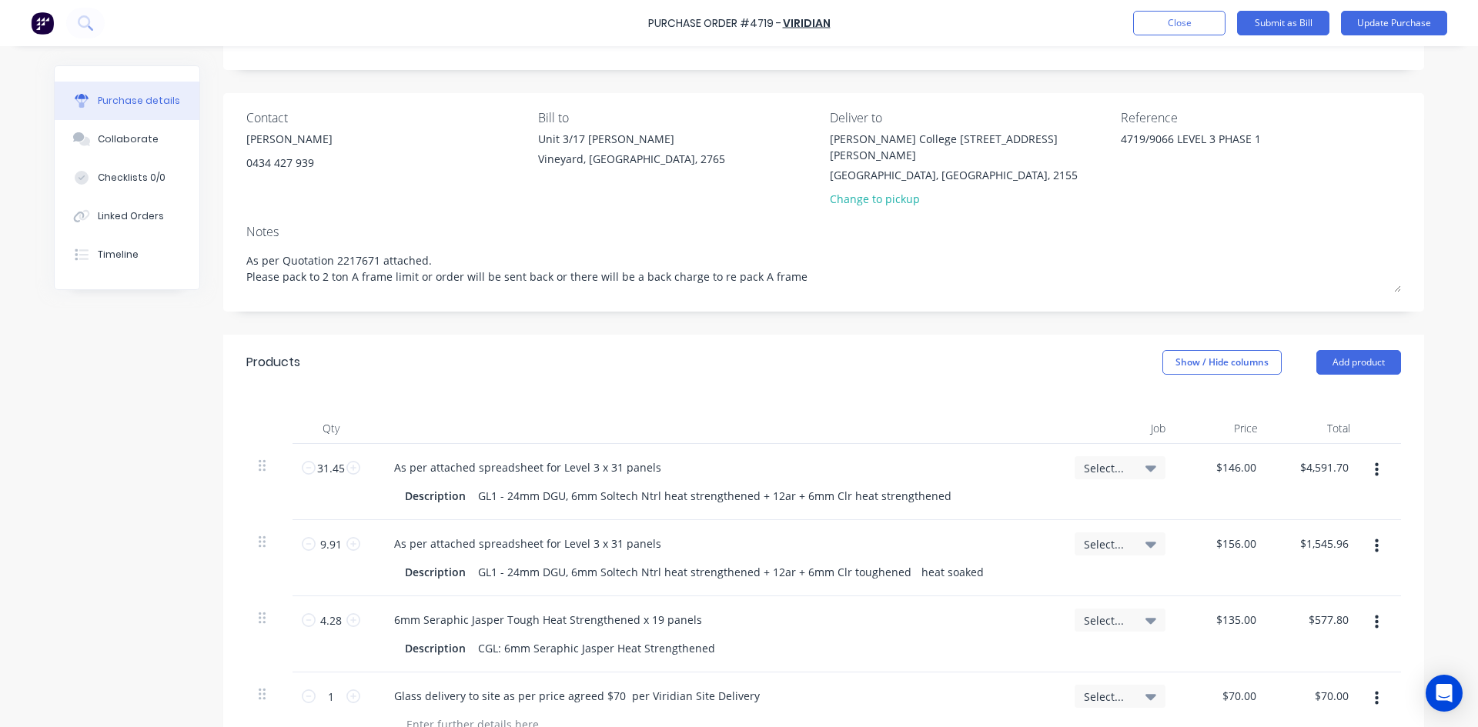
scroll to position [154, 0]
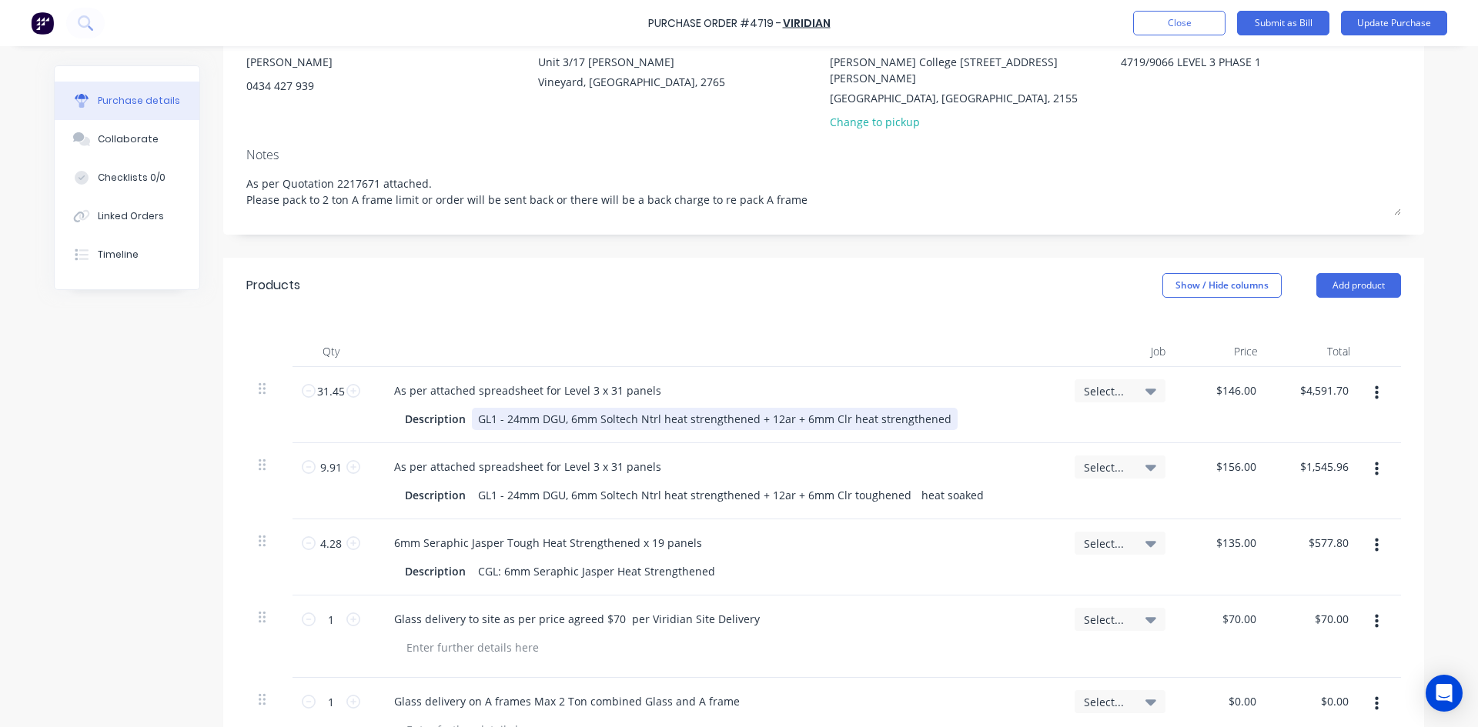
click at [491, 408] on div "GL1 - 24mm DGU, 6mm Soltech Ntrl heat strengthened + 12ar + 6mm Clr heat streng…" at bounding box center [715, 419] width 486 height 22
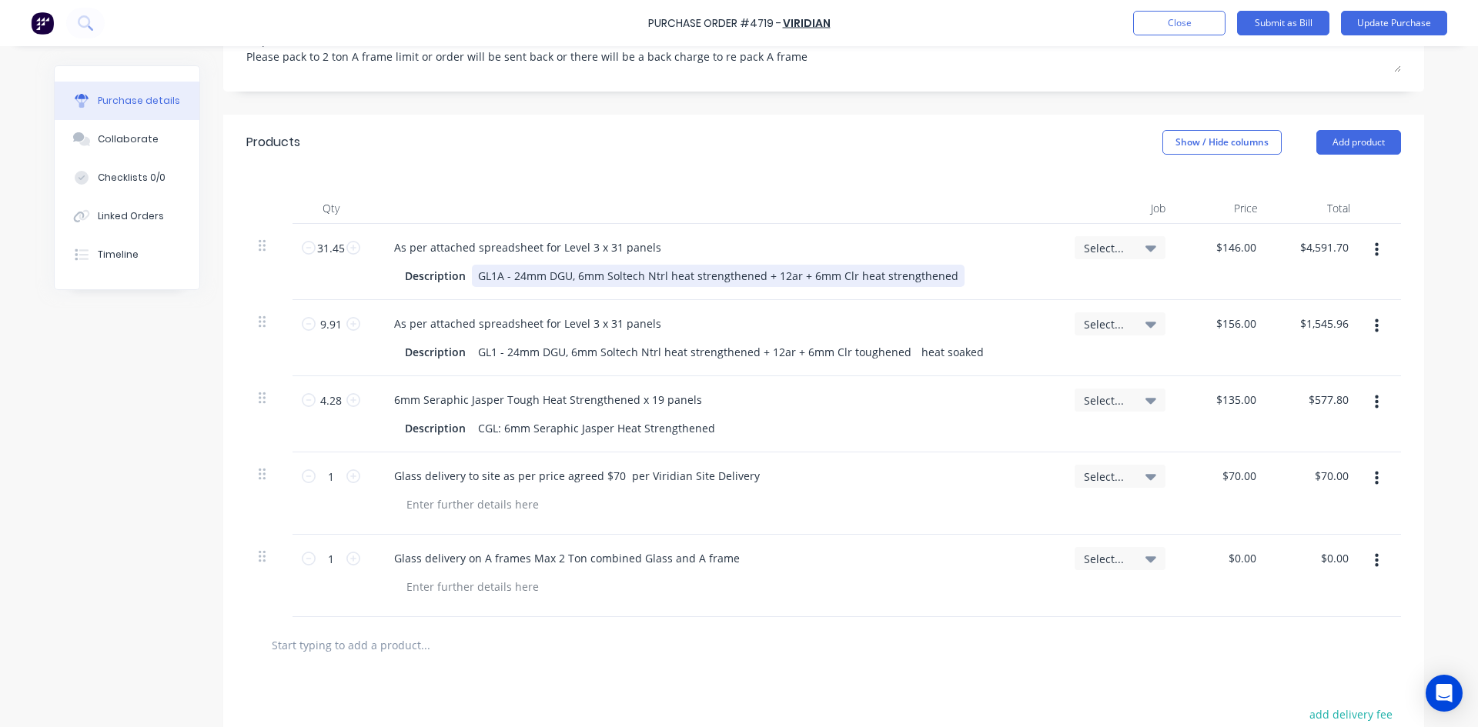
scroll to position [308, 0]
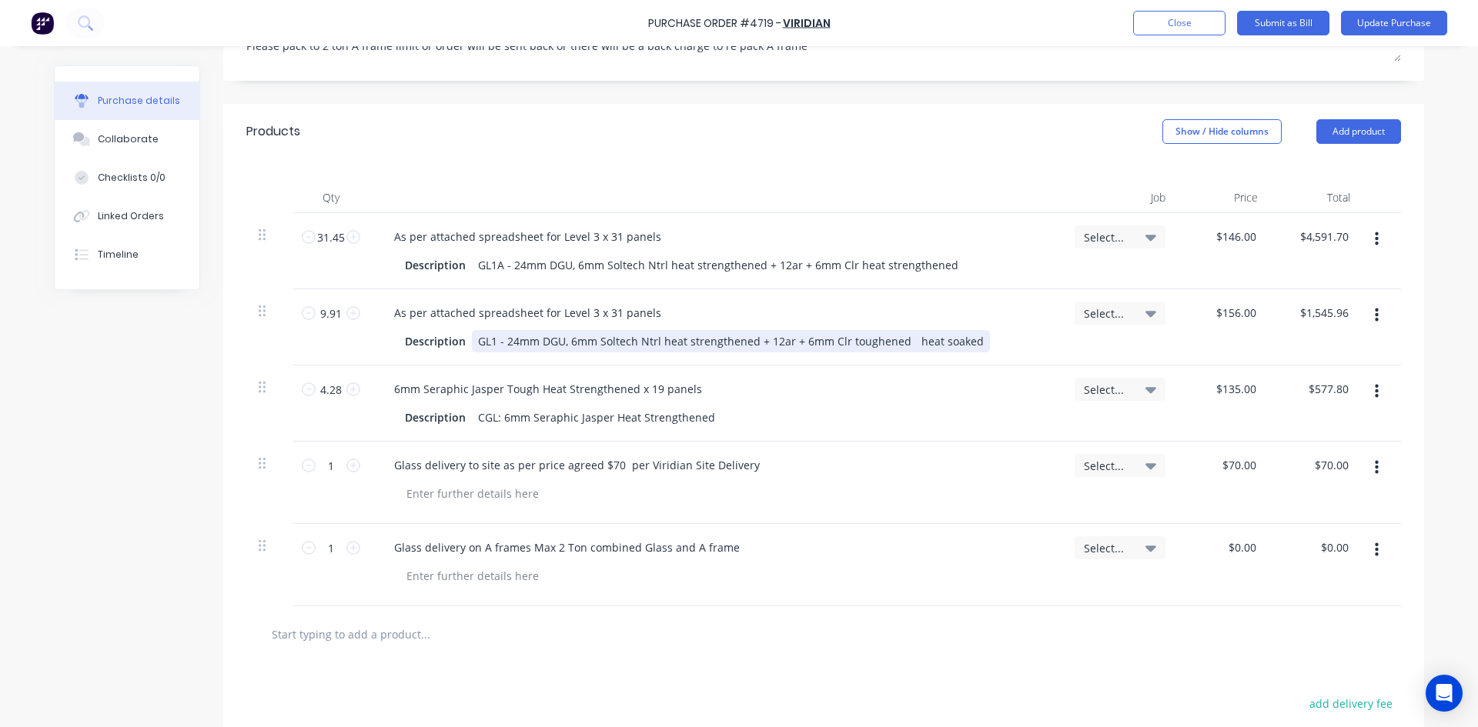
click at [493, 330] on div "GL1 - 24mm DGU, 6mm Soltech Ntrl heat strengthened + 12ar + 6mm Clr toughened h…" at bounding box center [731, 341] width 518 height 22
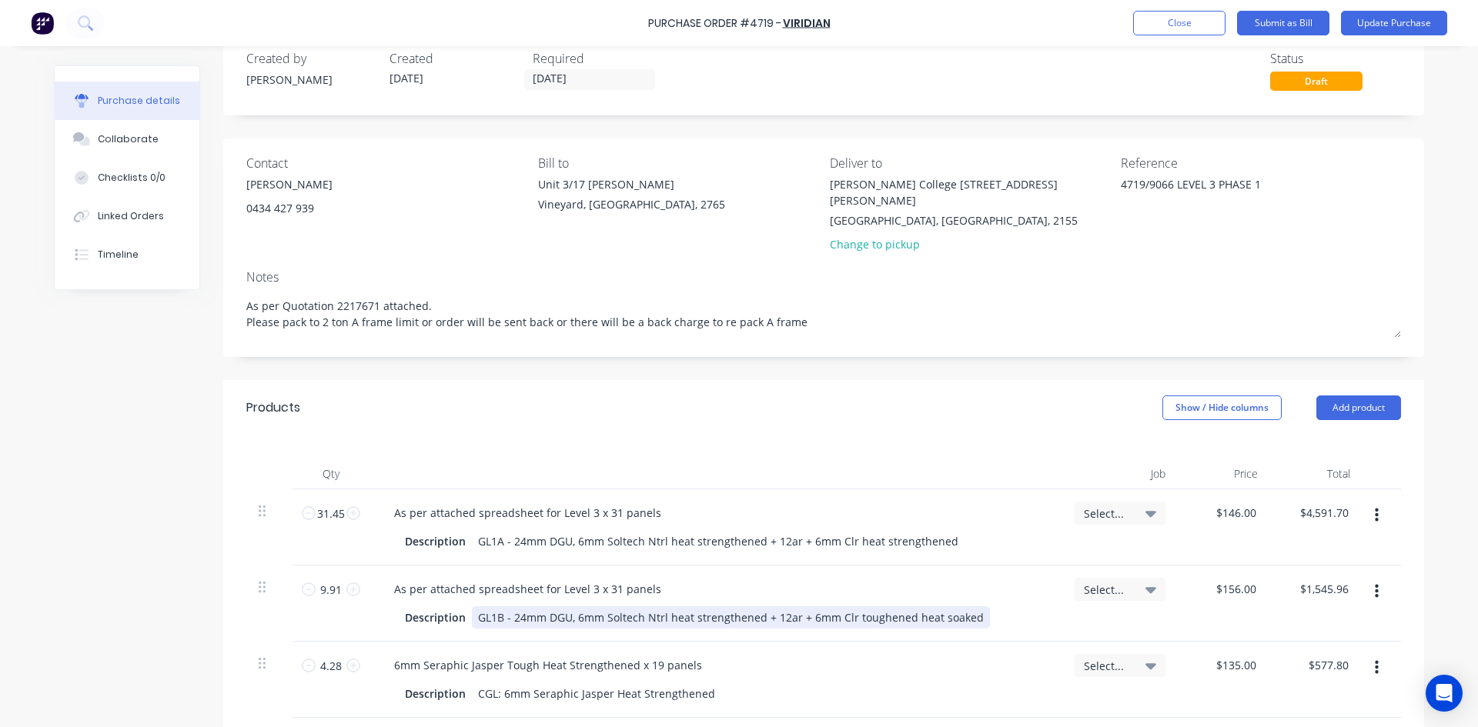
scroll to position [0, 0]
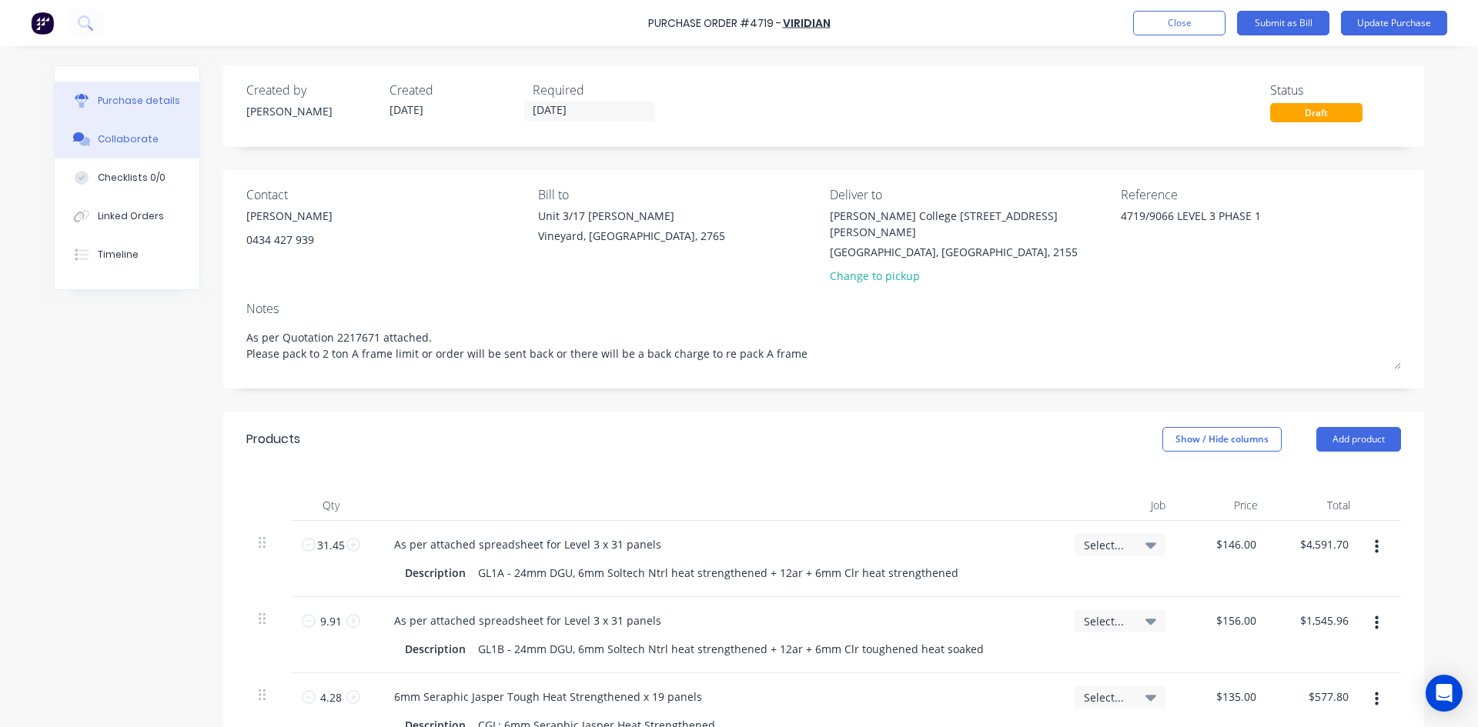
click at [102, 138] on div "Collaborate" at bounding box center [128, 139] width 61 height 14
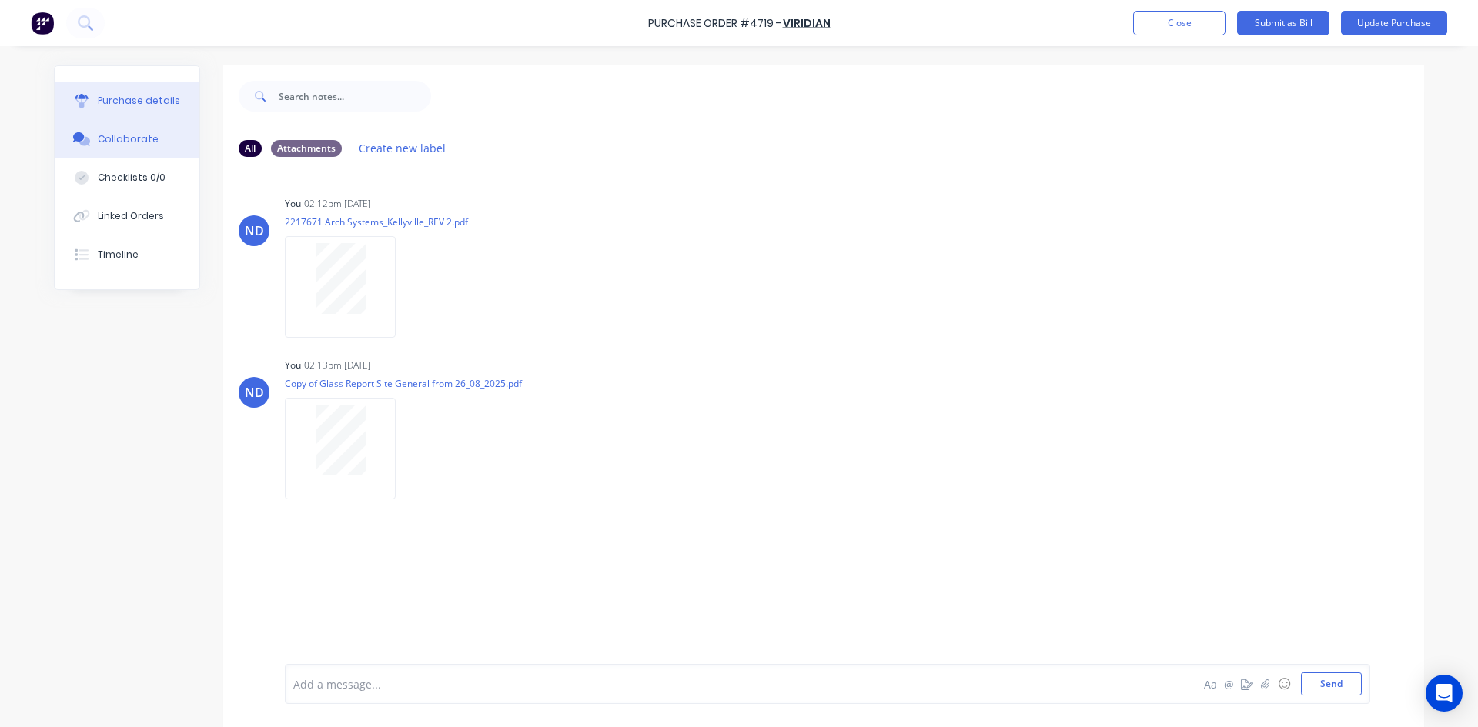
click at [165, 105] on div "Purchase details" at bounding box center [139, 101] width 82 height 14
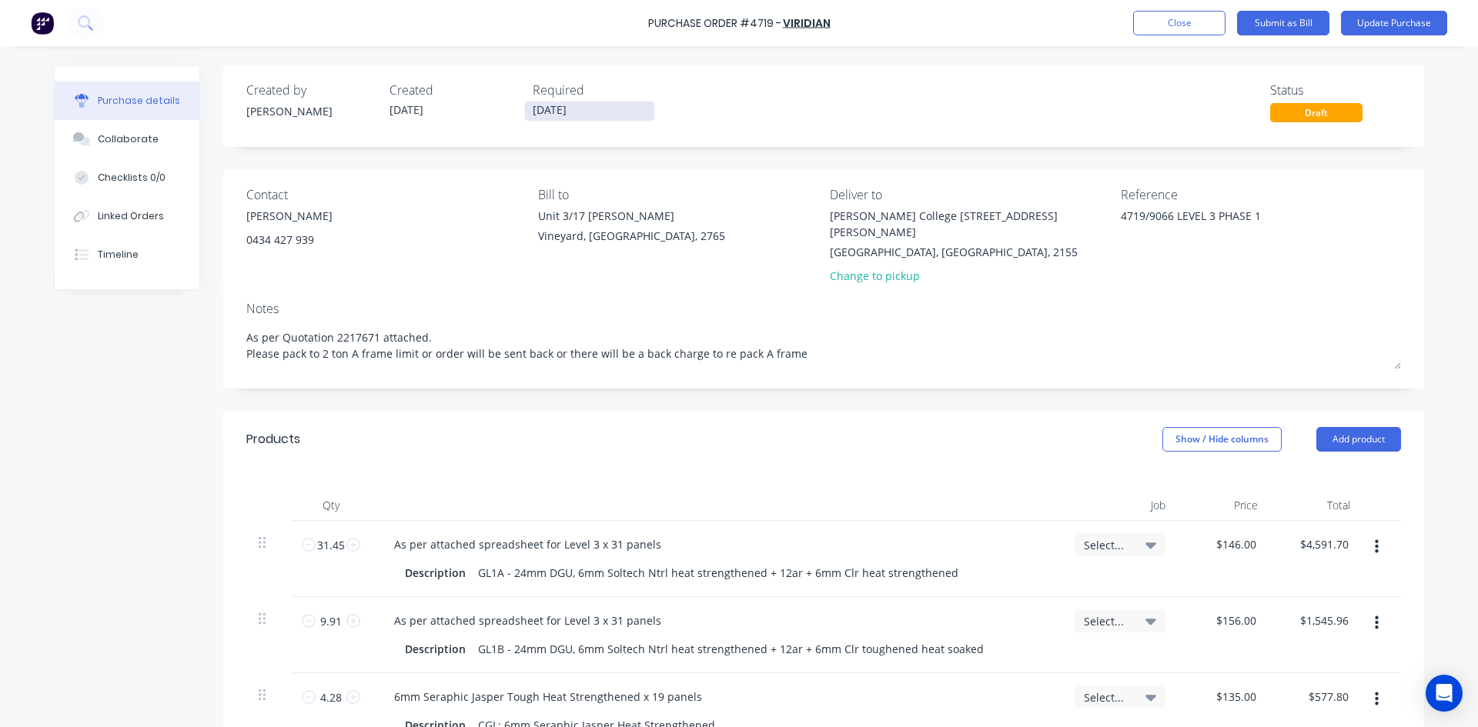
click at [542, 109] on input "01/09/25" at bounding box center [589, 111] width 129 height 19
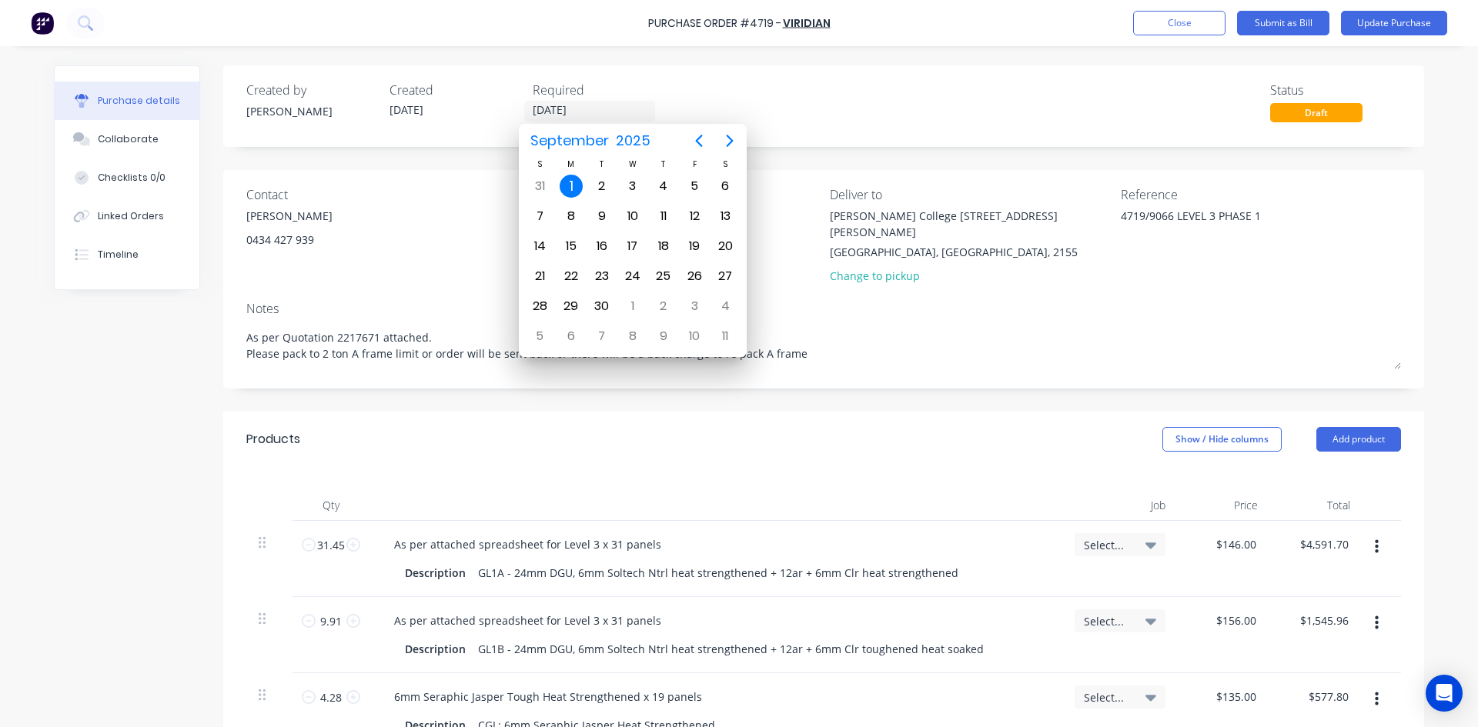
click at [691, 416] on div "Products Show / Hide columns Add product" at bounding box center [823, 439] width 1201 height 55
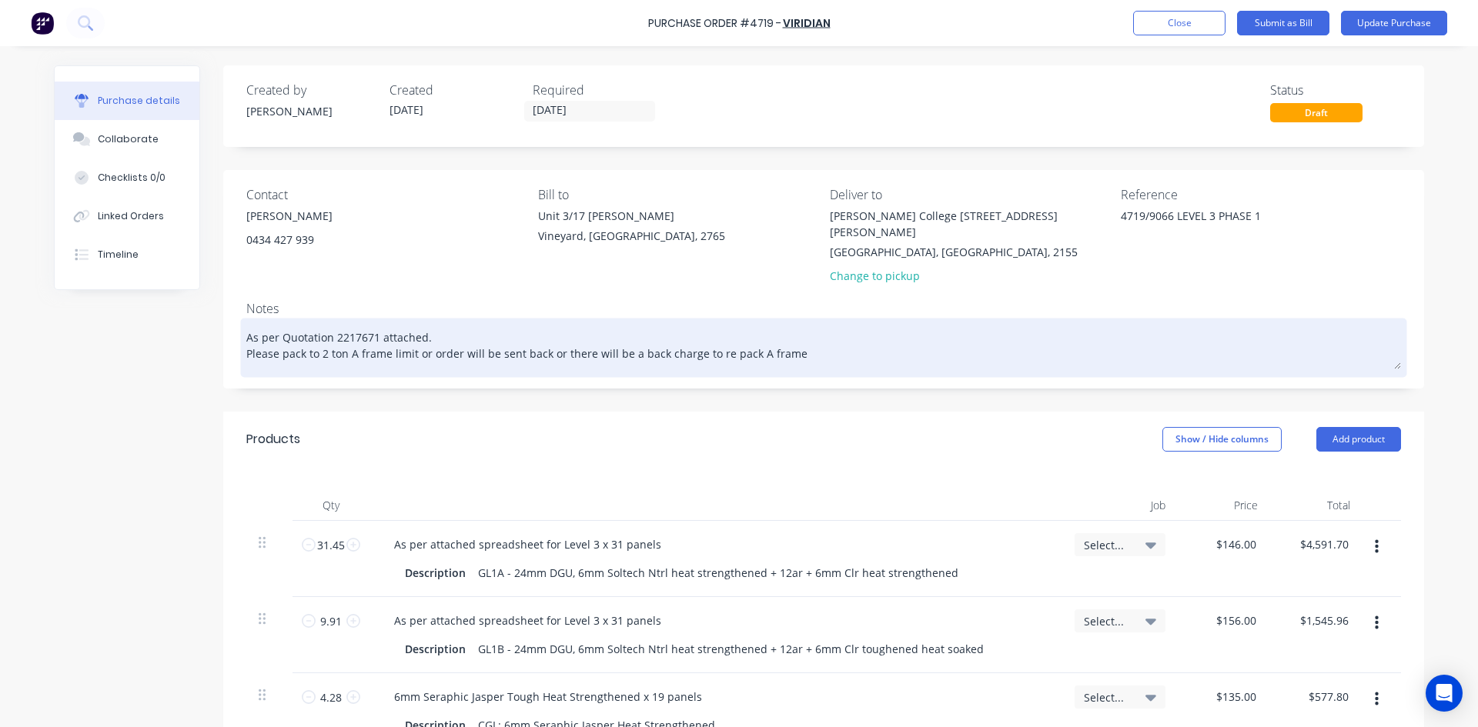
click at [839, 343] on textarea "As per Quotation 2217671 attached. Please pack to 2 ton A frame limit or order …" at bounding box center [823, 346] width 1155 height 48
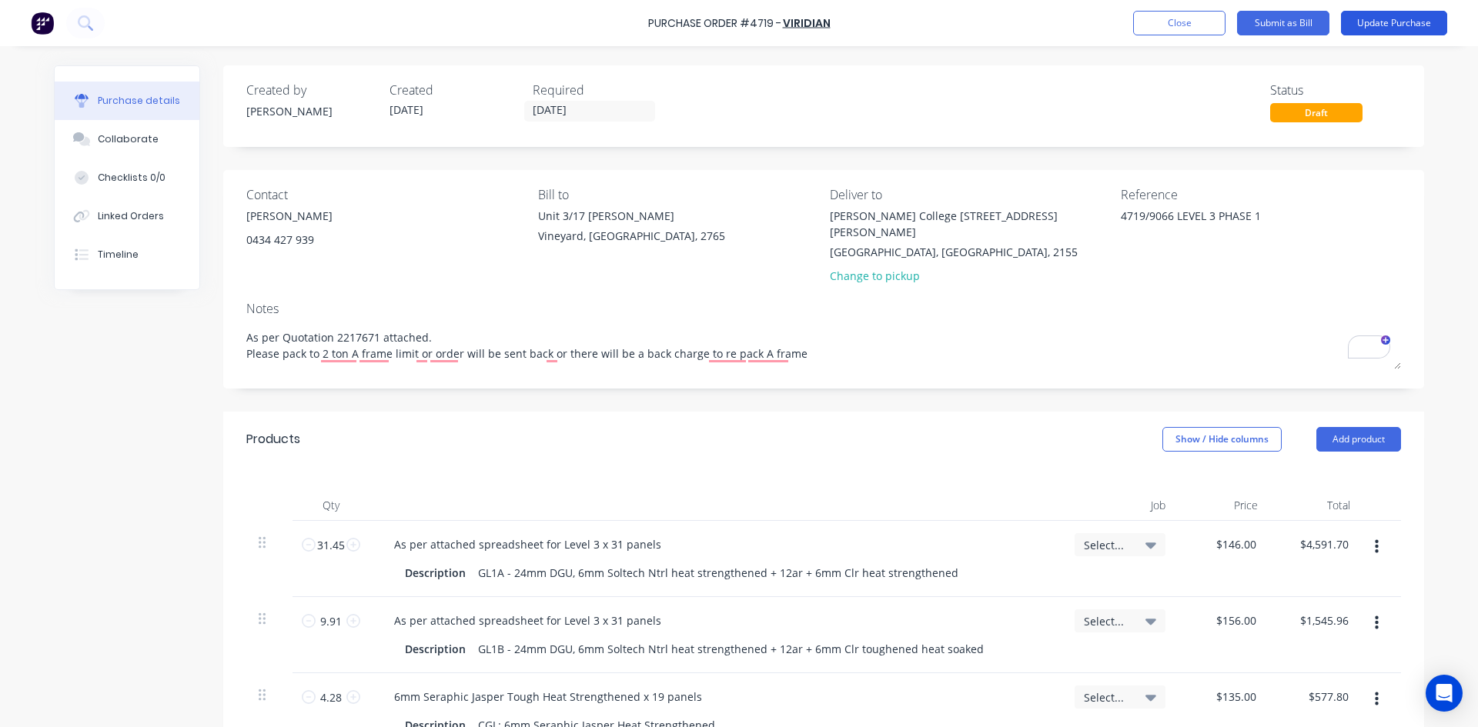
click at [1414, 24] on button "Update Purchase" at bounding box center [1394, 23] width 106 height 25
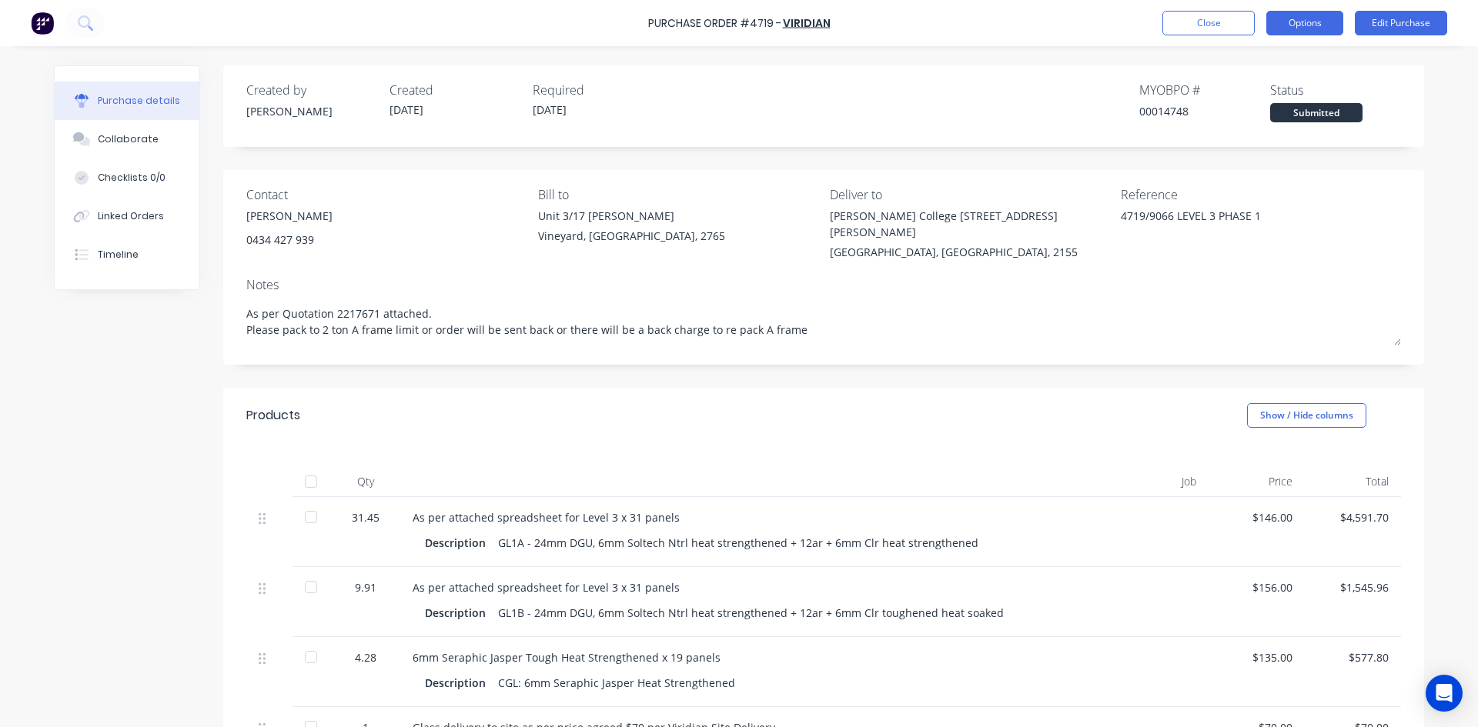
click at [1303, 26] on button "Options" at bounding box center [1304, 23] width 77 height 25
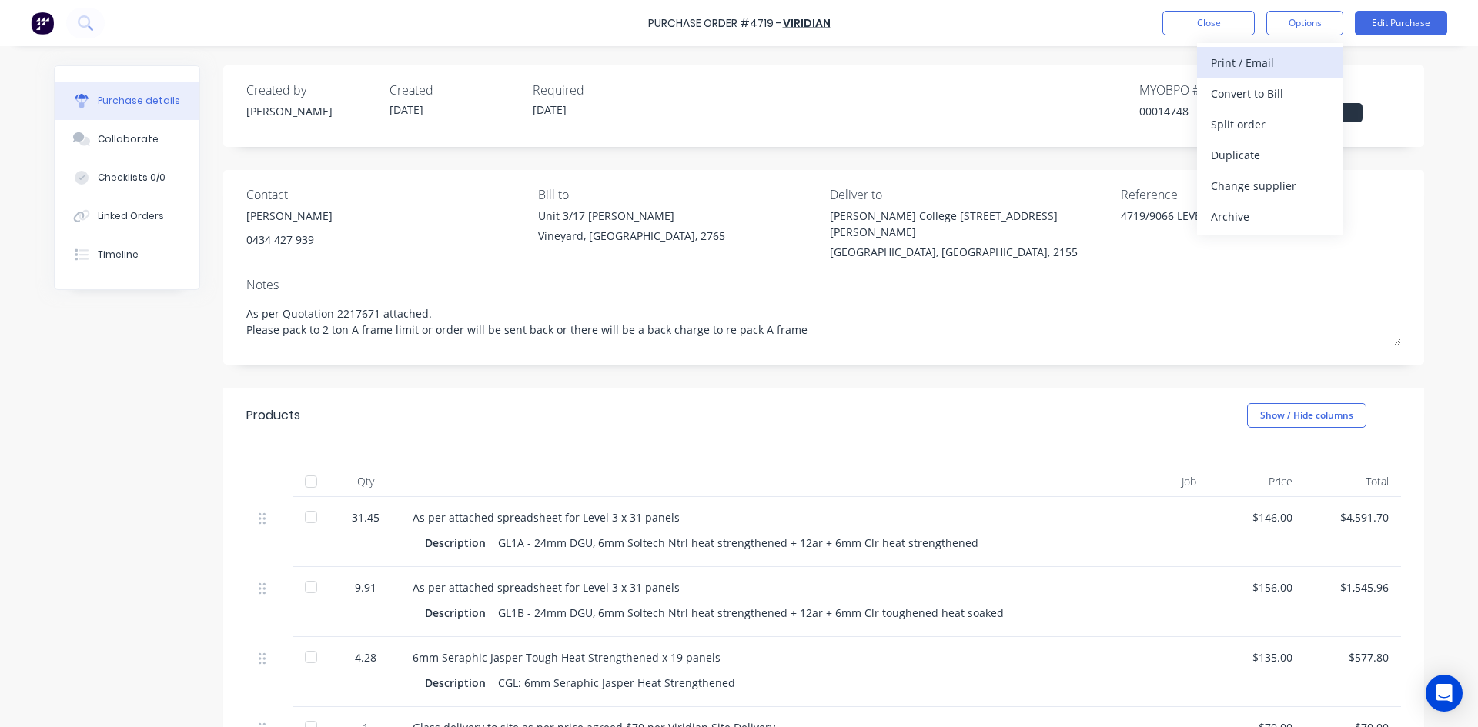
click at [1244, 62] on div "Print / Email" at bounding box center [1270, 63] width 119 height 22
click at [1242, 91] on div "With pricing" at bounding box center [1270, 93] width 119 height 22
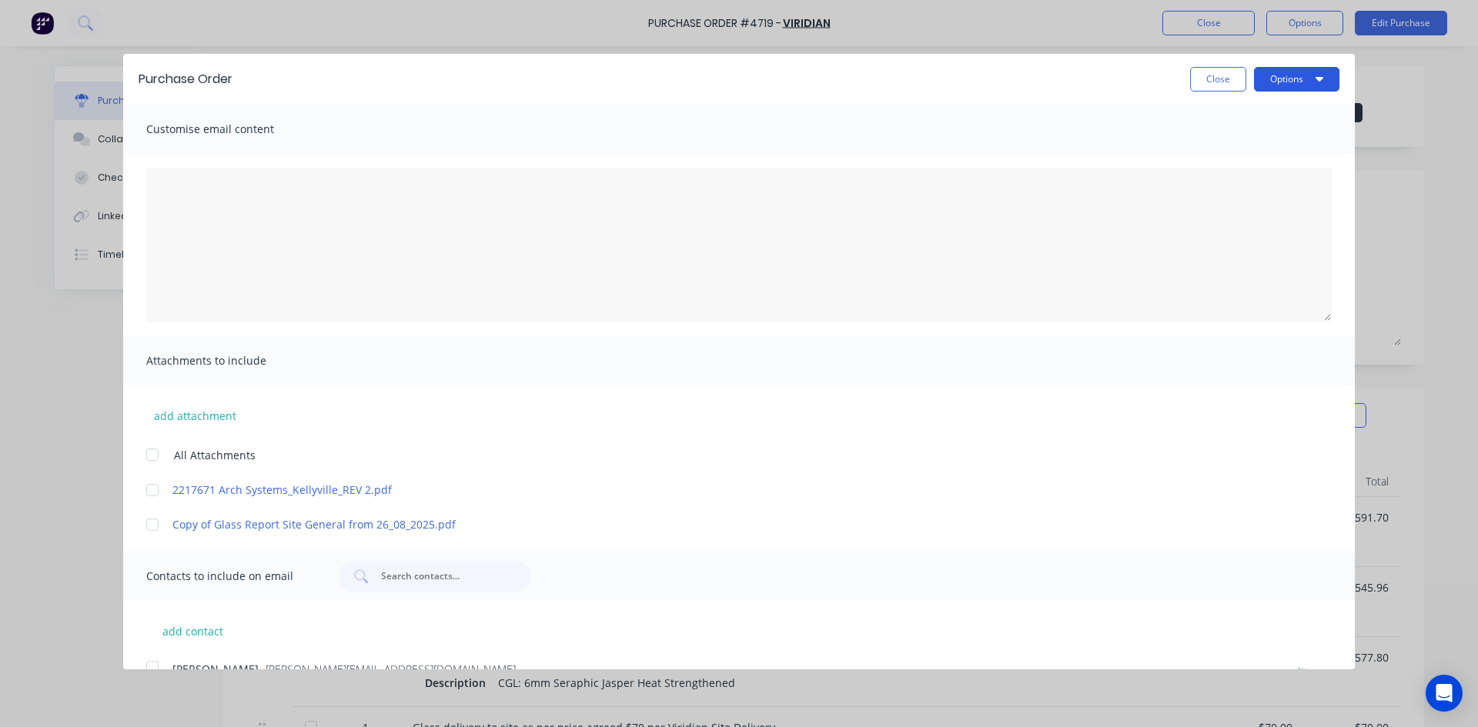
click at [1312, 78] on button "Options" at bounding box center [1296, 79] width 85 height 25
click at [1226, 118] on div "Print" at bounding box center [1266, 118] width 119 height 22
click at [155, 496] on div at bounding box center [152, 490] width 31 height 31
click at [151, 523] on div at bounding box center [152, 525] width 31 height 31
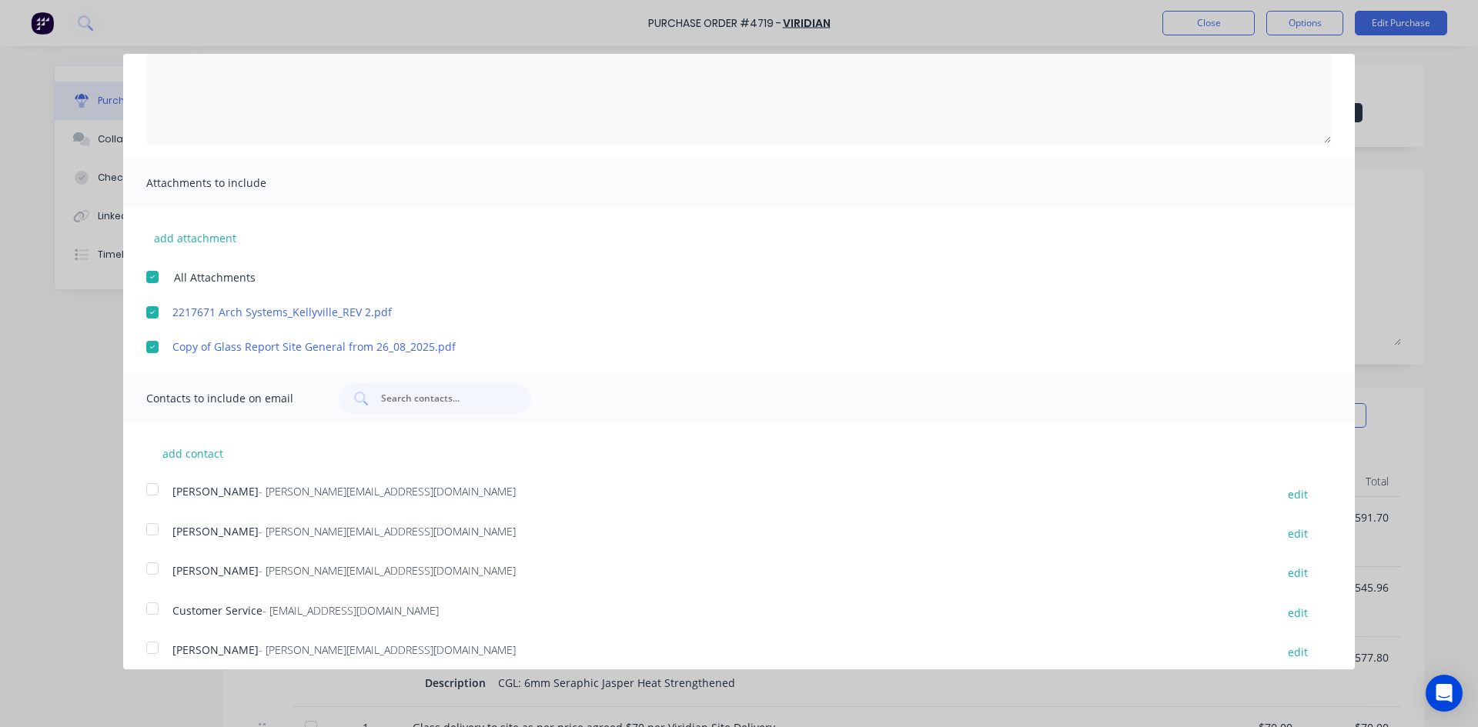
scroll to position [189, 0]
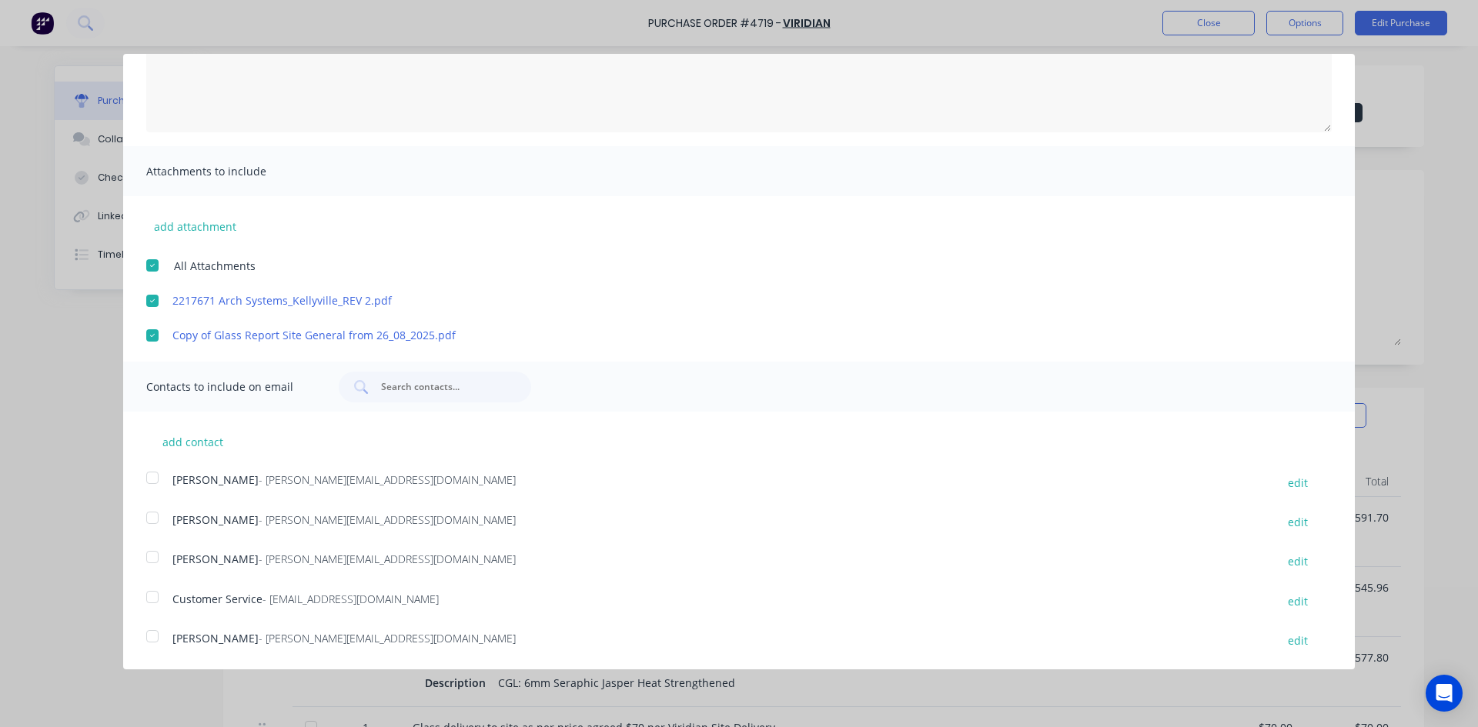
click at [150, 637] on div at bounding box center [152, 636] width 31 height 31
click at [155, 596] on div at bounding box center [152, 597] width 31 height 31
click at [187, 449] on button "add contact" at bounding box center [192, 441] width 92 height 23
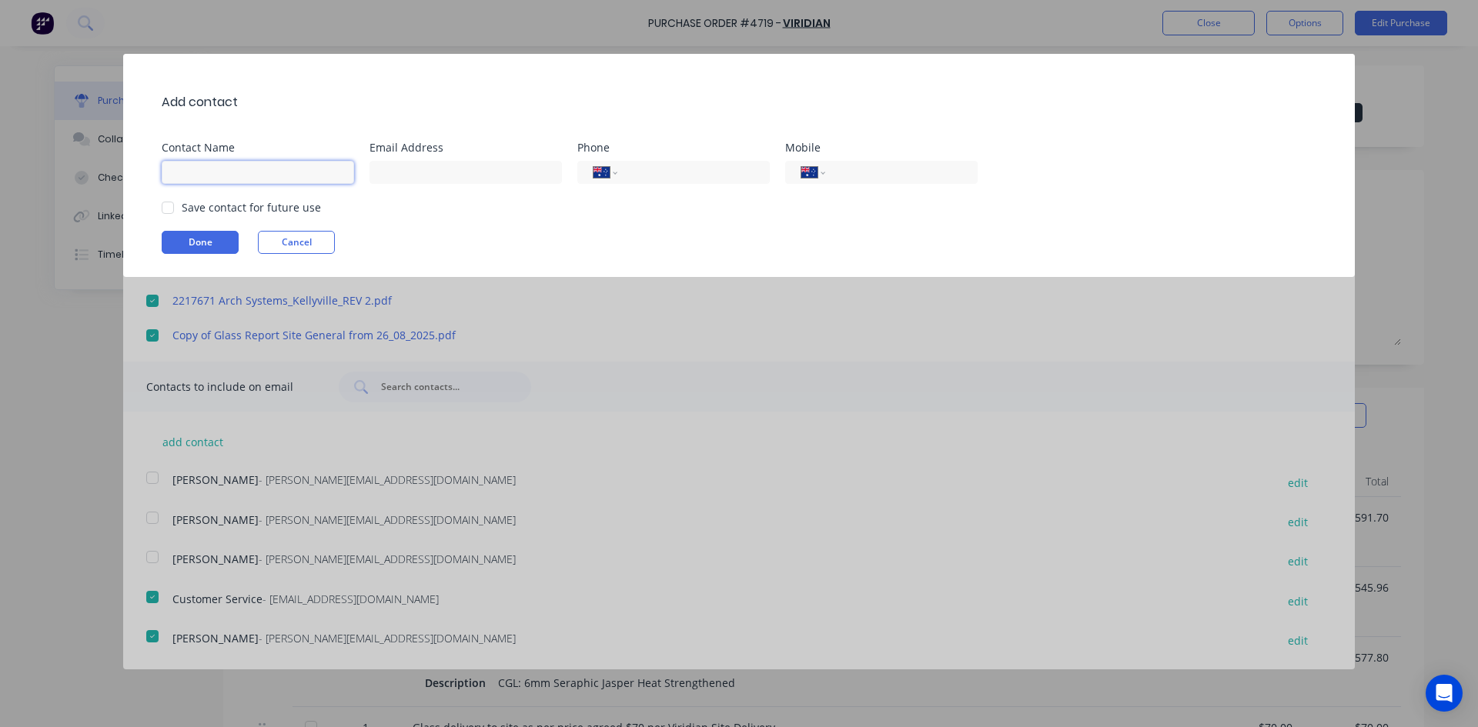
click at [206, 177] on input at bounding box center [258, 172] width 192 height 23
click at [422, 175] on input at bounding box center [465, 172] width 192 height 23
click at [208, 237] on button "Done" at bounding box center [200, 242] width 77 height 23
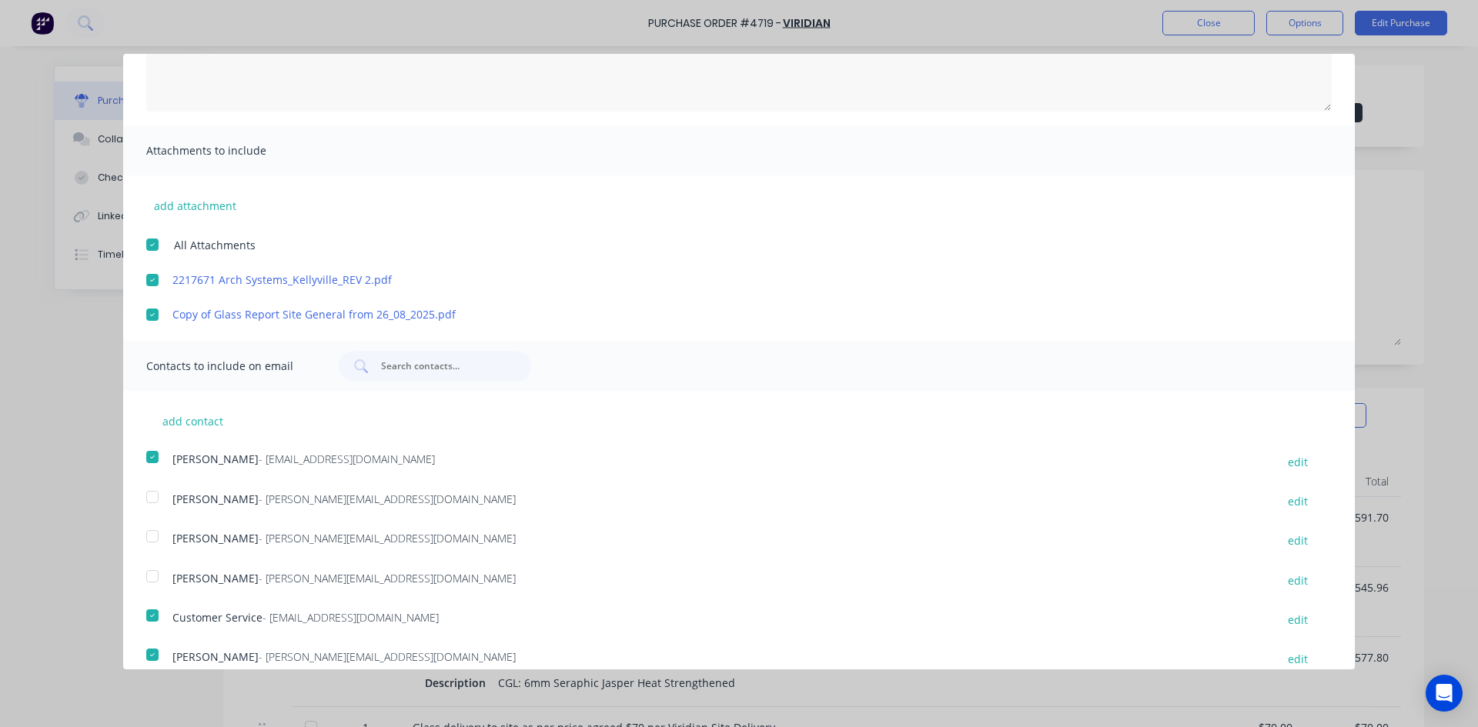
scroll to position [229, 0]
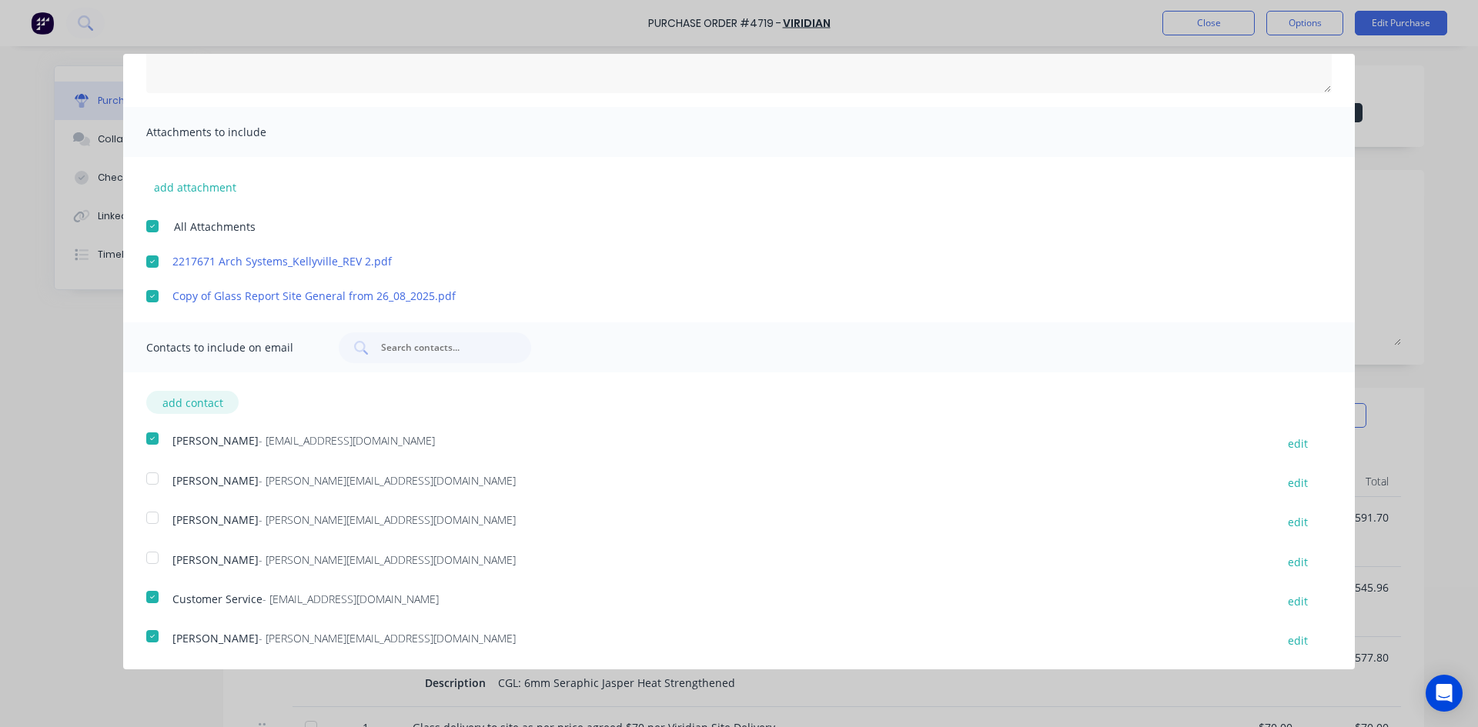
click at [200, 411] on button "add contact" at bounding box center [192, 402] width 92 height 23
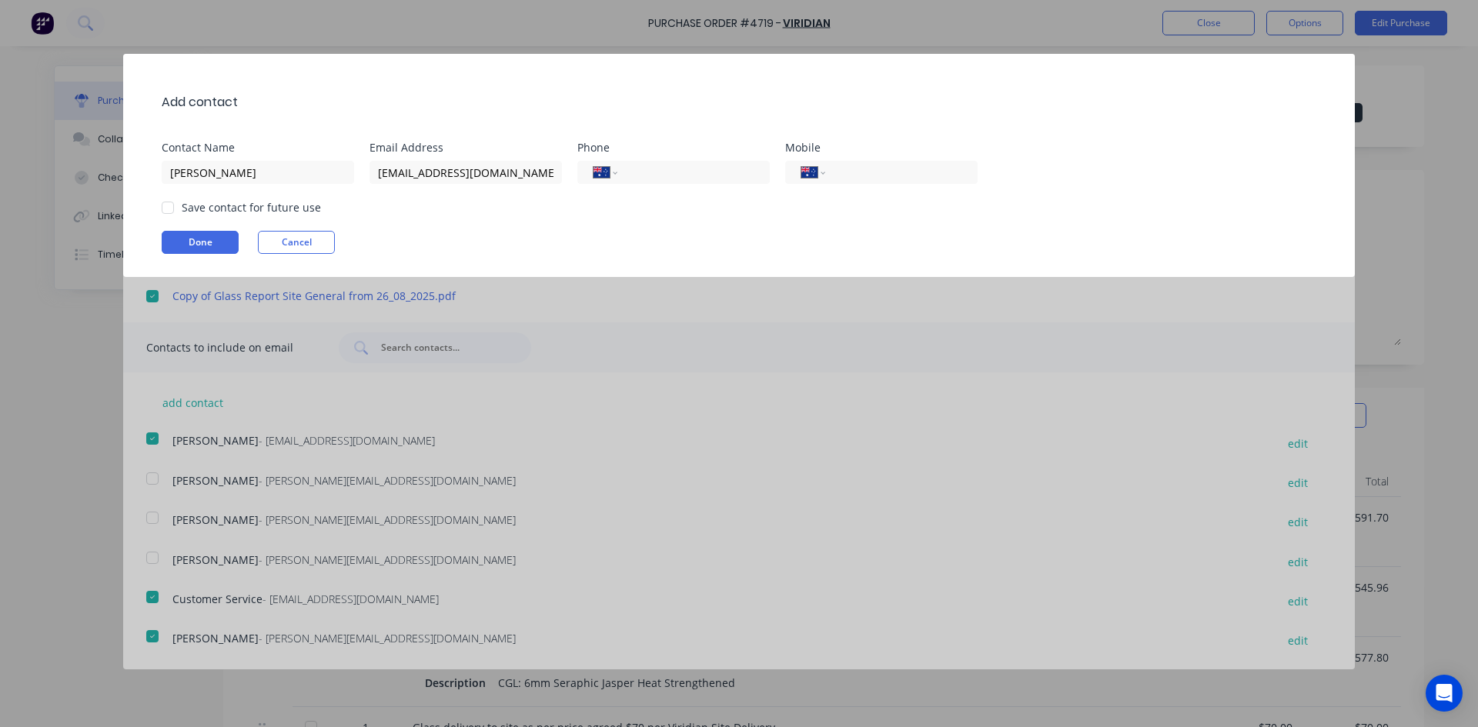
click at [169, 205] on div at bounding box center [167, 207] width 31 height 31
click at [205, 241] on button "Done" at bounding box center [200, 242] width 77 height 23
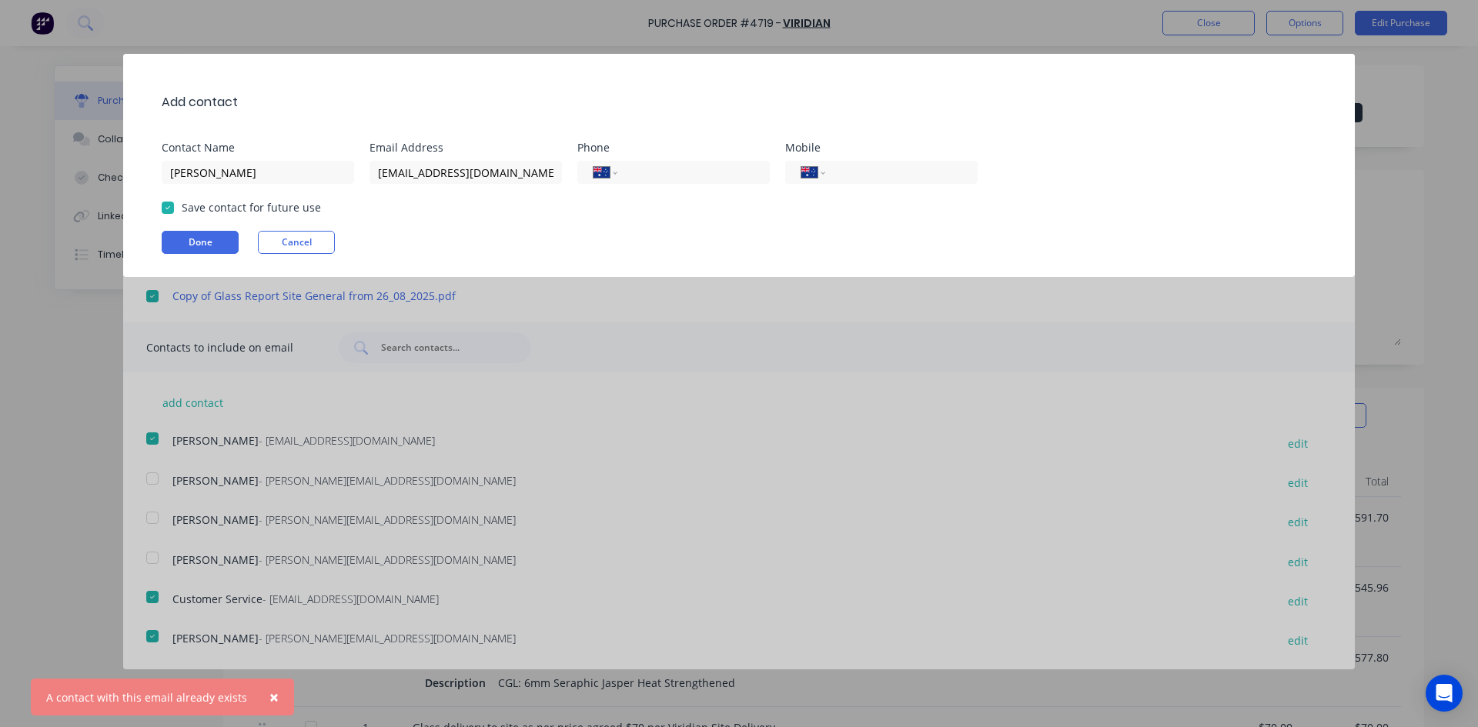
click at [271, 700] on button "×" at bounding box center [274, 697] width 40 height 37
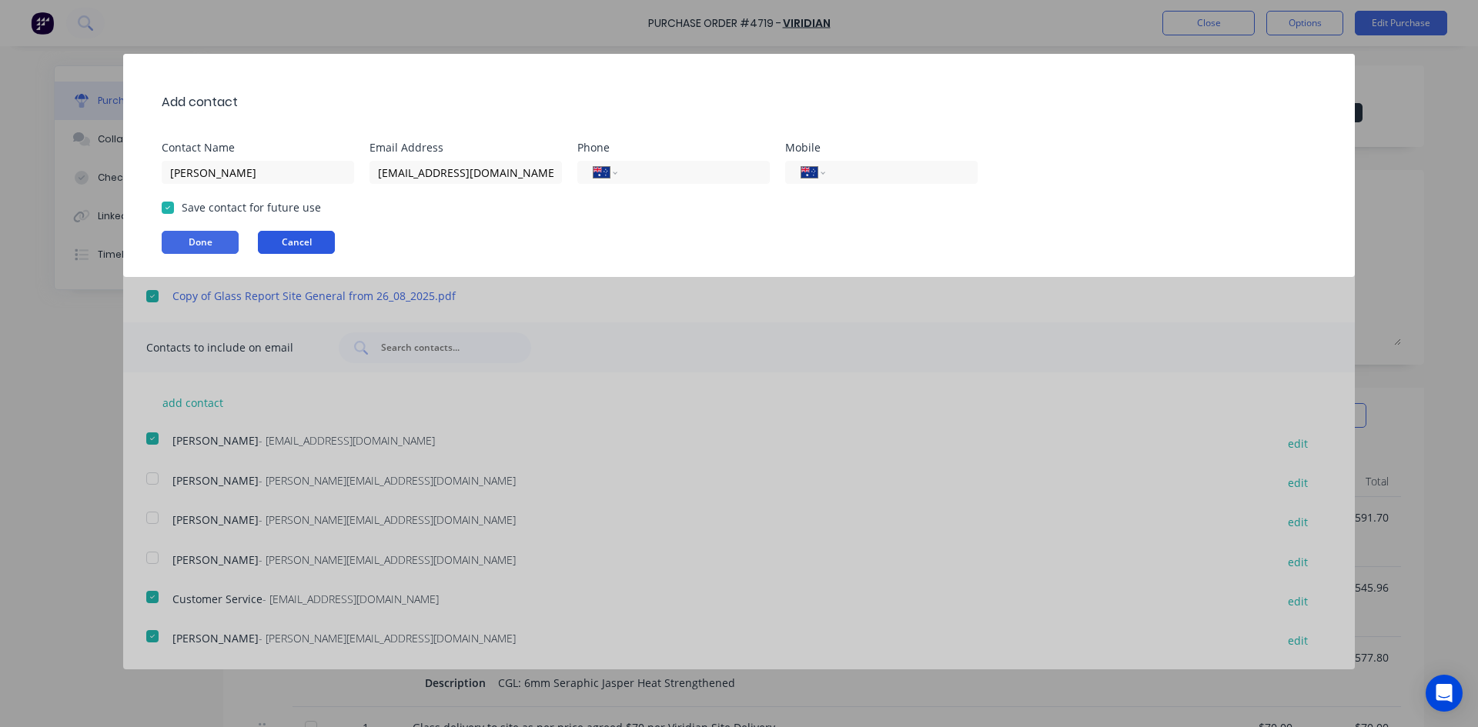
click at [298, 248] on button "Cancel" at bounding box center [296, 242] width 77 height 23
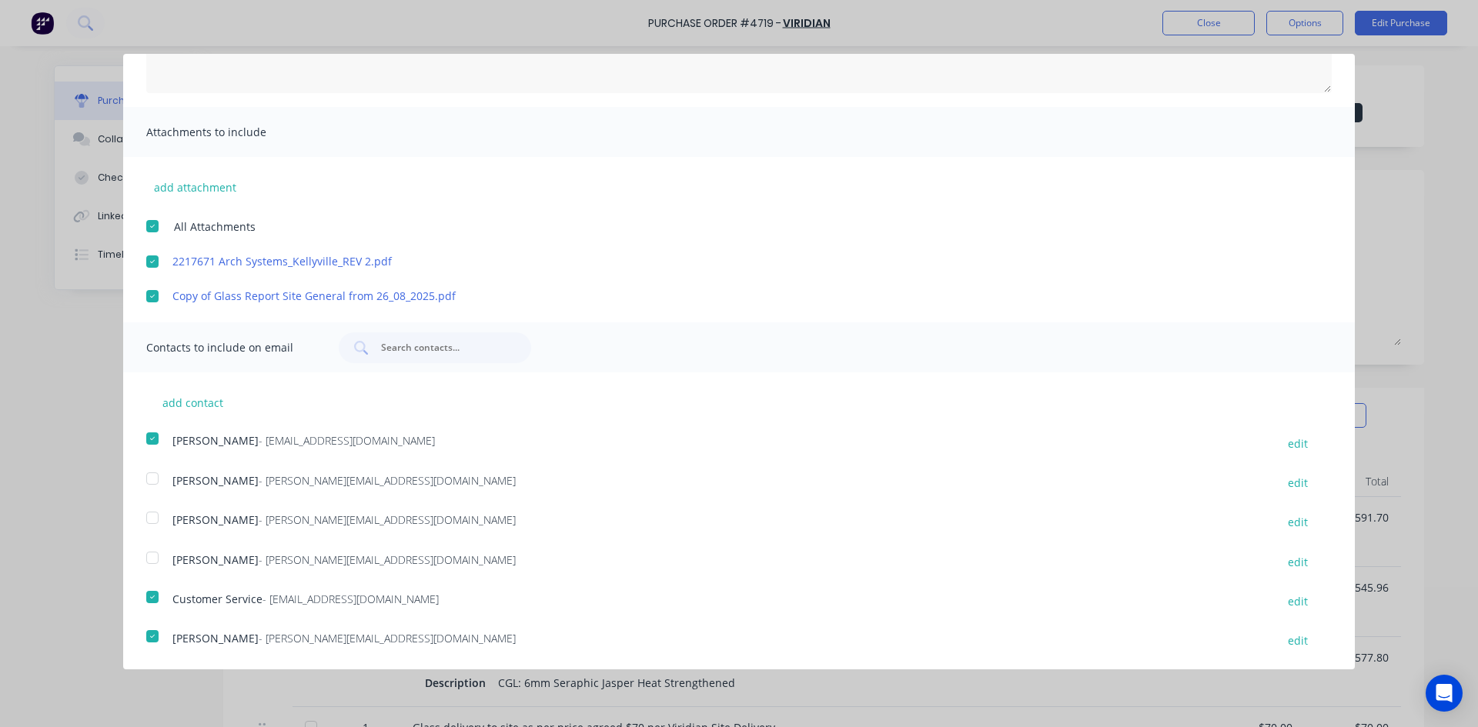
scroll to position [0, 0]
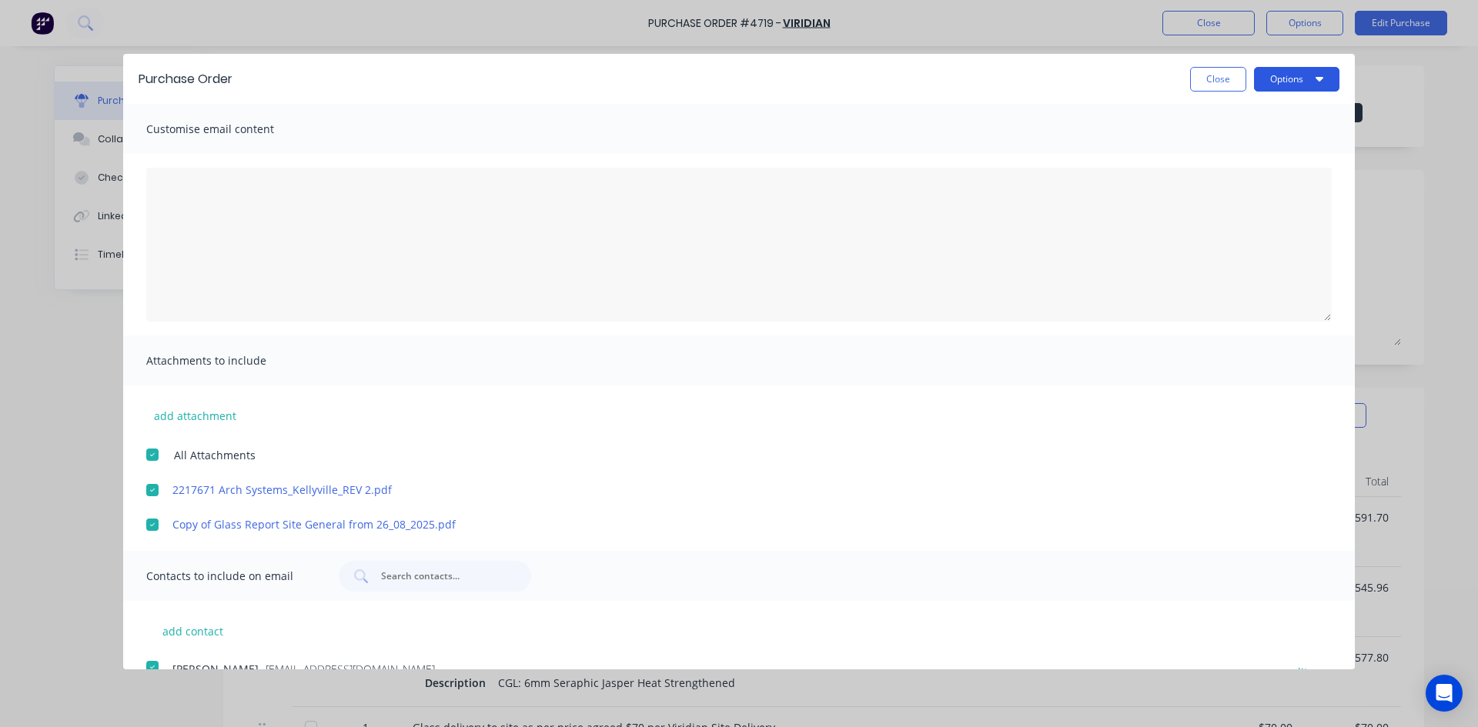
click at [1315, 79] on icon "button" at bounding box center [1319, 79] width 8 height 5
click at [1248, 145] on div "Email" at bounding box center [1266, 149] width 119 height 22
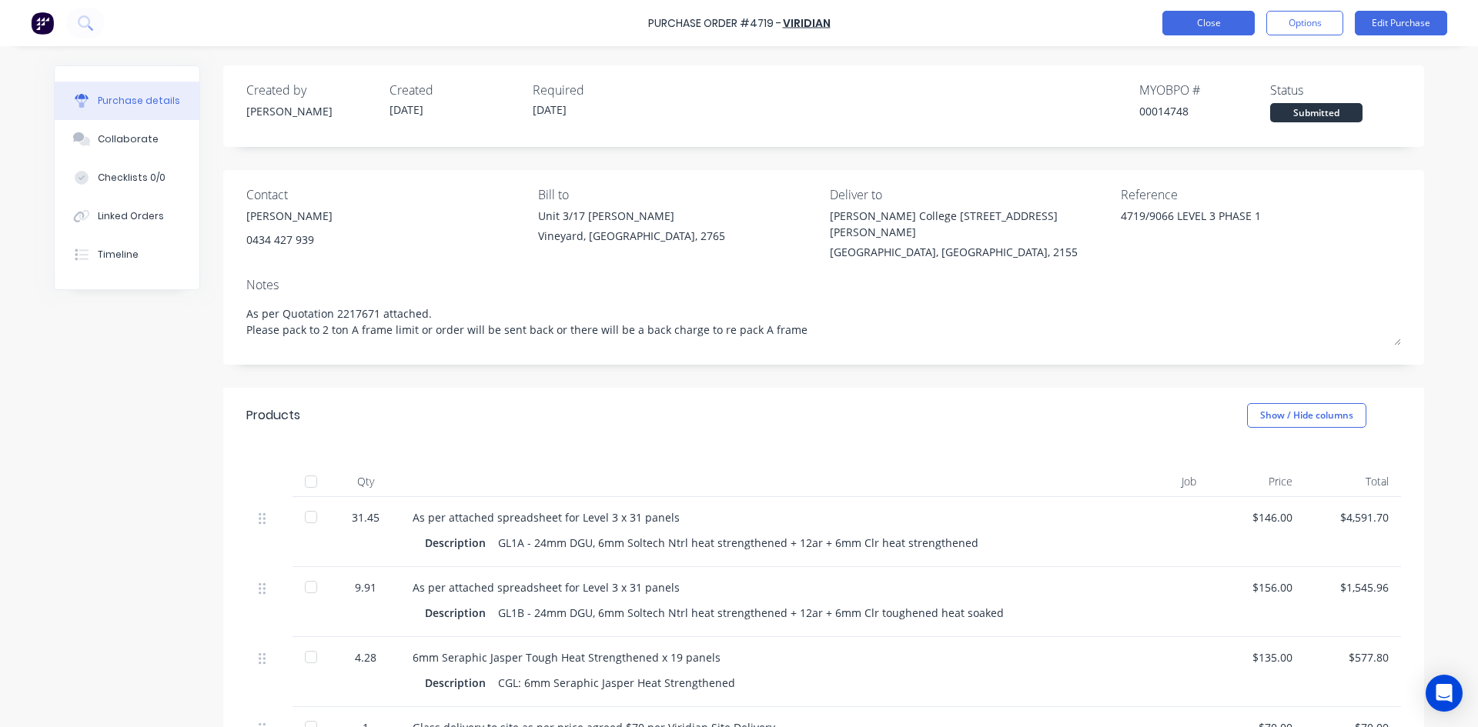
click at [1220, 18] on button "Close" at bounding box center [1208, 23] width 92 height 25
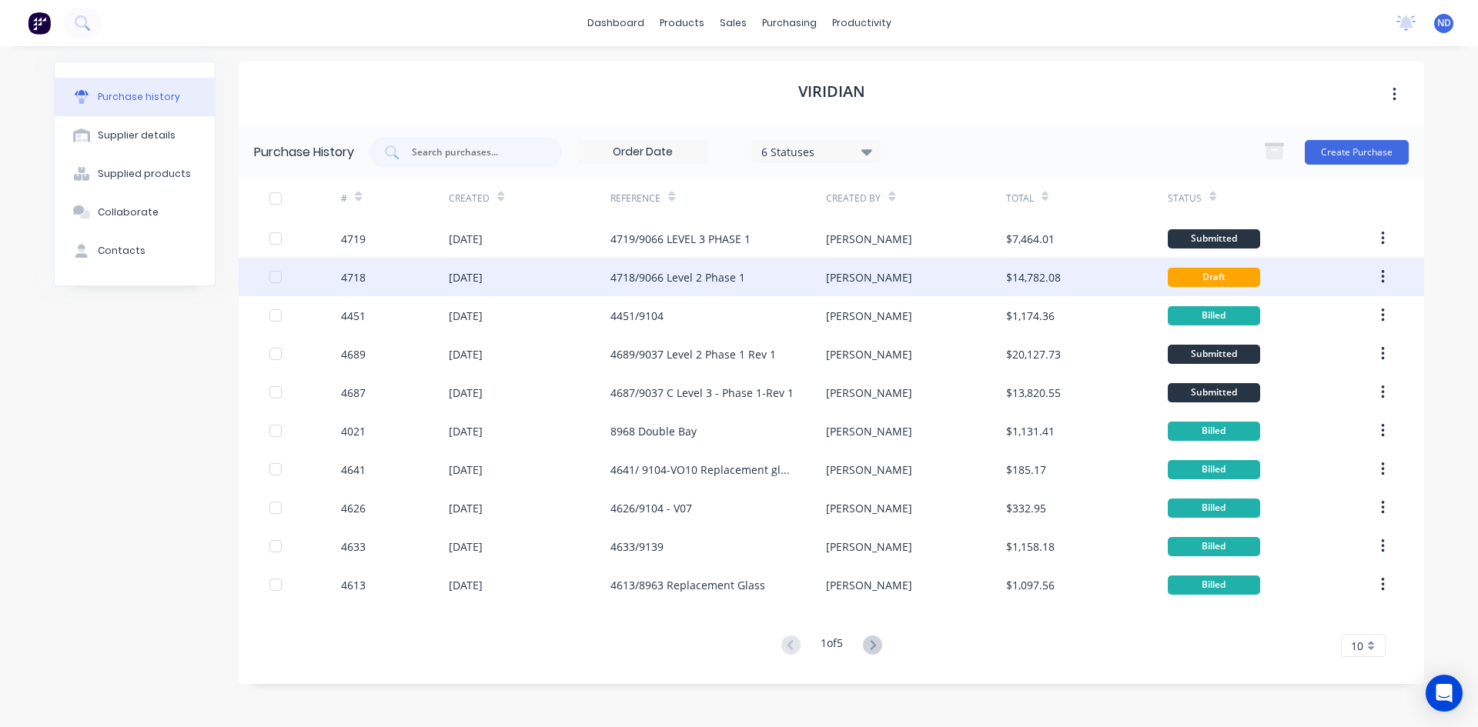
click at [1034, 273] on div "$14,782.08" at bounding box center [1033, 277] width 55 height 16
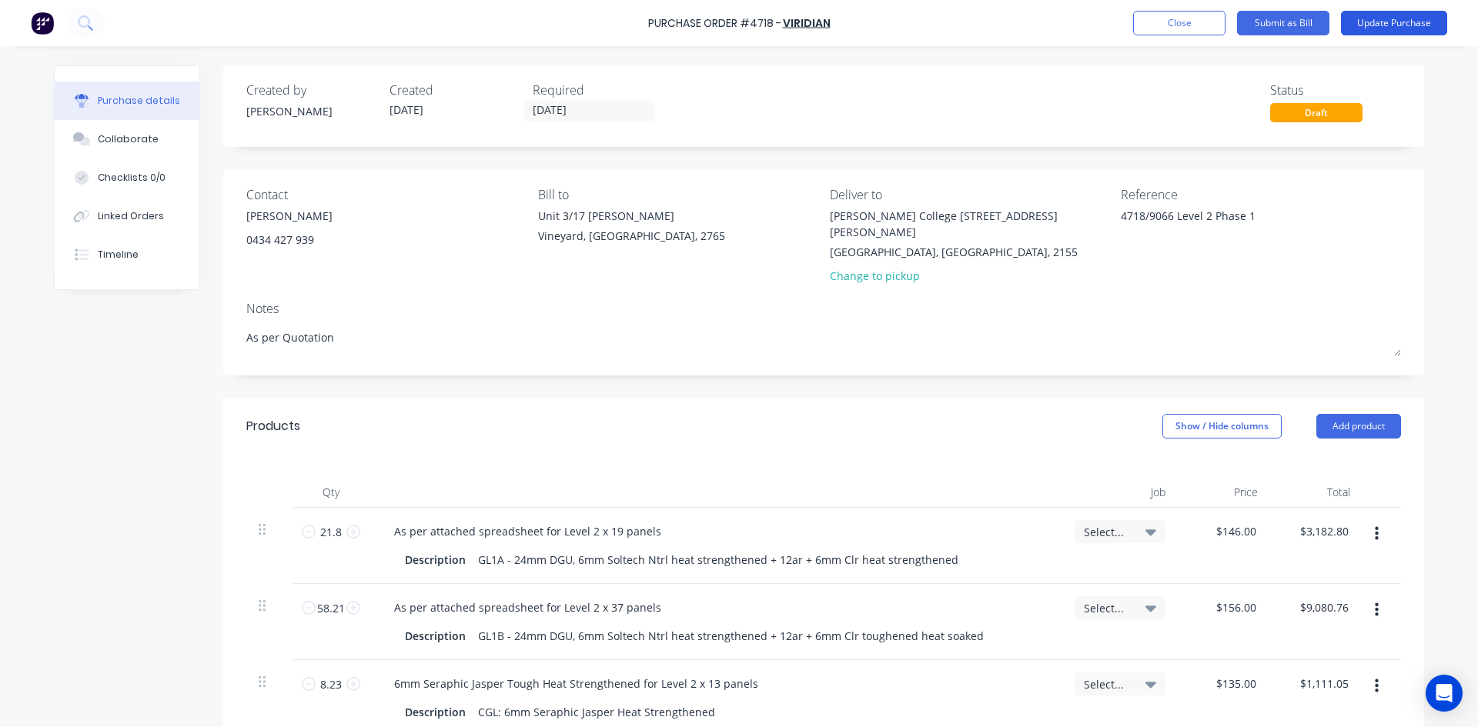
click at [1375, 25] on button "Update Purchase" at bounding box center [1394, 23] width 106 height 25
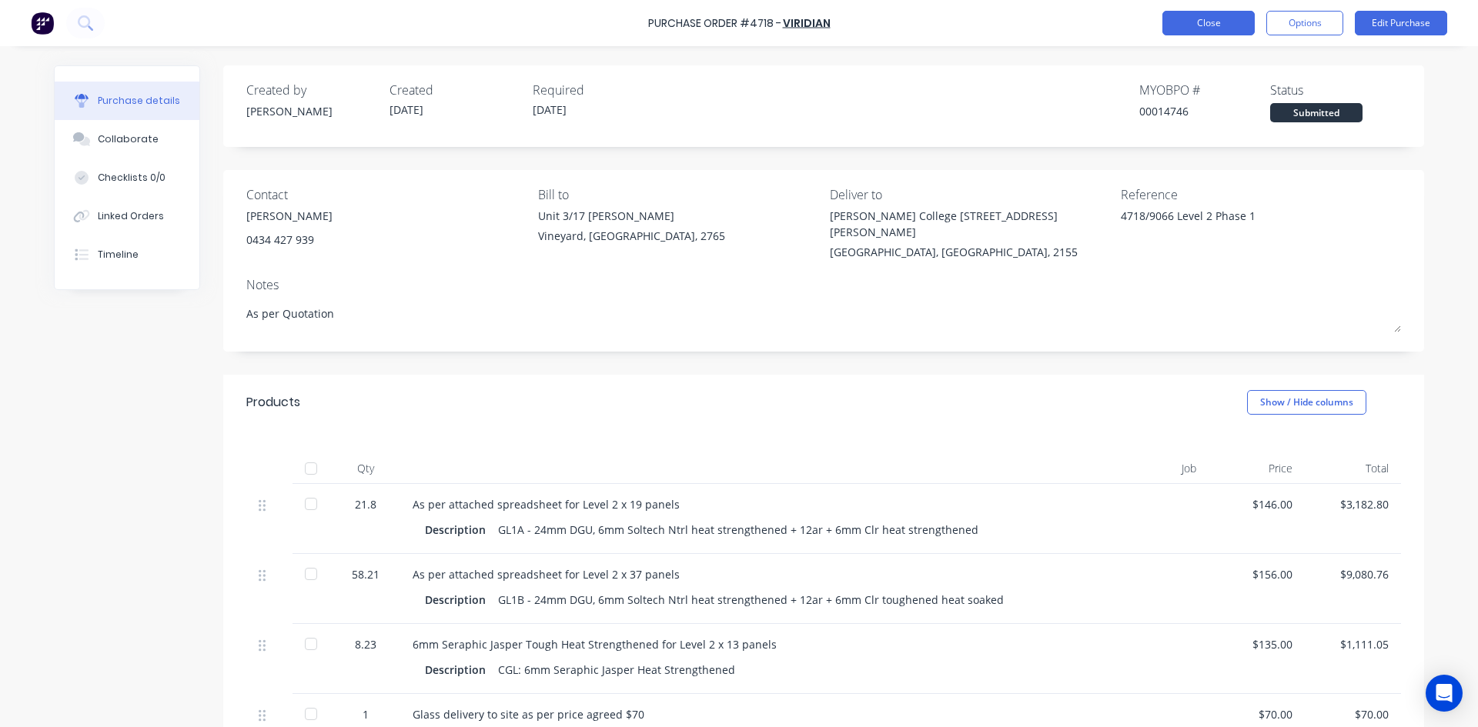
click at [1211, 20] on button "Close" at bounding box center [1208, 23] width 92 height 25
click at [1222, 22] on button "Close" at bounding box center [1208, 23] width 92 height 25
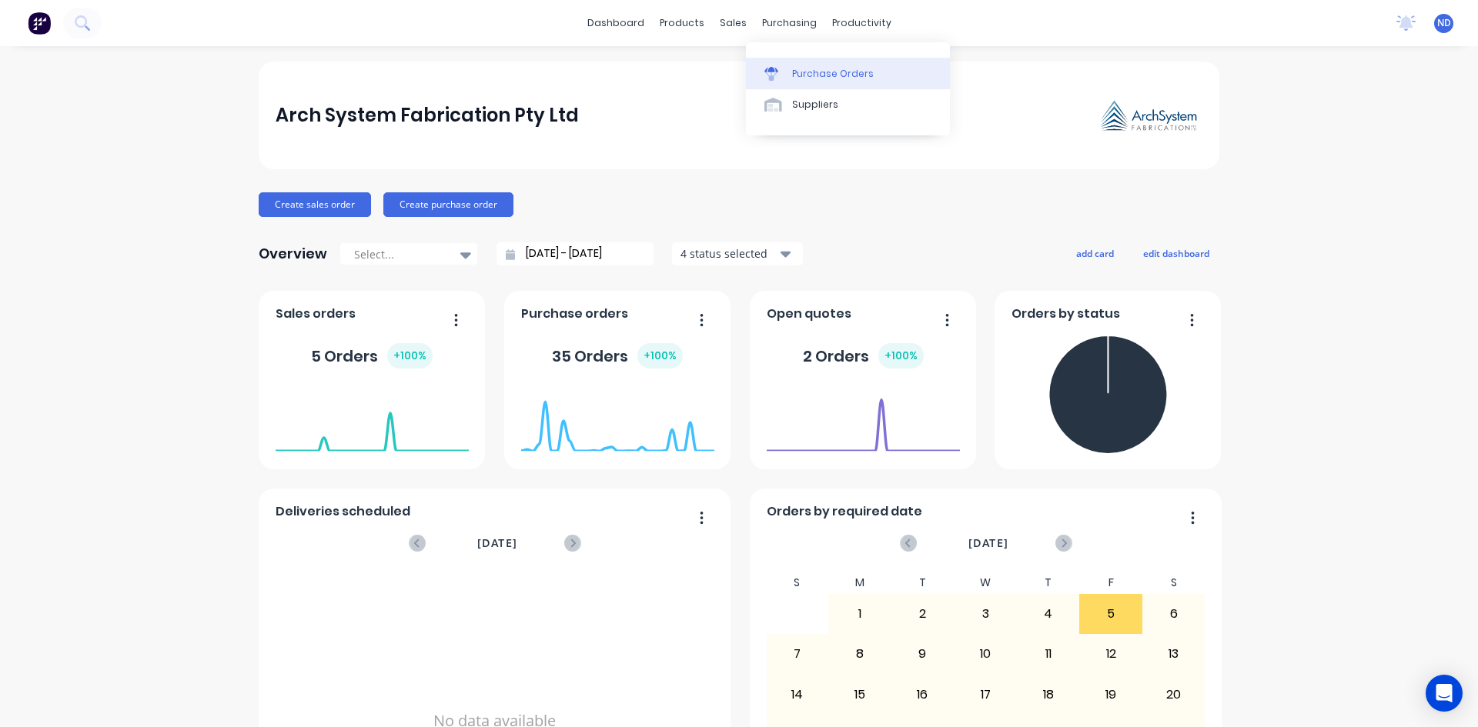
click at [802, 75] on div "Purchase Orders" at bounding box center [833, 74] width 82 height 14
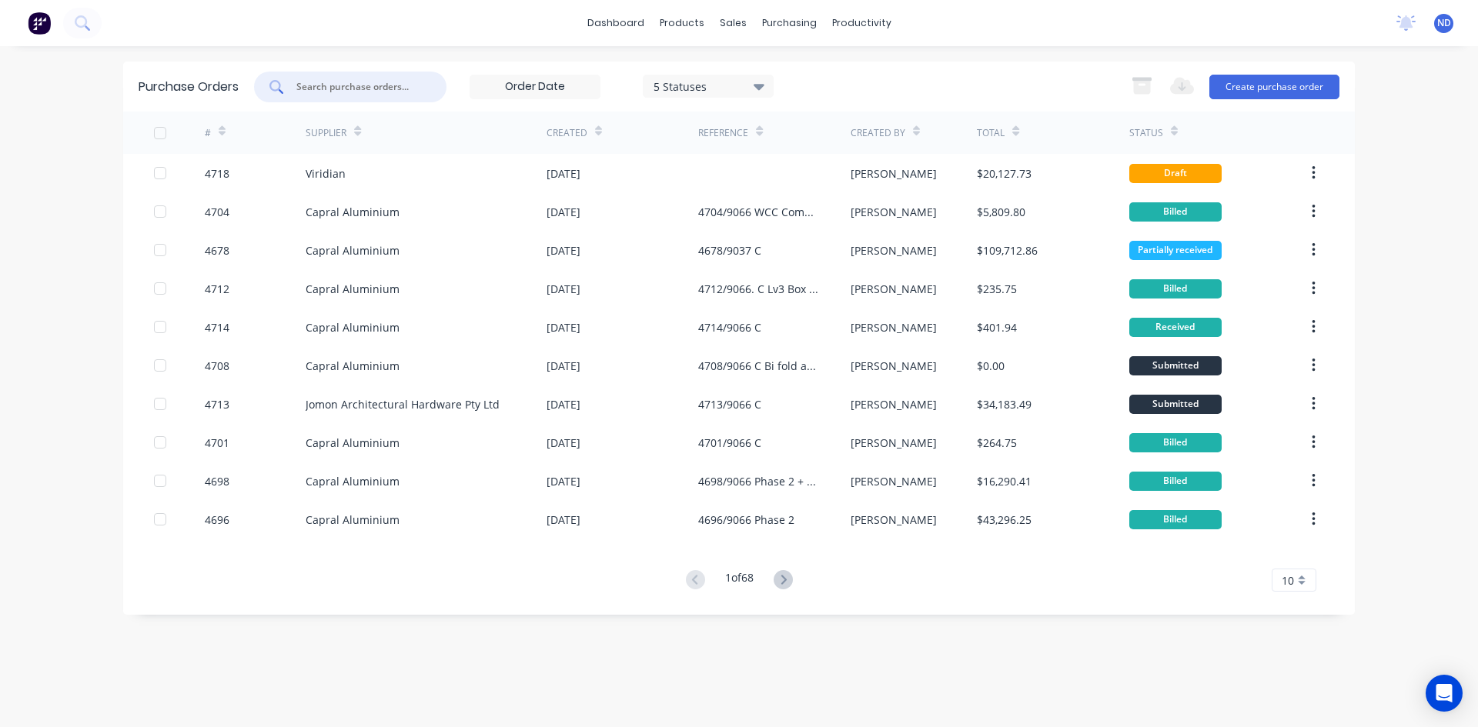
click at [358, 89] on input "text" at bounding box center [359, 86] width 128 height 15
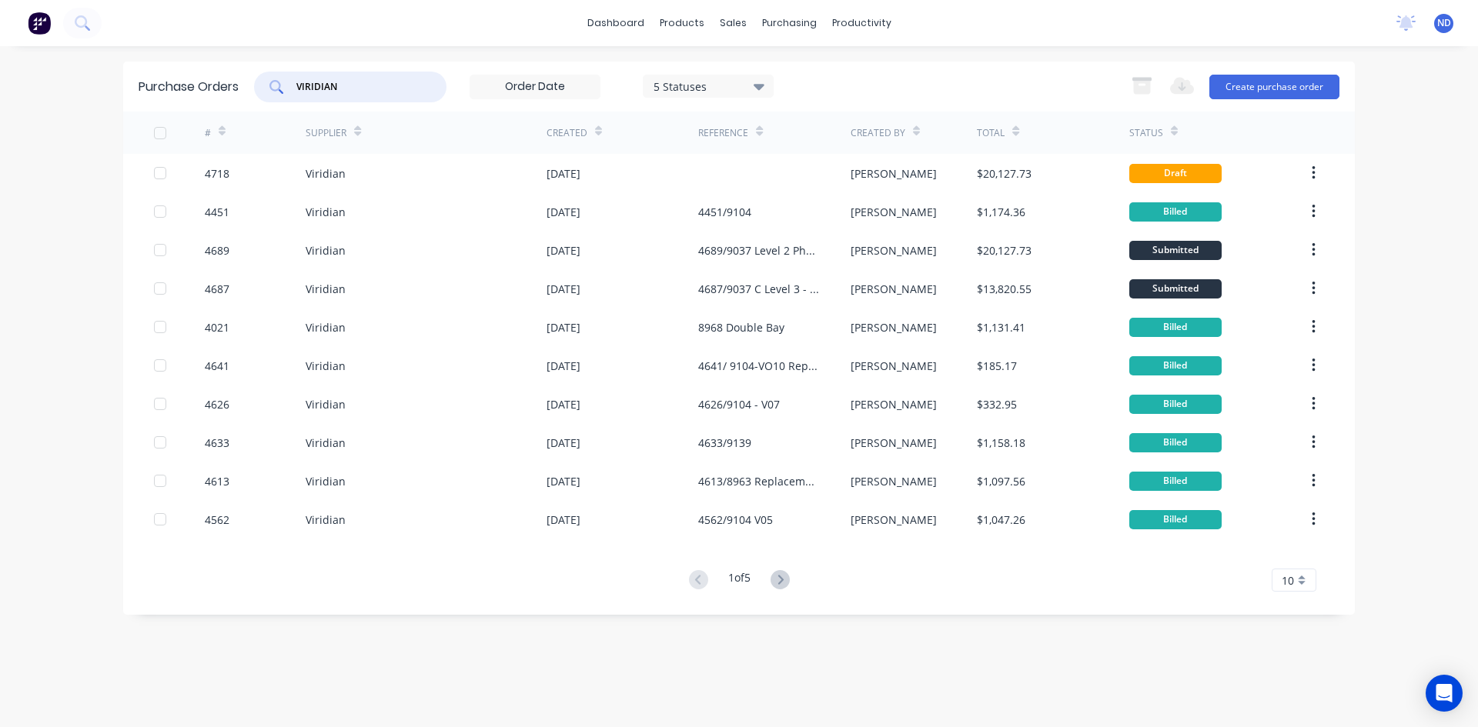
type input "VIRIDIAN"
click at [223, 129] on icon at bounding box center [222, 131] width 7 height 12
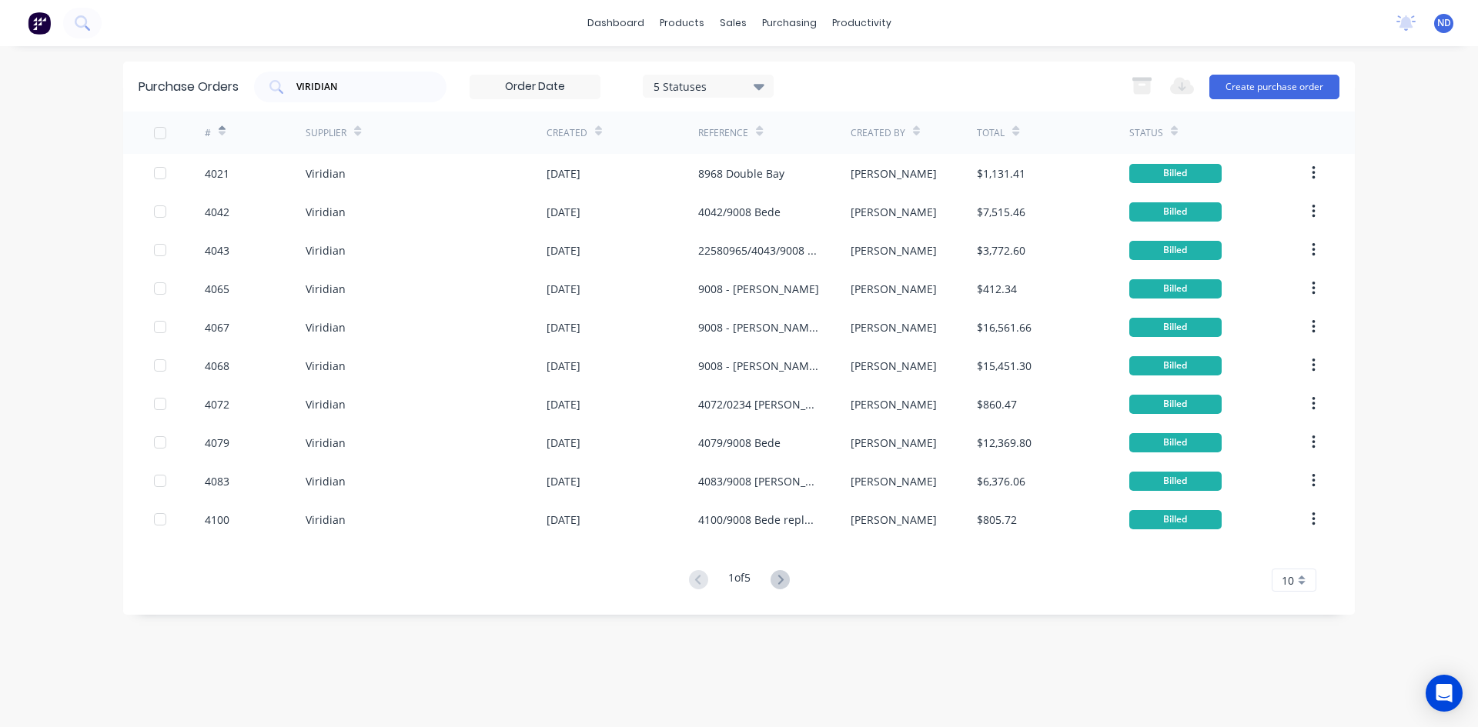
click at [223, 129] on icon at bounding box center [222, 131] width 7 height 12
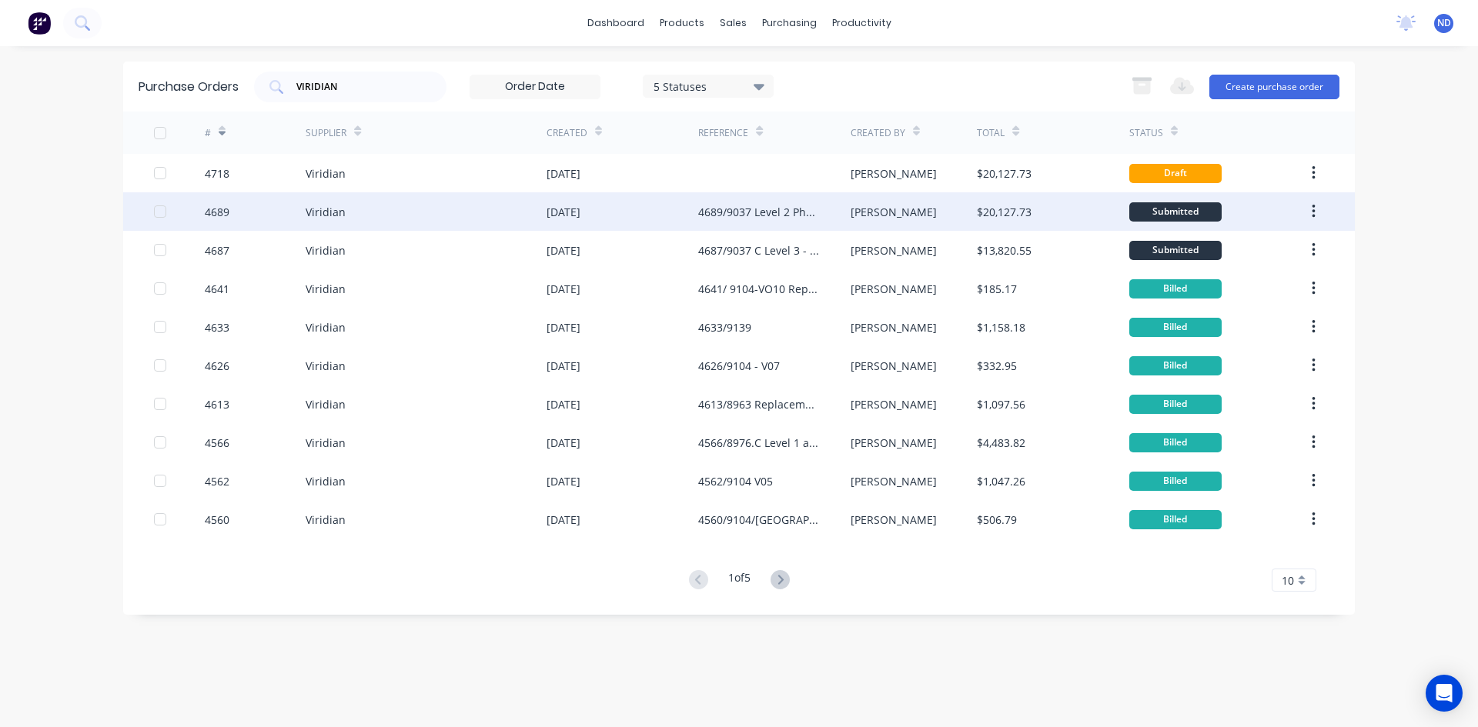
click at [575, 210] on div "[DATE]" at bounding box center [563, 212] width 34 height 16
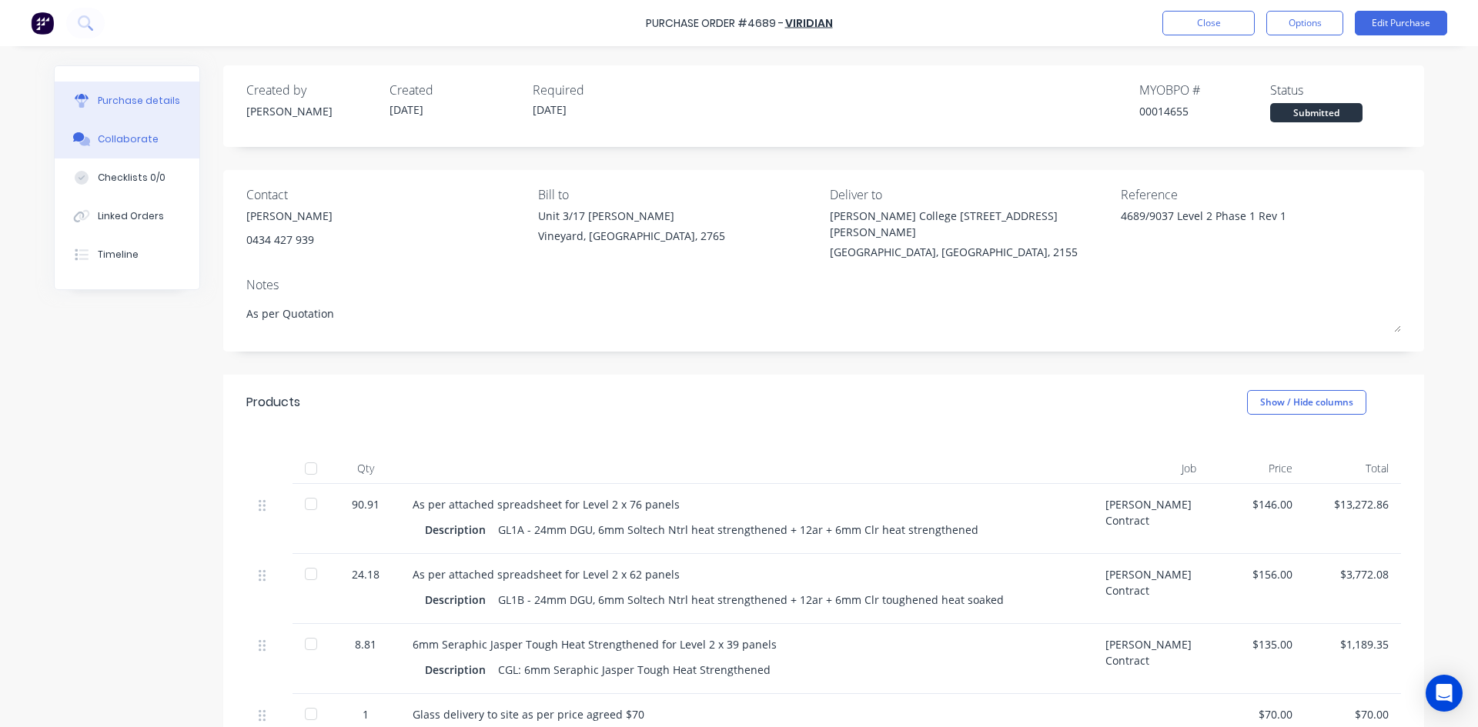
click at [109, 140] on div "Collaborate" at bounding box center [128, 139] width 61 height 14
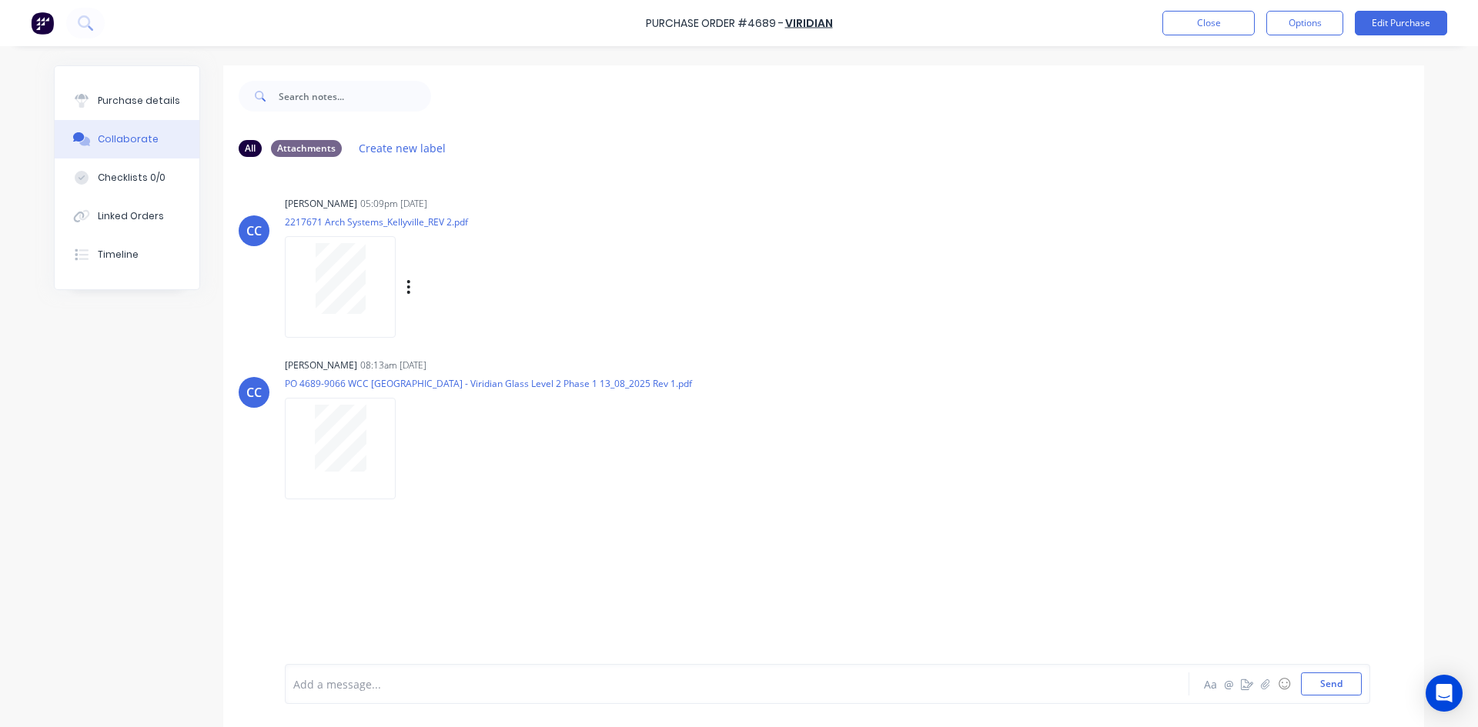
drag, startPoint x: 331, startPoint y: 318, endPoint x: 542, endPoint y: 295, distance: 212.2
click at [542, 295] on div "Labels Download" at bounding box center [488, 287] width 173 height 22
click at [340, 219] on p "2217671 Arch Systems_Kellyville_REV 2.pdf" at bounding box center [426, 222] width 282 height 13
click at [406, 287] on icon "button" at bounding box center [408, 288] width 5 height 18
click at [469, 329] on button "Download" at bounding box center [509, 328] width 173 height 35
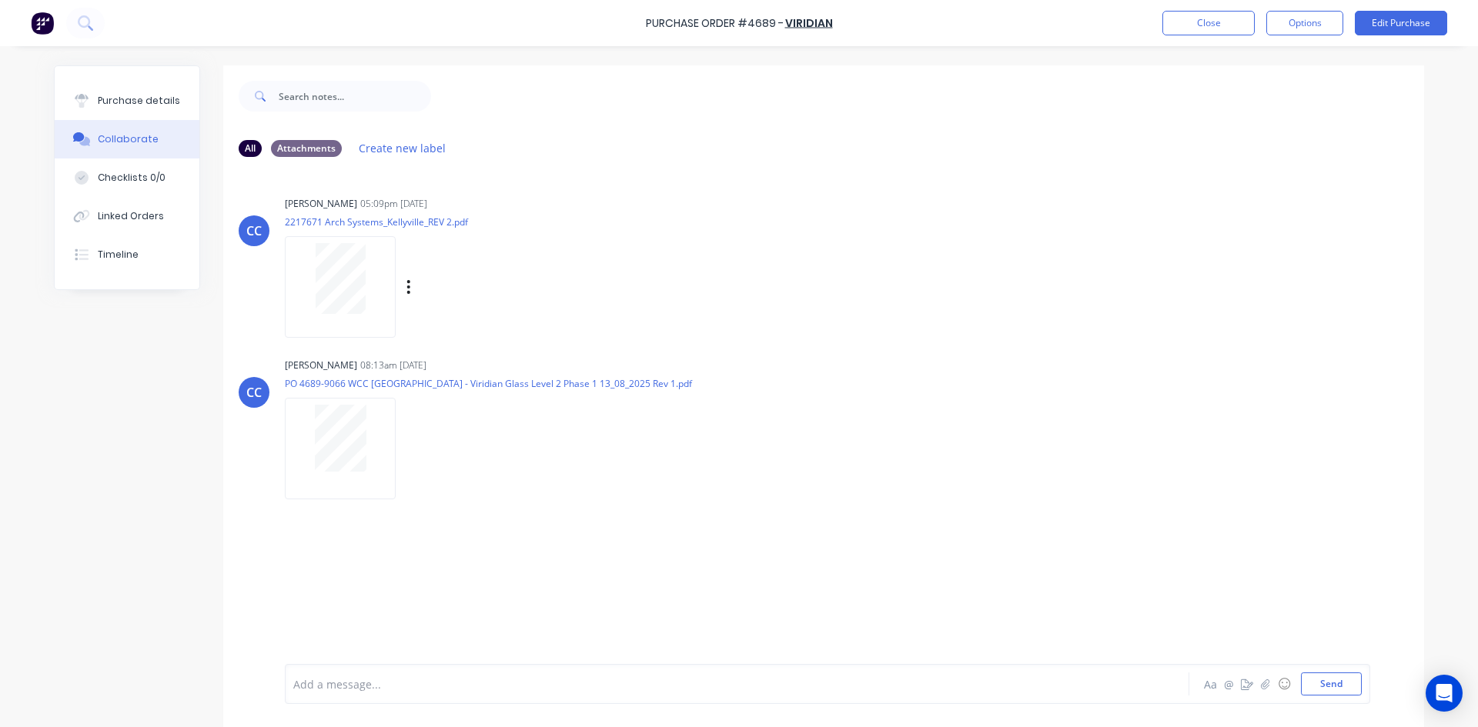
click at [778, 251] on div "CC Craig Chidgey 05:09pm 11/08/25 2217671 Arch Systems_Kellyville_REV 2.pdf Lab…" at bounding box center [823, 261] width 1201 height 139
click at [99, 101] on div "Purchase details" at bounding box center [139, 101] width 82 height 14
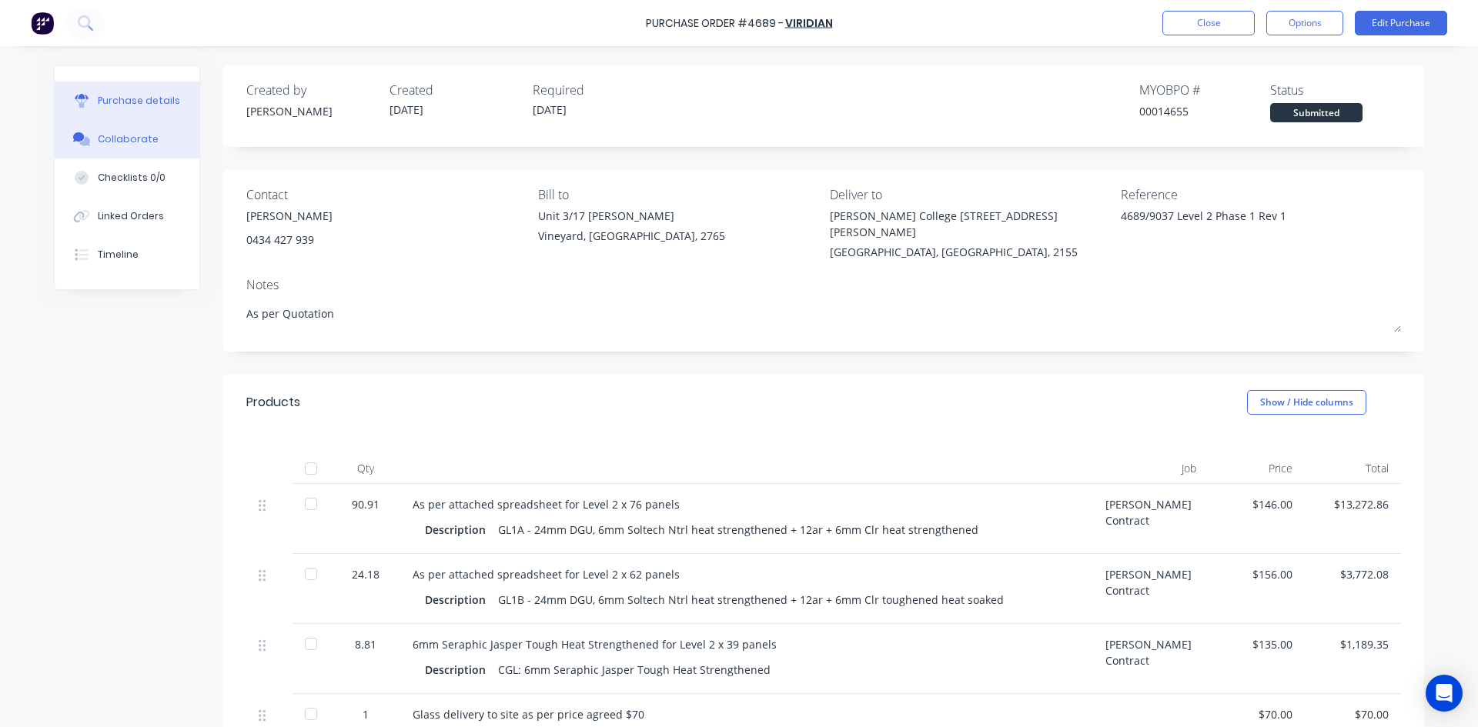
click at [101, 137] on div "Collaborate" at bounding box center [128, 139] width 61 height 14
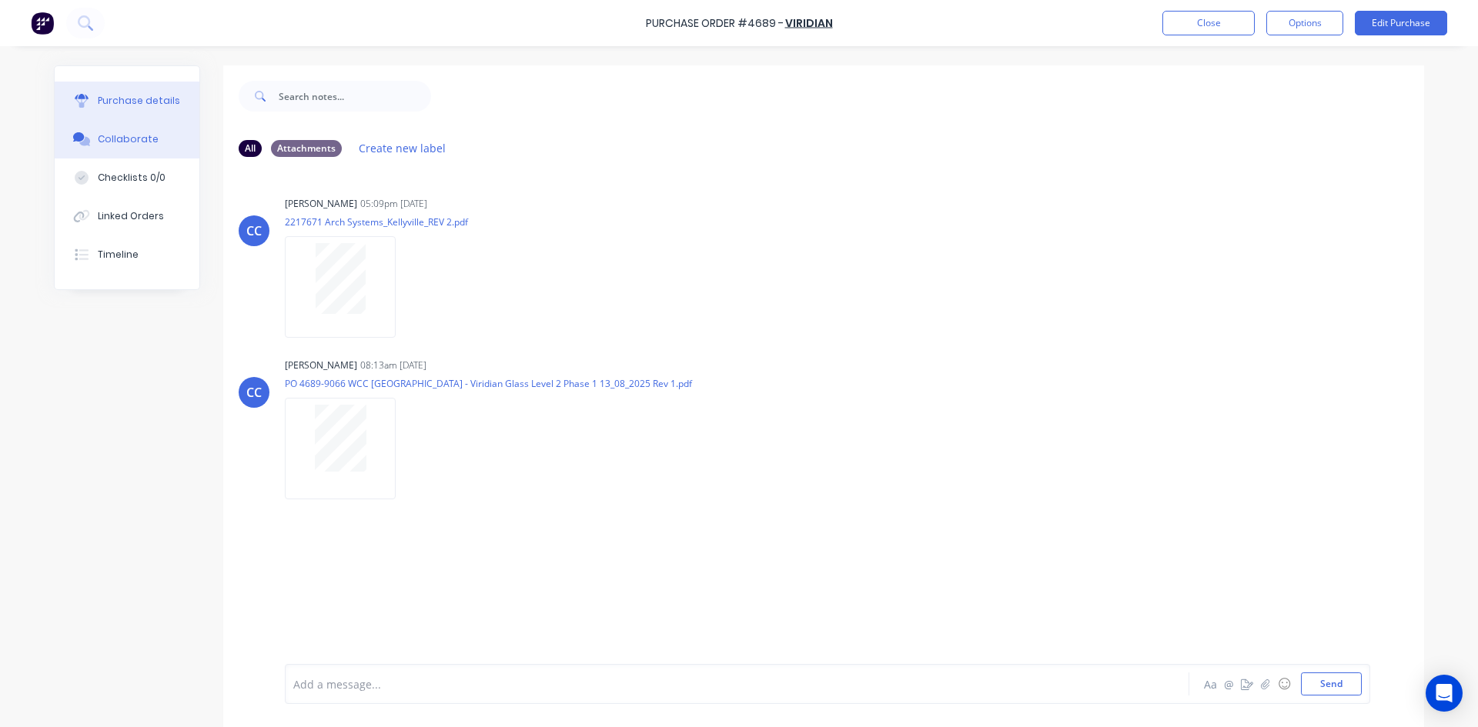
click at [115, 107] on div "Purchase details" at bounding box center [139, 101] width 82 height 14
type textarea "x"
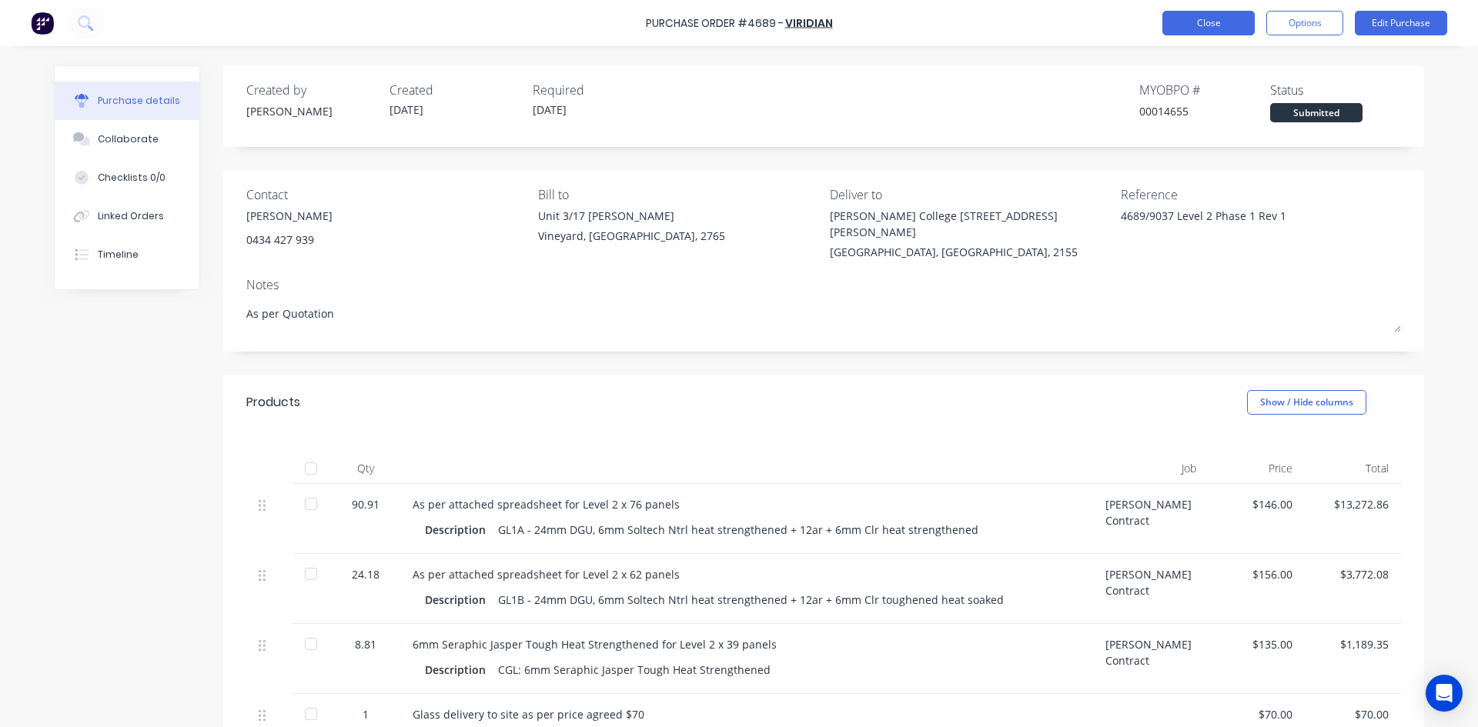
click at [1203, 16] on button "Close" at bounding box center [1208, 23] width 92 height 25
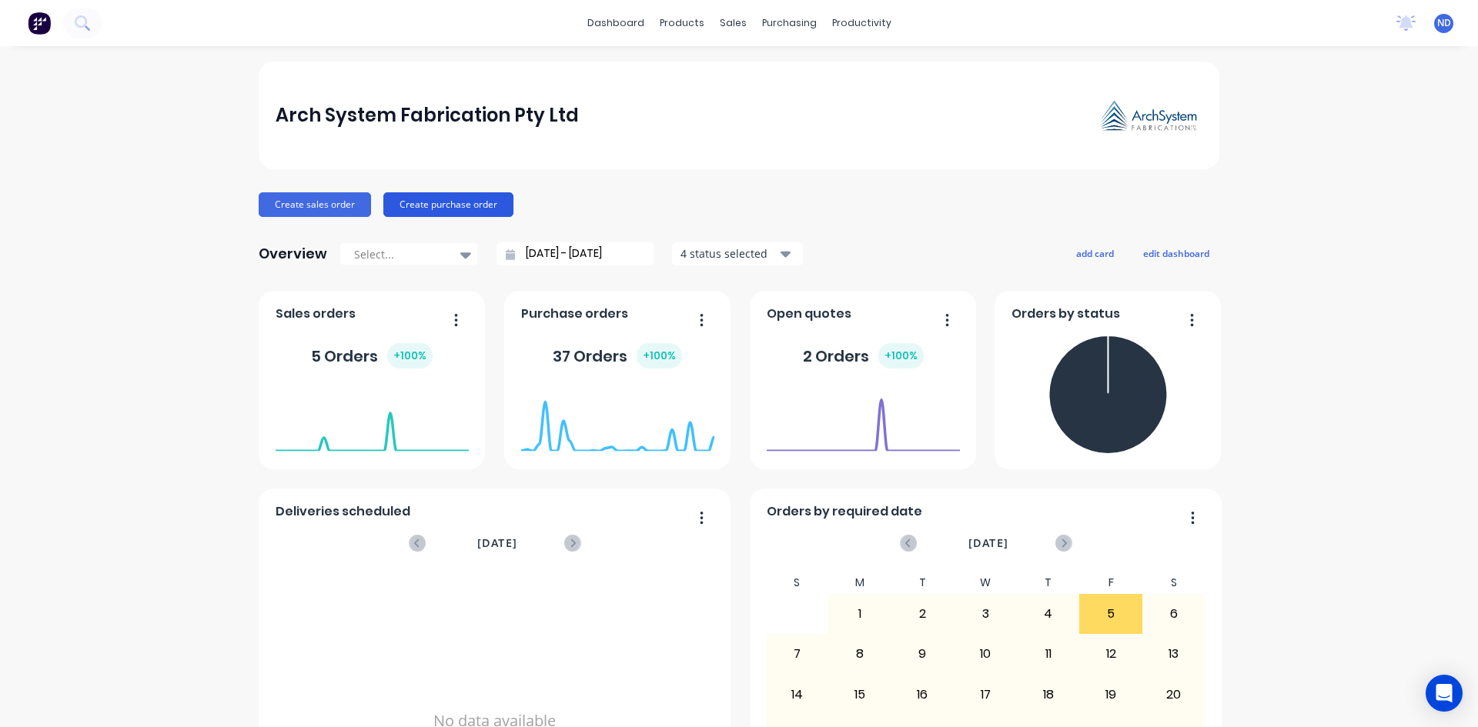
click at [432, 205] on button "Create purchase order" at bounding box center [448, 204] width 130 height 25
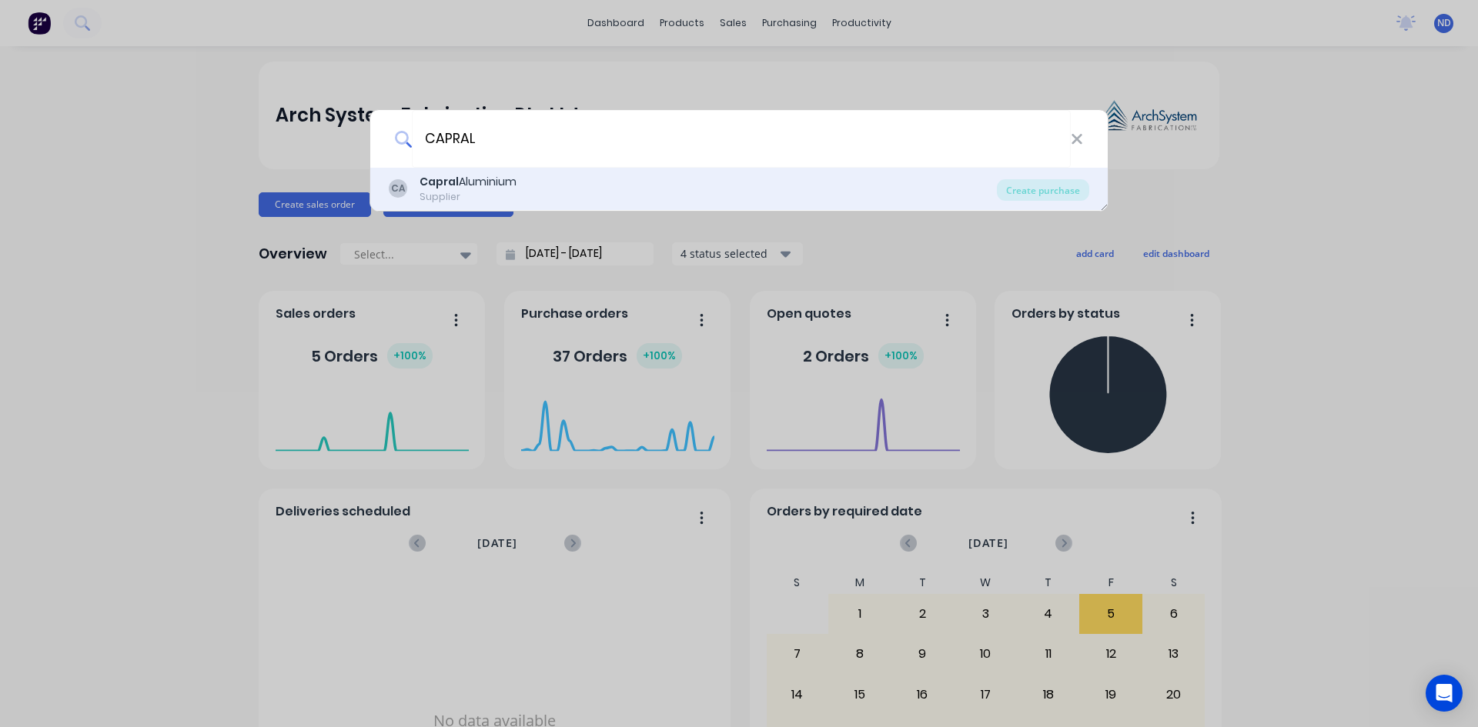
type input "CAPRAL"
click at [494, 192] on div "Supplier" at bounding box center [467, 197] width 97 height 14
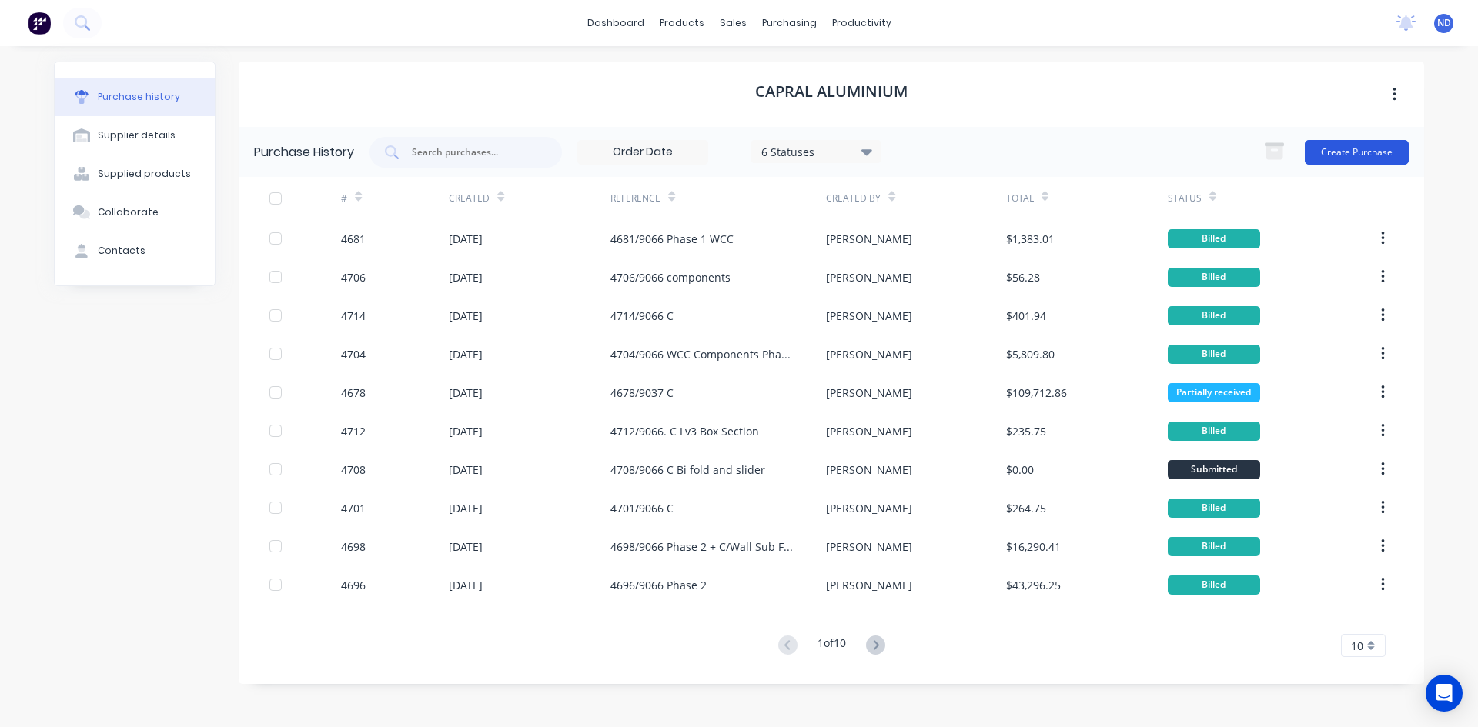
click at [1352, 152] on button "Create Purchase" at bounding box center [1357, 152] width 104 height 25
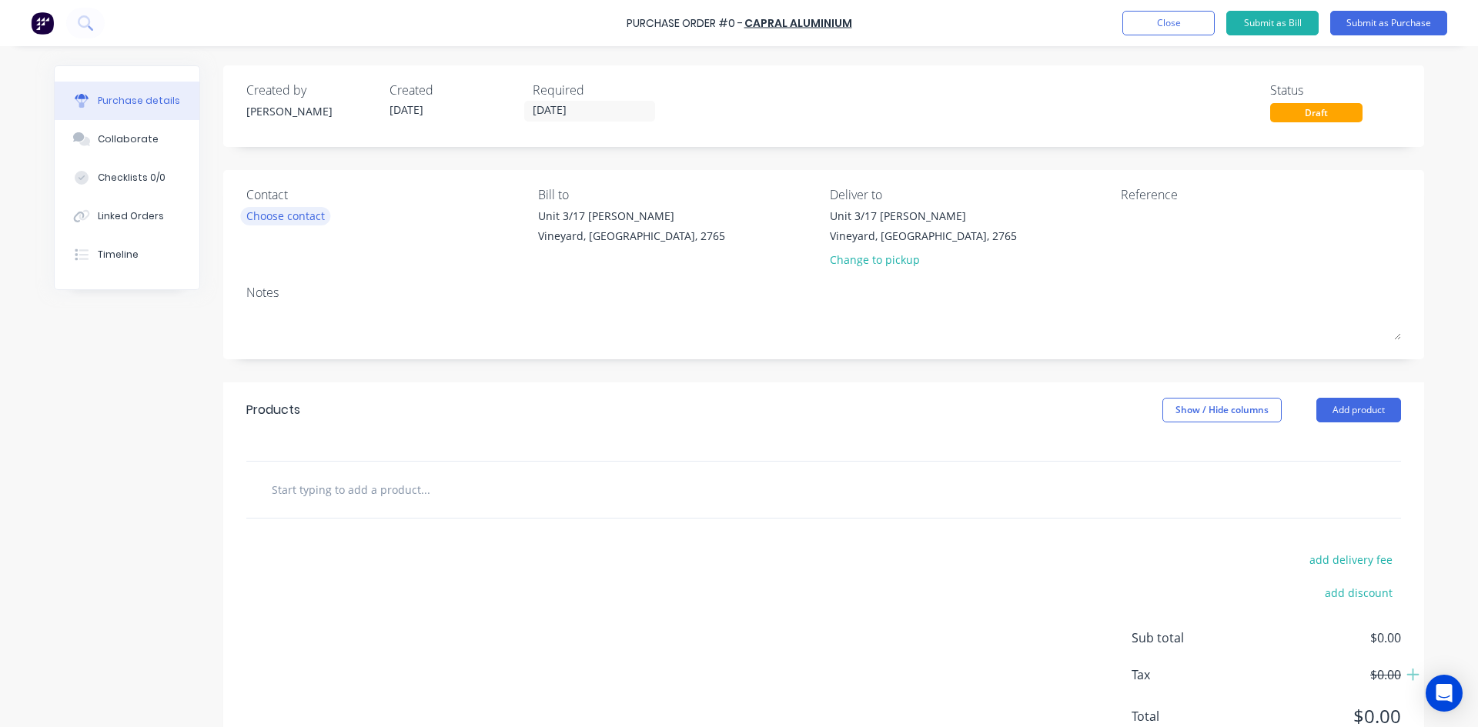
click at [296, 212] on div "Choose contact" at bounding box center [285, 216] width 79 height 16
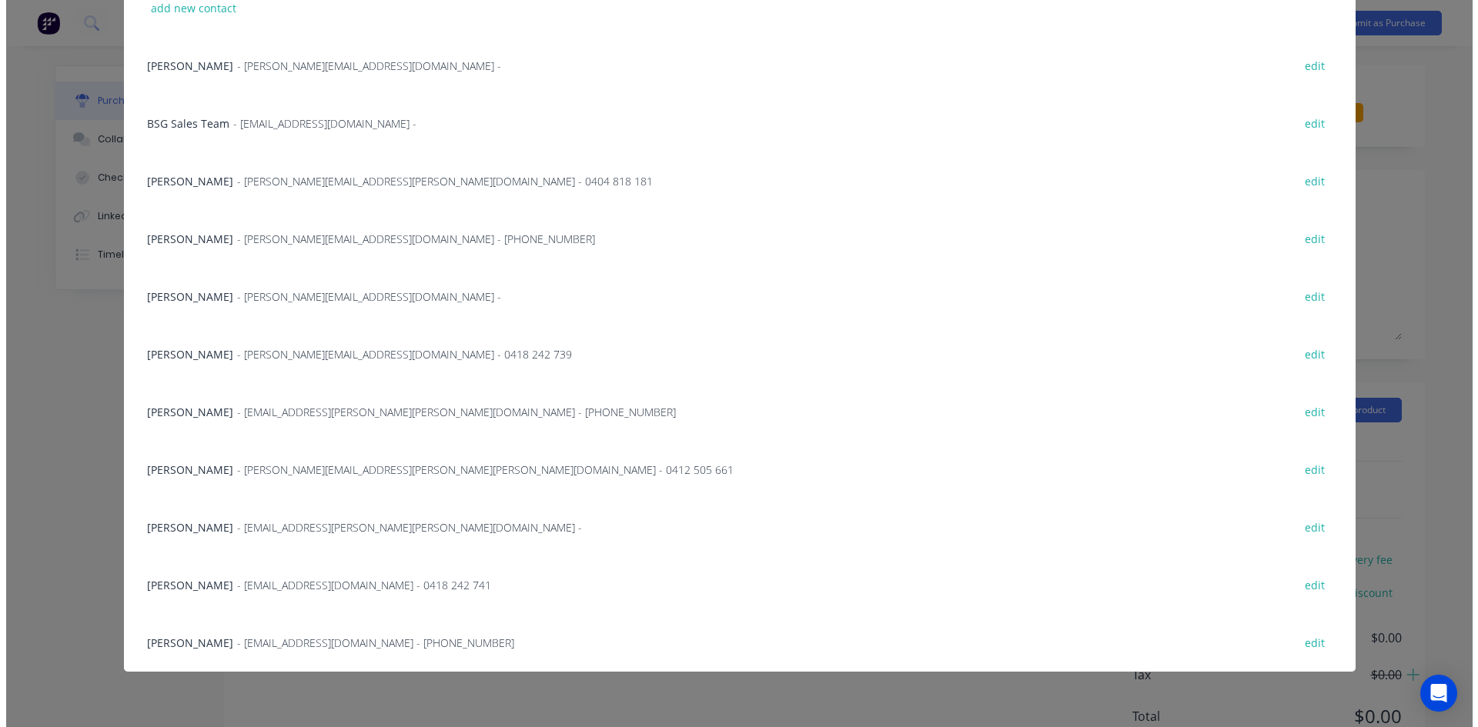
scroll to position [155, 0]
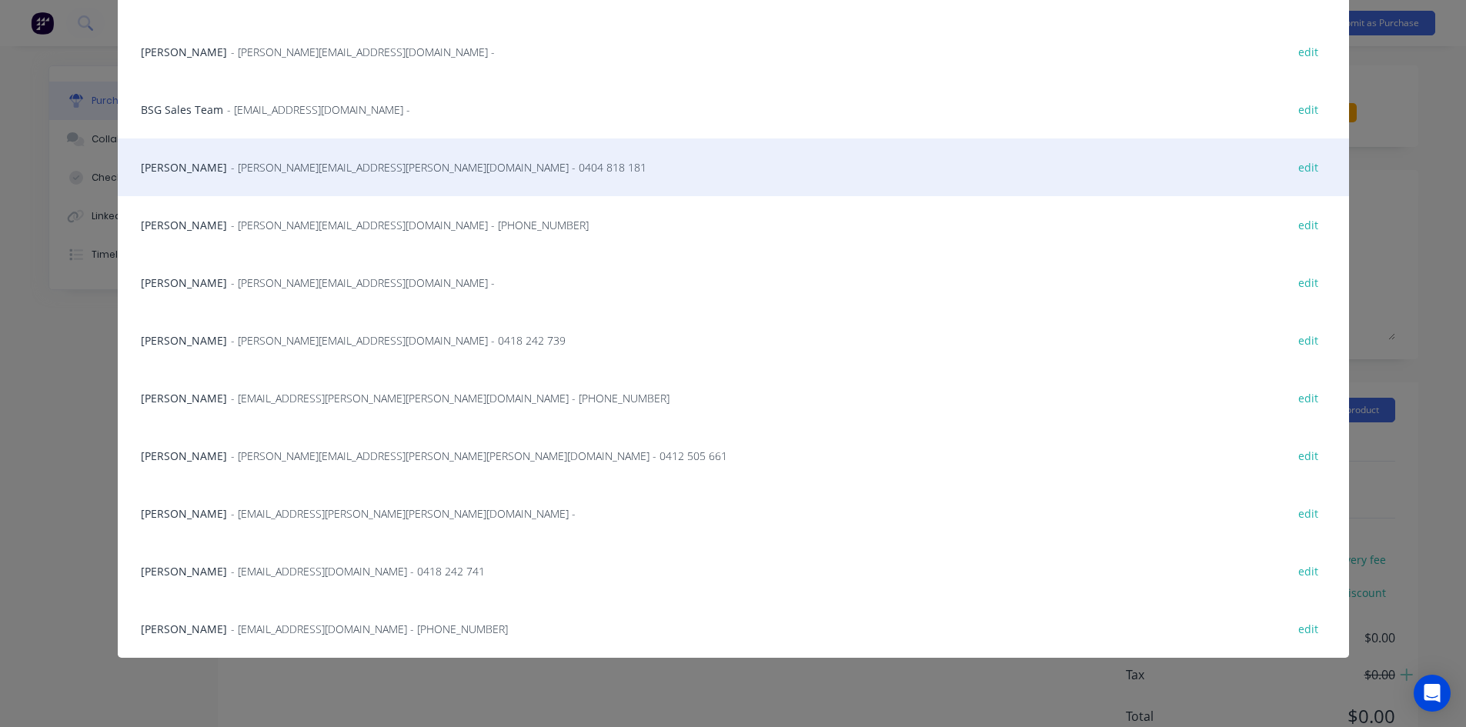
click at [197, 174] on div "Caroline Macao - caroline.macao@capral.com.au - 0404 818 181 edit" at bounding box center [733, 168] width 1231 height 58
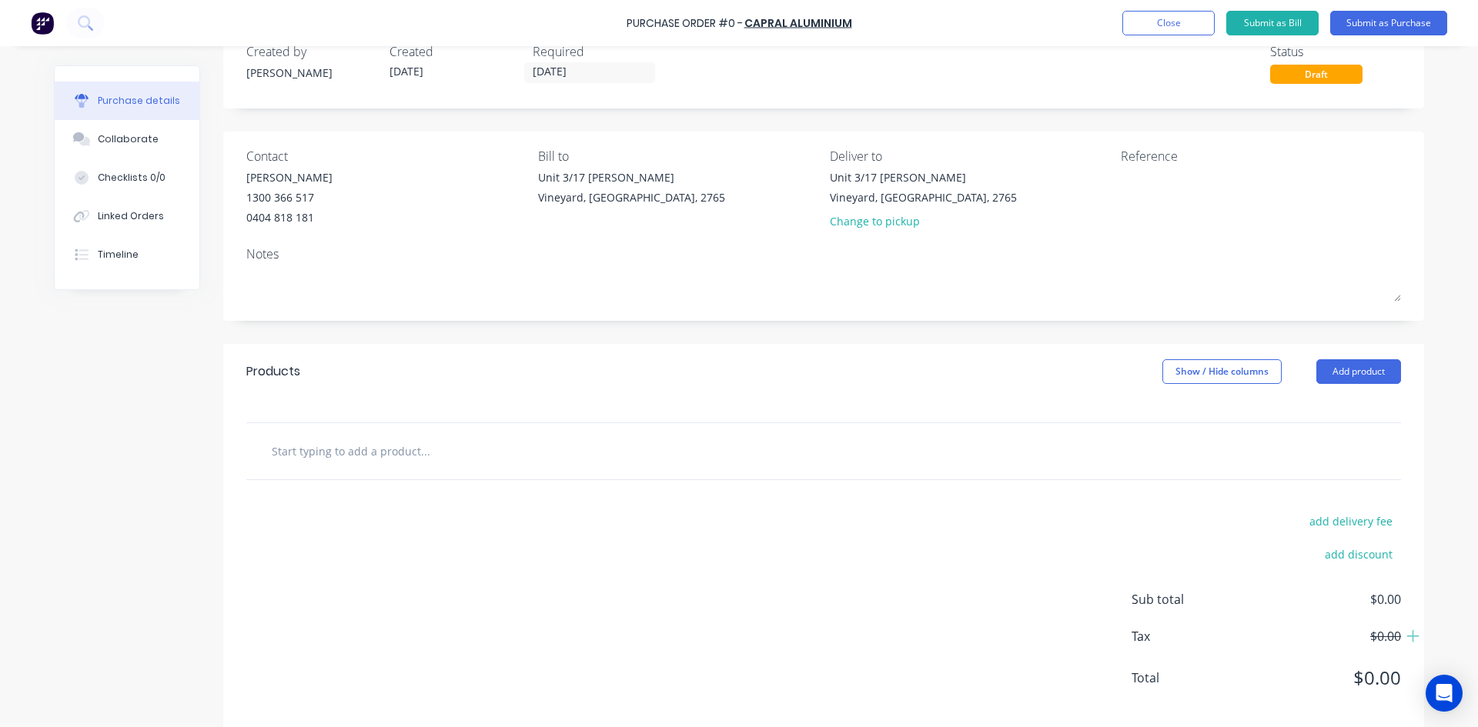
scroll to position [60, 0]
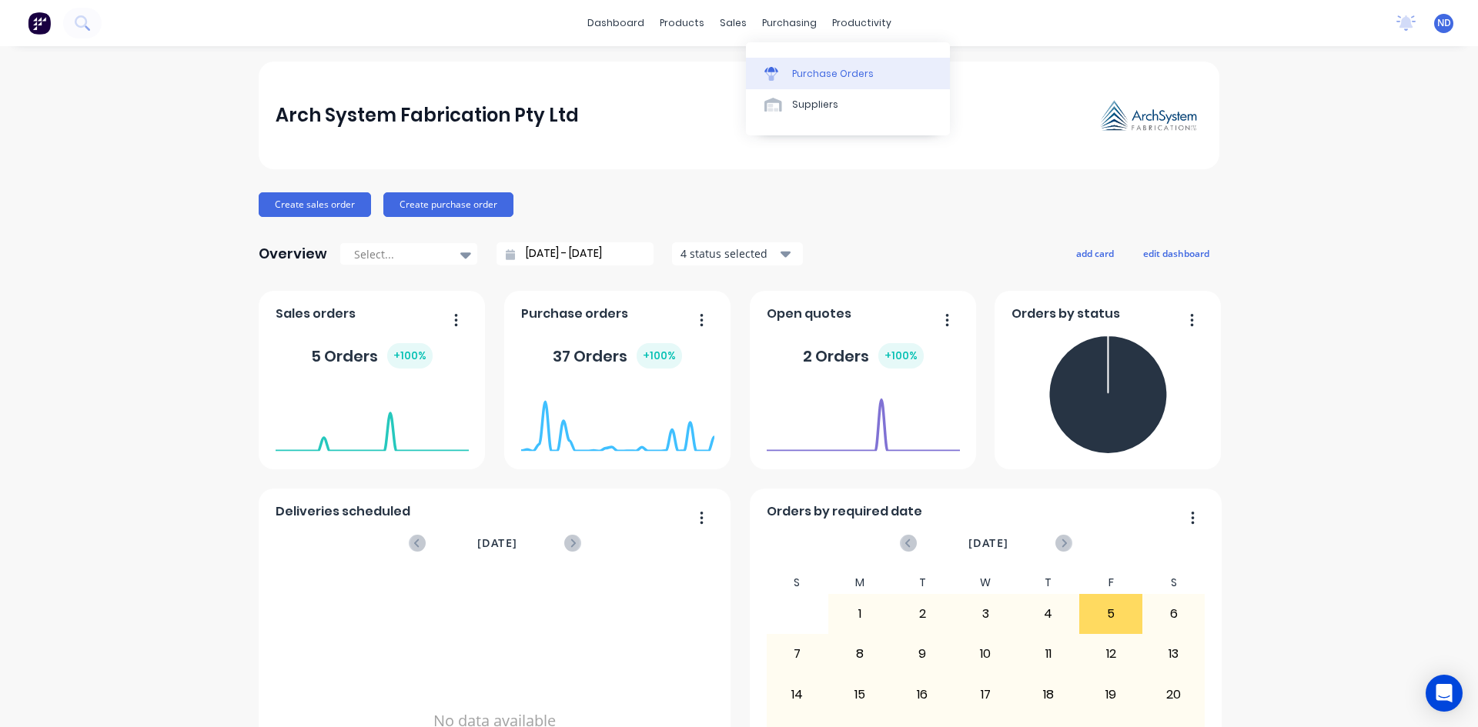
click at [806, 74] on div "Purchase Orders" at bounding box center [833, 74] width 82 height 14
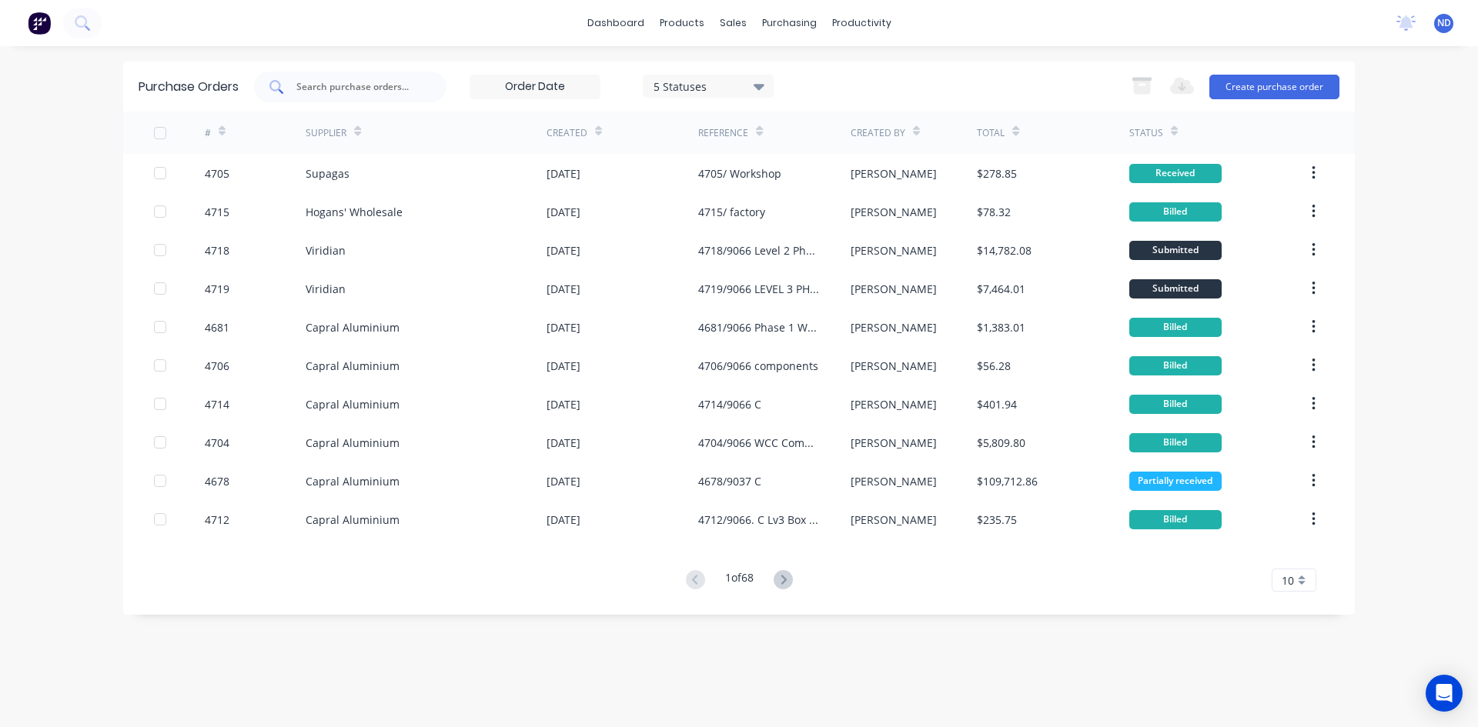
click at [372, 92] on input "text" at bounding box center [359, 86] width 128 height 15
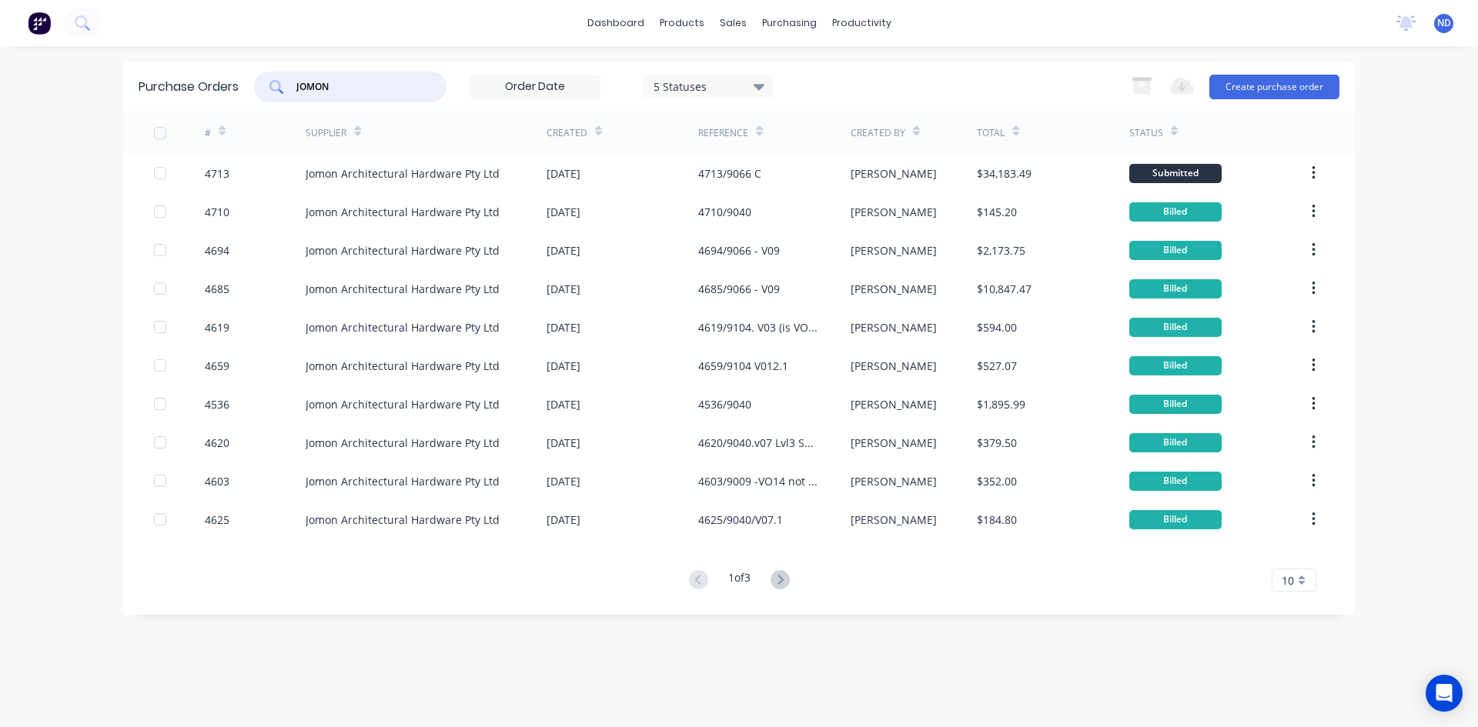
type input "JOMON"
click at [595, 132] on icon at bounding box center [598, 134] width 7 height 5
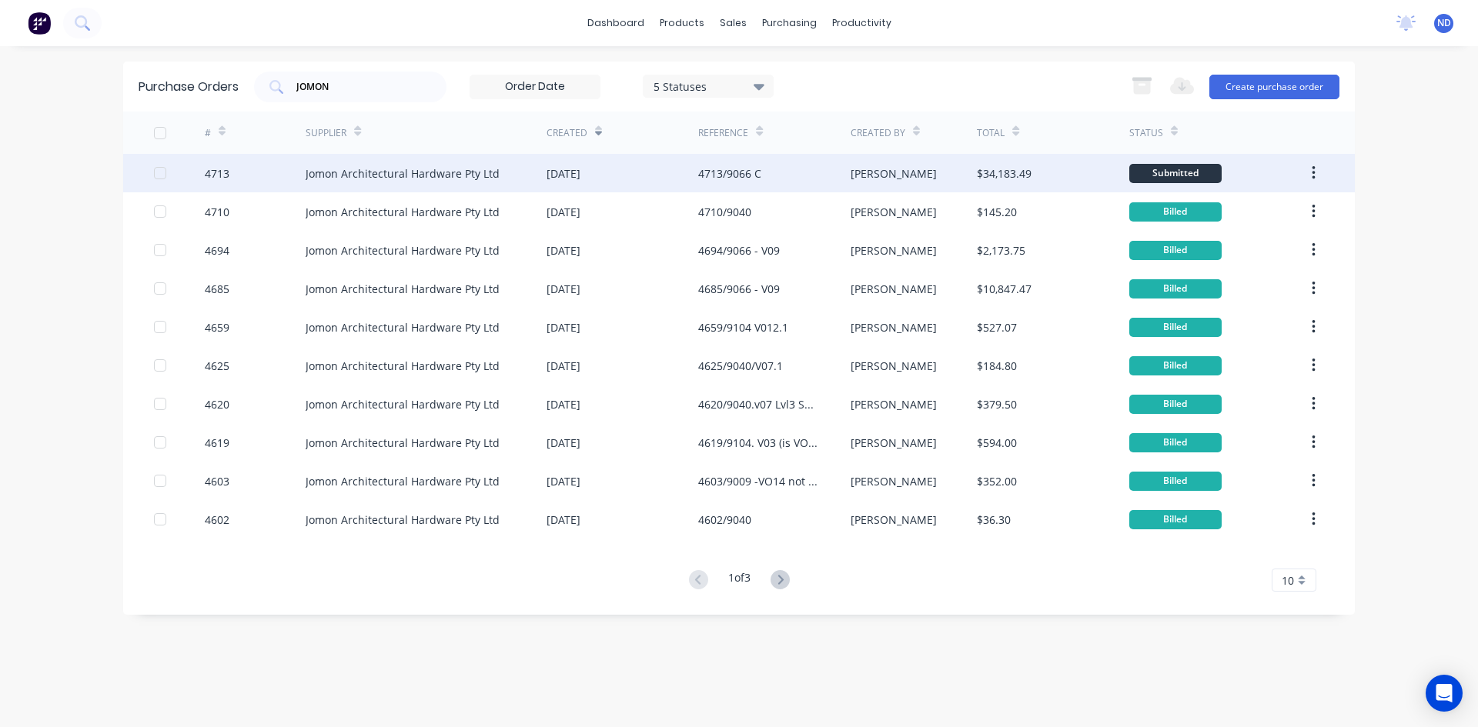
click at [487, 178] on div "Jomon Architectural Hardware Pty Ltd" at bounding box center [403, 173] width 194 height 16
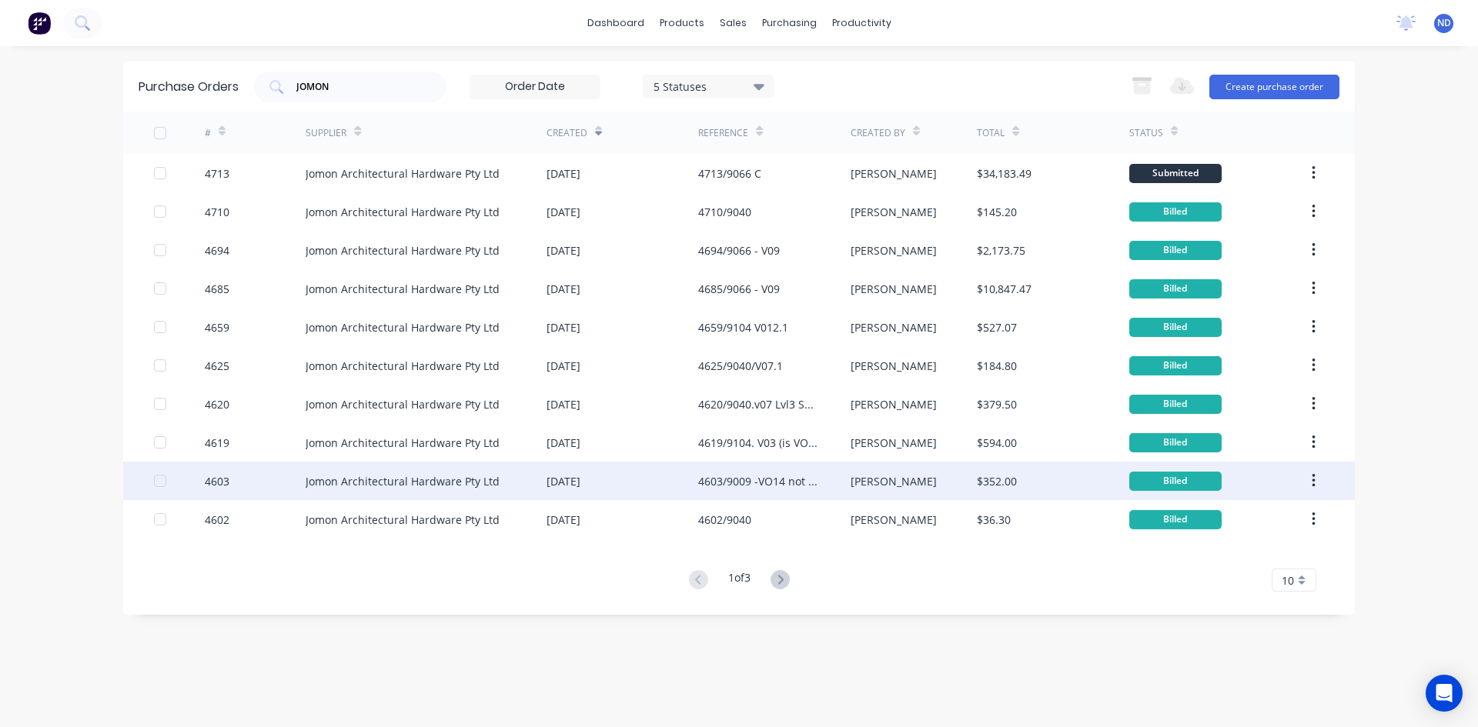
click at [739, 486] on div "4603/9009 -VO14 not needed" at bounding box center [758, 481] width 121 height 16
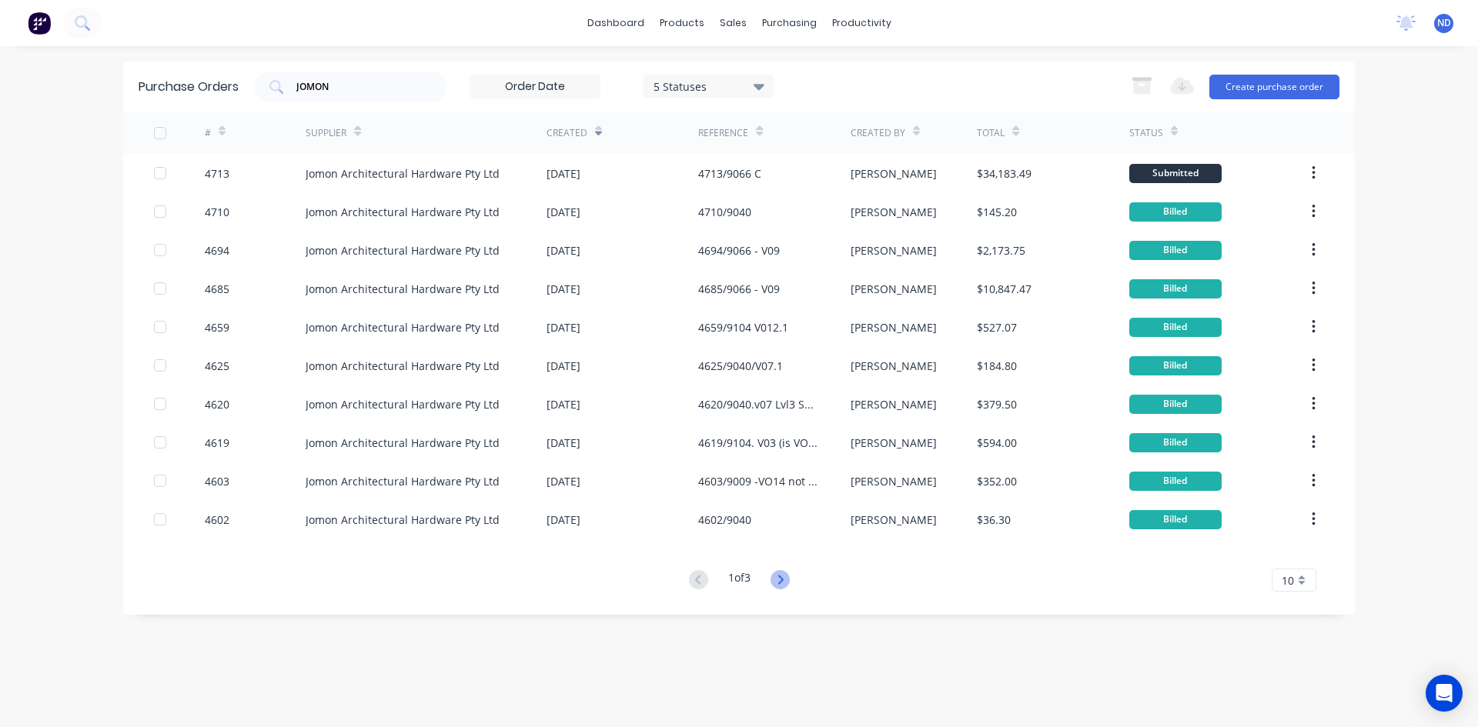
click at [787, 588] on icon at bounding box center [779, 579] width 19 height 19
click at [784, 576] on icon at bounding box center [779, 579] width 19 height 19
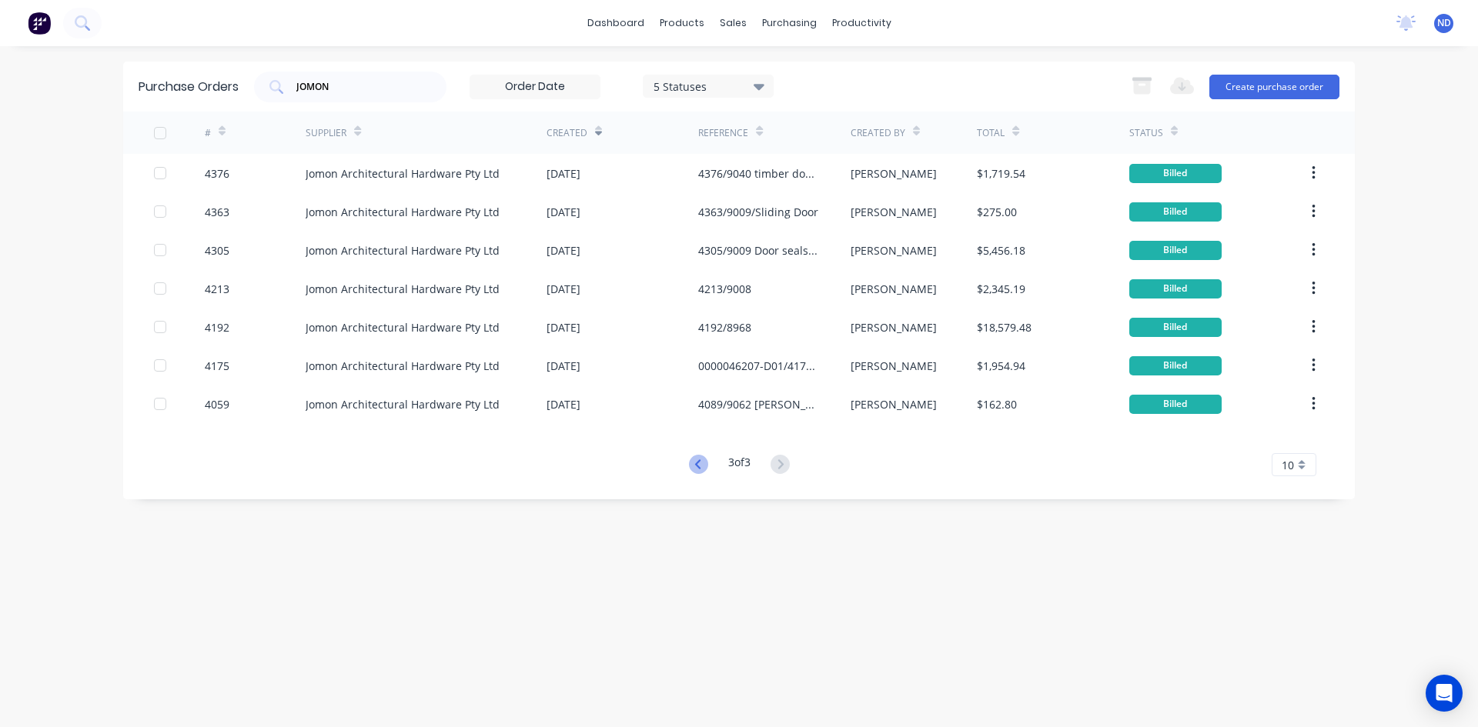
click at [690, 459] on icon at bounding box center [698, 464] width 19 height 19
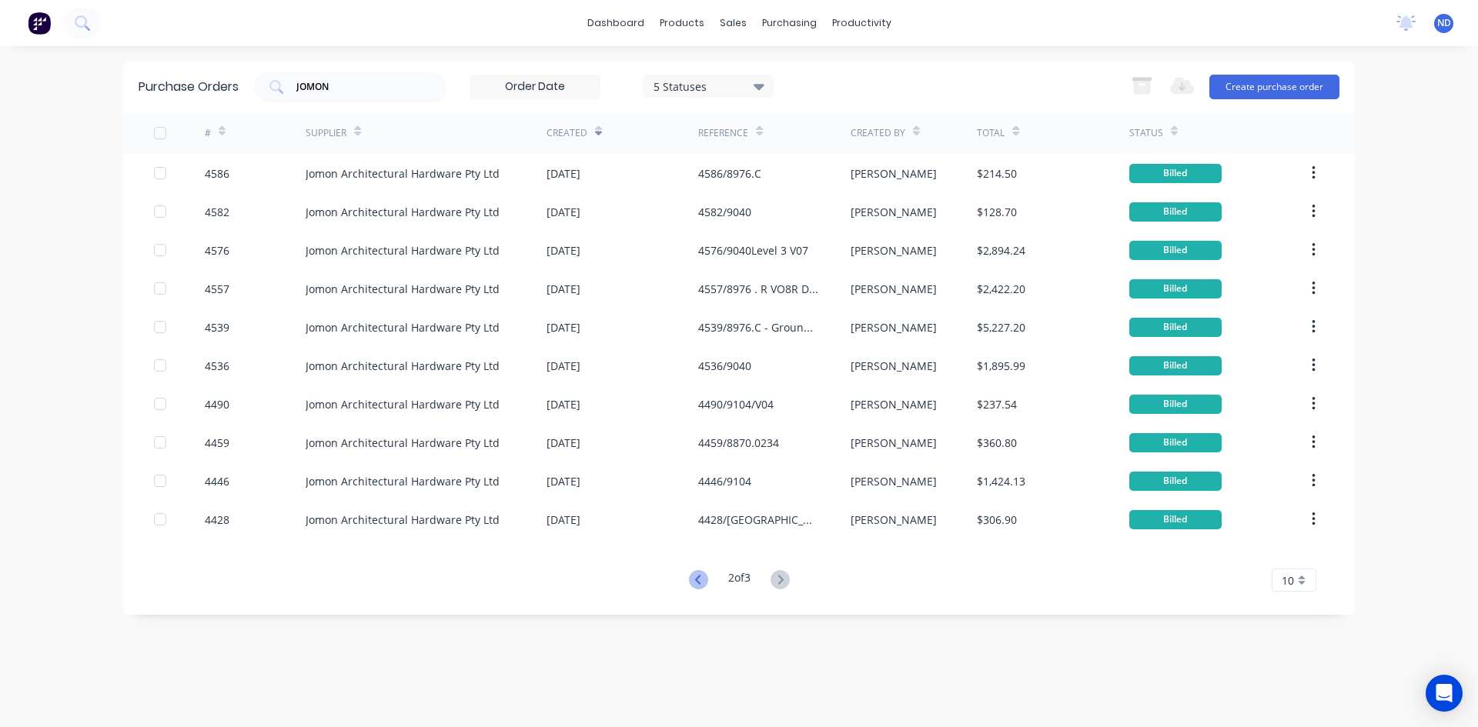
click at [699, 578] on icon at bounding box center [698, 579] width 19 height 19
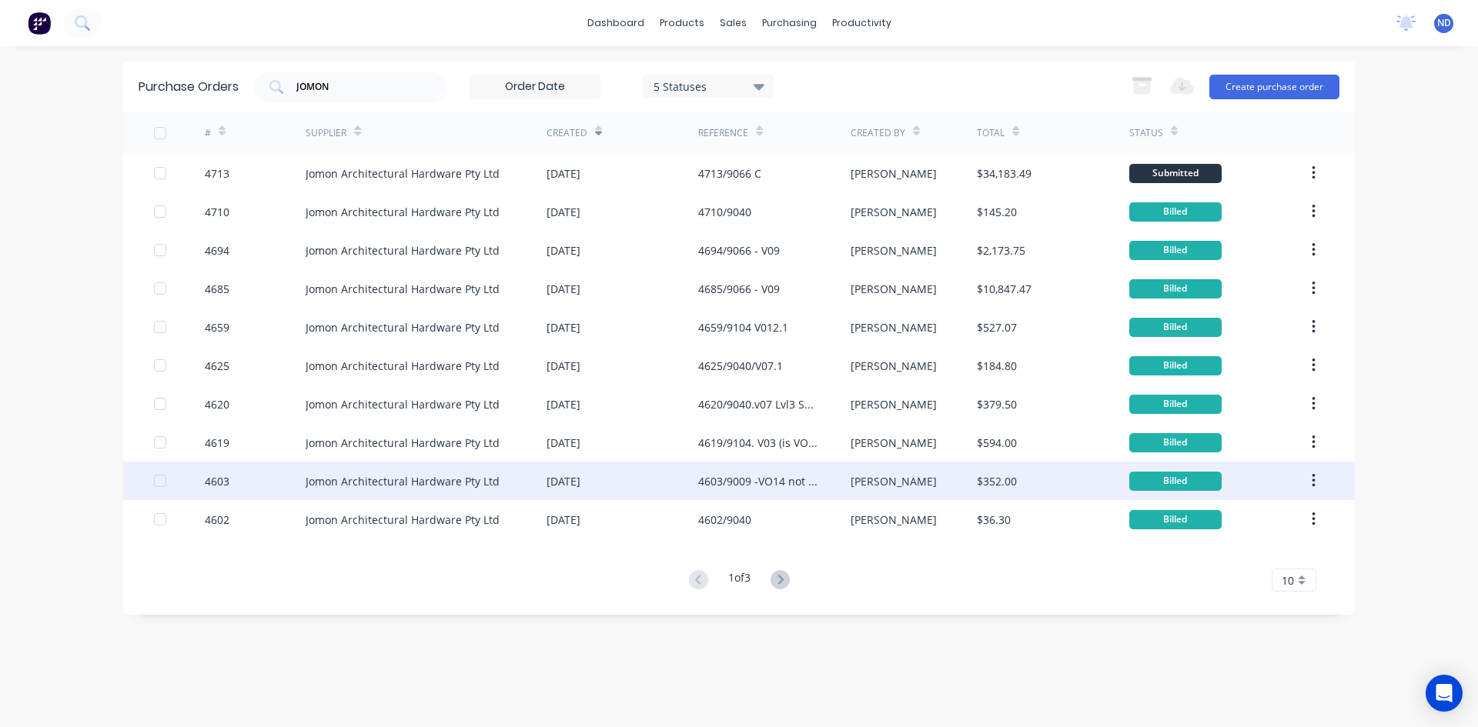
click at [746, 491] on div "4603/9009 -VO14 not needed" at bounding box center [774, 481] width 152 height 38
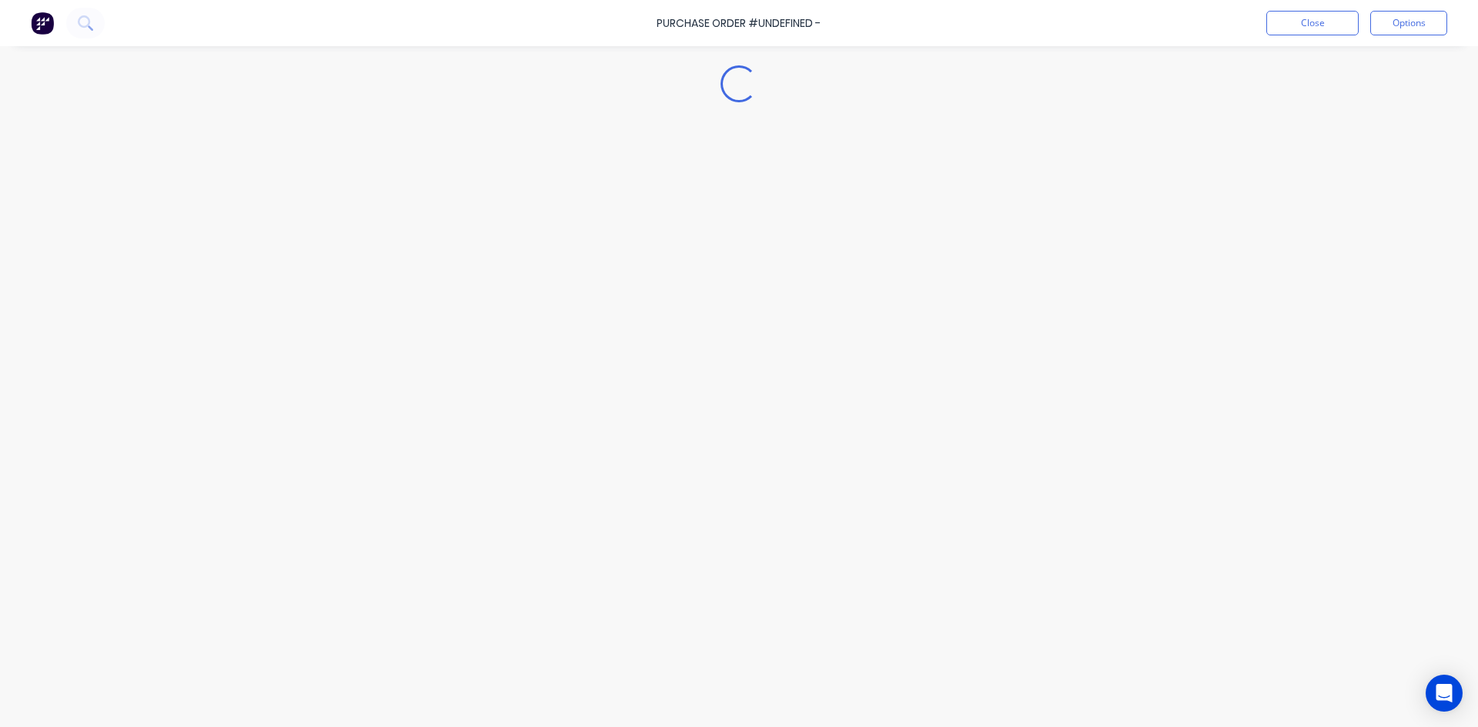
type textarea "x"
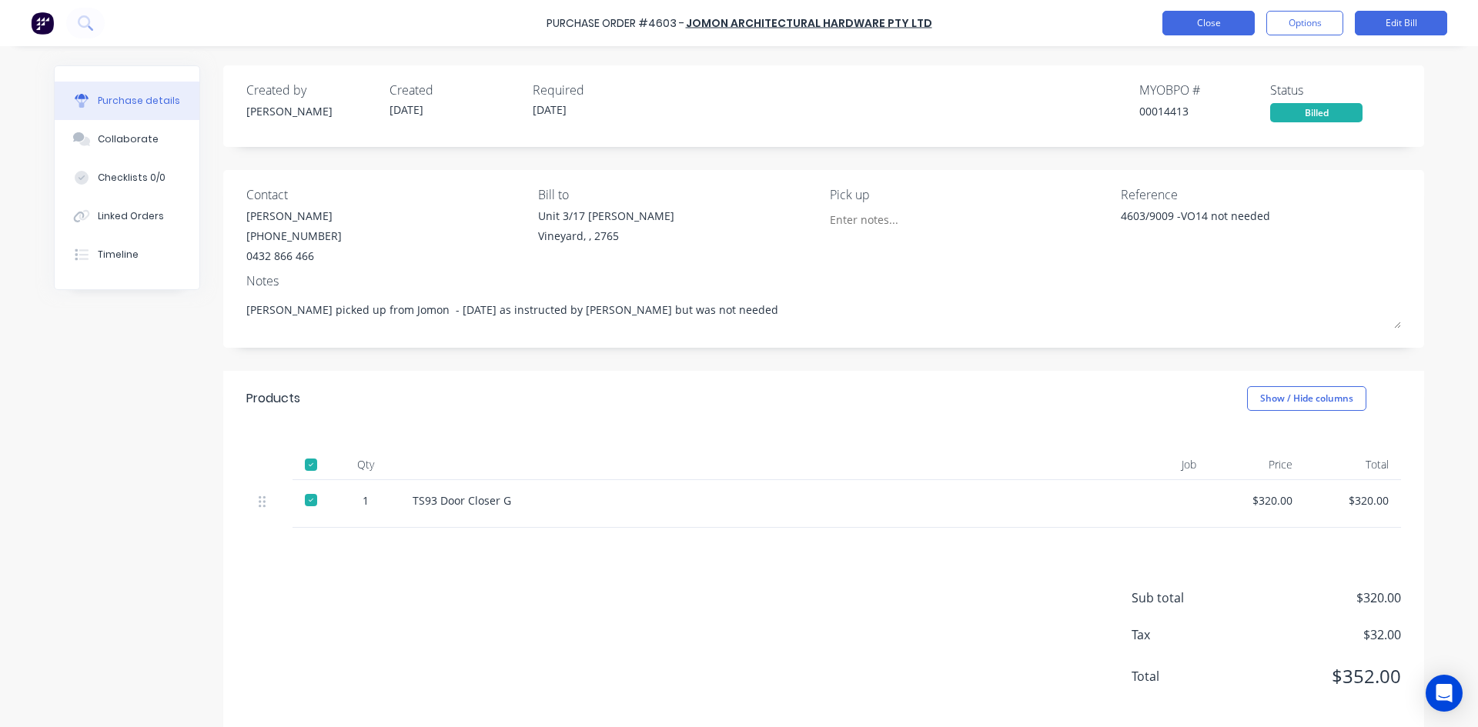
click at [1217, 18] on button "Close" at bounding box center [1208, 23] width 92 height 25
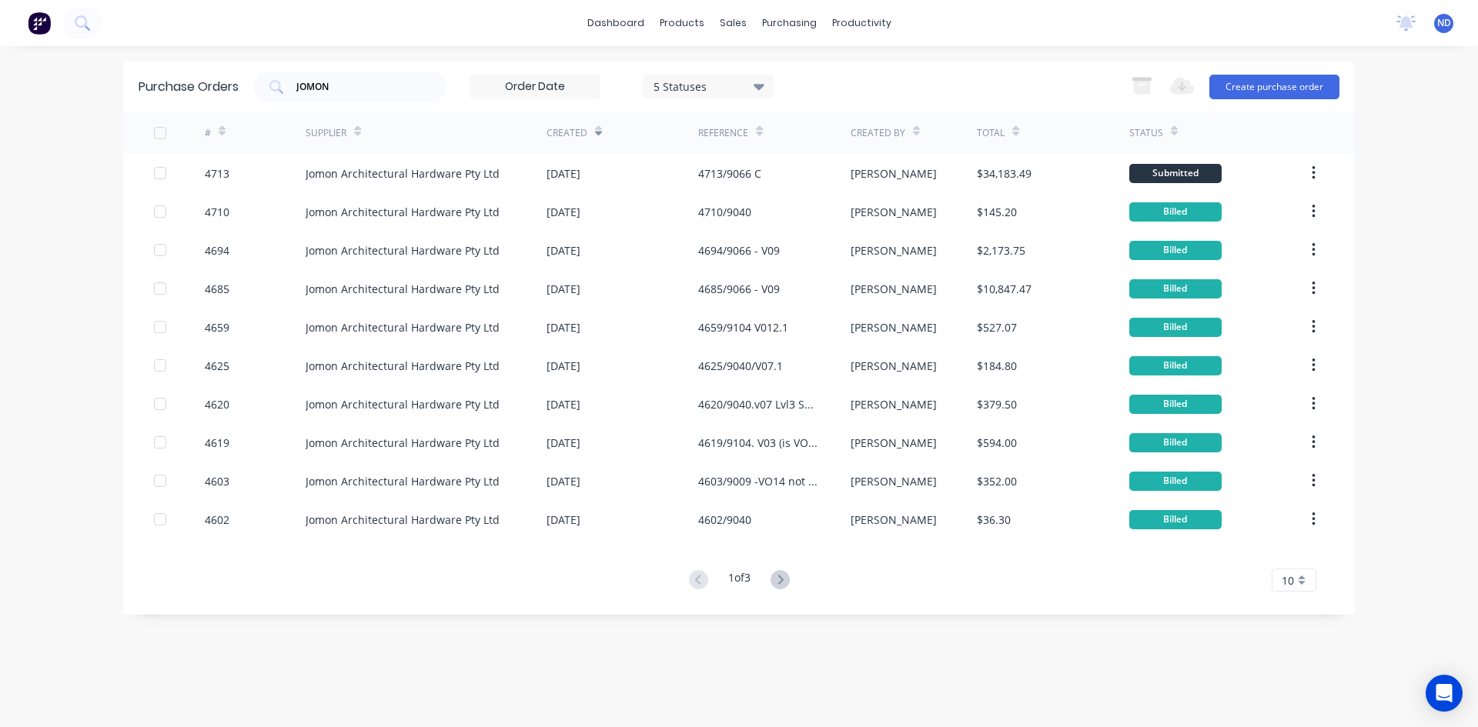
click at [760, 90] on icon at bounding box center [759, 86] width 11 height 17
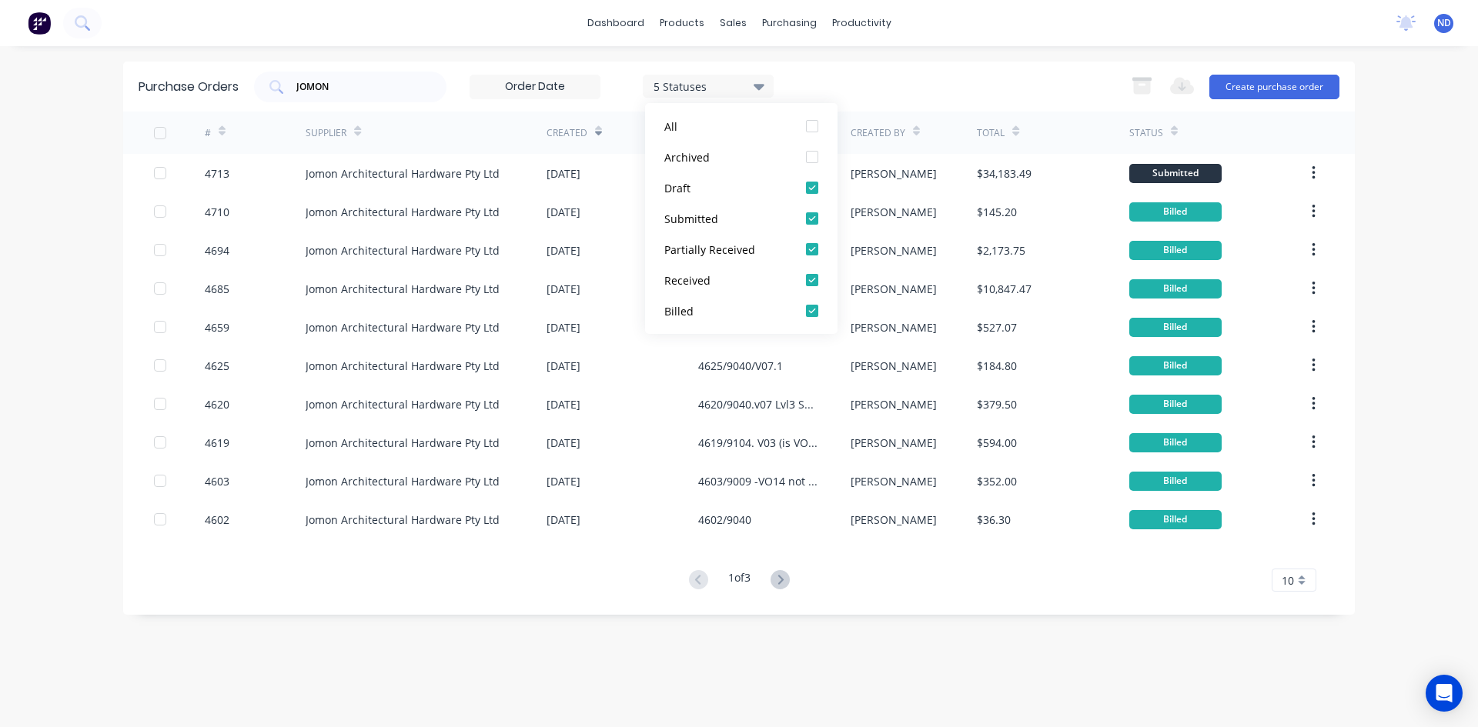
click at [760, 90] on icon at bounding box center [759, 86] width 11 height 17
